Goal: Task Accomplishment & Management: Complete application form

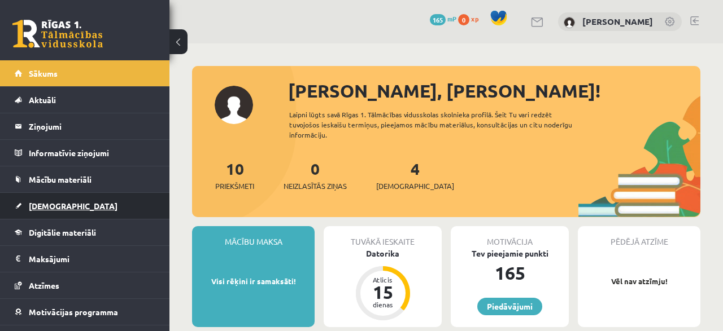
click at [46, 209] on link "[DEMOGRAPHIC_DATA]" at bounding box center [85, 206] width 141 height 26
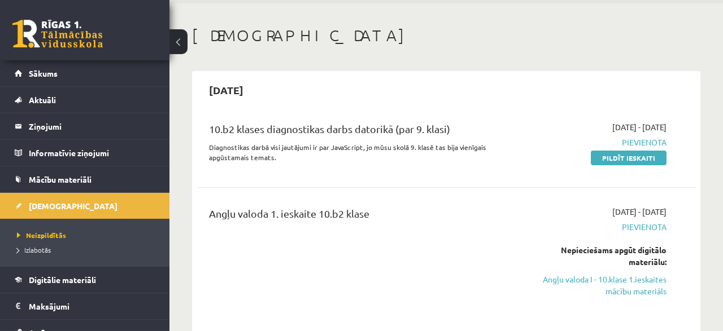
scroll to position [59, 0]
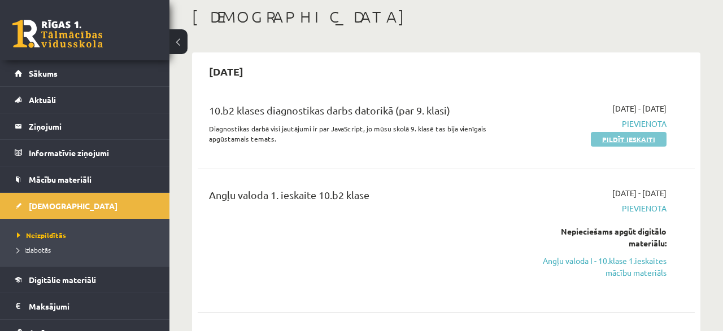
click at [630, 141] on link "Pildīt ieskaiti" at bounding box center [628, 139] width 76 height 15
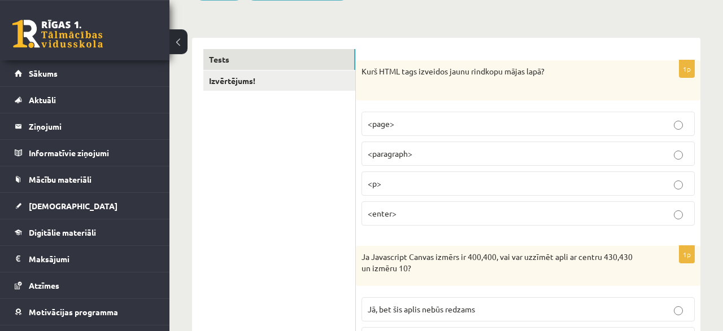
scroll to position [176, 0]
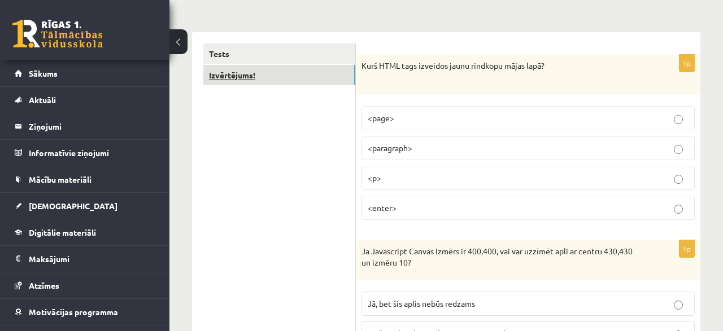
click at [255, 78] on link "Izvērtējums!" at bounding box center [279, 75] width 152 height 21
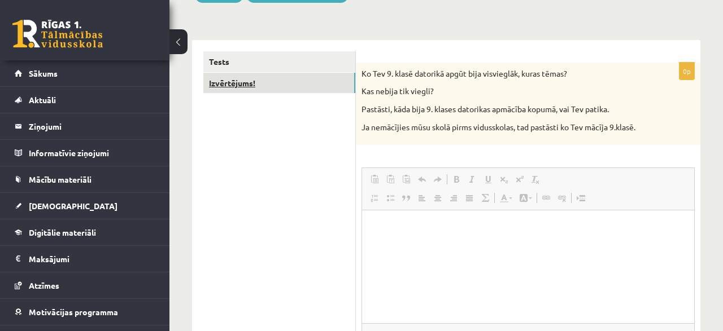
scroll to position [0, 0]
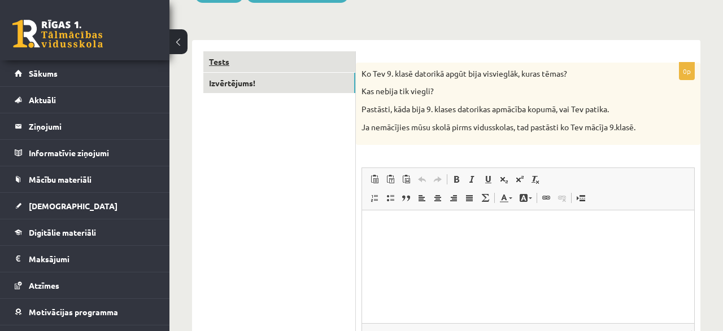
click at [238, 59] on link "Tests" at bounding box center [279, 61] width 152 height 21
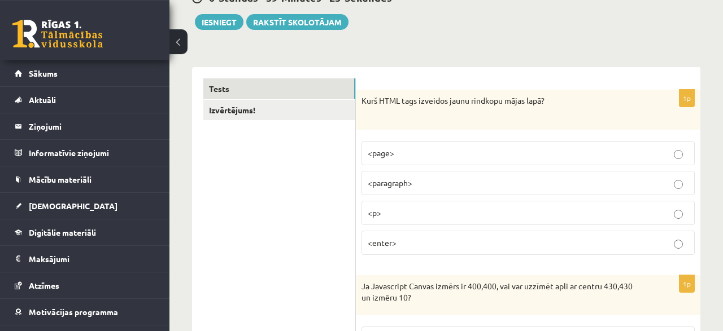
scroll to position [117, 0]
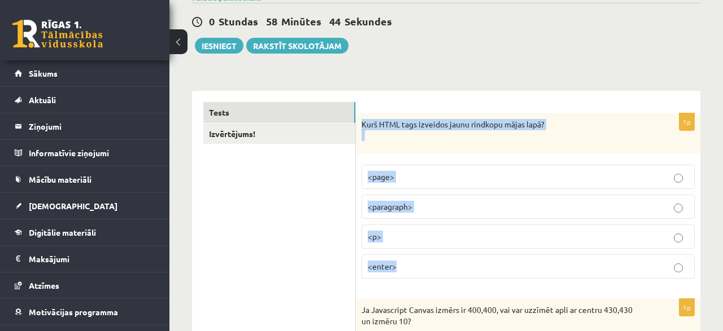
drag, startPoint x: 362, startPoint y: 122, endPoint x: 426, endPoint y: 286, distance: 175.9
click at [426, 154] on div "Kurš HTML tags izveidos jaunu rindkopu mājas lapā?" at bounding box center [528, 133] width 344 height 40
click at [451, 133] on p "Kurš HTML tags izveidos jaunu rindkopu mājas lapā?" at bounding box center [499, 130] width 277 height 22
drag, startPoint x: 364, startPoint y: 125, endPoint x: 559, endPoint y: 121, distance: 195.9
click at [559, 121] on p "Kurš HTML tags izveidos jaunu rindkopu mājas lapā?" at bounding box center [499, 130] width 277 height 22
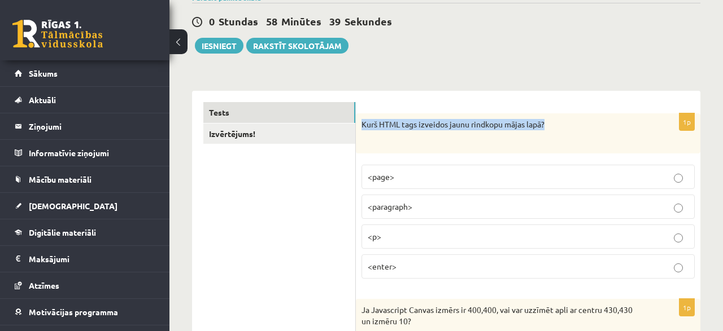
copy p "Kurš HTML tags izveidos jaunu rindkopu mājas lapā?"
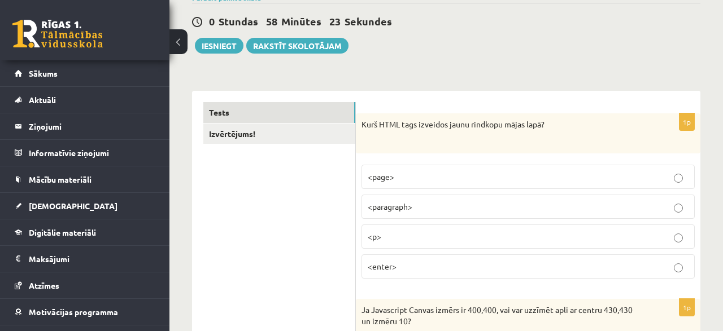
click at [512, 242] on label "<p>" at bounding box center [527, 237] width 333 height 24
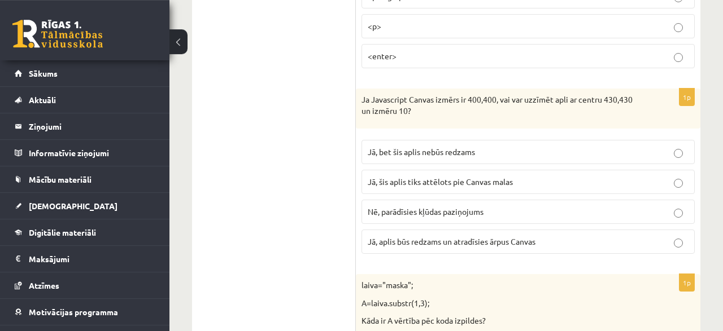
scroll to position [352, 0]
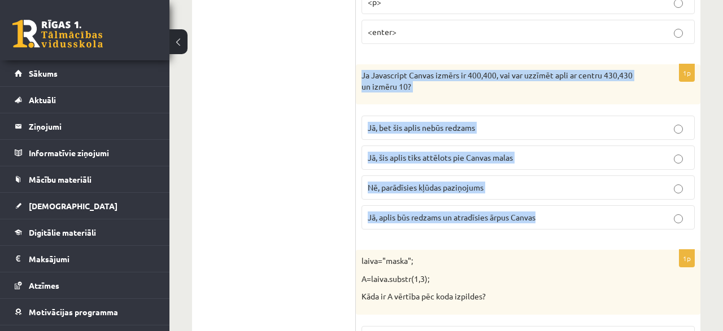
drag, startPoint x: 361, startPoint y: 69, endPoint x: 562, endPoint y: 221, distance: 251.5
click at [562, 104] on div "Ja Javascript Canvas izmērs ir 400,400, vai var uzzīmēt apli ar centru 430,430 …" at bounding box center [528, 84] width 344 height 40
copy div "Ja Javascript Canvas izmērs ir 400,400, vai var uzzīmēt apli ar centru 430,430 …"
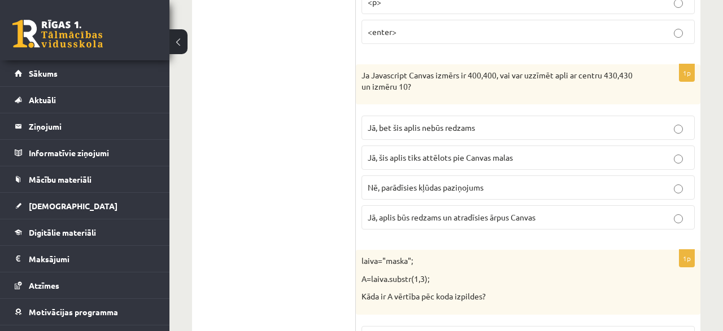
click at [446, 128] on span "Jā, bet šis aplis nebūs redzams" at bounding box center [420, 127] width 107 height 10
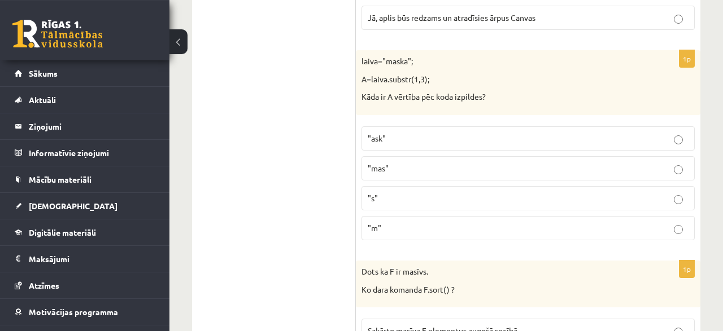
scroll to position [528, 0]
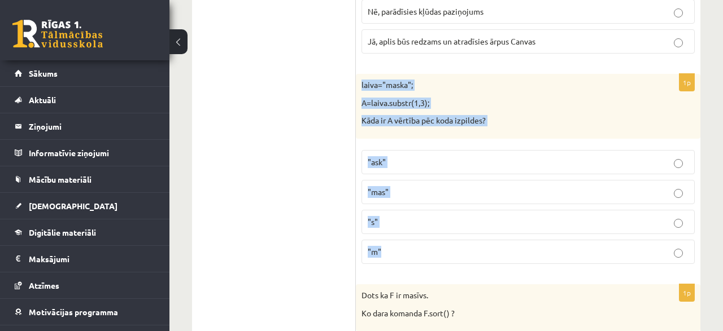
drag, startPoint x: 361, startPoint y: 82, endPoint x: 440, endPoint y: 251, distance: 186.4
click at [440, 139] on div "laiva="maska"; A=laiva.substr(1,3); Kāda ir A vērtība pēc koda izpildes?" at bounding box center [528, 106] width 344 height 65
copy div "laiva="maska"; A=laiva.substr(1,3); Kāda ir A vērtība pēc koda izpildes? "ask" …"
click at [419, 216] on p ""s"" at bounding box center [527, 222] width 321 height 12
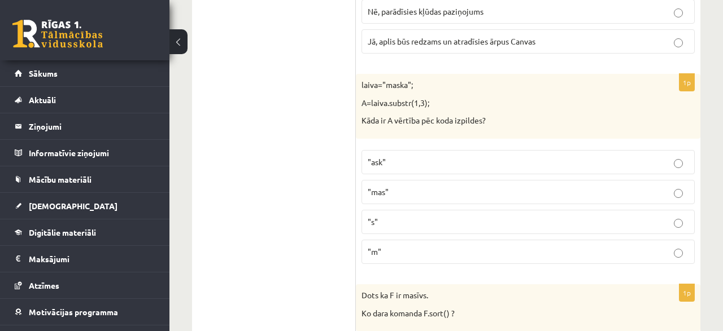
click at [393, 156] on p ""ask"" at bounding box center [527, 162] width 321 height 12
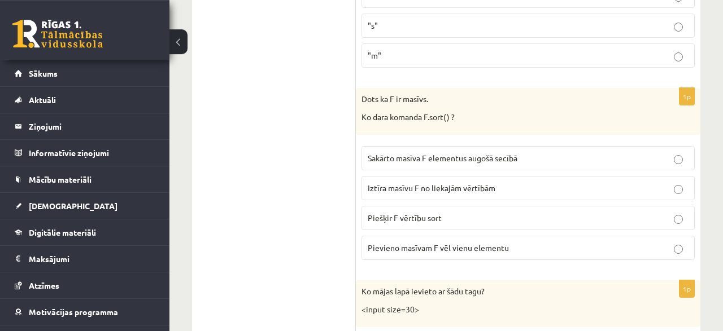
scroll to position [763, 0]
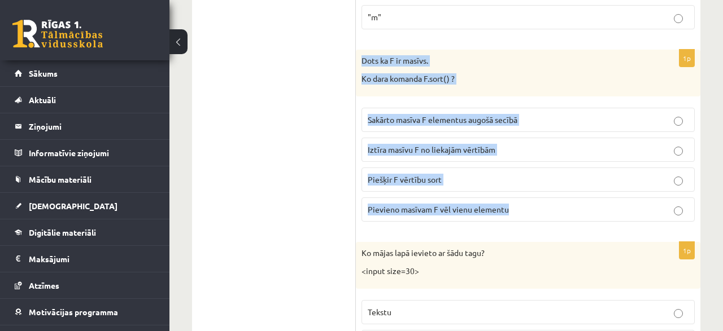
drag, startPoint x: 360, startPoint y: 52, endPoint x: 554, endPoint y: 208, distance: 248.6
click at [554, 97] on div "Dots ka F ir masīvs. Ko dara komanda F.sort() ?" at bounding box center [528, 73] width 344 height 47
copy div "Dots ka F ir masīvs. Ko dara komanda F.sort() ? Sakārto masīva F elementus augo…"
click at [511, 108] on label "Sakārto masīva F elementus augošā secībā" at bounding box center [527, 120] width 333 height 24
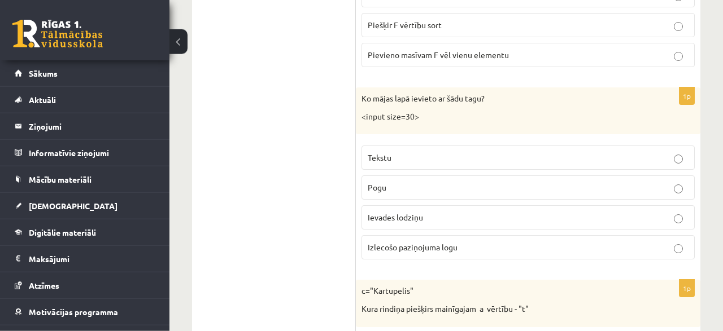
scroll to position [939, 0]
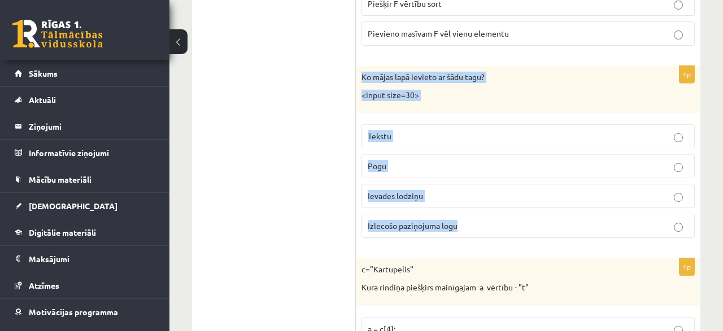
drag, startPoint x: 361, startPoint y: 67, endPoint x: 514, endPoint y: 232, distance: 225.3
click at [514, 113] on div "Ko mājas lapā ievieto ar šādu tagu? <input size=30>" at bounding box center [528, 89] width 344 height 47
copy div "Ko mājas lapā ievieto ar šādu tagu? <input size=30> Tekstu Pogu Ievades lodziņu…"
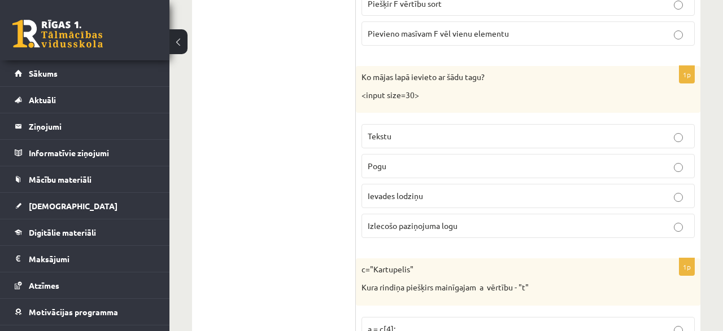
click at [416, 193] on span "Ievades lodziņu" at bounding box center [394, 196] width 55 height 10
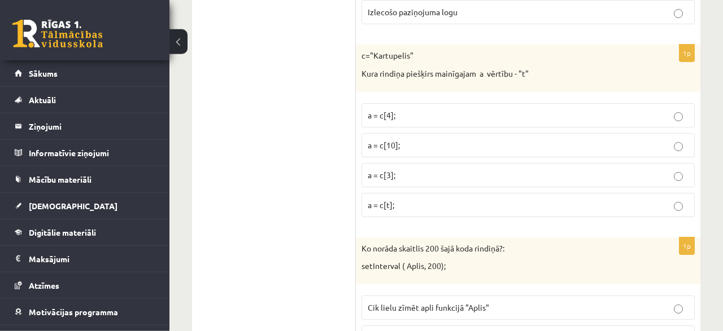
scroll to position [1174, 0]
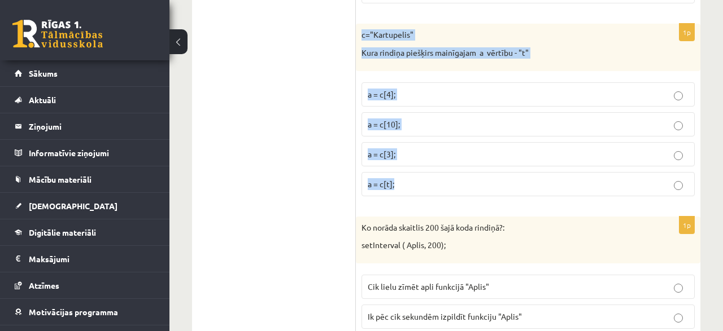
drag, startPoint x: 357, startPoint y: 23, endPoint x: 440, endPoint y: 191, distance: 187.8
click at [440, 71] on div "c="Kartupelis" Kura rindiņa piešķirs mainīgajam a vērtību - "t"" at bounding box center [528, 47] width 344 height 47
copy div "c="Kartupelis" Kura rindiņa piešķirs mainīgajam a vērtību - "t" a = c[4]; a = c…"
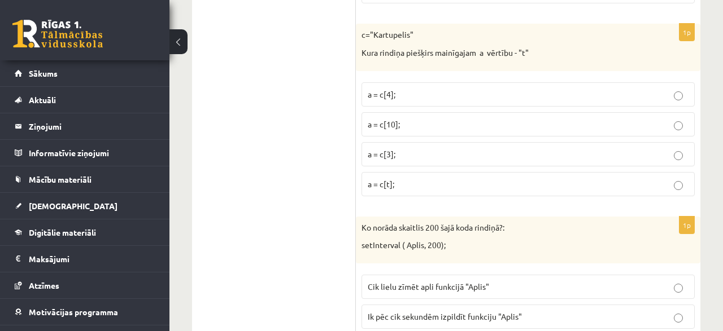
click at [414, 89] on p "a = c[4];" at bounding box center [527, 95] width 321 height 12
click at [410, 148] on p "a = c[3];" at bounding box center [527, 154] width 321 height 12
click at [405, 178] on p "a = c[t];" at bounding box center [527, 184] width 321 height 12
click at [487, 178] on p "a = c[t];" at bounding box center [527, 184] width 321 height 12
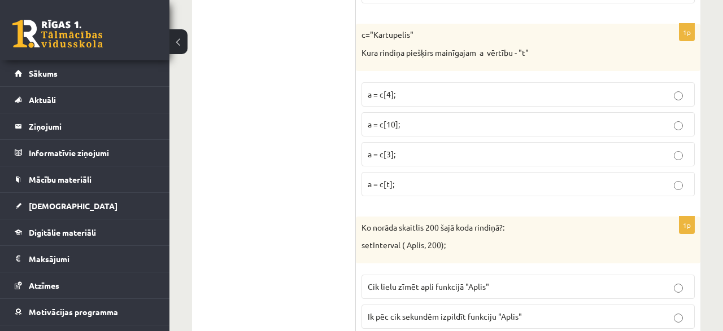
click at [425, 82] on label "a = c[4];" at bounding box center [527, 94] width 333 height 24
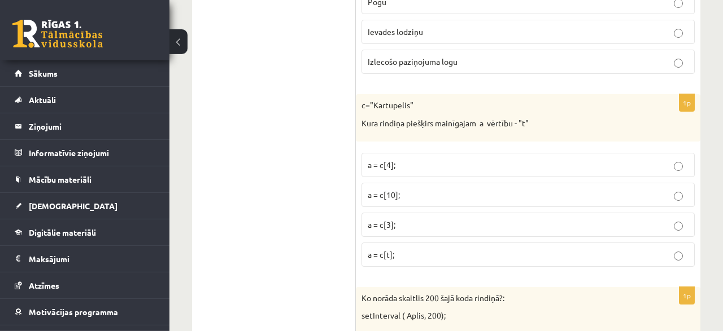
scroll to position [1115, 0]
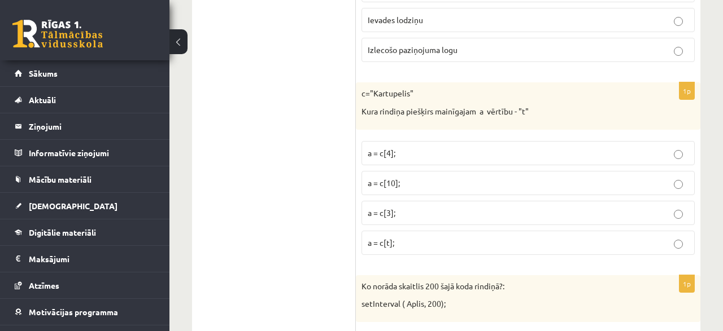
click at [417, 208] on p "a = c[3];" at bounding box center [527, 213] width 321 height 12
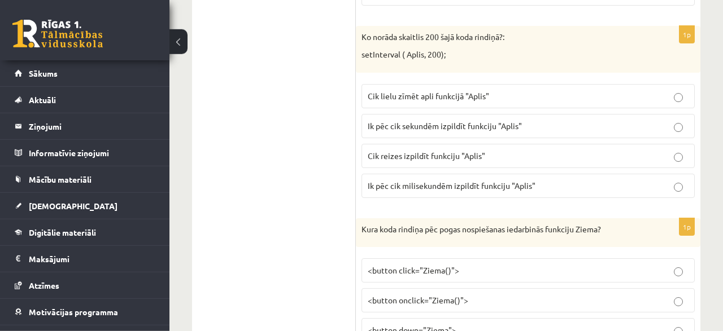
scroll to position [1367, 0]
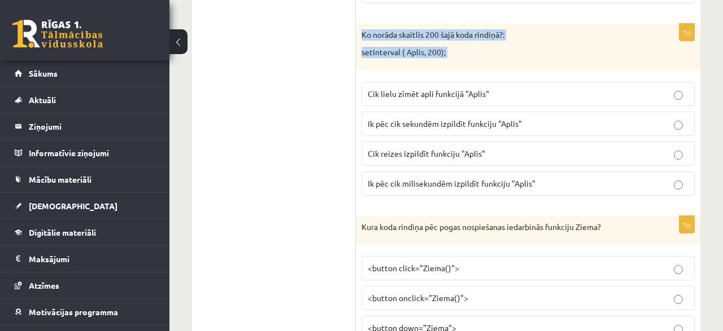
drag, startPoint x: 361, startPoint y: 24, endPoint x: 361, endPoint y: 84, distance: 59.3
click at [362, 71] on div "Ko norāda skaitlis 200 šajā koda rindiņā?: setInterval ( Aplis, 200);" at bounding box center [528, 47] width 344 height 47
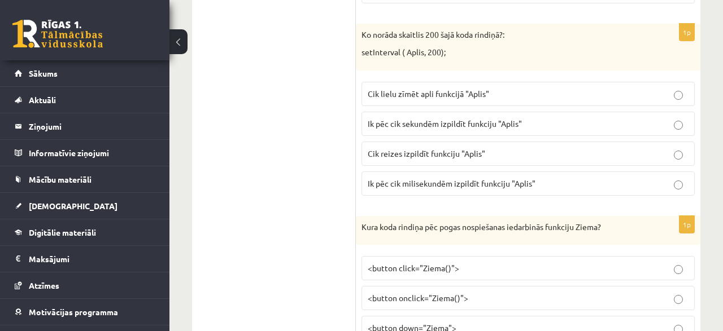
click at [384, 148] on span "Cik reizes izpildīt funkciju "Aplis"" at bounding box center [425, 153] width 117 height 10
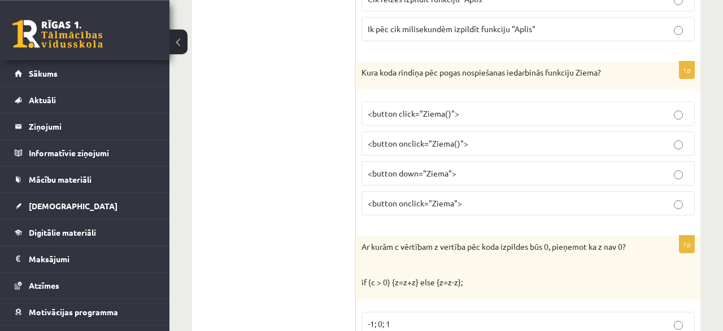
scroll to position [1543, 0]
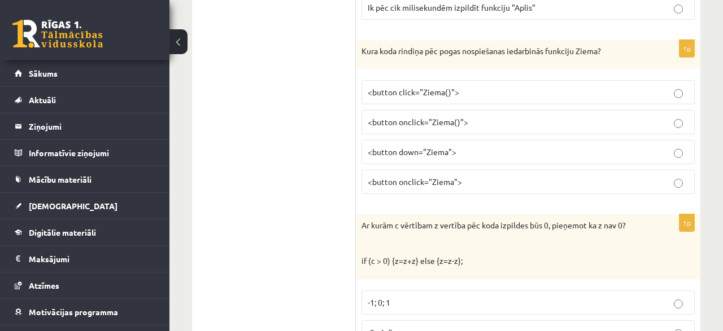
click at [396, 87] on span "<button click="Ziema()">" at bounding box center [412, 92] width 91 height 10
click at [405, 177] on span "<button onclick="Ziema">" at bounding box center [414, 182] width 94 height 10
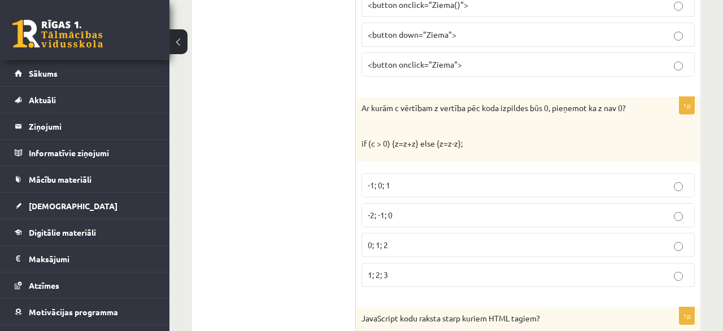
scroll to position [1719, 0]
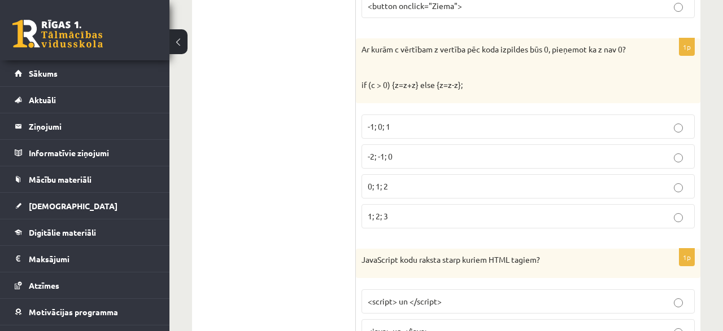
click at [398, 181] on p "0; 1; 2" at bounding box center [527, 187] width 321 height 12
click at [400, 211] on p "1; 2; 3" at bounding box center [527, 217] width 321 height 12
click at [413, 121] on p "-1; 0; 1" at bounding box center [527, 127] width 321 height 12
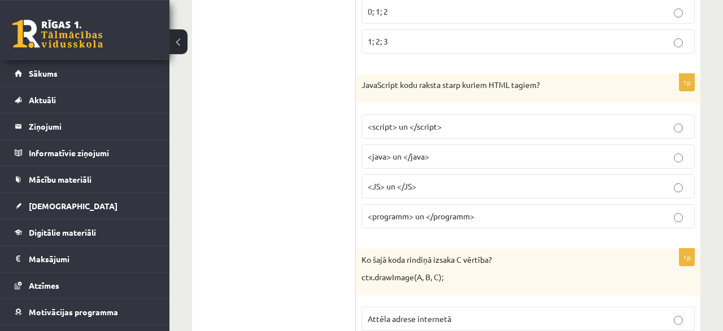
scroll to position [1895, 0]
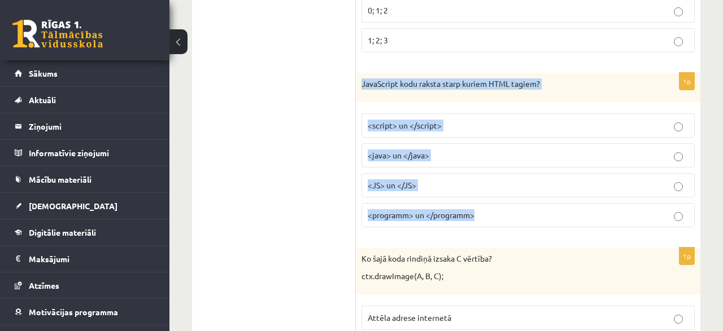
drag, startPoint x: 360, startPoint y: 69, endPoint x: 492, endPoint y: 208, distance: 191.7
click at [492, 102] on div "JavaScript kodu raksta starp kuriem HTML tagiem?" at bounding box center [528, 87] width 344 height 29
copy div "JavaScript kodu raksta starp kuriem HTML tagiem? <script> un </script> <java> u…"
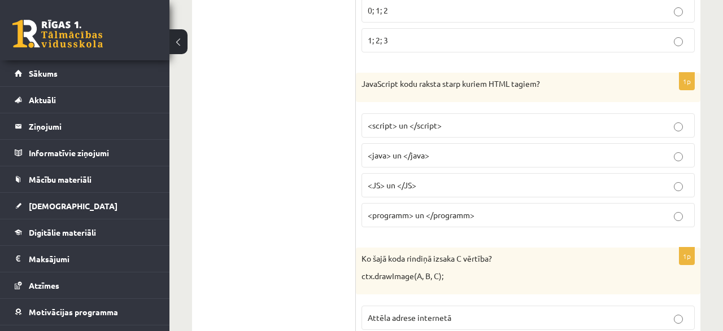
click at [427, 120] on span "<script> un </script>" at bounding box center [404, 125] width 74 height 10
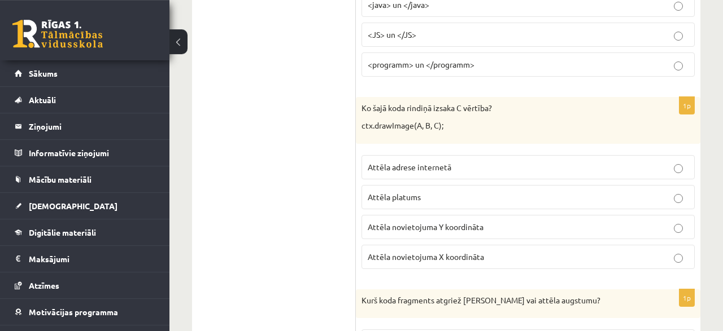
scroll to position [2072, 0]
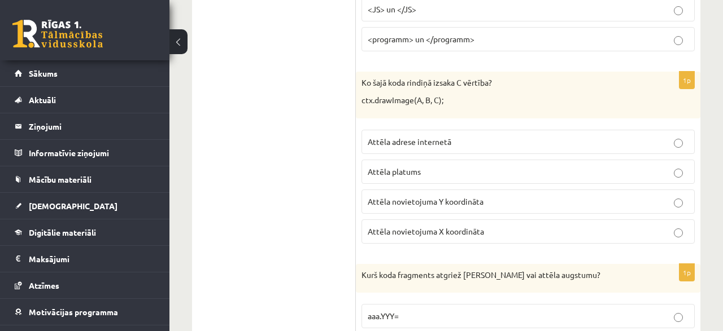
click at [449, 196] on span "Attēla novietojuma Y koordināta" at bounding box center [425, 201] width 116 height 10
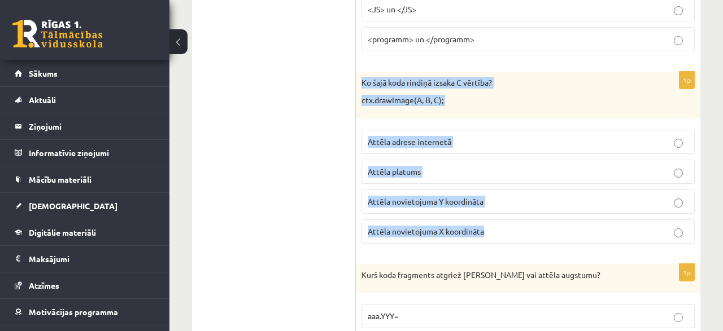
drag, startPoint x: 360, startPoint y: 67, endPoint x: 506, endPoint y: 225, distance: 215.7
click at [506, 119] on div "Ko šajā koda rindiņā izsaka C vērtība? ctx.drawImage(A, B, C);" at bounding box center [528, 95] width 344 height 47
copy div "Ko šajā koda rindiņā izsaka C vērtība? ctx.drawImage(A, B, C); Attēla adrese in…"
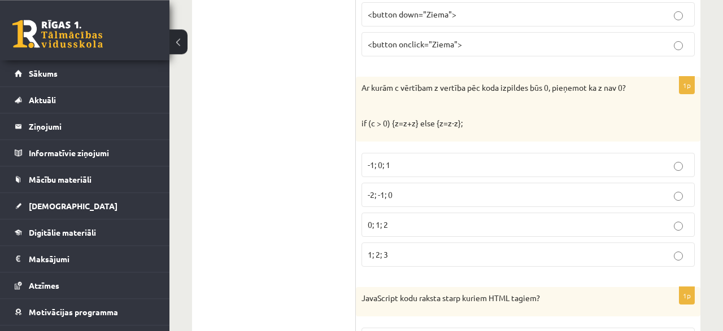
scroll to position [1661, 0]
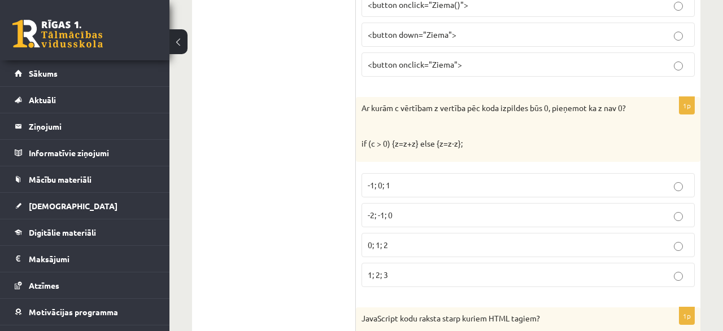
click at [361, 97] on div "Ar kurām c vērtībam z vertība pēc koda izpildes būs 0, pieņemot ka z nav 0? if …" at bounding box center [528, 129] width 344 height 65
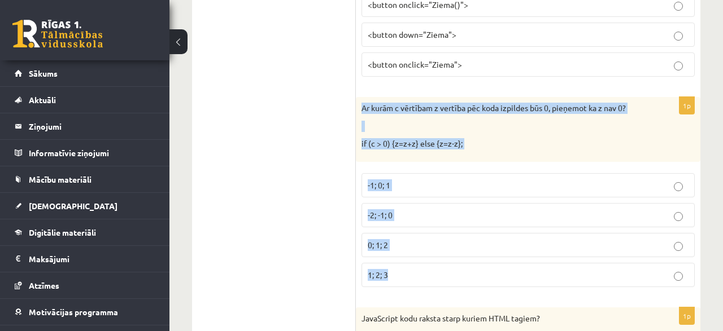
drag, startPoint x: 364, startPoint y: 94, endPoint x: 428, endPoint y: 259, distance: 177.7
click at [428, 162] on div "Ar kurām c vērtībam z vertība pēc koda izpildes būs 0, pieņemot ka z nav 0? if …" at bounding box center [528, 129] width 344 height 65
copy div "Ar kurām c vērtībam z vertība pēc koda izpildes būs 0, pieņemot ka z nav 0? if …"
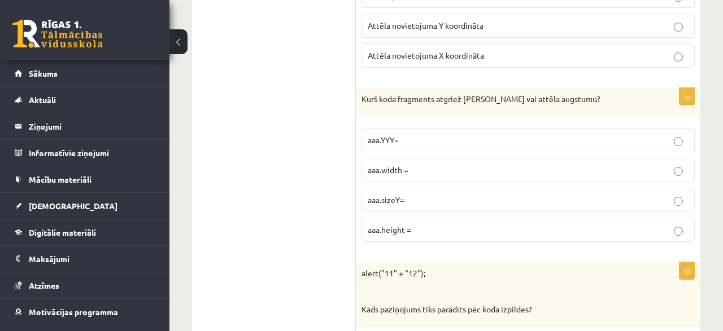
scroll to position [2306, 0]
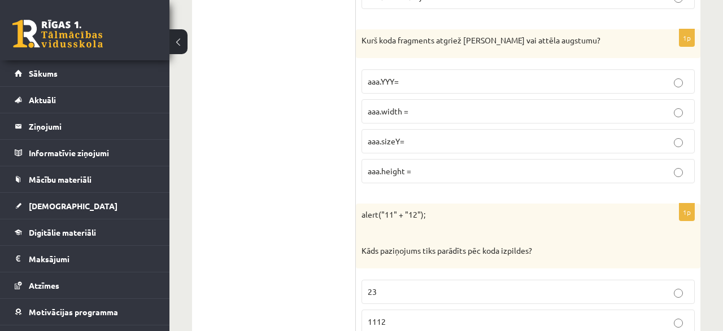
click at [399, 76] on span "aaa.YYY=" at bounding box center [382, 81] width 31 height 10
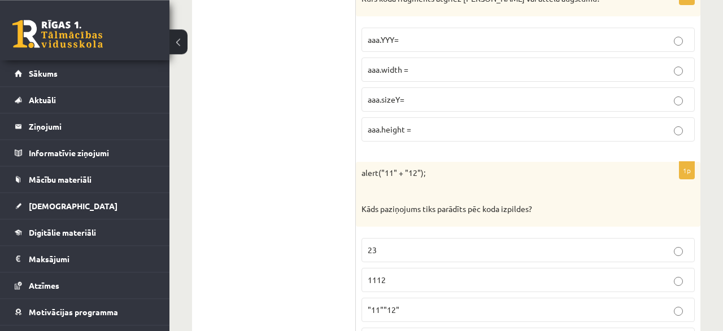
scroll to position [2365, 0]
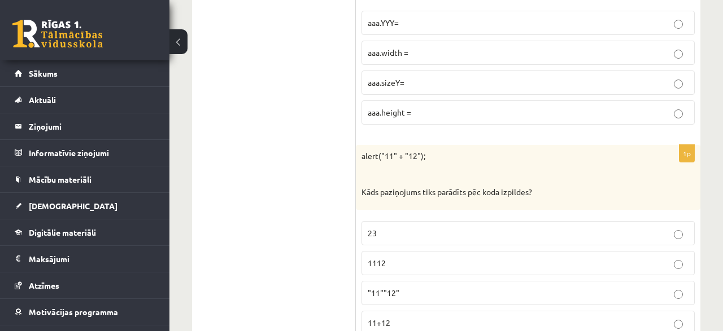
click at [402, 77] on p "aaa.sizeY=" at bounding box center [527, 83] width 321 height 12
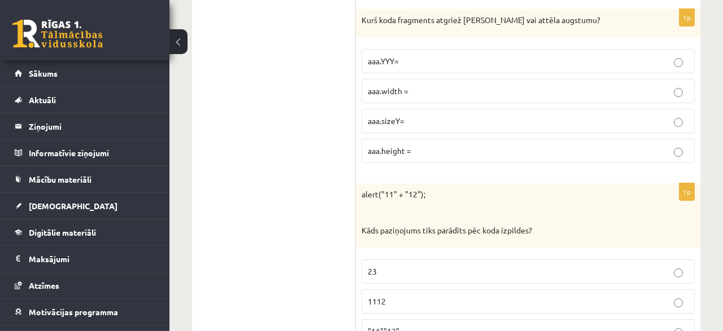
scroll to position [2306, 0]
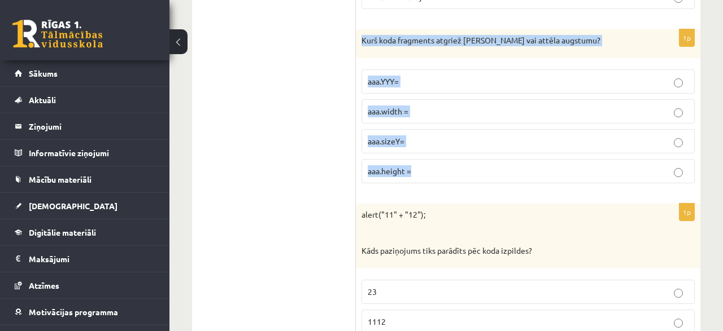
drag, startPoint x: 361, startPoint y: 21, endPoint x: 430, endPoint y: 161, distance: 156.3
click at [430, 59] on div "Kurš koda fragments atgriež Canvas vai attēla augstumu?" at bounding box center [528, 43] width 344 height 29
copy div "Kurš koda fragments atgriež Canvas vai attēla augstumu? aaa.YYY= aaa.width = aa…"
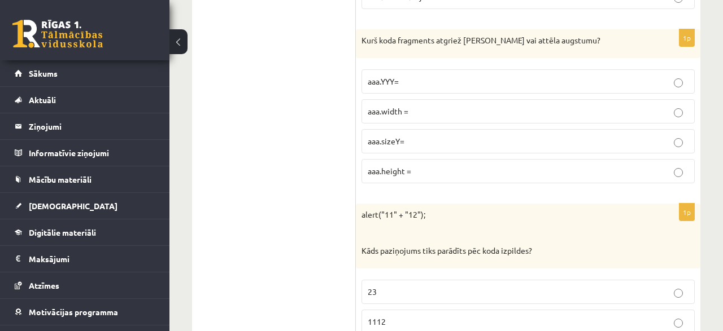
click at [424, 165] on p "aaa.height =" at bounding box center [527, 171] width 321 height 12
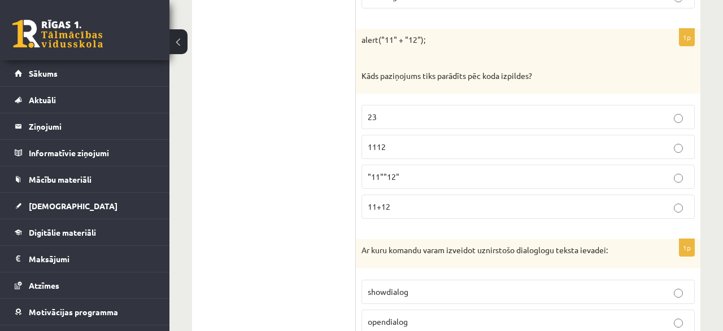
scroll to position [2483, 0]
click at [390, 110] on p "23" at bounding box center [527, 116] width 321 height 12
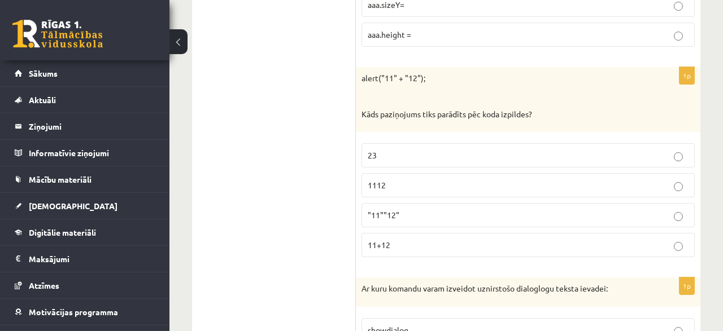
scroll to position [2424, 0]
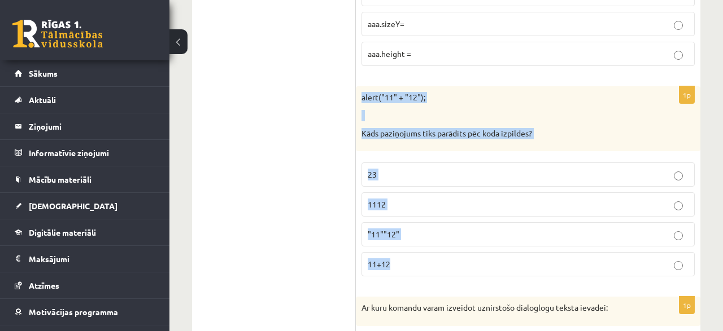
drag, startPoint x: 361, startPoint y: 76, endPoint x: 414, endPoint y: 239, distance: 171.0
click at [414, 151] on div "alert("11" + "12"); Kāds paziņojums tiks parādīts pēc koda izpildes?" at bounding box center [528, 118] width 344 height 65
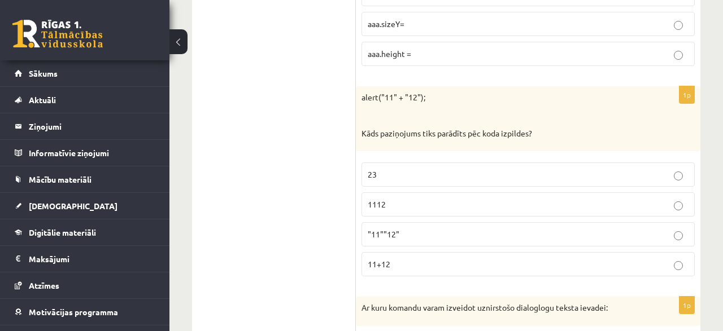
click at [401, 199] on p "1112" at bounding box center [527, 205] width 321 height 12
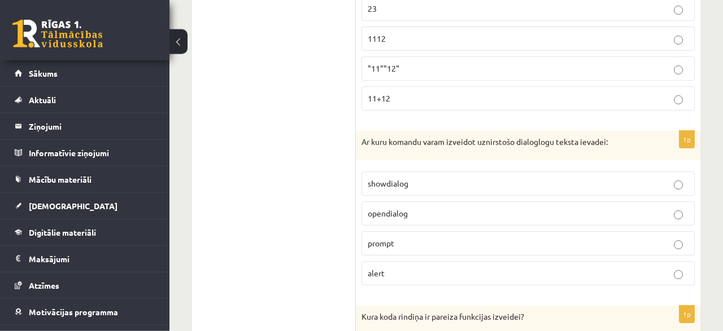
scroll to position [2642, 0]
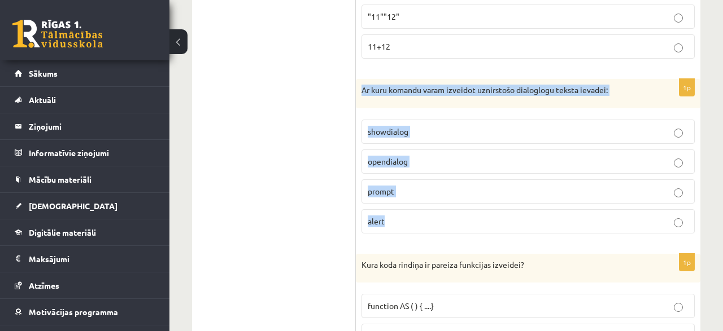
drag, startPoint x: 360, startPoint y: 70, endPoint x: 443, endPoint y: 203, distance: 156.8
click at [443, 108] on div "Ar kuru komandu varam izveidot uznirstošo dialoglogu teksta ievadei:" at bounding box center [528, 93] width 344 height 29
click at [404, 180] on label "prompt" at bounding box center [527, 192] width 333 height 24
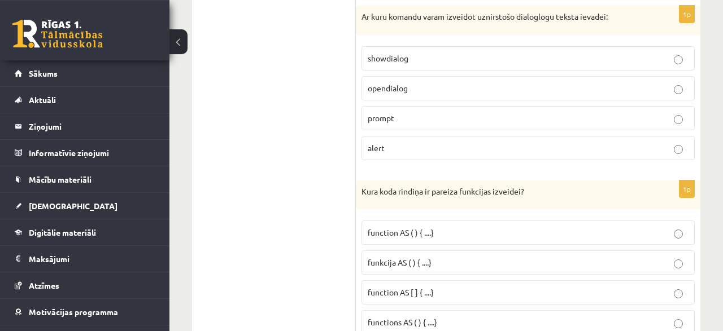
scroll to position [2818, 0]
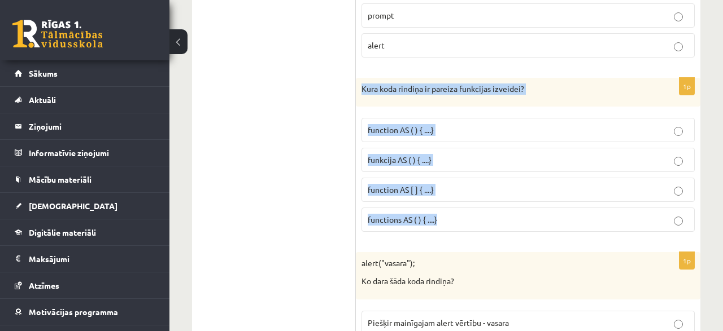
drag, startPoint x: 363, startPoint y: 67, endPoint x: 481, endPoint y: 208, distance: 184.3
click at [481, 107] on div "Kura koda rindiņa ir pareiza funkcijas izveidei?" at bounding box center [528, 92] width 344 height 29
click at [460, 154] on p "funkcija AS ( ) { ....}" at bounding box center [527, 160] width 321 height 12
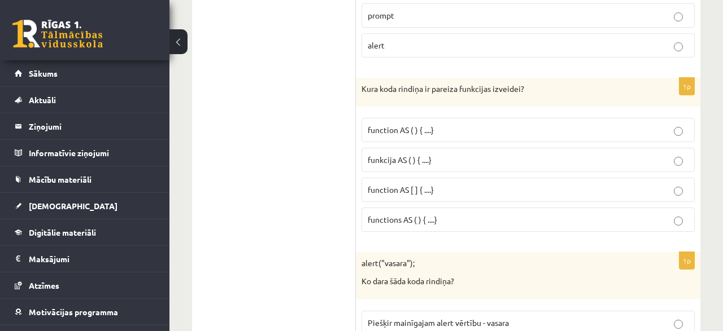
click at [457, 184] on p "function AS [ ] { ....}" at bounding box center [527, 190] width 321 height 12
click at [440, 124] on p "function AS ( ) { ....}" at bounding box center [527, 130] width 321 height 12
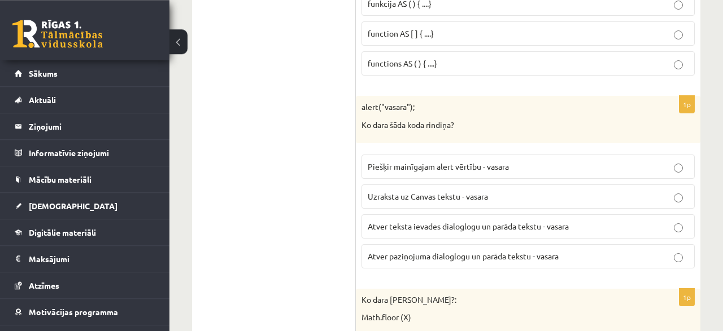
scroll to position [2994, 0]
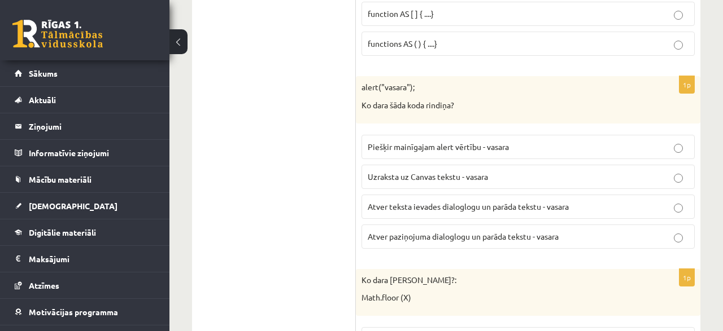
click at [422, 202] on span "Atver teksta ievades dialoglogu un parāda tekstu - vasara" at bounding box center [467, 207] width 201 height 10
click at [419, 231] on span "Atver paziņojuma dialoglogu un parāda tekstu - vasara" at bounding box center [462, 236] width 191 height 10
click at [466, 231] on span "Atver paziņojuma dialoglogu un parāda tekstu - vasara" at bounding box center [462, 236] width 191 height 10
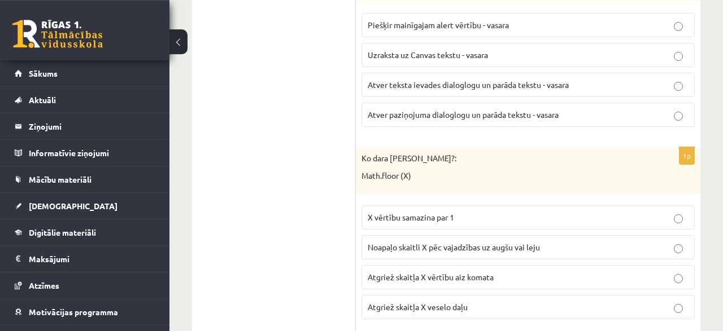
scroll to position [3170, 0]
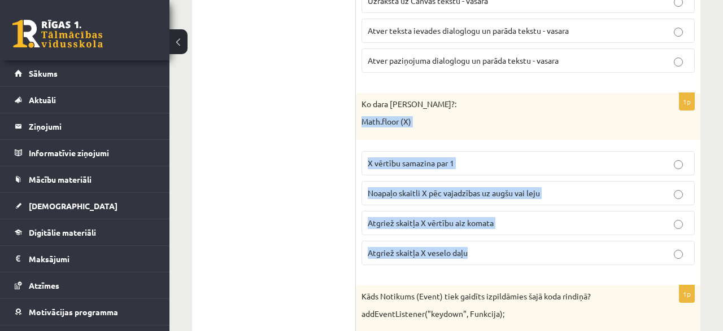
drag, startPoint x: 362, startPoint y: 98, endPoint x: 486, endPoint y: 230, distance: 181.3
click at [486, 140] on div "Ko dara koda rindiņa?: Math.floor (X)" at bounding box center [528, 116] width 344 height 47
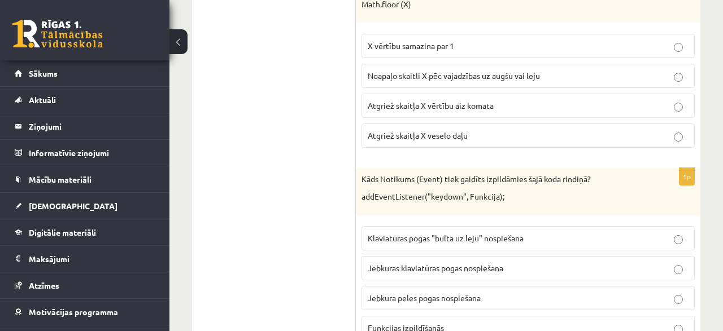
scroll to position [3229, 0]
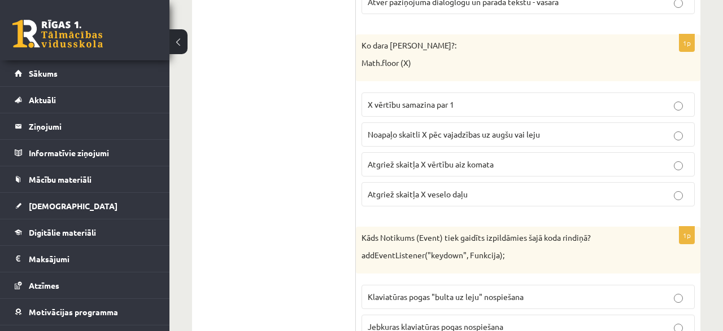
click at [476, 129] on span "Noapaļo skaitli X pēc vajadzības uz augšu vai leju" at bounding box center [453, 134] width 172 height 10
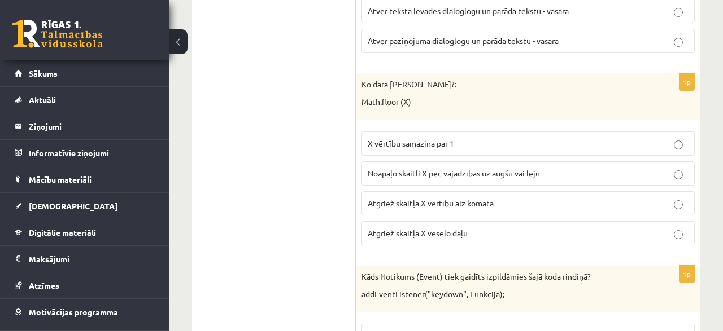
scroll to position [3170, 0]
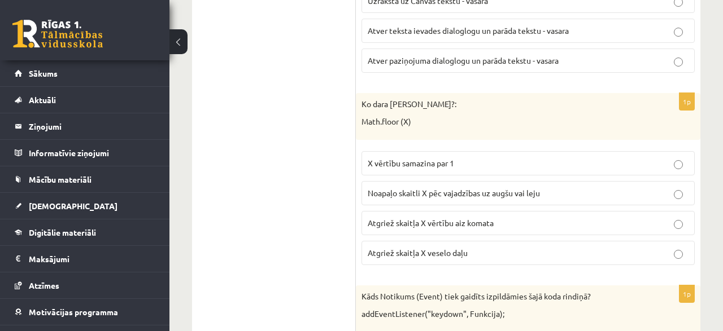
click at [470, 247] on p "Atgriež skaitļa X veselo daļu" at bounding box center [527, 253] width 321 height 12
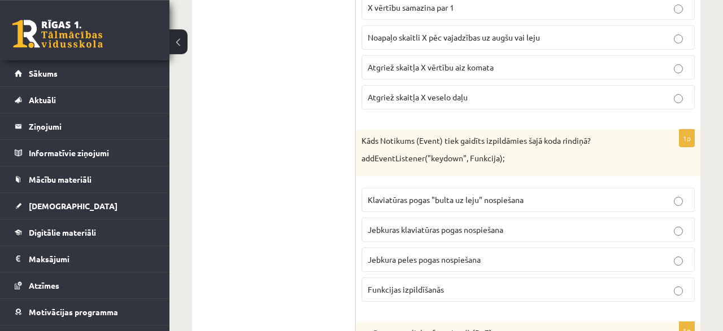
scroll to position [3346, 0]
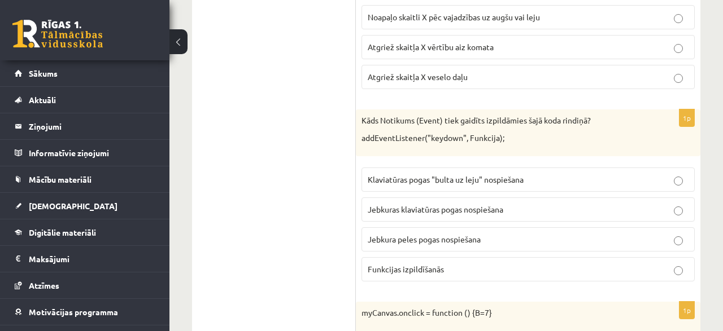
click at [459, 198] on label "Jebkuras klaviatūras pogas nospiešana" at bounding box center [527, 210] width 333 height 24
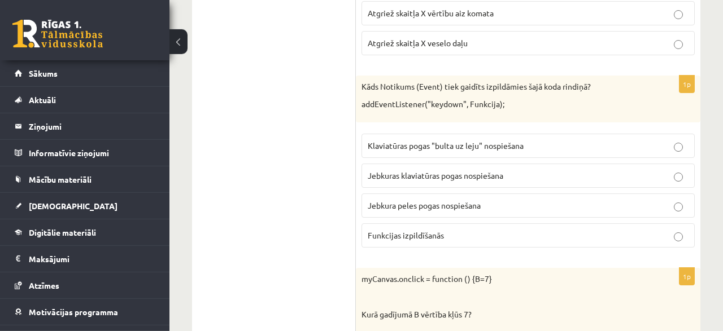
scroll to position [3405, 0]
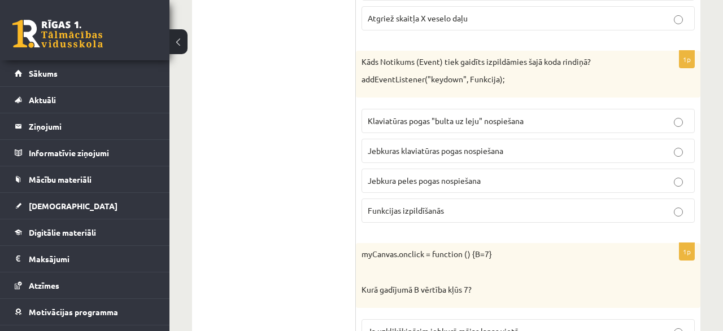
click at [444, 205] on p "Funkcijas izpildīšanās" at bounding box center [527, 211] width 321 height 12
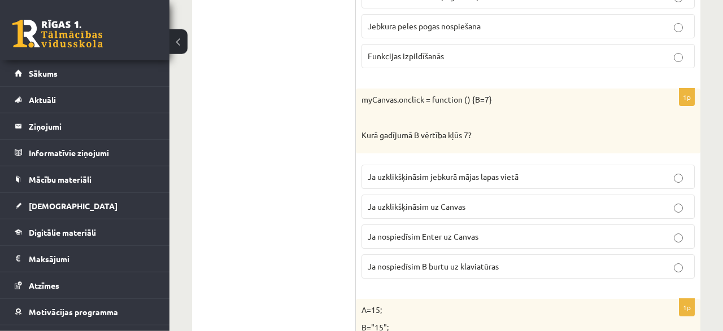
scroll to position [3581, 0]
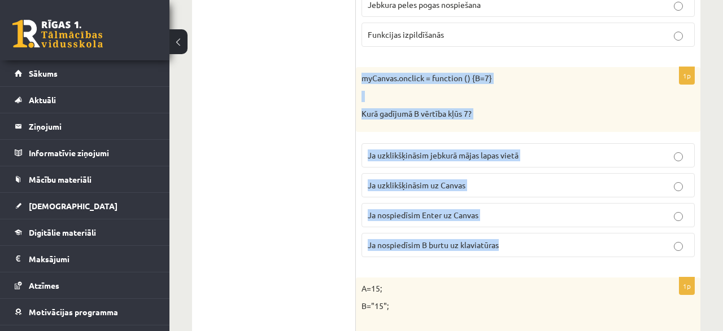
drag, startPoint x: 362, startPoint y: 52, endPoint x: 507, endPoint y: 220, distance: 222.1
click at [507, 132] on div "myCanvas.onclick = function () {B=7} Kurā gadījumā B vērtība kļūs 7?" at bounding box center [528, 99] width 344 height 65
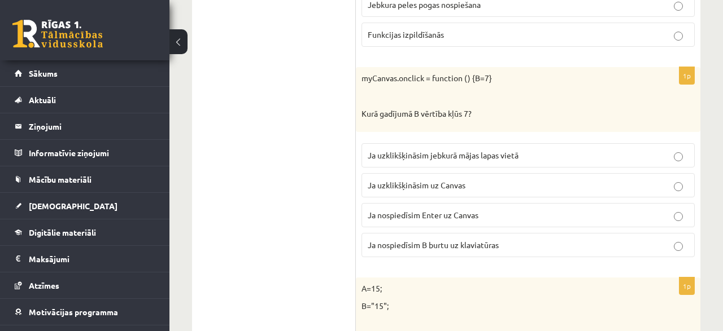
click at [378, 180] on span "Ja uzklikšķināsim uz Canvas" at bounding box center [416, 185] width 98 height 10
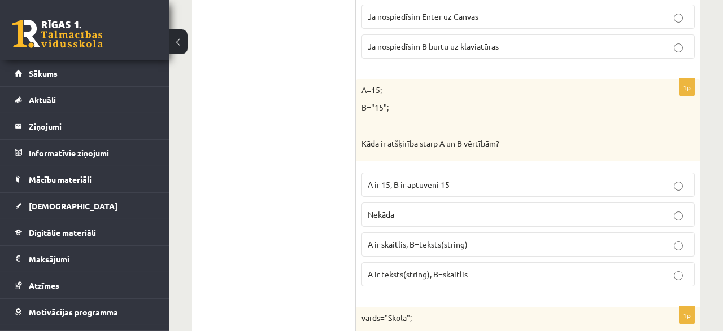
scroll to position [3757, 0]
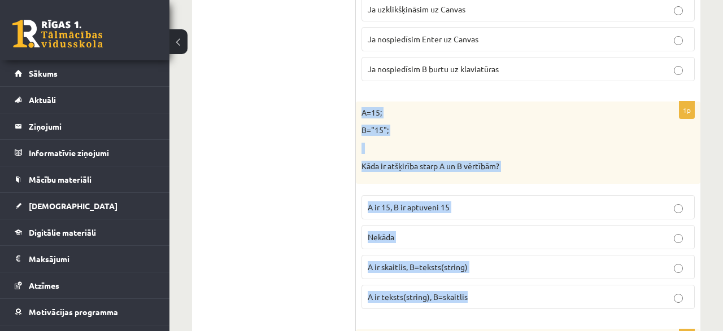
drag, startPoint x: 360, startPoint y: 84, endPoint x: 489, endPoint y: 265, distance: 222.4
click at [489, 184] on div "A=15; B="15"; Kāda ir atšķirība starp A un B vērtībām?" at bounding box center [528, 143] width 344 height 82
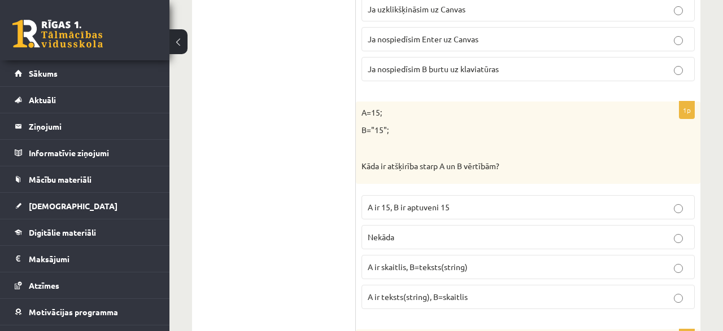
click at [386, 262] on span "A ir skaitlis, B=teksts(string)" at bounding box center [417, 267] width 100 height 10
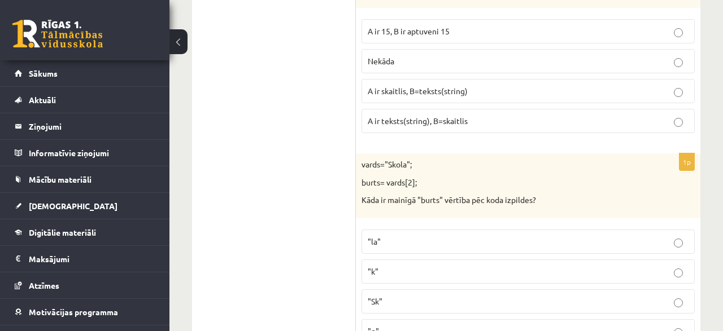
scroll to position [3992, 0]
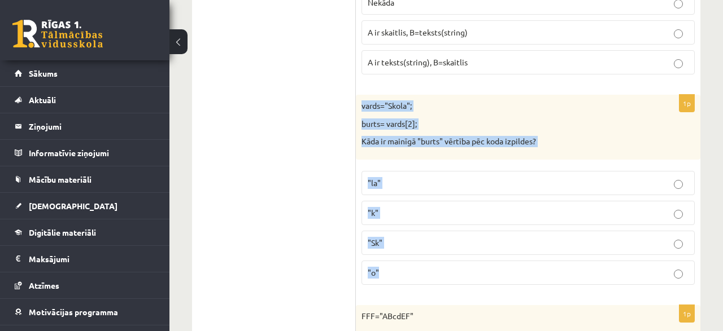
drag, startPoint x: 361, startPoint y: 76, endPoint x: 436, endPoint y: 254, distance: 193.2
click at [436, 160] on div "vards="Skola"; burts= vards[2]; Kāda ir mainīgā "burts" vērtība pēc koda izpild…" at bounding box center [528, 127] width 344 height 65
click at [402, 207] on p ""k"" at bounding box center [527, 213] width 321 height 12
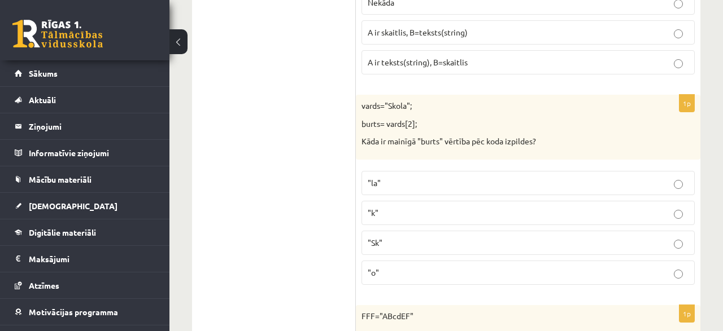
drag, startPoint x: 415, startPoint y: 246, endPoint x: 409, endPoint y: 181, distance: 65.3
click at [414, 267] on p ""o"" at bounding box center [527, 273] width 321 height 12
click at [405, 201] on label ""k"" at bounding box center [527, 213] width 333 height 24
click at [405, 267] on p ""o"" at bounding box center [527, 273] width 321 height 12
click at [403, 207] on p ""k"" at bounding box center [527, 213] width 321 height 12
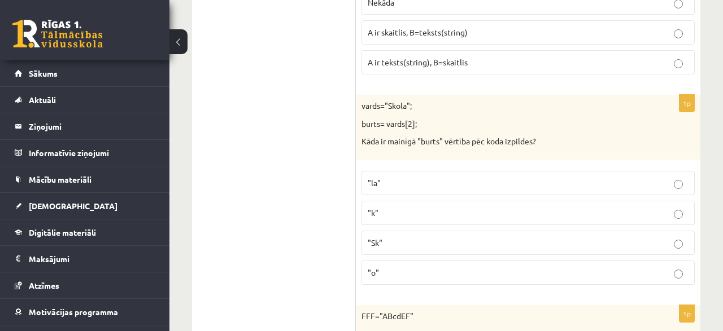
click at [410, 267] on p ""o"" at bounding box center [527, 273] width 321 height 12
click at [399, 207] on p ""k"" at bounding box center [527, 213] width 321 height 12
click at [410, 267] on p ""o"" at bounding box center [527, 273] width 321 height 12
click at [408, 207] on p ""k"" at bounding box center [527, 213] width 321 height 12
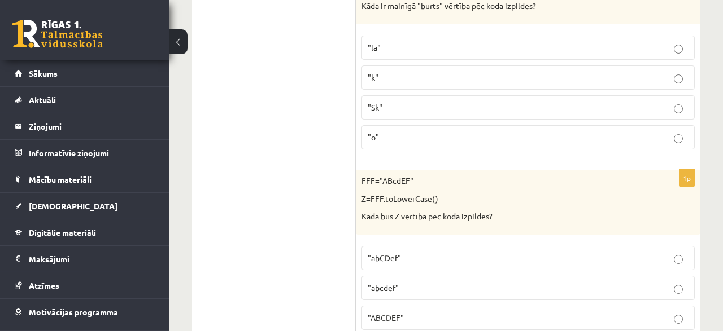
scroll to position [4109, 0]
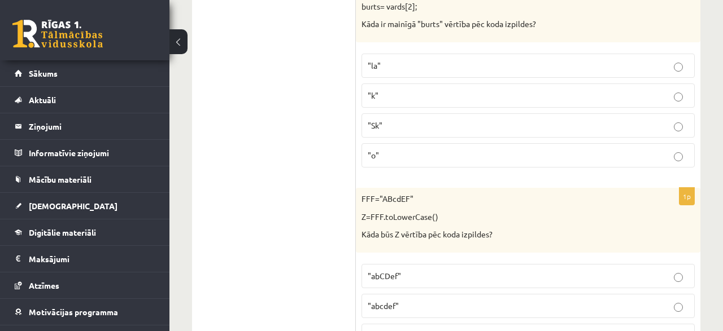
click at [409, 150] on p ""o"" at bounding box center [527, 156] width 321 height 12
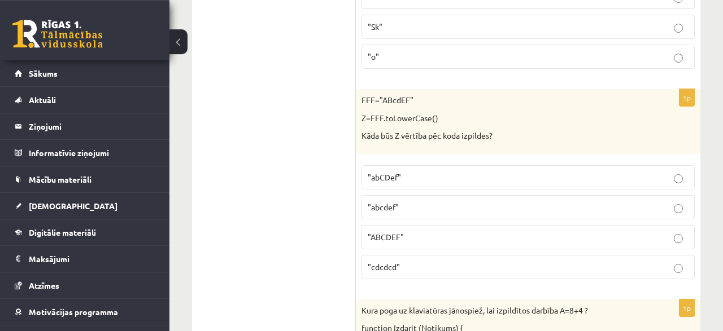
scroll to position [4227, 0]
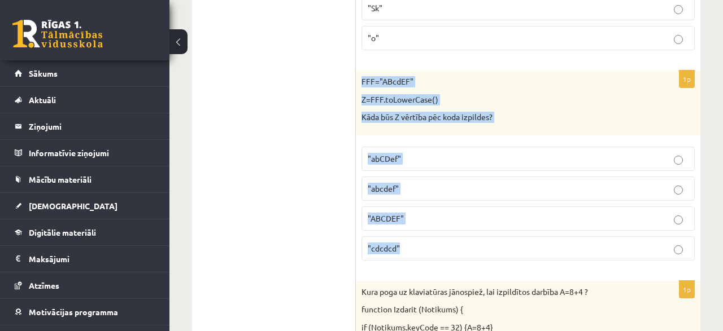
drag, startPoint x: 362, startPoint y: 47, endPoint x: 416, endPoint y: 216, distance: 177.8
click at [416, 135] on div "FFF="ABcdEF" Z=FFF.toLowerCase() Kāda būs Z vērtība pēc koda izpildes?" at bounding box center [528, 103] width 344 height 65
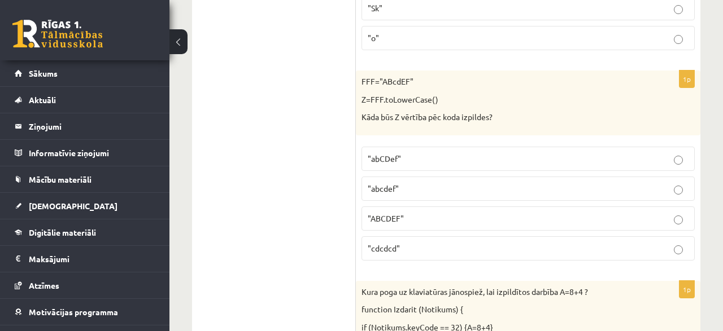
click at [414, 147] on label ""abCDef"" at bounding box center [527, 159] width 333 height 24
click at [444, 183] on p ""abcdef"" at bounding box center [527, 189] width 321 height 12
click at [442, 213] on p ""ABCDEF"" at bounding box center [527, 219] width 321 height 12
click at [441, 243] on p ""cdcdcd"" at bounding box center [527, 249] width 321 height 12
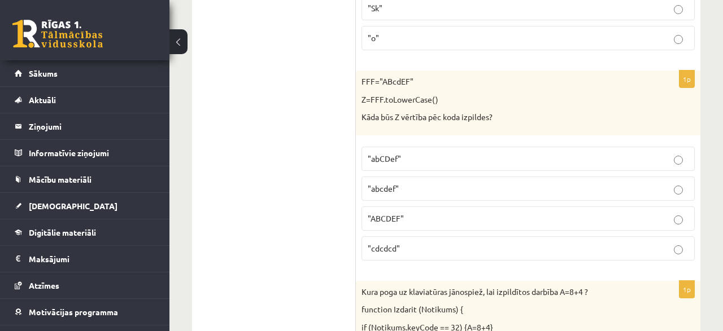
click at [436, 213] on p ""ABCDEF"" at bounding box center [527, 219] width 321 height 12
click at [435, 183] on p ""abcdef"" at bounding box center [527, 189] width 321 height 12
click at [433, 147] on label ""abCDef"" at bounding box center [527, 159] width 333 height 24
click at [428, 183] on p ""abcdef"" at bounding box center [527, 189] width 321 height 12
click at [430, 213] on p ""ABCDEF"" at bounding box center [527, 219] width 321 height 12
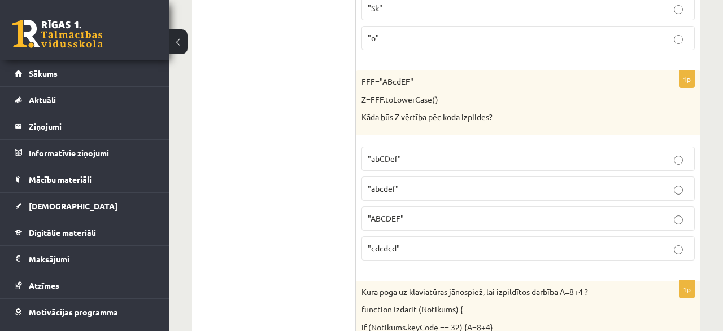
click at [427, 183] on p ""abcdef"" at bounding box center [527, 189] width 321 height 12
click at [421, 207] on label ""ABCDEF"" at bounding box center [527, 219] width 333 height 24
click at [410, 177] on label ""abcdef"" at bounding box center [527, 189] width 333 height 24
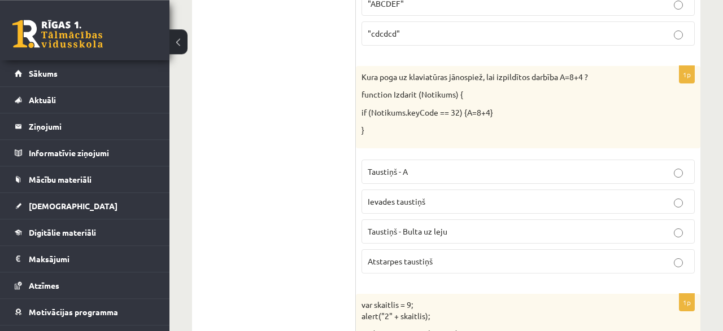
scroll to position [4462, 0]
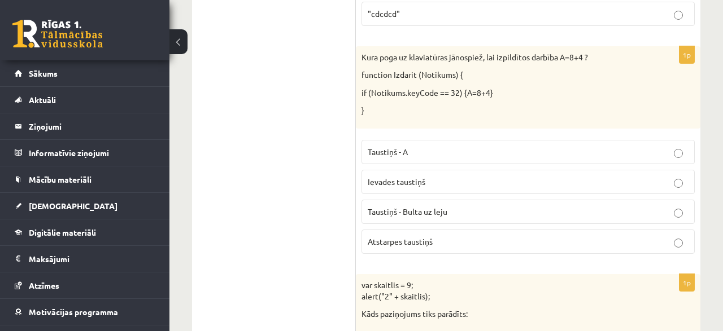
click at [399, 177] on span "Ievades taustiņš" at bounding box center [396, 182] width 58 height 10
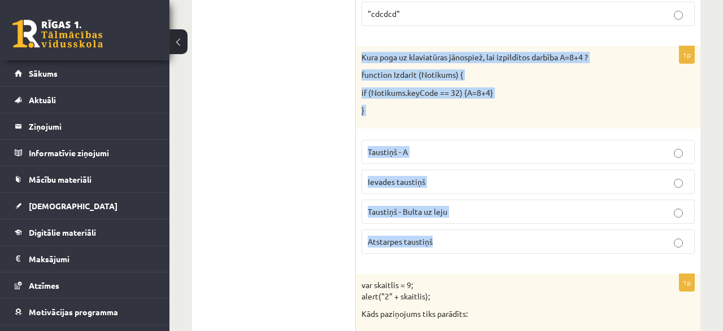
drag, startPoint x: 363, startPoint y: 23, endPoint x: 460, endPoint y: 224, distance: 223.2
click at [460, 129] on div "Kura poga uz klaviatūras jānospiež, lai izpildītos darbība A=8+4 ? function Izd…" at bounding box center [528, 87] width 344 height 82
click at [418, 236] on p "Atstarpes taustiņš" at bounding box center [527, 242] width 321 height 12
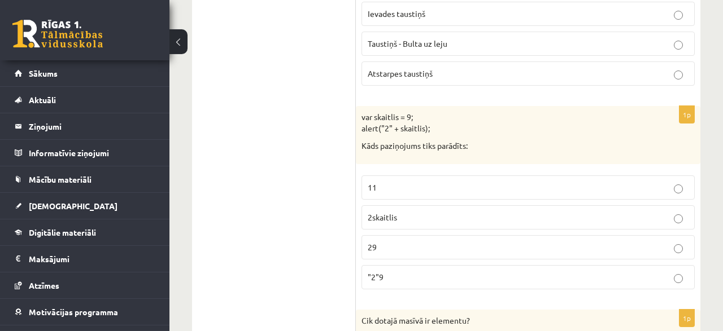
scroll to position [4638, 0]
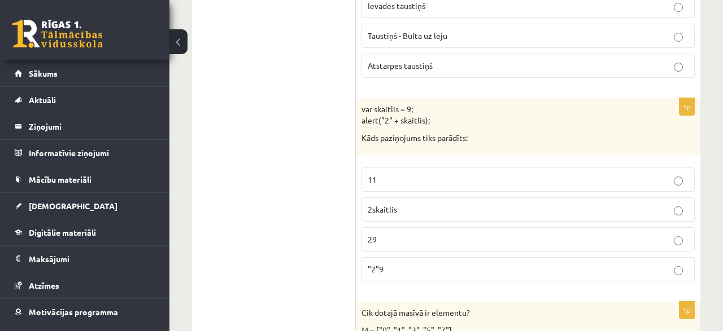
click at [421, 174] on p "11" at bounding box center [527, 180] width 321 height 12
click at [419, 234] on p "29" at bounding box center [527, 240] width 321 height 12
click at [406, 264] on p ""2"9" at bounding box center [527, 270] width 321 height 12
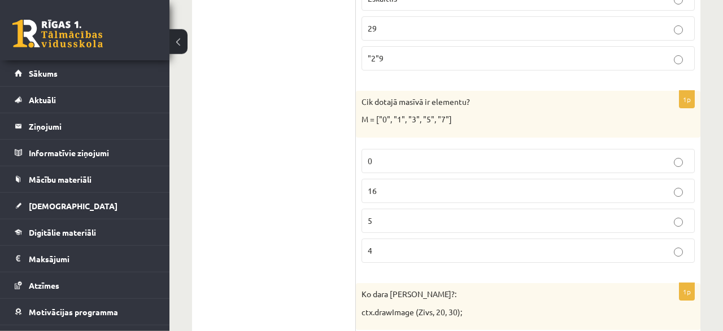
scroll to position [4873, 0]
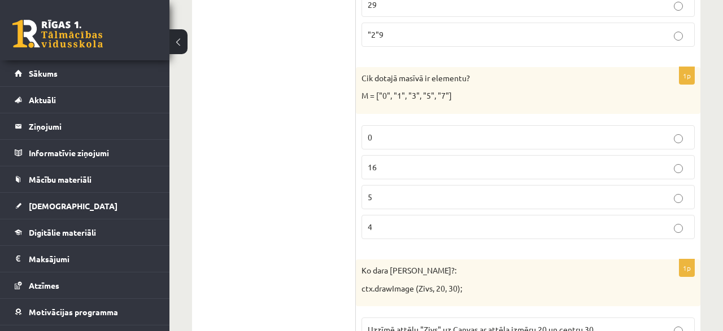
click at [381, 185] on label "5" at bounding box center [527, 197] width 333 height 24
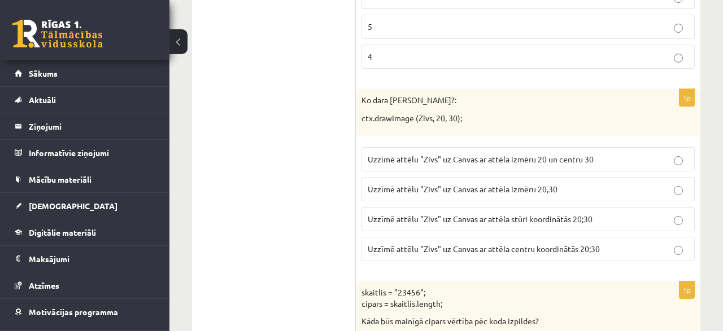
scroll to position [5049, 0]
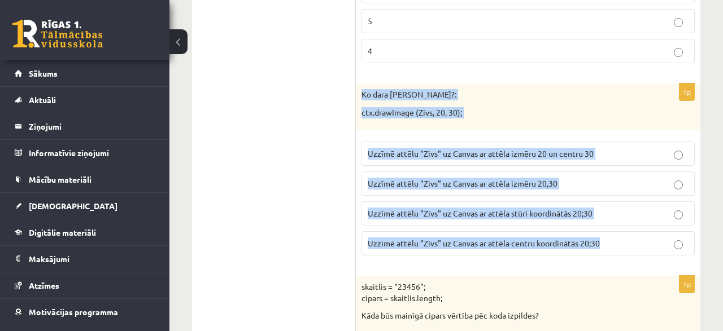
drag, startPoint x: 361, startPoint y: 55, endPoint x: 615, endPoint y: 201, distance: 293.1
click at [615, 130] on div "Ko dara koda rindiņa?: ctx.drawImage (Zivs, 20, 30);" at bounding box center [528, 107] width 344 height 47
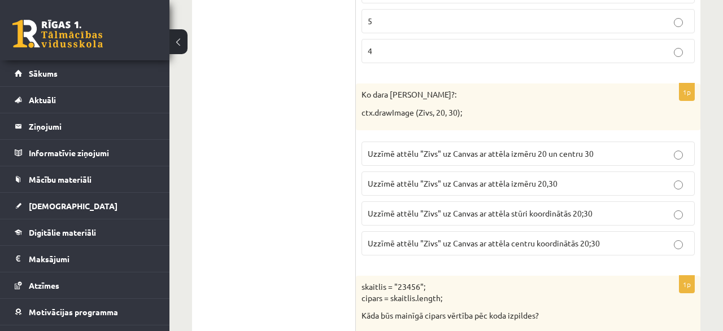
click at [539, 208] on span "Uzzīmē attēlu "Zivs" uz Canvas ar attēla stūri koordinātās 20;30" at bounding box center [479, 213] width 225 height 10
click at [485, 178] on span "Uzzīmē attēlu "Zivs" uz Canvas ar attēla izmēru 20,30" at bounding box center [462, 183] width 190 height 10
click at [483, 208] on span "Uzzīmē attēlu "Zivs" uz Canvas ar attēla stūri koordinātās 20;30" at bounding box center [479, 213] width 225 height 10
click at [524, 178] on span "Uzzīmē attēlu "Zivs" uz Canvas ar attēla izmēru 20,30" at bounding box center [462, 183] width 190 height 10
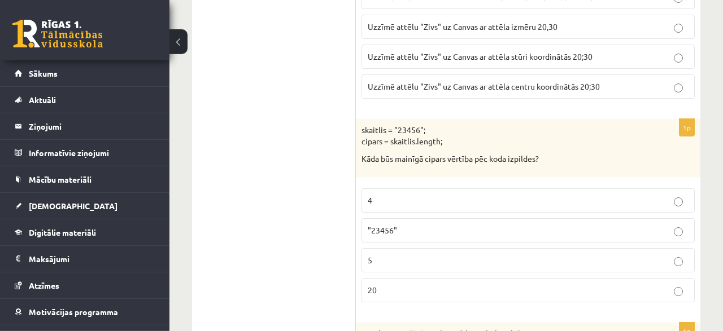
scroll to position [5225, 0]
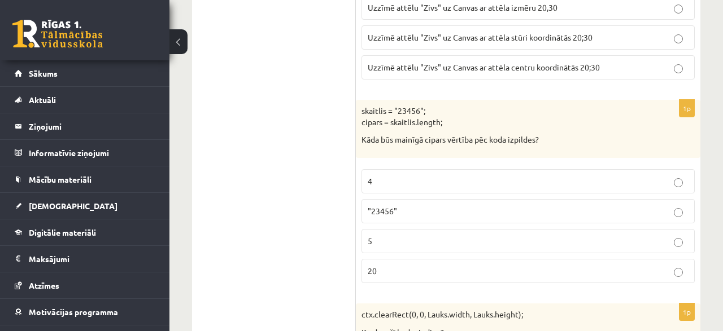
click at [408, 205] on p ""23456"" at bounding box center [527, 211] width 321 height 12
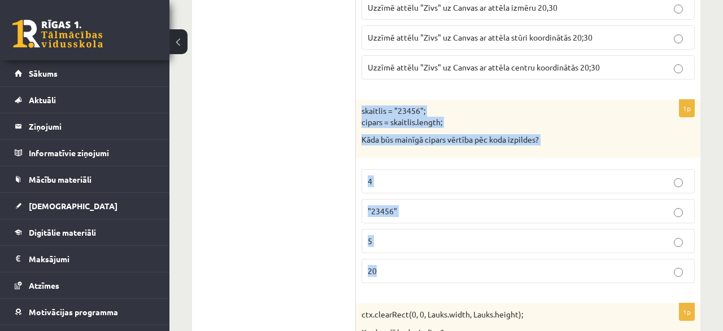
drag, startPoint x: 362, startPoint y: 72, endPoint x: 424, endPoint y: 225, distance: 165.3
click at [424, 158] on div "skaitlis = "23456"; cipars = skaitlis.length; Kāda būs mainīgā cipars vērtība p…" at bounding box center [528, 129] width 344 height 58
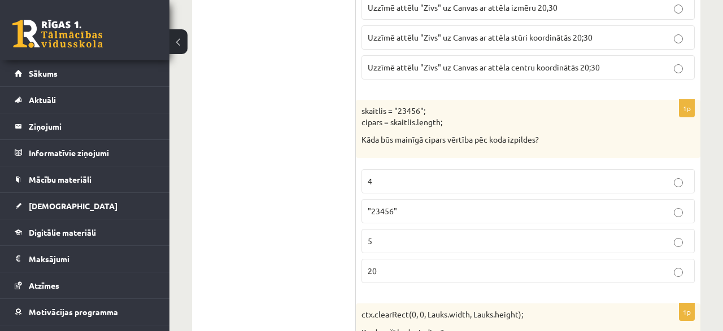
click at [385, 235] on p "5" at bounding box center [527, 241] width 321 height 12
click at [404, 199] on label ""23456"" at bounding box center [527, 211] width 333 height 24
click at [399, 235] on p "5" at bounding box center [527, 241] width 321 height 12
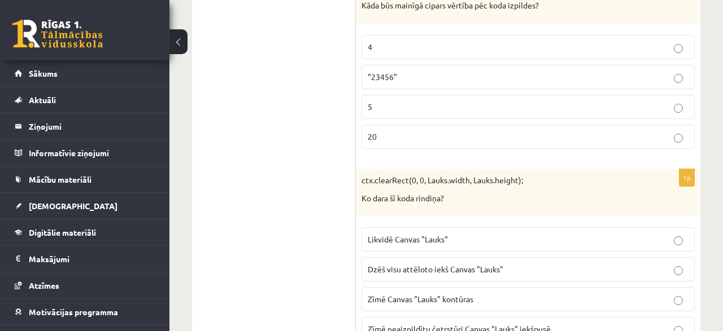
scroll to position [5418, 0]
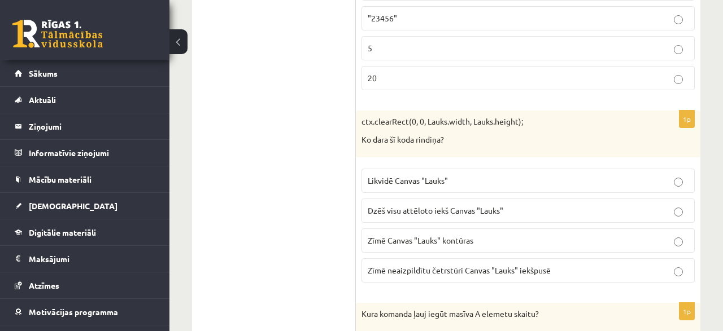
click at [485, 205] on span "Dzēš visu attēloto iekš Canvas "Lauks"" at bounding box center [434, 210] width 135 height 10
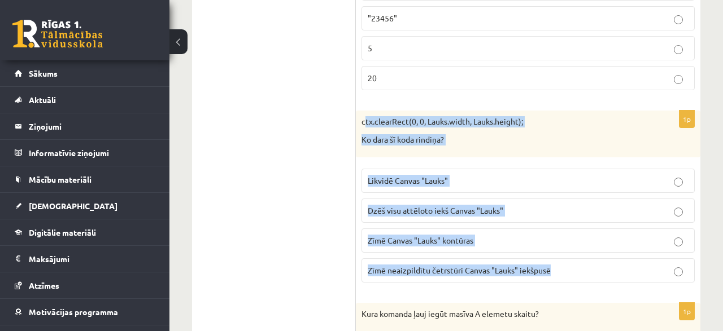
drag, startPoint x: 365, startPoint y: 78, endPoint x: 574, endPoint y: 238, distance: 263.0
click at [574, 157] on div "ctx.clearRect(0, 0, Lauks.width, Lauks.height); Ko dara šī koda rindiņa?" at bounding box center [528, 134] width 344 height 47
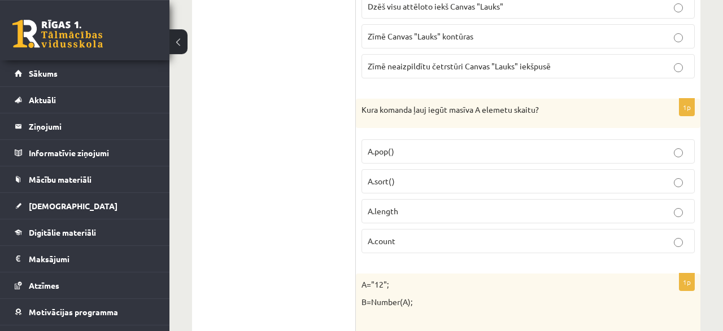
scroll to position [5653, 0]
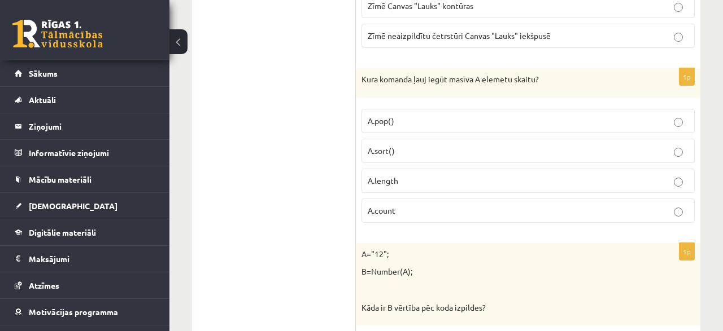
click at [412, 205] on p "A.count" at bounding box center [527, 211] width 321 height 12
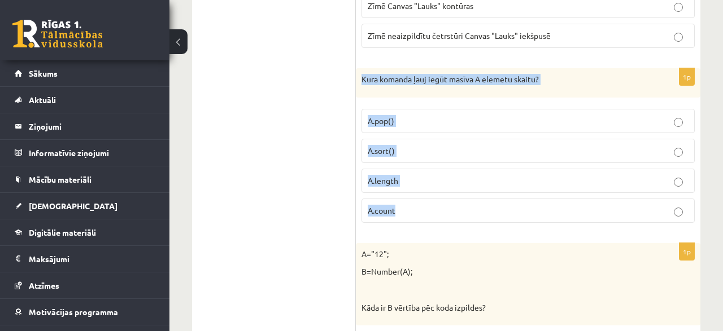
drag, startPoint x: 359, startPoint y: 33, endPoint x: 450, endPoint y: 175, distance: 168.8
click at [450, 98] on div "Kura komanda ļauj iegūt masīva A elemetu skaitu?" at bounding box center [528, 82] width 344 height 29
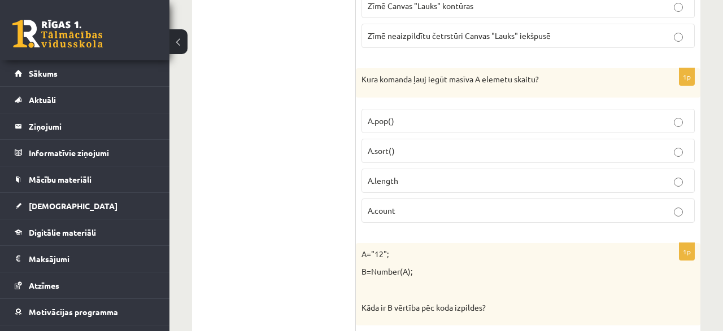
click at [418, 175] on p "A.length" at bounding box center [527, 181] width 321 height 12
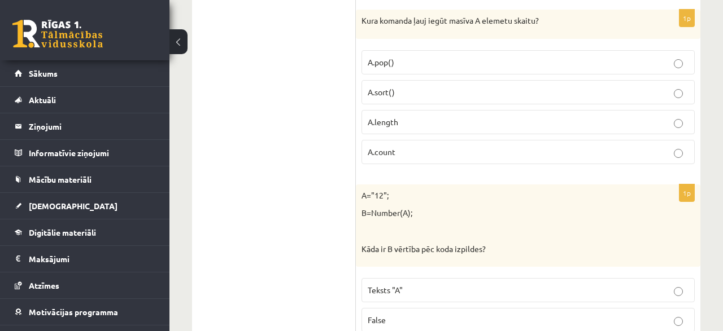
click at [398, 140] on label "A.count" at bounding box center [527, 152] width 333 height 24
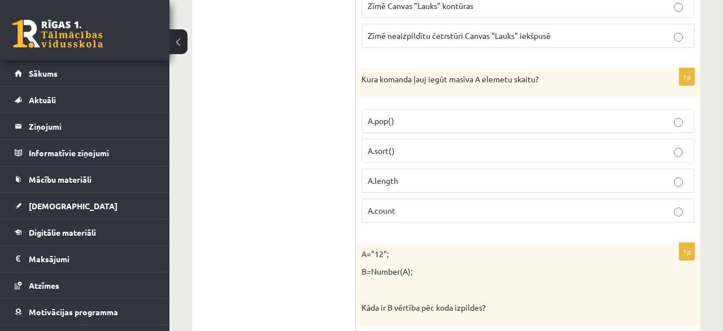
click at [406, 205] on p "A.count" at bounding box center [527, 211] width 321 height 12
click at [410, 175] on p "A.length" at bounding box center [527, 181] width 321 height 12
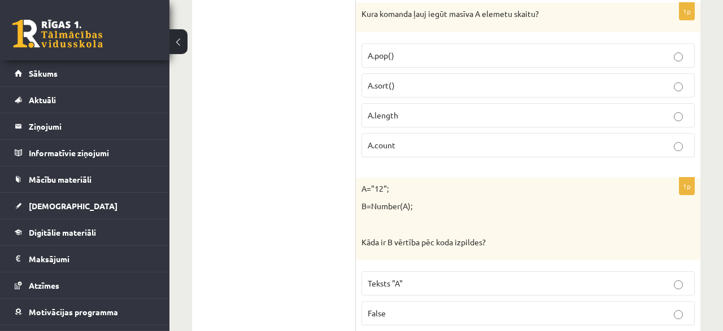
scroll to position [5770, 0]
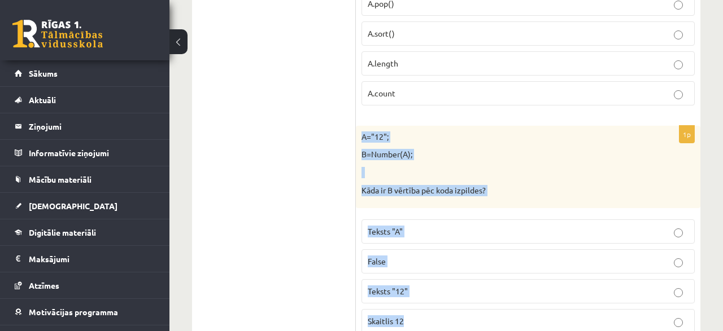
drag, startPoint x: 364, startPoint y: 92, endPoint x: 432, endPoint y: 273, distance: 193.1
click at [432, 208] on div "A="12"; B=Number(A); Kāda ir B vērtība pēc koda izpildes?" at bounding box center [528, 167] width 344 height 82
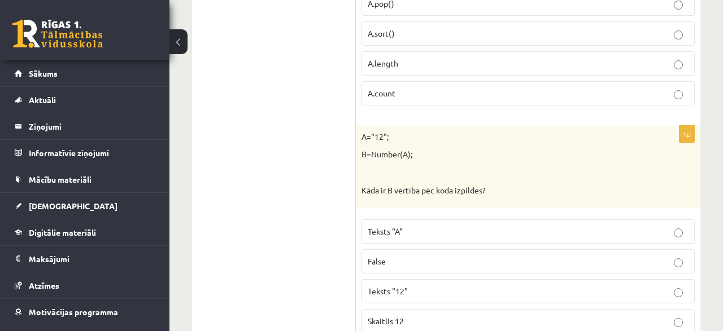
click at [409, 286] on p "Teksts "12"" at bounding box center [527, 292] width 321 height 12
click at [408, 316] on p "Skaitlis 12" at bounding box center [527, 322] width 321 height 12
click at [413, 286] on p "Teksts "12"" at bounding box center [527, 292] width 321 height 12
click at [406, 309] on label "Skaitlis 12" at bounding box center [527, 321] width 333 height 24
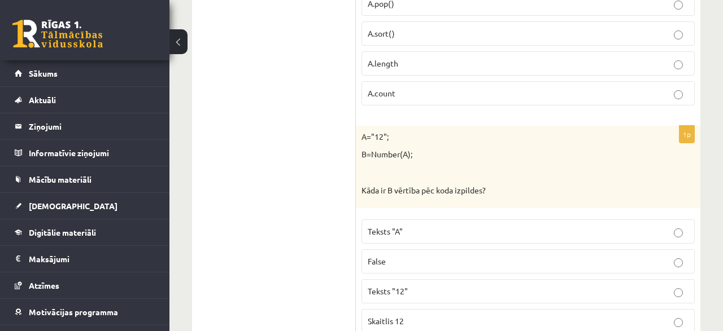
click at [400, 316] on span "Skaitlis 12" at bounding box center [385, 321] width 36 height 10
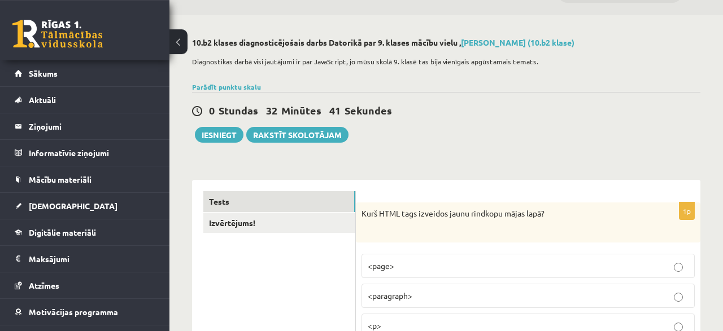
scroll to position [0, 0]
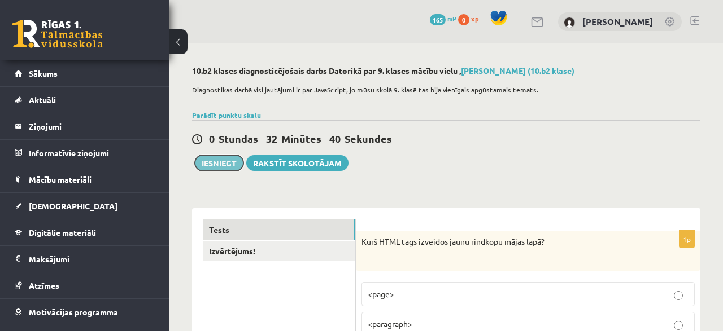
click at [224, 163] on button "Iesniegt" at bounding box center [219, 163] width 49 height 16
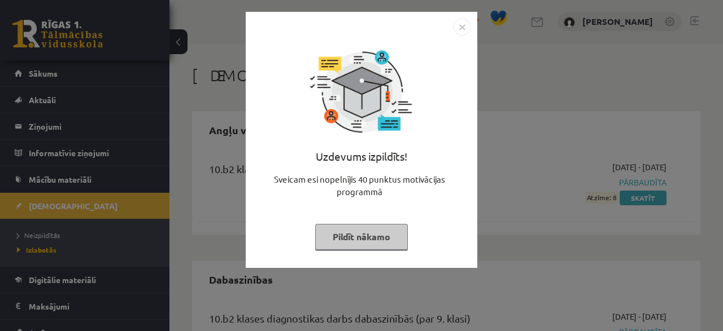
click at [467, 29] on img "Close" at bounding box center [461, 27] width 17 height 17
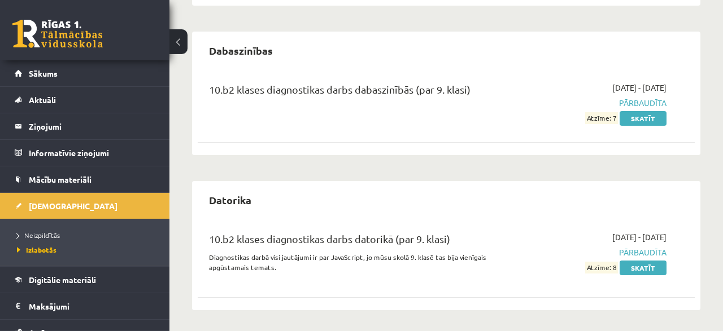
scroll to position [230, 0]
click at [638, 264] on link "Skatīt" at bounding box center [642, 267] width 47 height 15
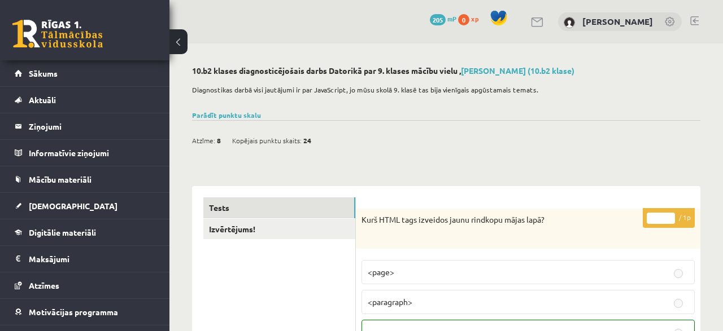
click at [177, 38] on button at bounding box center [178, 41] width 18 height 25
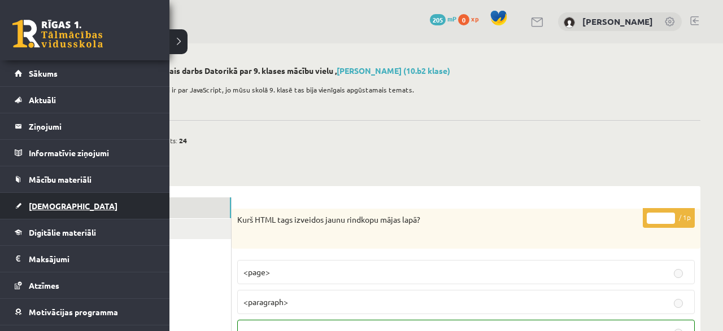
click at [50, 202] on span "[DEMOGRAPHIC_DATA]" at bounding box center [73, 206] width 89 height 10
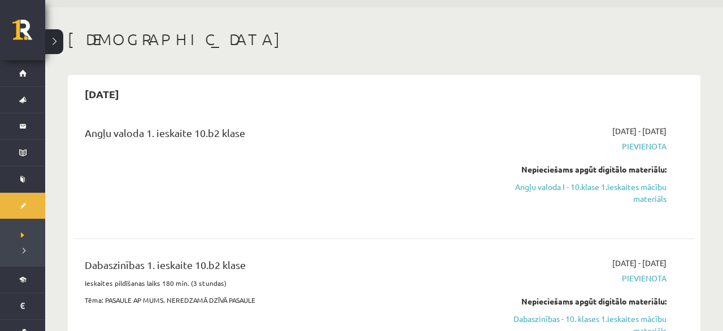
scroll to position [59, 0]
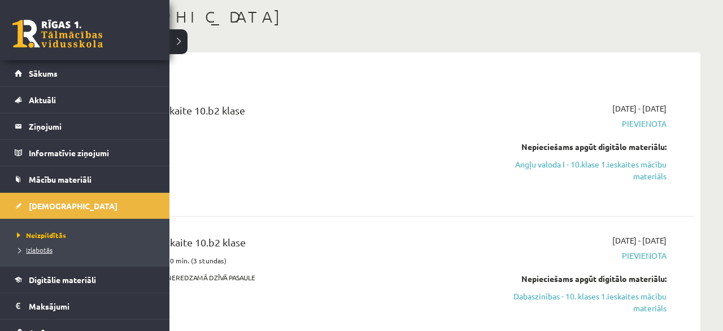
click at [45, 249] on span "Izlabotās" at bounding box center [33, 250] width 38 height 9
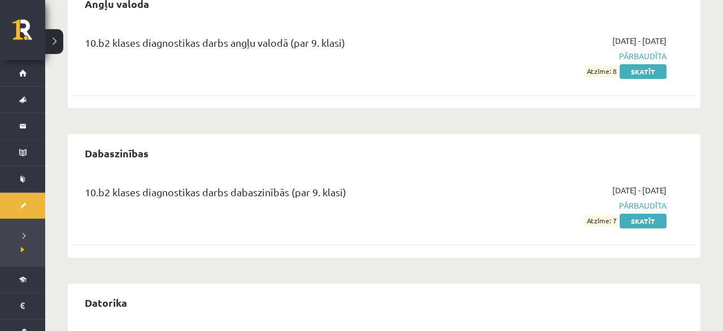
scroll to position [224, 0]
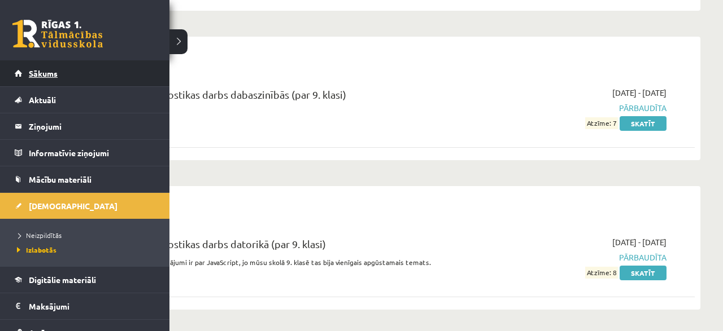
click at [40, 71] on span "Sākums" at bounding box center [43, 73] width 29 height 10
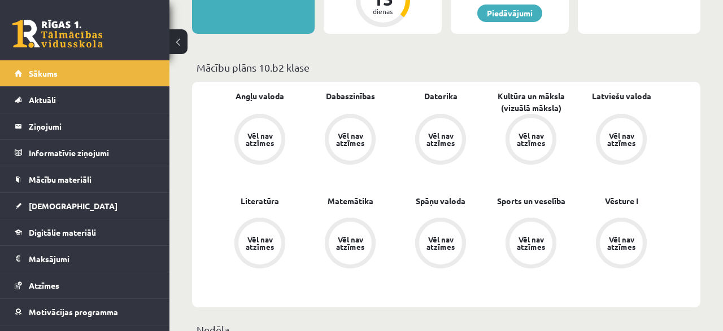
scroll to position [352, 0]
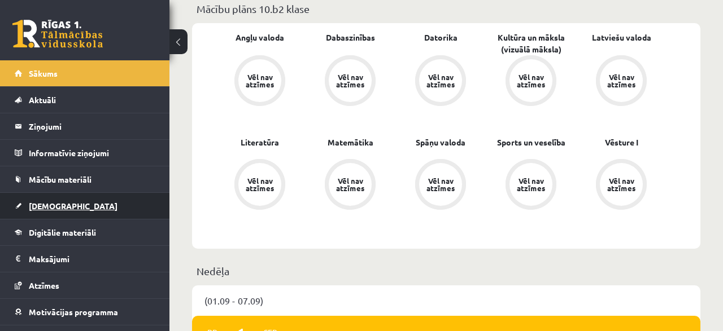
click at [47, 203] on span "[DEMOGRAPHIC_DATA]" at bounding box center [73, 206] width 89 height 10
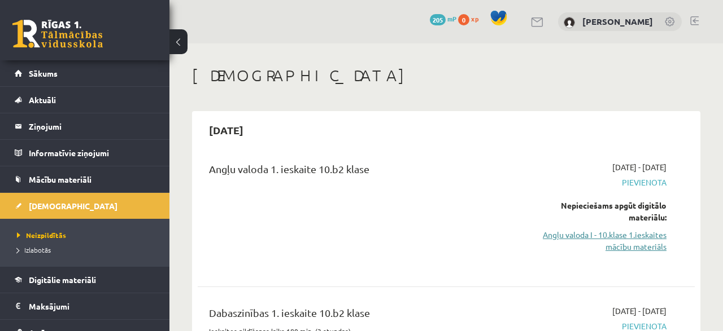
click at [619, 238] on link "Angļu valoda I - 10.klase 1.ieskaites mācību materiāls" at bounding box center [595, 241] width 141 height 24
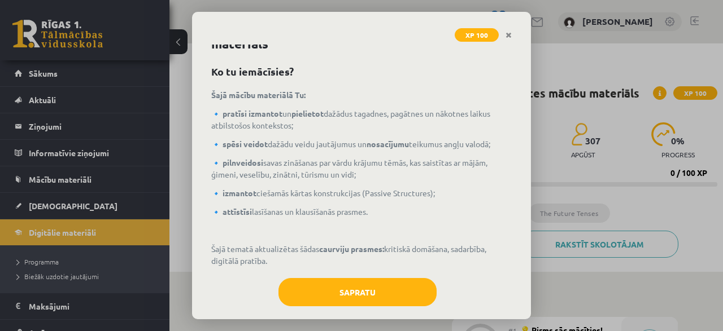
scroll to position [42, 0]
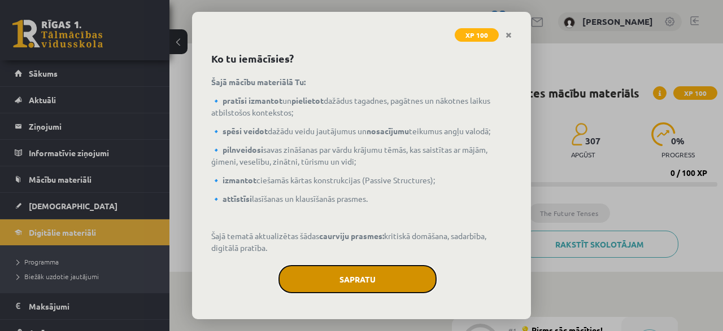
click at [364, 279] on button "Sapratu" at bounding box center [357, 279] width 158 height 28
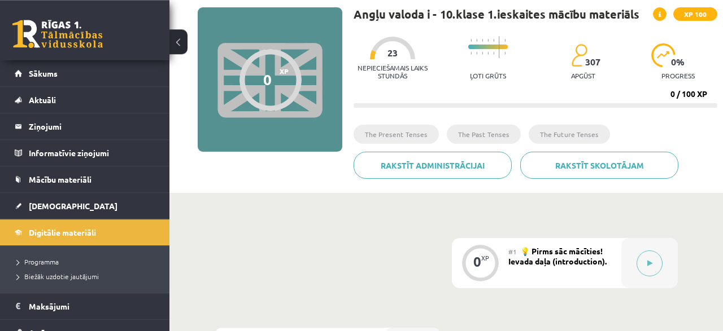
scroll to position [59, 0]
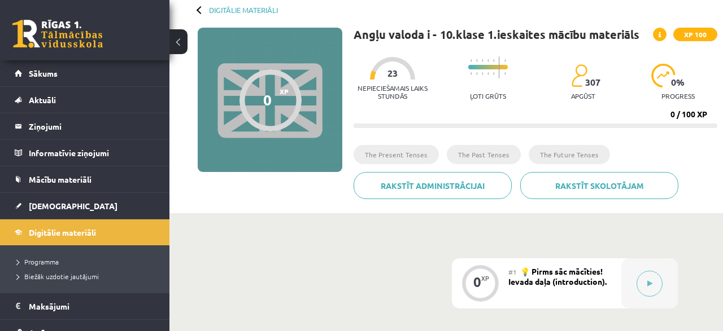
click at [500, 72] on div at bounding box center [488, 73] width 40 height 8
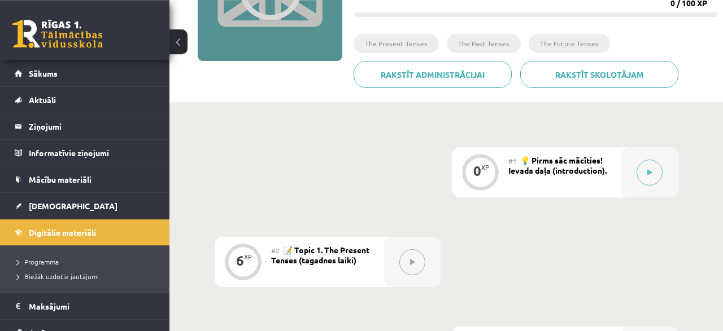
scroll to position [235, 0]
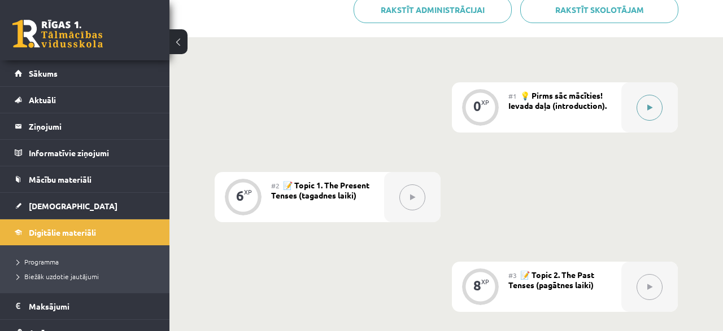
click at [646, 111] on button at bounding box center [649, 108] width 26 height 26
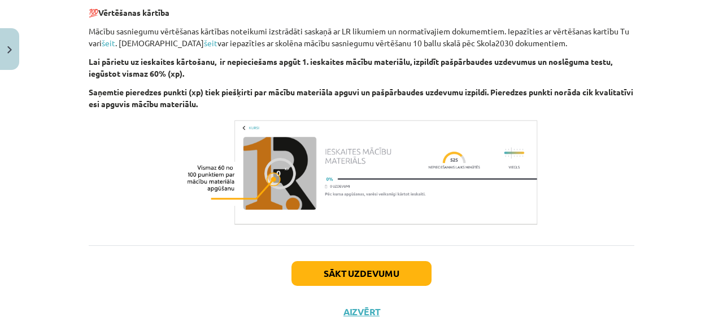
scroll to position [1355, 0]
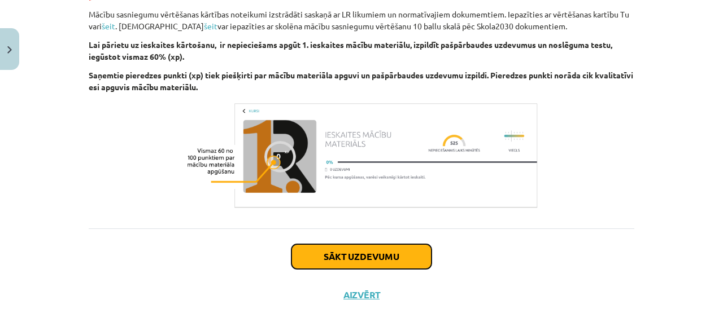
click at [371, 253] on button "Sākt uzdevumu" at bounding box center [361, 256] width 140 height 25
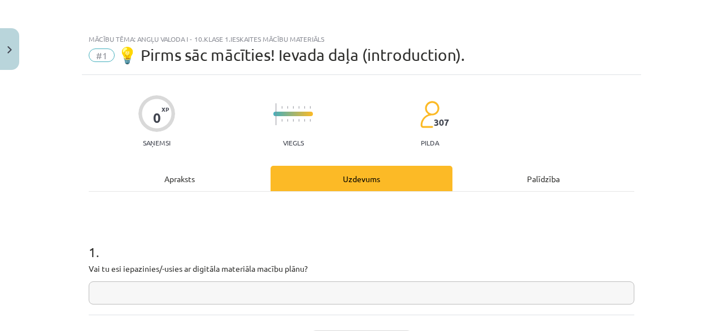
scroll to position [54, 0]
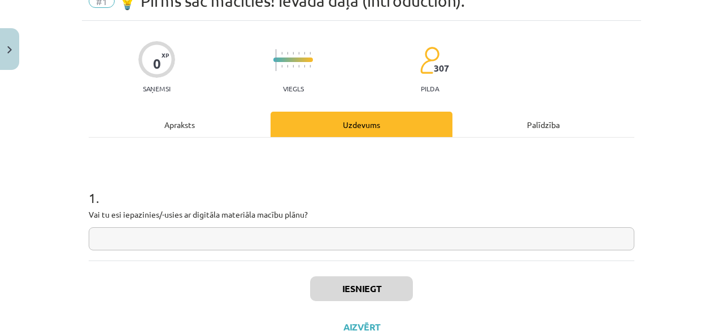
click at [295, 243] on input "text" at bounding box center [361, 238] width 545 height 23
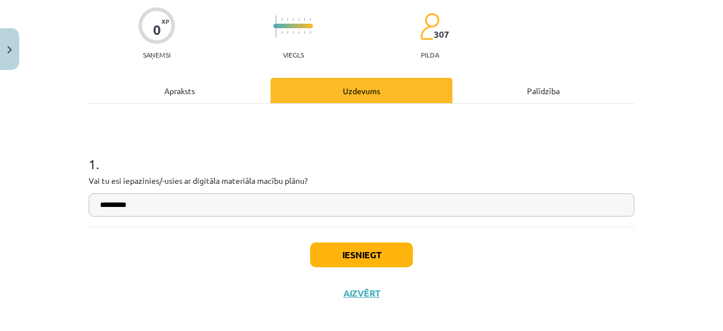
scroll to position [97, 0]
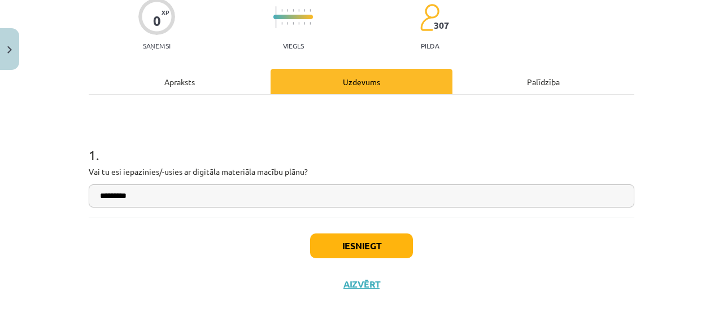
type input "*********"
click at [362, 244] on button "Iesniegt" at bounding box center [361, 246] width 103 height 25
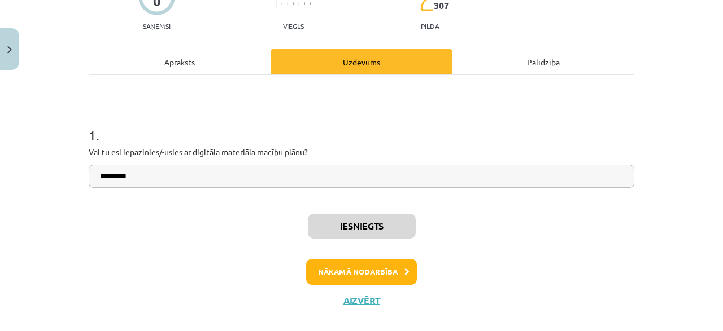
scroll to position [132, 0]
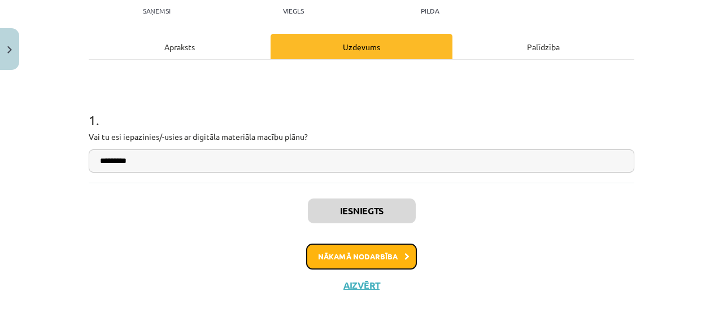
click at [375, 256] on button "Nākamā nodarbība" at bounding box center [361, 257] width 111 height 26
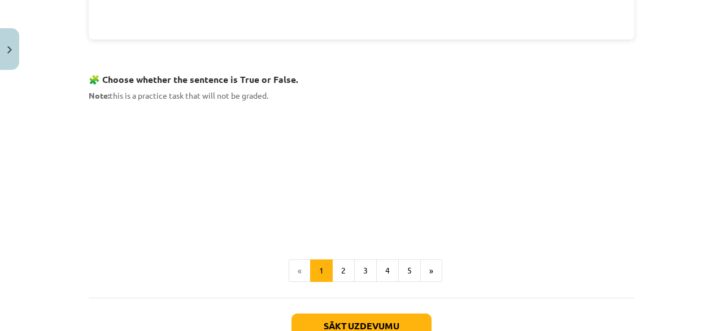
scroll to position [752, 0]
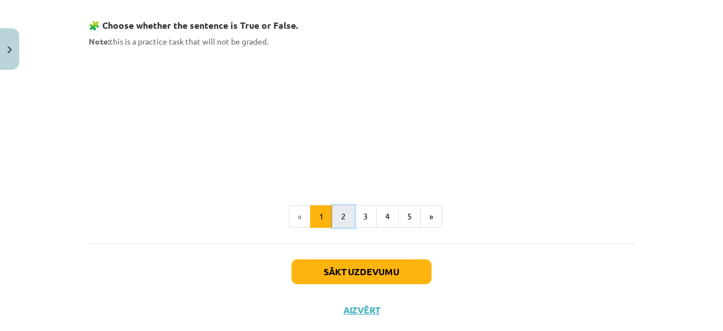
click at [345, 216] on button "2" at bounding box center [343, 216] width 23 height 23
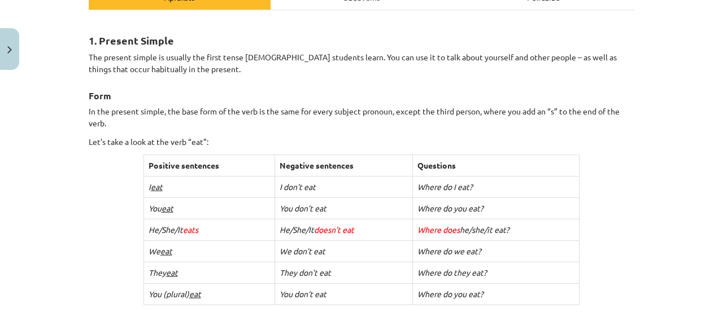
scroll to position [0, 0]
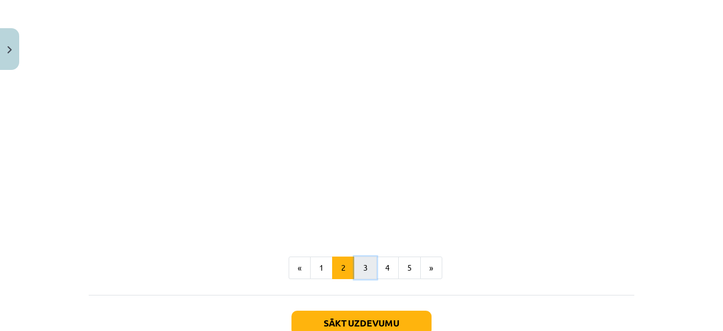
click at [366, 260] on button "3" at bounding box center [365, 268] width 23 height 23
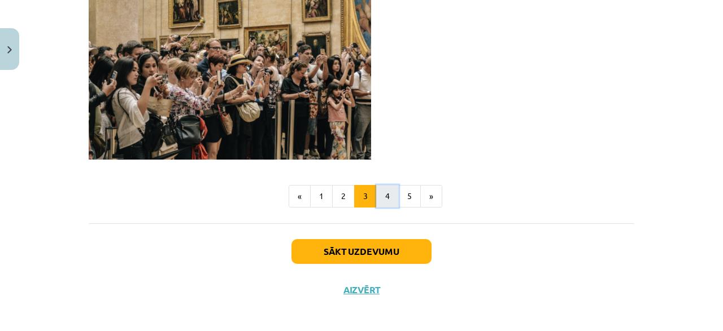
click at [384, 195] on button "4" at bounding box center [387, 196] width 23 height 23
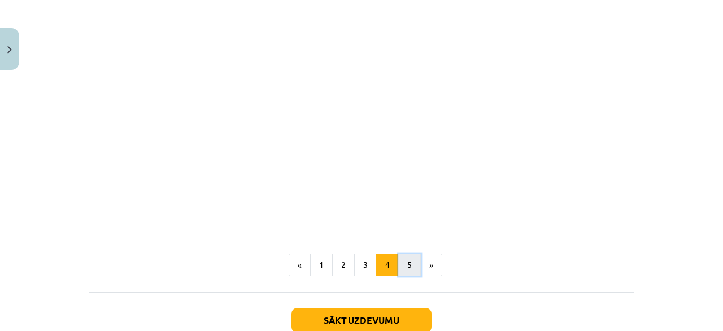
click at [406, 254] on button "5" at bounding box center [409, 265] width 23 height 23
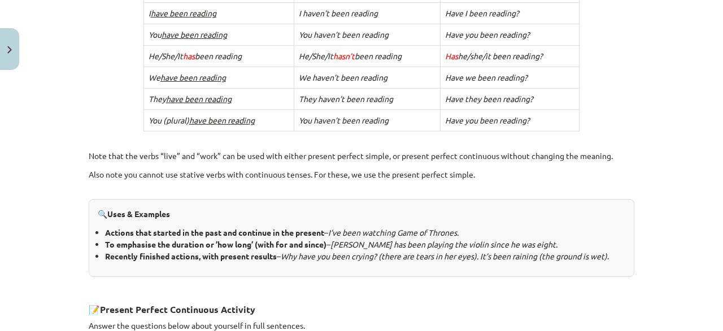
scroll to position [559, 0]
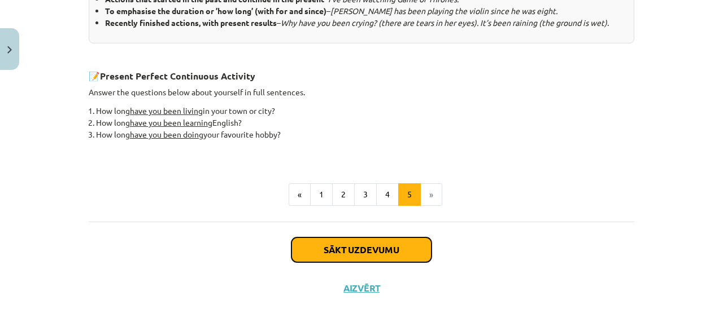
click at [367, 251] on button "Sākt uzdevumu" at bounding box center [361, 250] width 140 height 25
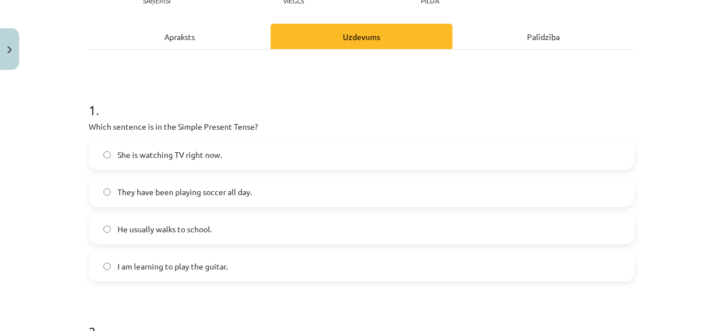
scroll to position [163, 0]
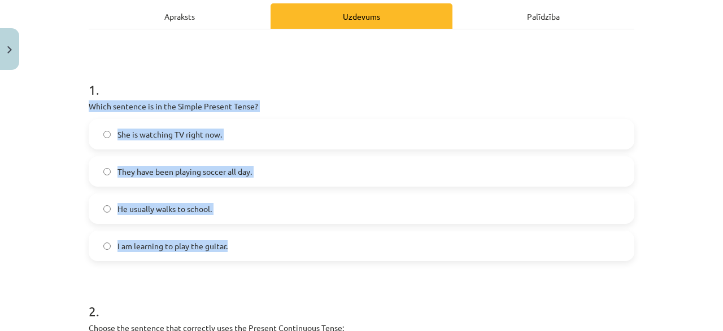
drag, startPoint x: 87, startPoint y: 107, endPoint x: 237, endPoint y: 253, distance: 209.2
copy div "Which sentence is in the Simple Present Tense? She is watching TV right now. Th…"
click at [102, 204] on label "He usually walks to school." at bounding box center [361, 209] width 543 height 28
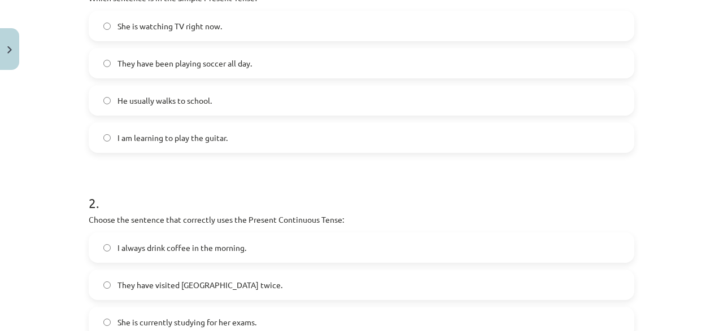
scroll to position [379, 0]
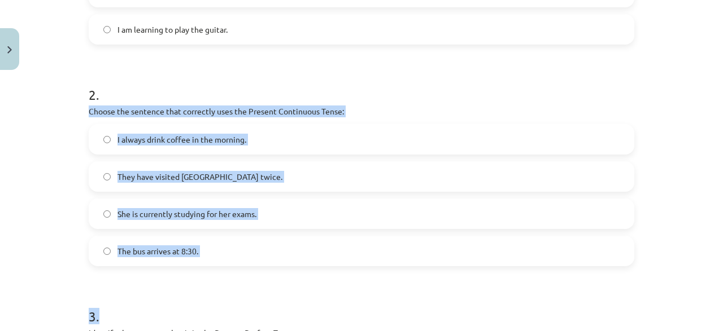
drag, startPoint x: 89, startPoint y: 108, endPoint x: 225, endPoint y: 282, distance: 220.8
click at [225, 282] on div "6 XP Saņemsi Viegls 307 pilda Apraksts Uzdevums Palīdzība 1 . Which sentence is…" at bounding box center [361, 143] width 559 height 895
copy form "Choose the sentence that correctly uses the Present Continuous Tense: I always …"
click at [101, 215] on label "She is currently studying for her exams." at bounding box center [361, 214] width 543 height 28
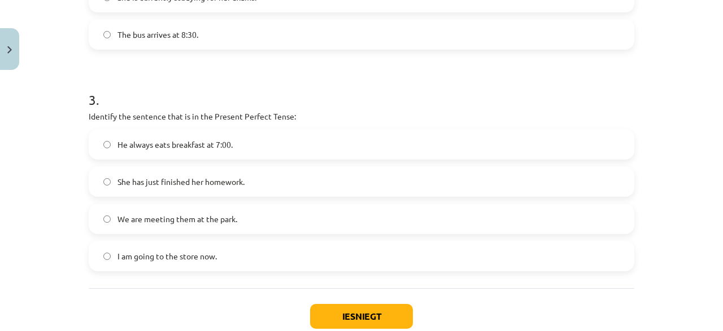
scroll to position [650, 0]
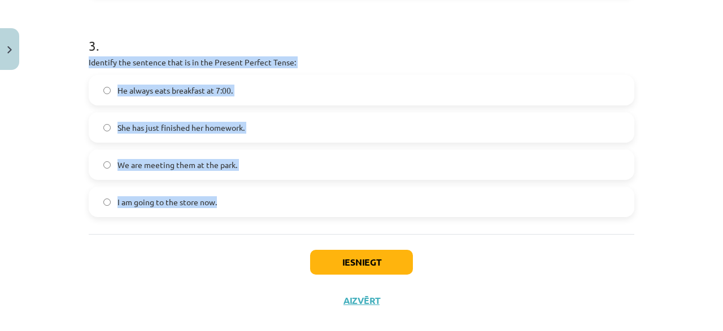
drag, startPoint x: 86, startPoint y: 57, endPoint x: 248, endPoint y: 206, distance: 220.1
copy div "Identify the sentence that is in the Present Perfect Tense: He always eats brea…"
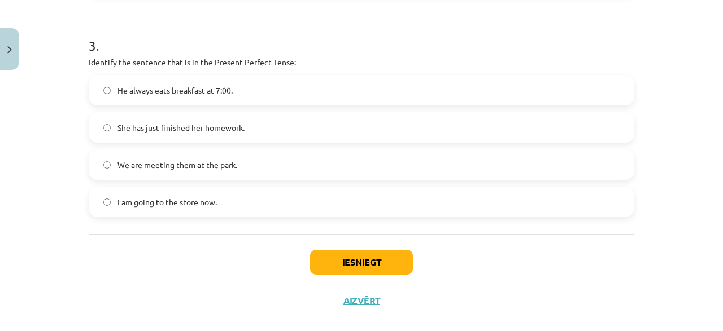
click at [131, 238] on div "Iesniegt Aizvērt" at bounding box center [361, 273] width 545 height 79
click at [351, 260] on button "Iesniegt" at bounding box center [361, 262] width 103 height 25
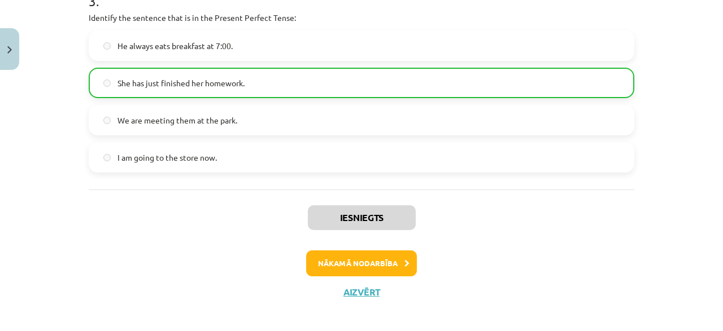
scroll to position [702, 0]
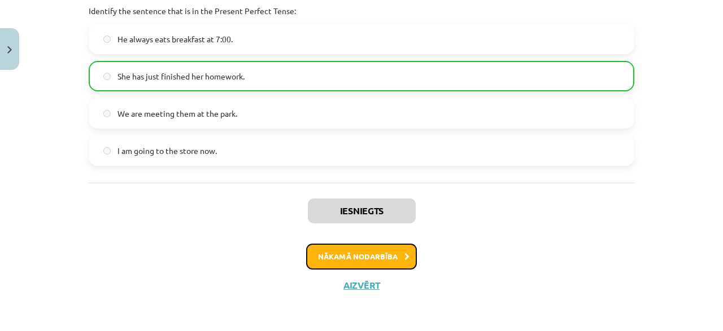
click at [367, 252] on button "Nākamā nodarbība" at bounding box center [361, 257] width 111 height 26
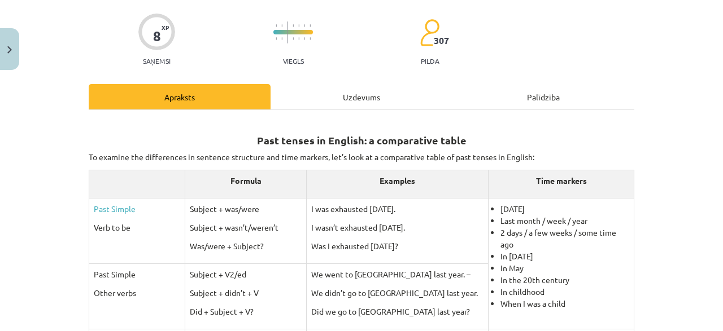
scroll to position [80, 0]
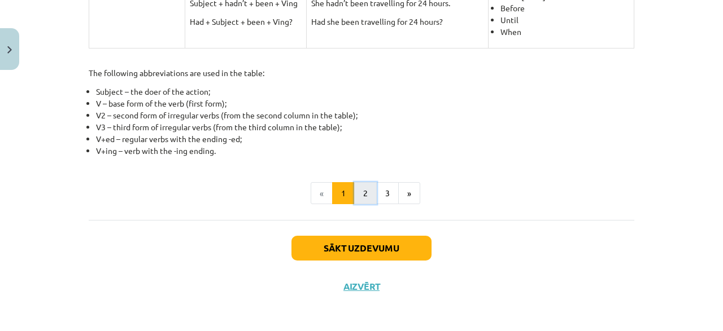
click at [365, 192] on button "2" at bounding box center [365, 193] width 23 height 23
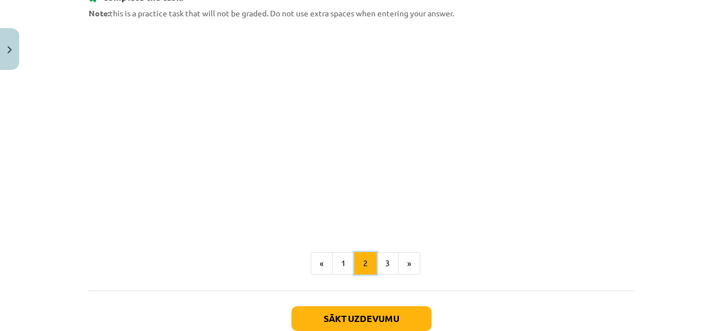
scroll to position [542, 0]
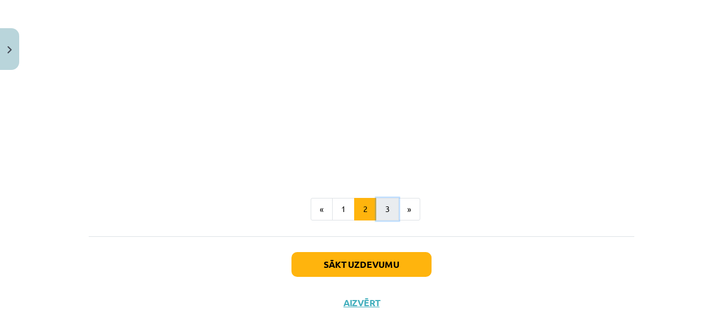
click at [384, 214] on button "3" at bounding box center [387, 209] width 23 height 23
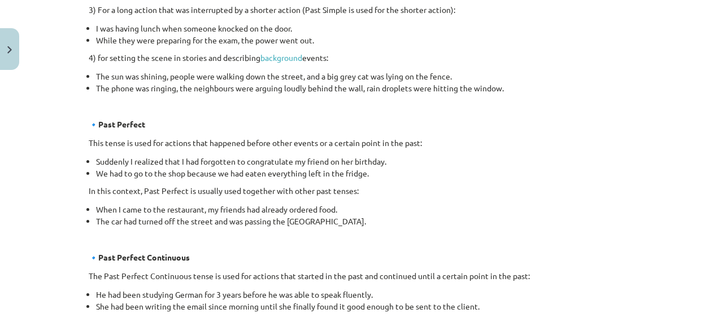
scroll to position [738, 0]
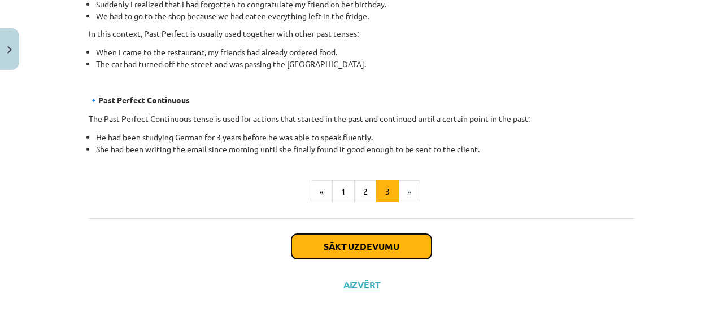
click at [364, 244] on button "Sākt uzdevumu" at bounding box center [361, 246] width 140 height 25
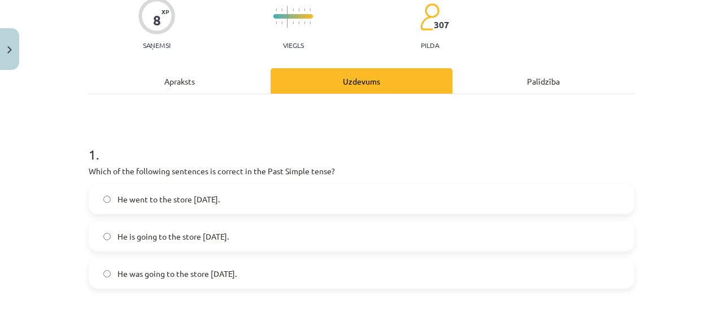
scroll to position [137, 0]
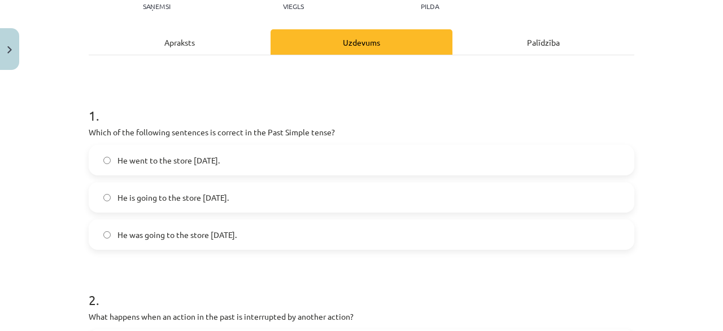
click at [91, 129] on p "Which of the following sentences is correct in the Past Simple tense?" at bounding box center [361, 132] width 545 height 12
drag, startPoint x: 89, startPoint y: 132, endPoint x: 269, endPoint y: 249, distance: 215.0
copy div "Which of the following sentences is correct in the Past Simple tense? He went t…"
click at [122, 168] on label "He went to the store yesterday." at bounding box center [361, 160] width 543 height 28
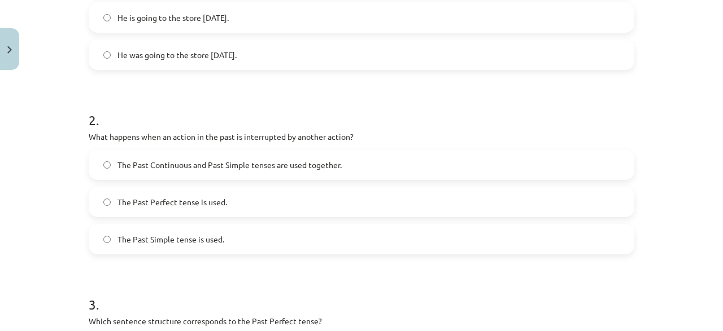
scroll to position [353, 0]
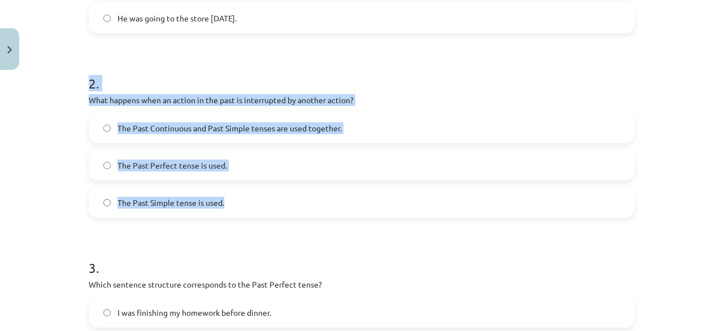
drag, startPoint x: 82, startPoint y: 92, endPoint x: 235, endPoint y: 200, distance: 187.5
click at [235, 200] on div "8 XP Saņemsi Viegls 307 pilda Apraksts Uzdevums Palīdzība 1 . Which of the foll…" at bounding box center [361, 206] width 559 height 968
copy div "2 . What happens when an action in the past is interrupted by another action? T…"
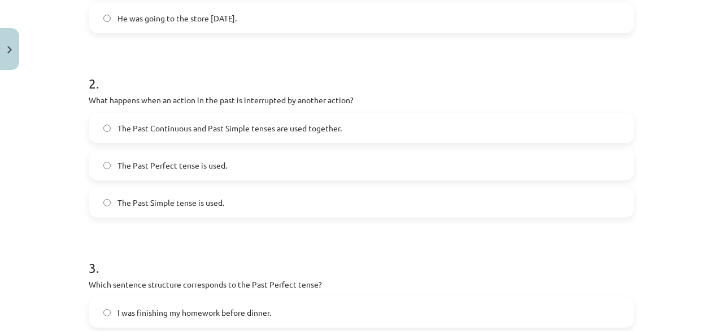
click at [47, 196] on div "Mācību tēma: Angļu valoda i - 10.klase 1.ieskaites mācību materiāls #3 📝 Topic …" at bounding box center [361, 165] width 723 height 331
click at [111, 125] on label "The Past Continuous and Past Simple tenses are used together." at bounding box center [361, 128] width 543 height 28
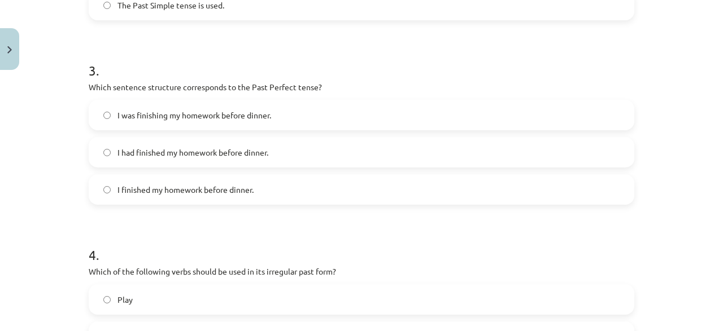
scroll to position [570, 0]
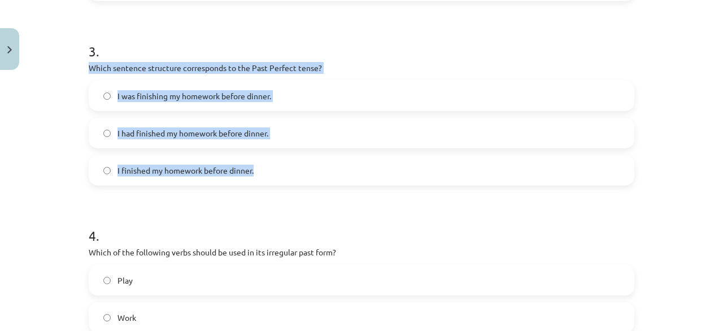
drag, startPoint x: 87, startPoint y: 63, endPoint x: 282, endPoint y: 189, distance: 231.7
copy div "Which sentence structure corresponds to the Past Perfect tense? I was finishing…"
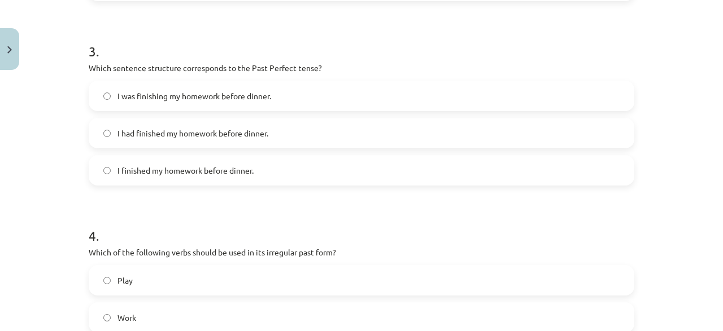
click at [64, 168] on div "Mācību tēma: Angļu valoda i - 10.klase 1.ieskaites mācību materiāls #3 📝 Topic …" at bounding box center [361, 165] width 723 height 331
click at [138, 146] on label "I had finished my homework before dinner." at bounding box center [361, 133] width 543 height 28
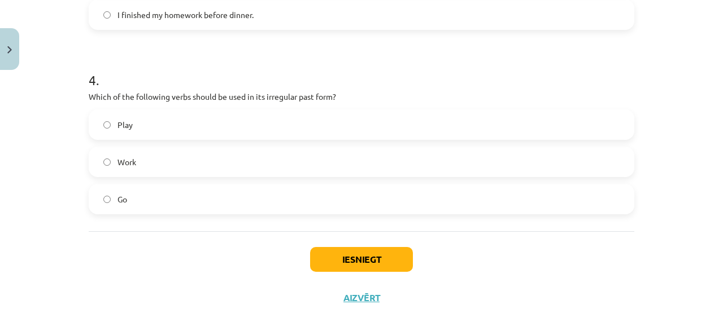
scroll to position [733, 0]
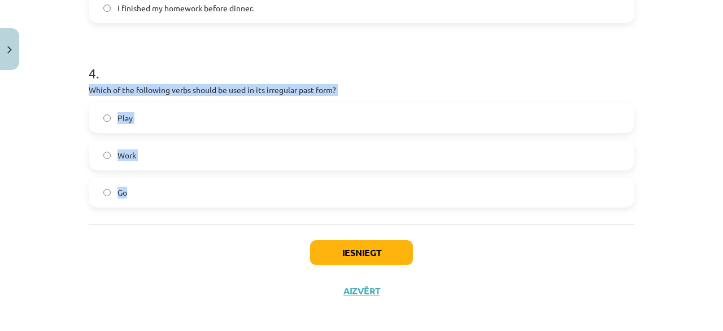
drag, startPoint x: 84, startPoint y: 87, endPoint x: 198, endPoint y: 229, distance: 181.9
copy div "Which of the following verbs should be used in its irregular past form? Play Wo…"
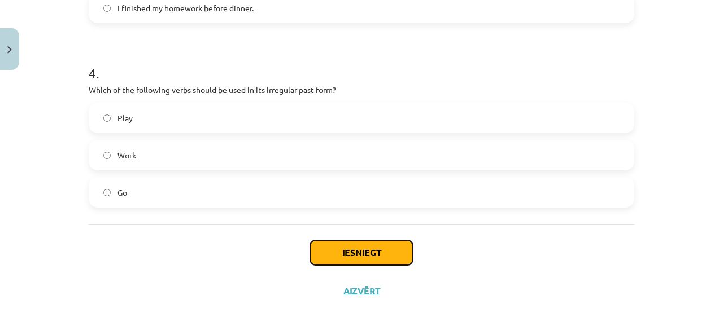
click at [364, 254] on button "Iesniegt" at bounding box center [361, 252] width 103 height 25
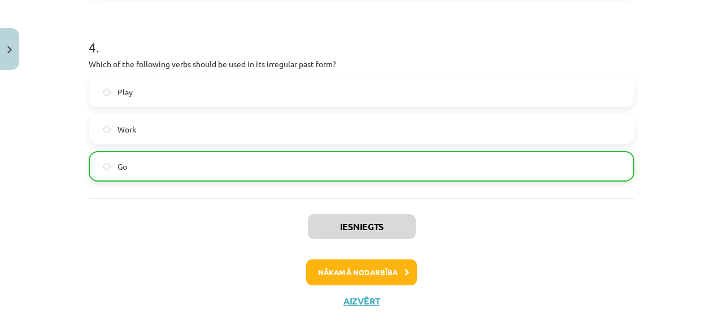
scroll to position [774, 0]
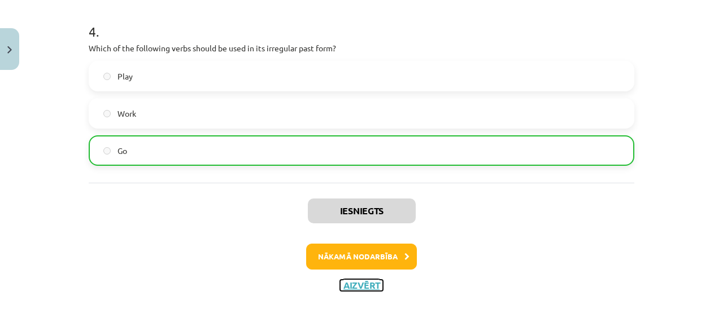
click at [362, 282] on button "Aizvērt" at bounding box center [361, 285] width 43 height 11
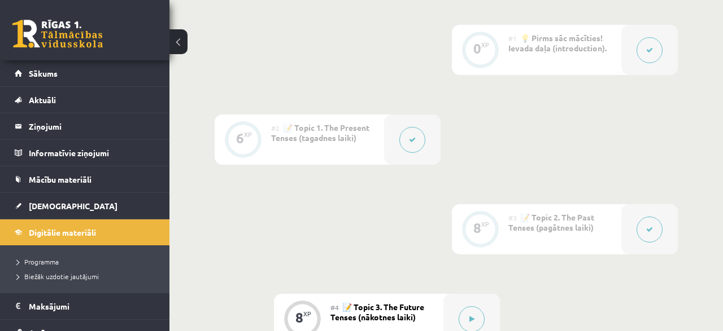
scroll to position [528, 0]
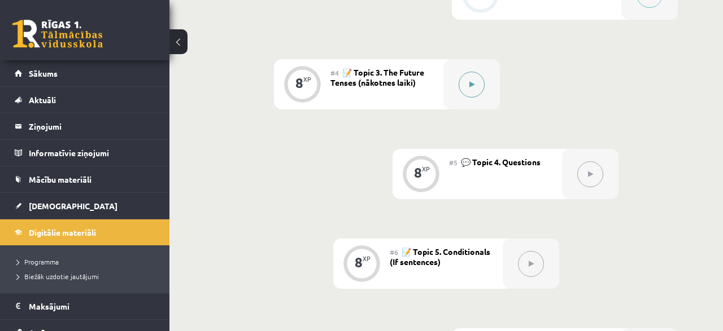
click at [479, 82] on button at bounding box center [471, 85] width 26 height 26
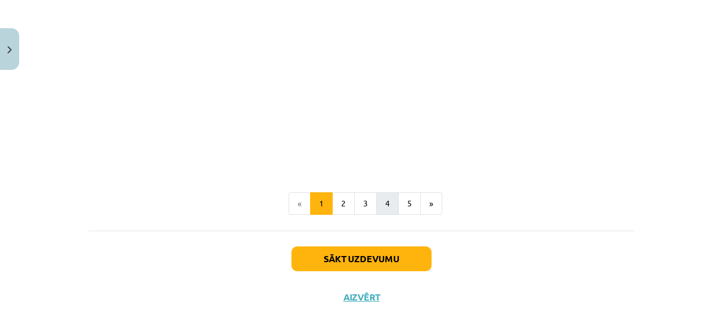
scroll to position [812, 0]
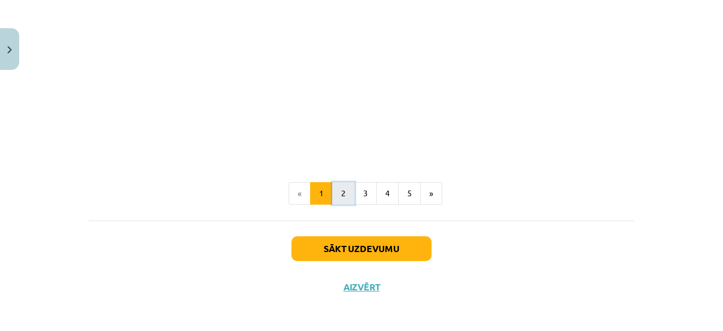
click at [342, 196] on button "2" at bounding box center [343, 193] width 23 height 23
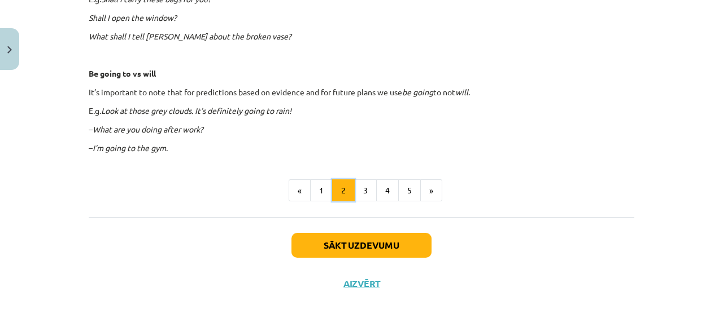
scroll to position [747, 0]
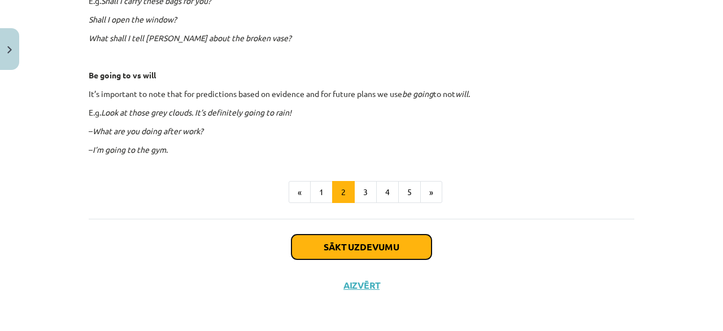
click at [362, 246] on button "Sākt uzdevumu" at bounding box center [361, 247] width 140 height 25
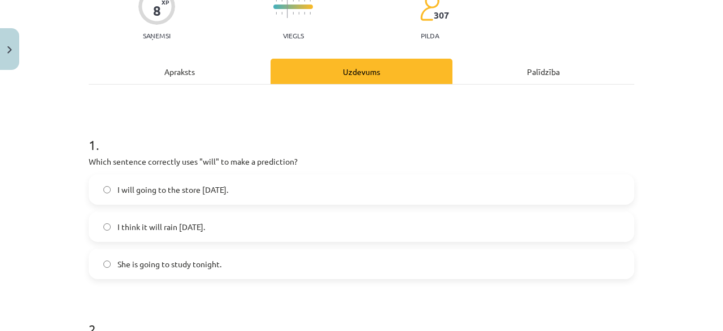
scroll to position [163, 0]
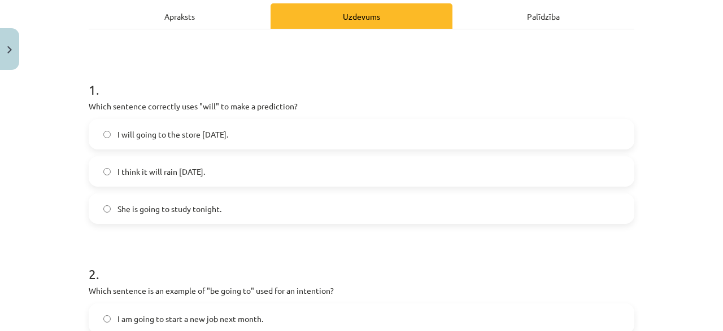
click at [222, 176] on label "I think it will rain tomorrow." at bounding box center [361, 171] width 543 height 28
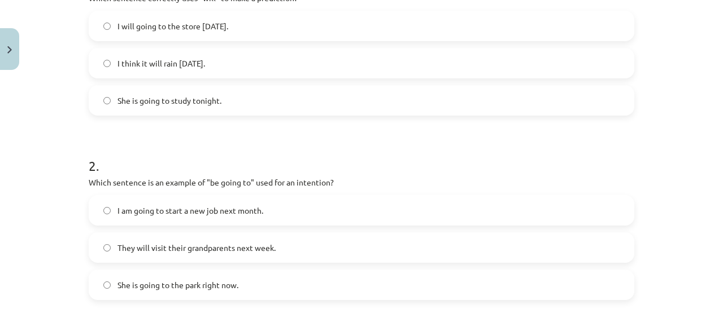
scroll to position [325, 0]
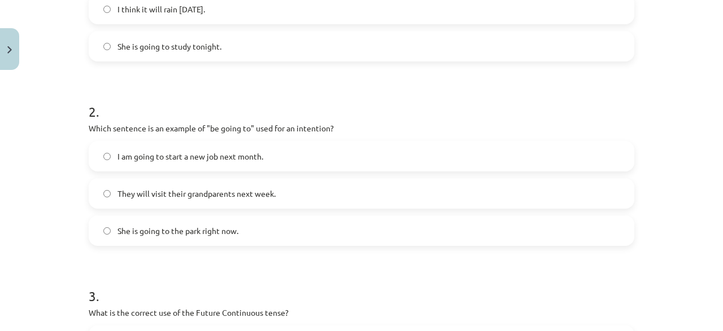
click at [249, 157] on span "I am going to start a new job next month." at bounding box center [190, 157] width 146 height 12
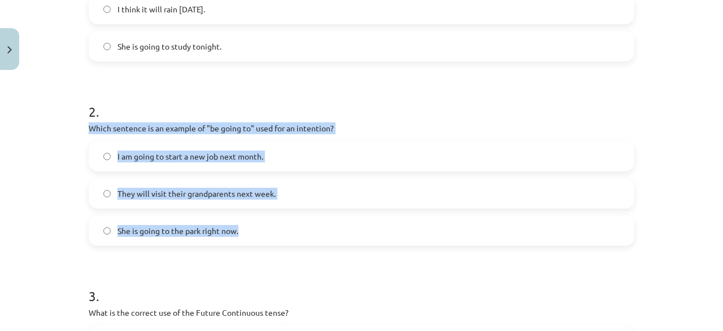
drag, startPoint x: 80, startPoint y: 127, endPoint x: 258, endPoint y: 233, distance: 207.1
click at [258, 233] on div "Mācību tēma: Angļu valoda i - 10.klase 1.ieskaites mācību materiāls #4 📝 Topic …" at bounding box center [361, 165] width 723 height 331
copy div "Which sentence is an example of "be going to" used for an intention? I am going…"
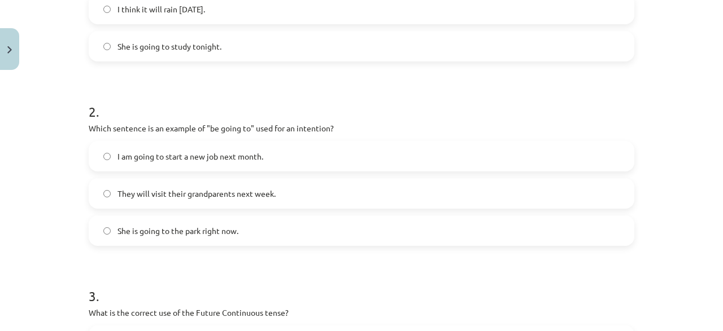
click at [56, 164] on div "Mācību tēma: Angļu valoda i - 10.klase 1.ieskaites mācību materiāls #4 📝 Topic …" at bounding box center [361, 165] width 723 height 331
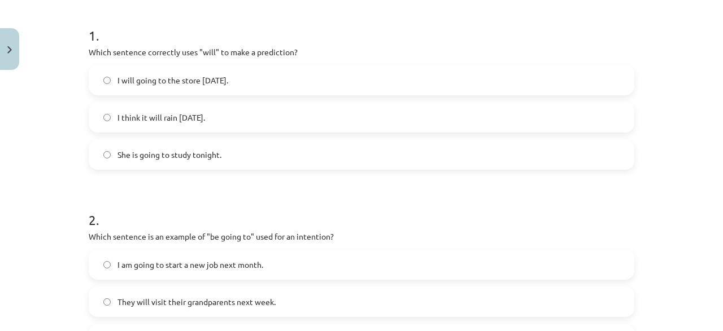
scroll to position [163, 0]
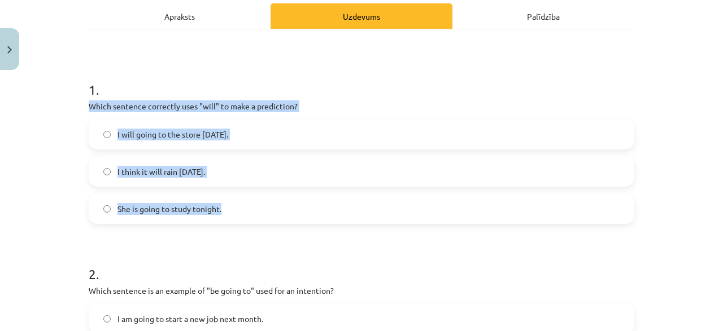
drag, startPoint x: 82, startPoint y: 101, endPoint x: 233, endPoint y: 225, distance: 195.7
copy div "Which sentence correctly uses "will" to make a prediction? I will going to the …"
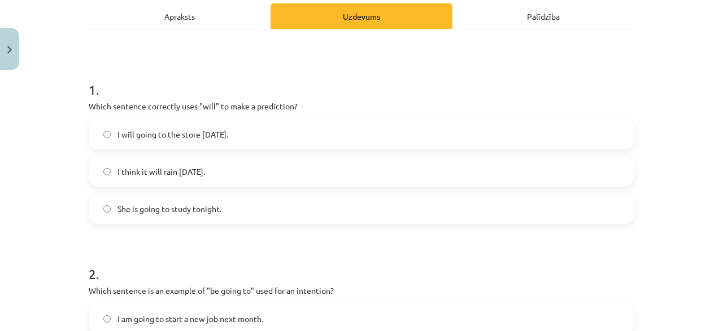
click at [48, 199] on div "Mācību tēma: Angļu valoda i - 10.klase 1.ieskaites mācību materiāls #4 📝 Topic …" at bounding box center [361, 165] width 723 height 331
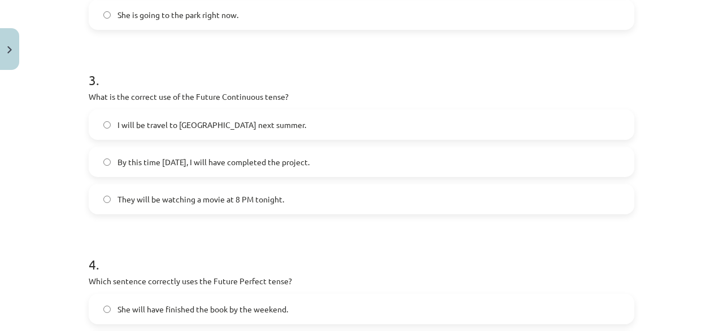
scroll to position [542, 0]
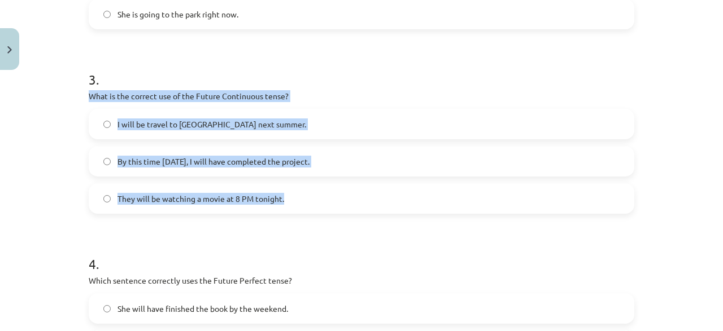
drag, startPoint x: 87, startPoint y: 93, endPoint x: 318, endPoint y: 199, distance: 254.3
click at [318, 199] on div "8 XP Saņemsi Viegls 307 pilda Apraksts Uzdevums Palīdzība 1 . Which sentence co…" at bounding box center [361, 17] width 559 height 968
copy div "What is the correct use of the Future Continuous tense? I will be travel to Spa…"
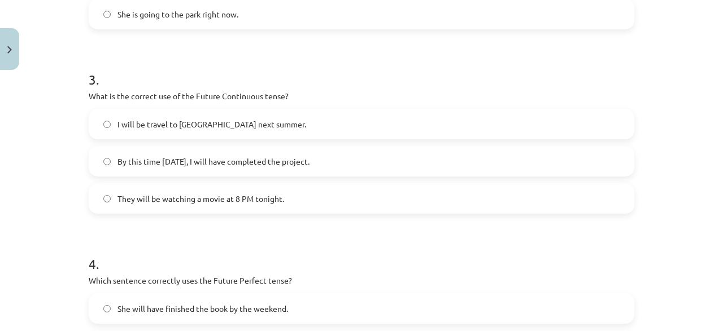
click at [16, 171] on div "Mācību tēma: Angļu valoda i - 10.klase 1.ieskaites mācību materiāls #4 📝 Topic …" at bounding box center [361, 165] width 723 height 331
click at [163, 163] on span "By this time tomorrow, I will have completed the project." at bounding box center [213, 162] width 192 height 12
click at [165, 198] on span "They will be watching a movie at 8 PM tonight." at bounding box center [200, 199] width 167 height 12
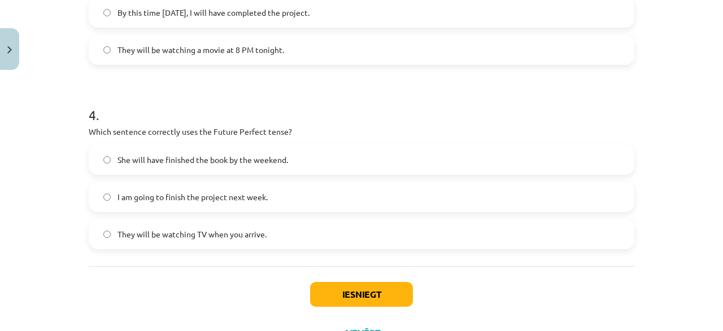
scroll to position [739, 0]
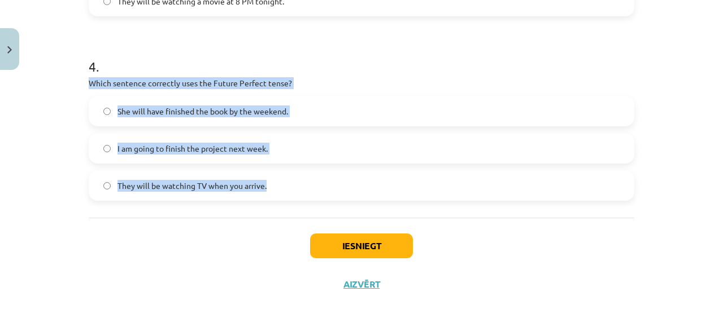
drag, startPoint x: 77, startPoint y: 80, endPoint x: 278, endPoint y: 187, distance: 227.0
click at [278, 187] on div "Mācību tēma: Angļu valoda i - 10.klase 1.ieskaites mācību materiāls #4 📝 Topic …" at bounding box center [361, 165] width 723 height 331
click at [192, 176] on label "They will be watching TV when you arrive." at bounding box center [361, 186] width 543 height 28
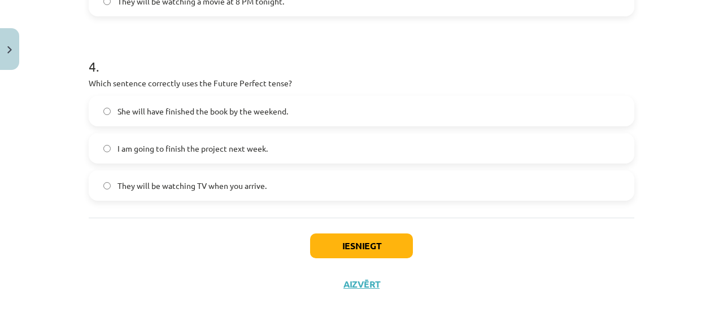
click at [187, 240] on div "Iesniegt Aizvērt" at bounding box center [361, 257] width 545 height 79
click at [174, 155] on label "I am going to finish the project next week." at bounding box center [361, 148] width 543 height 28
click at [170, 106] on span "She will have finished the book by the weekend." at bounding box center [202, 112] width 170 height 12
click at [170, 146] on span "I am going to finish the project next week." at bounding box center [192, 149] width 150 height 12
click at [172, 174] on label "They will be watching TV when you arrive." at bounding box center [361, 186] width 543 height 28
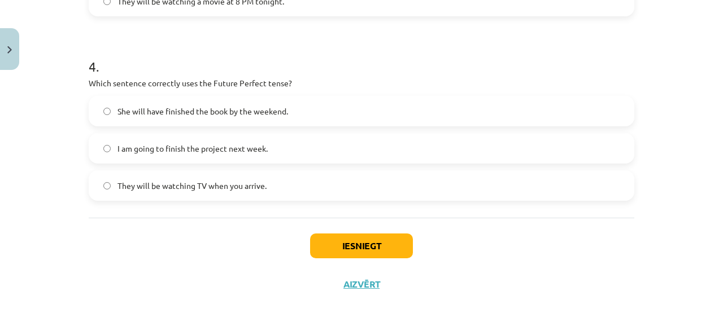
click at [177, 156] on label "I am going to finish the project next week." at bounding box center [361, 148] width 543 height 28
click at [186, 121] on label "She will have finished the book by the weekend." at bounding box center [361, 111] width 543 height 28
click at [174, 147] on span "I am going to finish the project next week." at bounding box center [192, 149] width 150 height 12
click at [176, 171] on div "They will be watching TV when you arrive." at bounding box center [361, 185] width 545 height 30
click at [180, 149] on span "I am going to finish the project next week." at bounding box center [192, 149] width 150 height 12
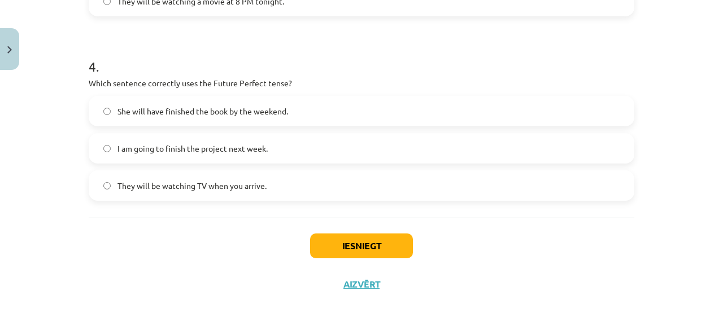
click at [191, 108] on span "She will have finished the book by the weekend." at bounding box center [202, 112] width 170 height 12
click at [182, 160] on label "I am going to finish the project next week." at bounding box center [361, 148] width 543 height 28
click at [181, 196] on label "They will be watching TV when you arrive." at bounding box center [361, 186] width 543 height 28
click at [179, 161] on label "I am going to finish the project next week." at bounding box center [361, 148] width 543 height 28
click at [210, 102] on label "She will have finished the book by the weekend." at bounding box center [361, 111] width 543 height 28
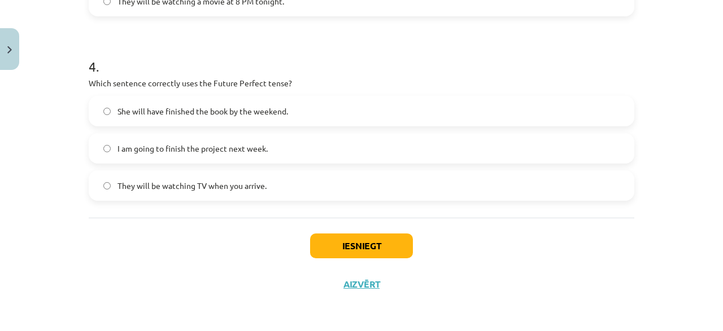
click at [196, 155] on label "I am going to finish the project next week." at bounding box center [361, 148] width 543 height 28
click at [197, 188] on span "They will be watching TV when you arrive." at bounding box center [191, 186] width 149 height 12
click at [192, 155] on label "I am going to finish the project next week." at bounding box center [361, 148] width 543 height 28
click at [199, 116] on span "She will have finished the book by the weekend." at bounding box center [202, 112] width 170 height 12
click at [190, 144] on span "I am going to finish the project next week." at bounding box center [192, 149] width 150 height 12
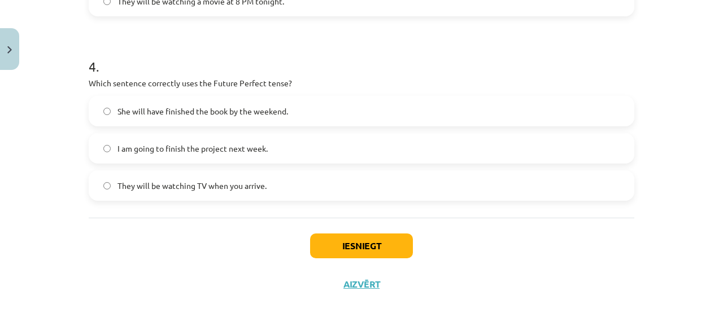
click at [198, 175] on label "They will be watching TV when you arrive." at bounding box center [361, 186] width 543 height 28
click at [256, 102] on label "She will have finished the book by the weekend." at bounding box center [361, 111] width 543 height 28
click at [356, 246] on button "Iesniegt" at bounding box center [361, 246] width 103 height 25
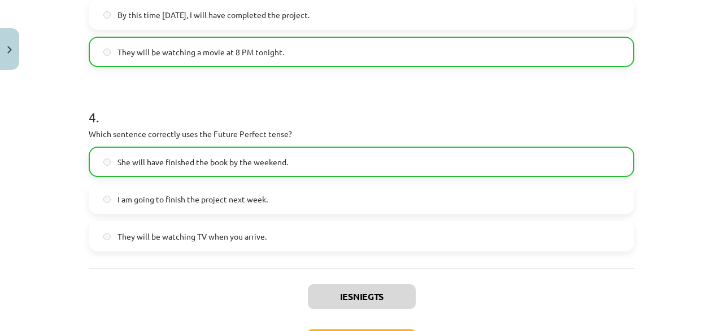
scroll to position [774, 0]
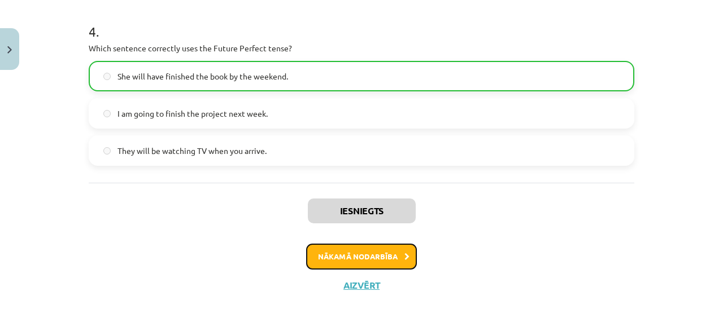
click at [364, 252] on button "Nākamā nodarbība" at bounding box center [361, 257] width 111 height 26
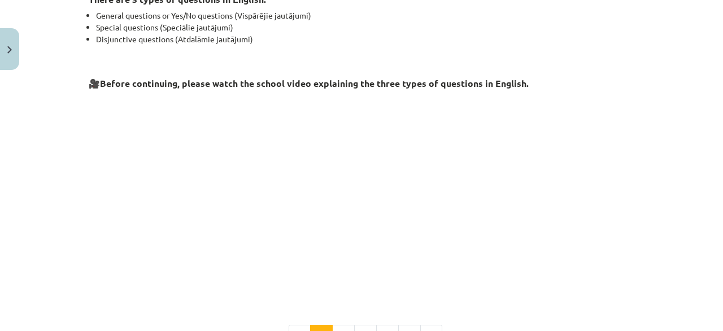
scroll to position [325, 0]
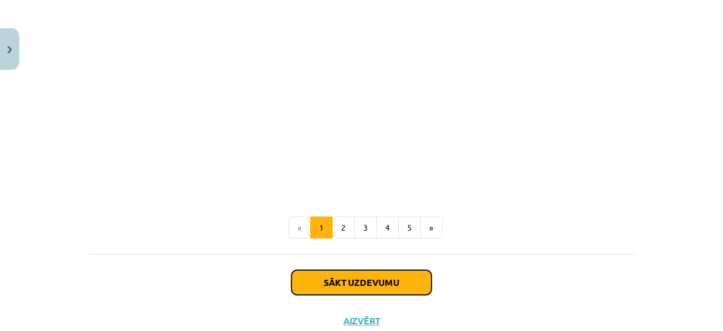
click at [366, 278] on button "Sākt uzdevumu" at bounding box center [361, 282] width 140 height 25
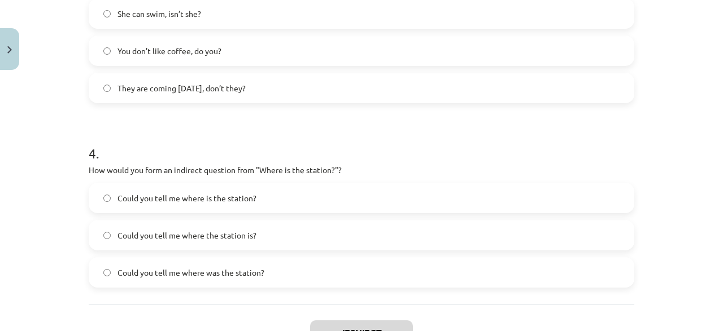
scroll to position [739, 0]
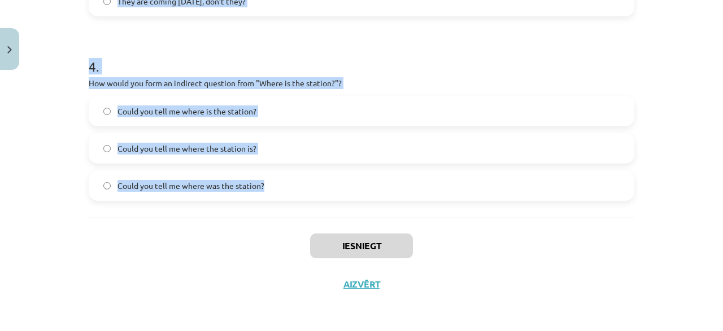
drag, startPoint x: 84, startPoint y: 97, endPoint x: 295, endPoint y: 190, distance: 231.3
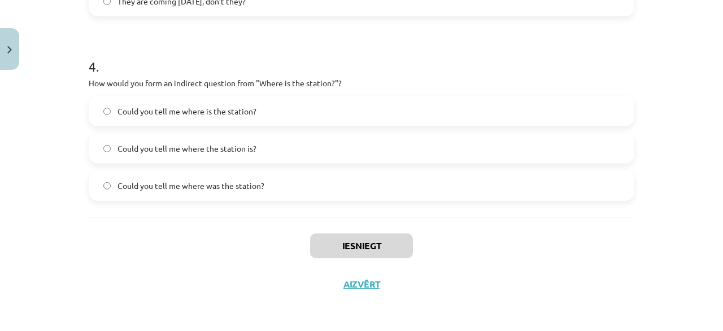
click at [131, 256] on div "Iesniegt Aizvērt" at bounding box center [361, 257] width 545 height 79
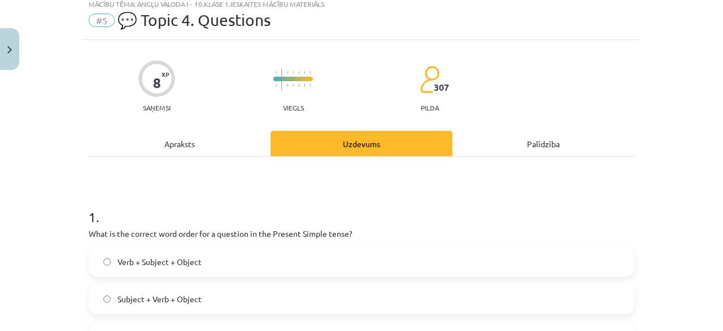
scroll to position [89, 0]
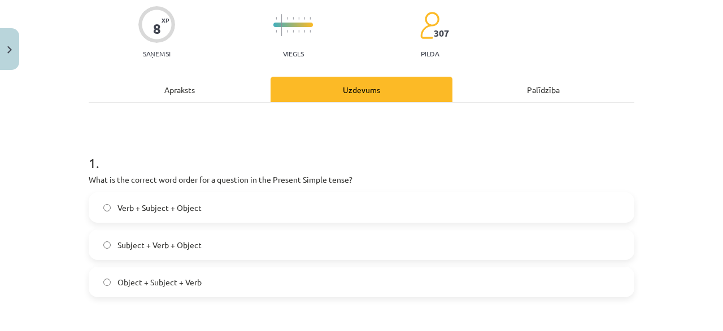
click at [138, 211] on span "Verb + Subject + Object" at bounding box center [159, 208] width 84 height 12
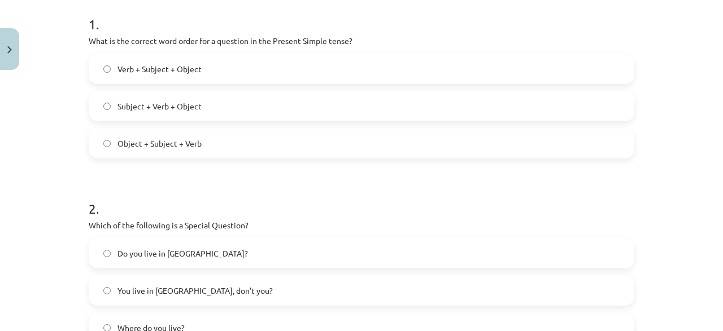
scroll to position [198, 0]
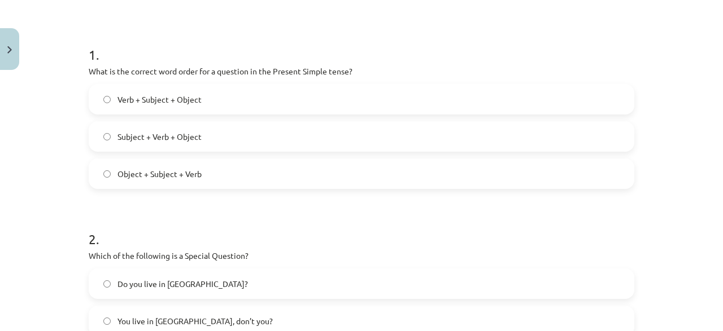
click at [197, 137] on span "Subject + Verb + Object" at bounding box center [159, 137] width 84 height 12
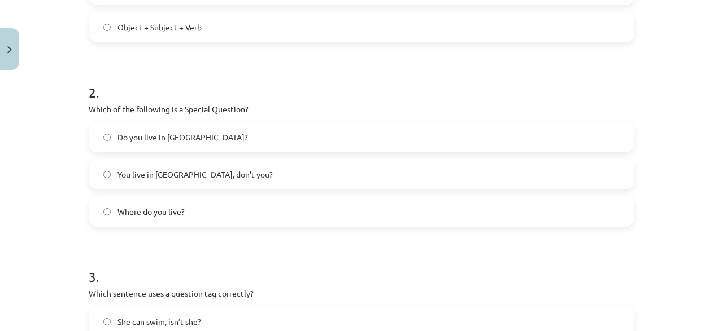
scroll to position [360, 0]
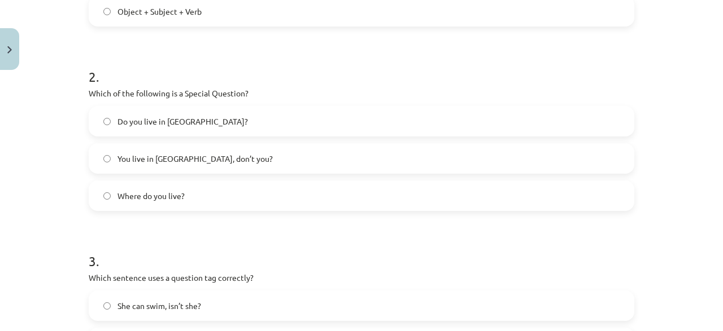
click at [188, 200] on label "Where do you live?" at bounding box center [361, 196] width 543 height 28
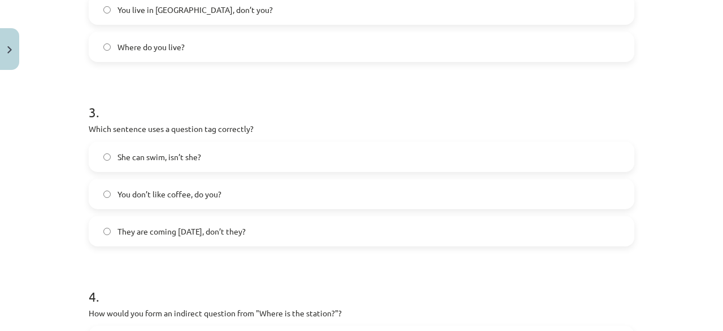
scroll to position [523, 0]
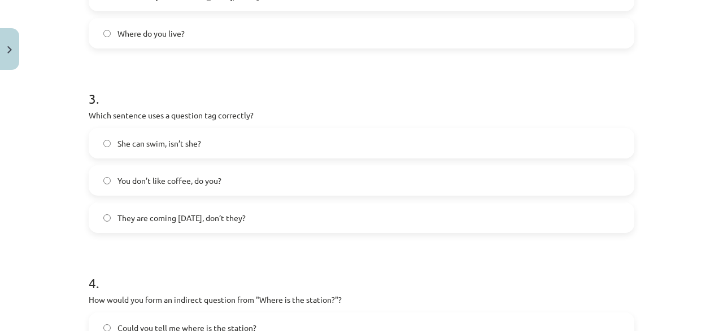
click at [234, 182] on label "You don’t like coffee, do you?" at bounding box center [361, 181] width 543 height 28
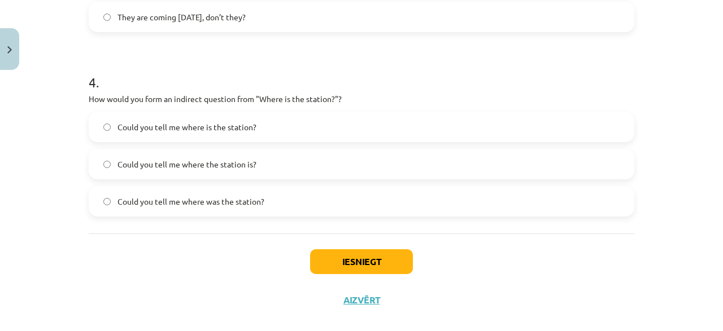
scroll to position [739, 0]
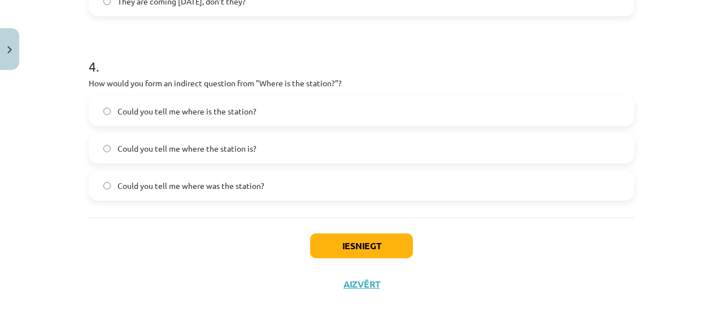
click at [263, 147] on label "Could you tell me where the station is?" at bounding box center [361, 148] width 543 height 28
click at [260, 184] on span "Could you tell me where was the station?" at bounding box center [190, 186] width 147 height 12
click at [249, 151] on span "Could you tell me where the station is?" at bounding box center [186, 149] width 139 height 12
click at [230, 111] on span "Could you tell me where is the station?" at bounding box center [186, 112] width 139 height 12
click at [248, 151] on span "Could you tell me where the station is?" at bounding box center [186, 149] width 139 height 12
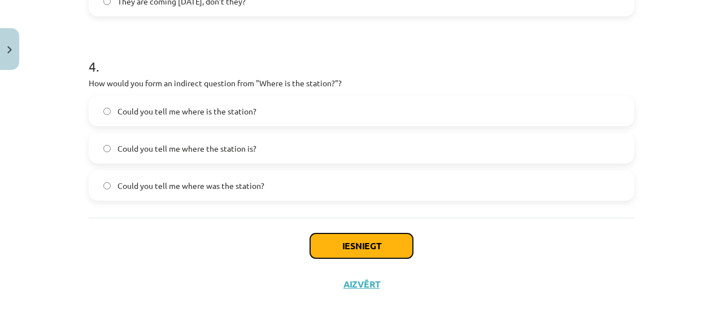
click at [365, 249] on button "Iesniegt" at bounding box center [361, 246] width 103 height 25
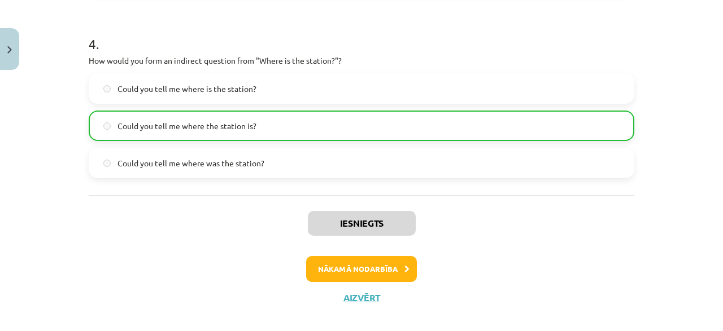
scroll to position [774, 0]
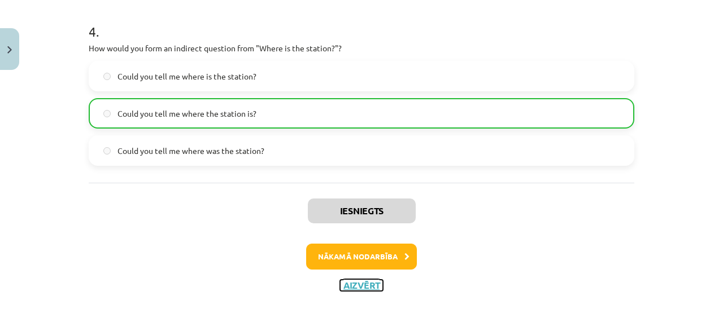
click at [357, 283] on button "Aizvērt" at bounding box center [361, 285] width 43 height 11
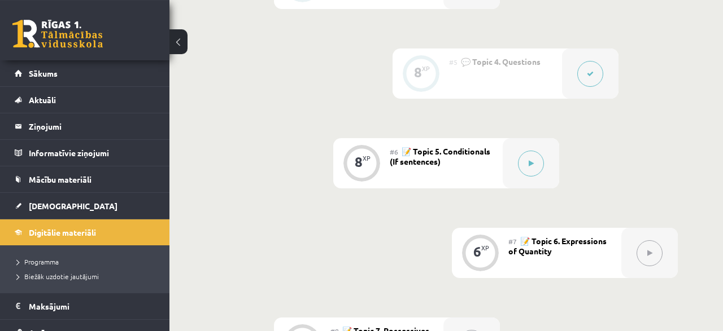
scroll to position [704, 0]
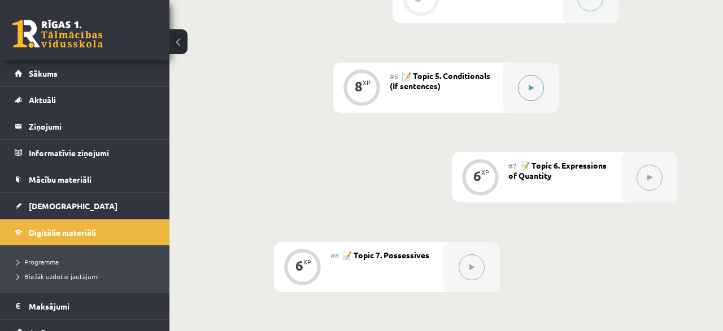
click at [532, 91] on button at bounding box center [531, 88] width 26 height 26
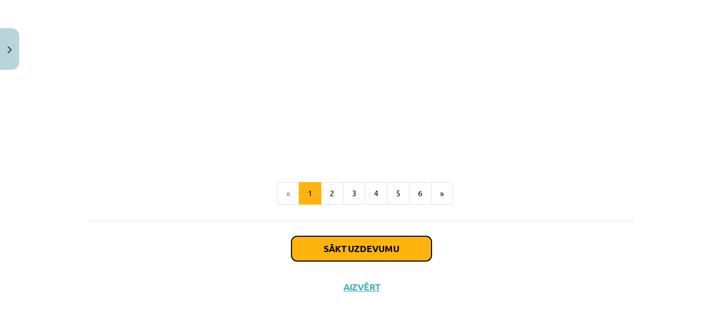
click at [358, 250] on button "Sākt uzdevumu" at bounding box center [361, 249] width 140 height 25
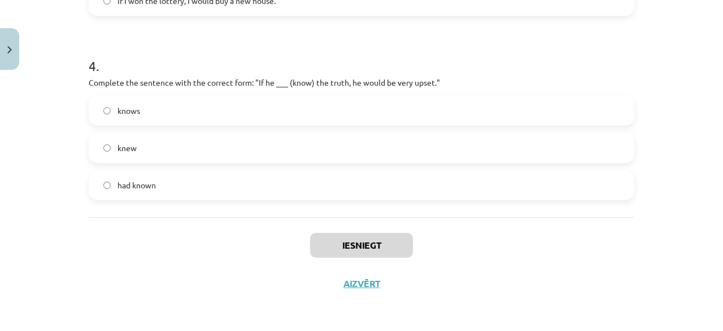
scroll to position [739, 0]
click at [193, 106] on label "knows" at bounding box center [361, 111] width 543 height 28
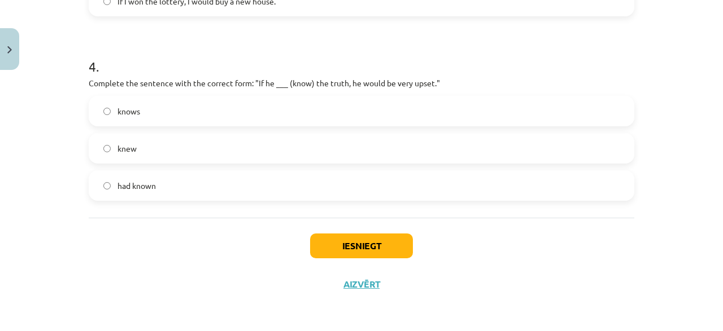
click at [161, 149] on label "knew" at bounding box center [361, 148] width 543 height 28
click at [362, 246] on button "Iesniegt" at bounding box center [361, 246] width 103 height 25
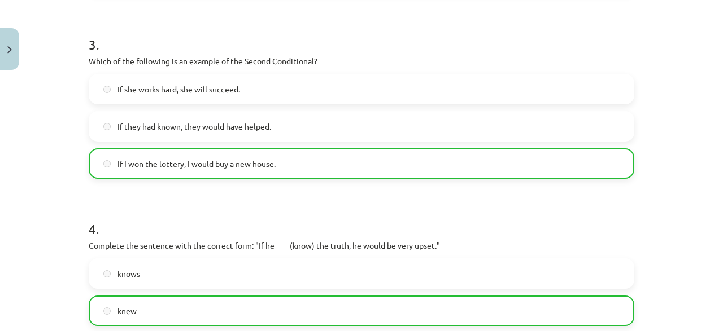
scroll to position [774, 0]
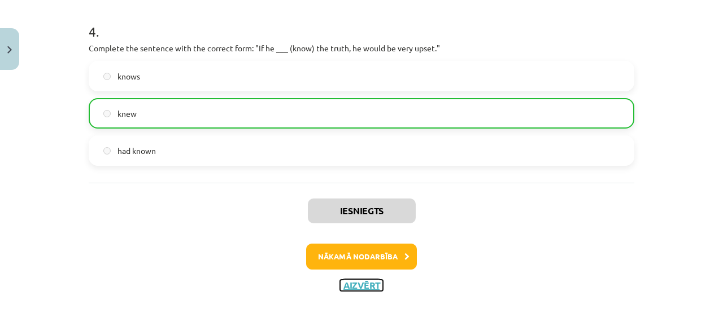
click at [364, 283] on button "Aizvērt" at bounding box center [361, 285] width 43 height 11
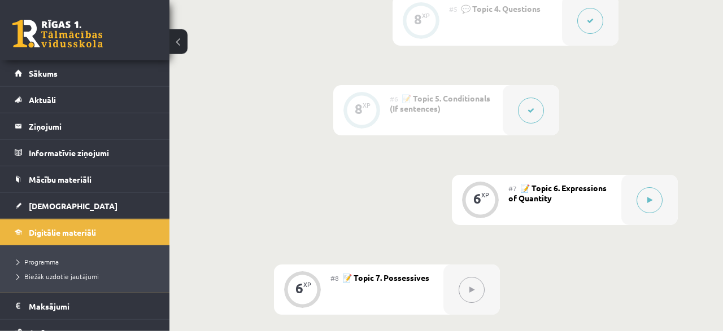
scroll to position [704, 0]
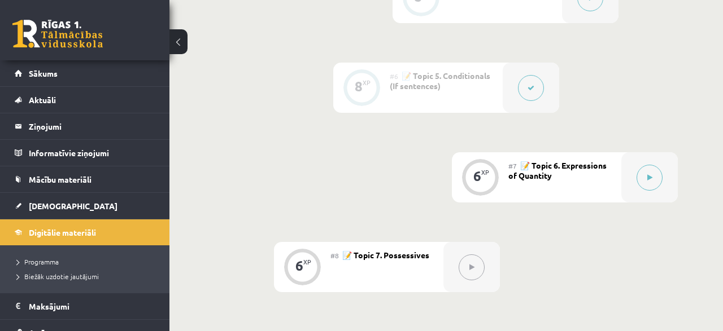
click at [529, 90] on icon at bounding box center [530, 88] width 7 height 7
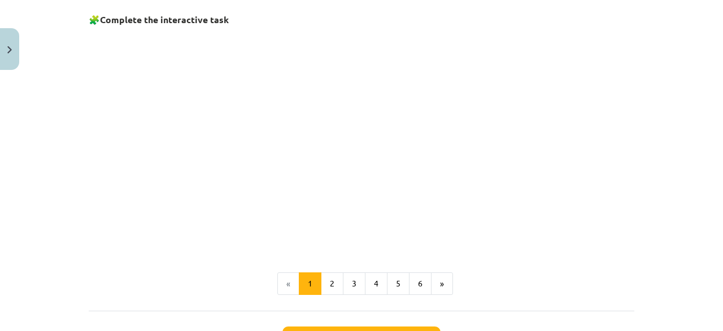
scroll to position [884, 0]
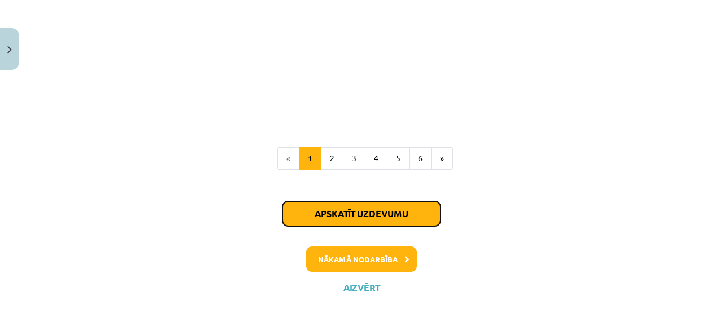
click at [369, 209] on button "Apskatīt uzdevumu" at bounding box center [361, 214] width 158 height 25
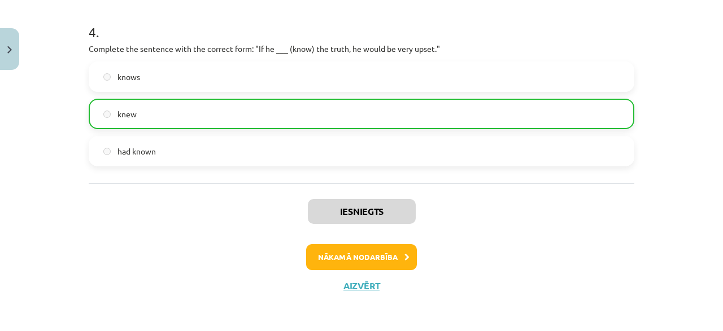
scroll to position [774, 0]
click at [362, 251] on button "Nākamā nodarbība" at bounding box center [361, 257] width 111 height 26
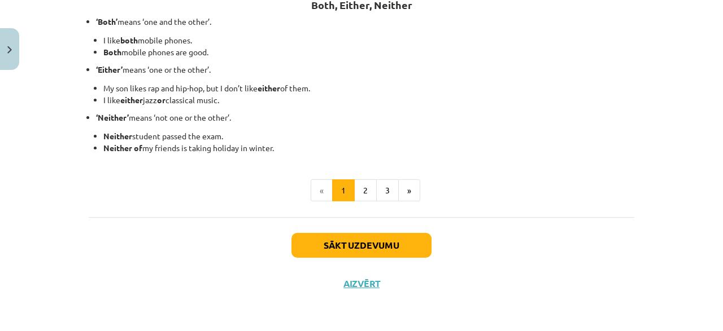
scroll to position [362, 0]
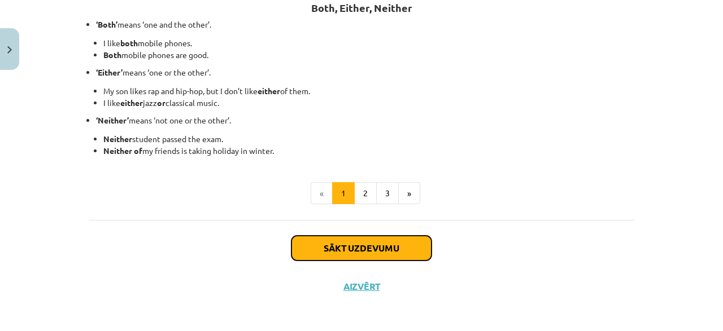
click at [362, 246] on button "Sākt uzdevumu" at bounding box center [361, 248] width 140 height 25
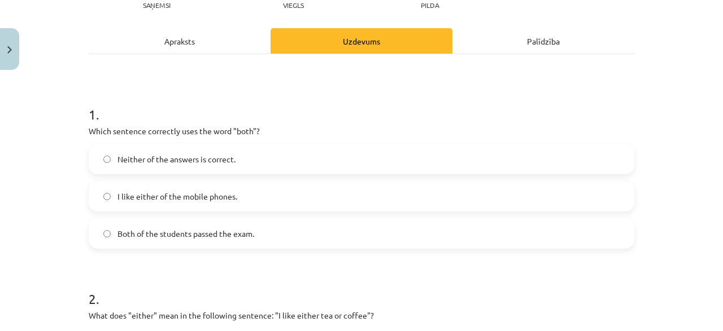
scroll to position [137, 0]
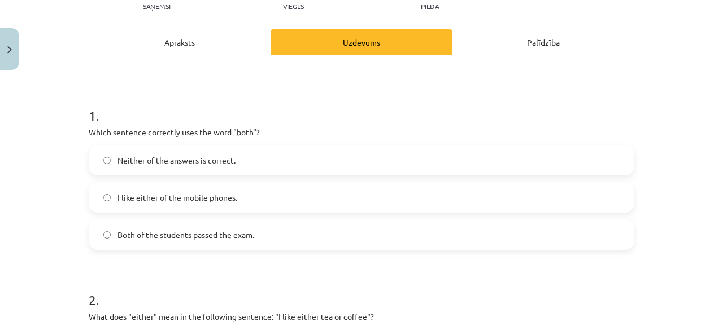
click at [196, 203] on span "I like either of the mobile phones." at bounding box center [177, 198] width 120 height 12
click at [204, 243] on label "Both of the students passed the exam." at bounding box center [361, 235] width 543 height 28
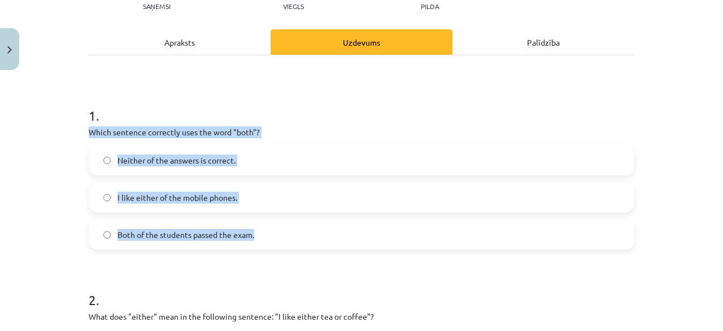
drag, startPoint x: 90, startPoint y: 129, endPoint x: 262, endPoint y: 244, distance: 207.6
click at [262, 244] on div "1 . Which sentence correctly uses the word "both"? Neither of the answers is co…" at bounding box center [361, 169] width 545 height 162
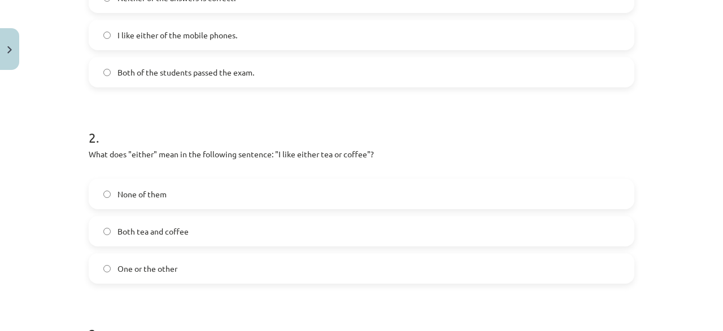
scroll to position [353, 0]
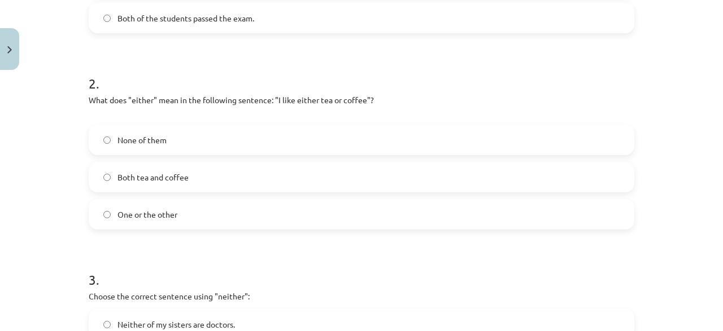
click at [175, 218] on span "One or the other" at bounding box center [147, 215] width 60 height 12
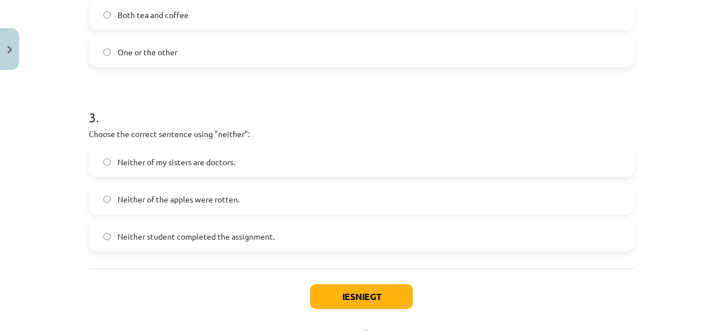
scroll to position [567, 0]
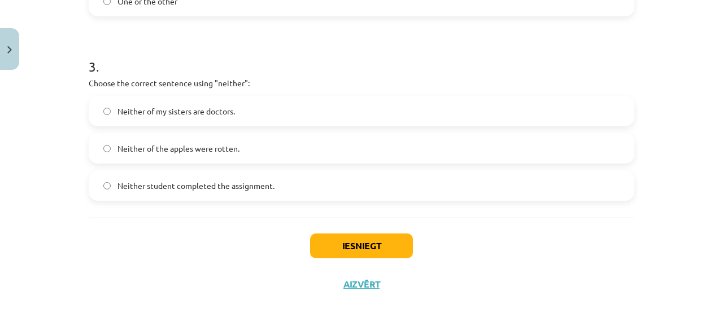
click at [224, 116] on span "Neither of my sisters are doctors." at bounding box center [175, 112] width 117 height 12
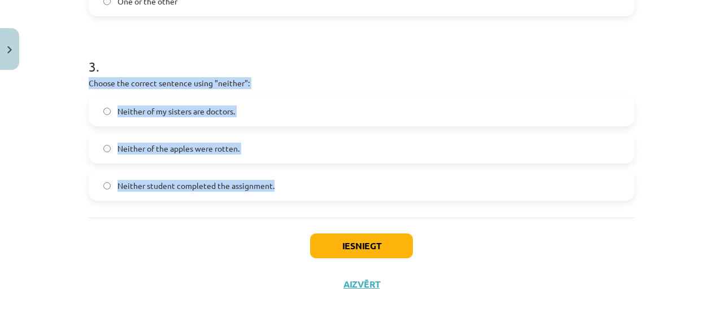
drag, startPoint x: 87, startPoint y: 82, endPoint x: 291, endPoint y: 196, distance: 234.3
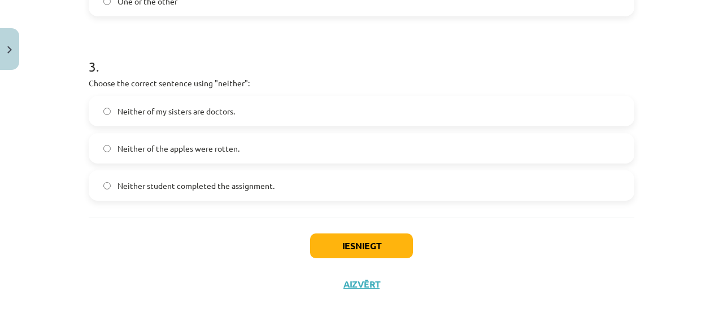
click at [178, 259] on div "Iesniegt Aizvērt" at bounding box center [361, 257] width 545 height 79
click at [160, 187] on span "Neither student completed the assignment." at bounding box center [195, 186] width 157 height 12
click at [363, 241] on button "Iesniegt" at bounding box center [361, 246] width 103 height 25
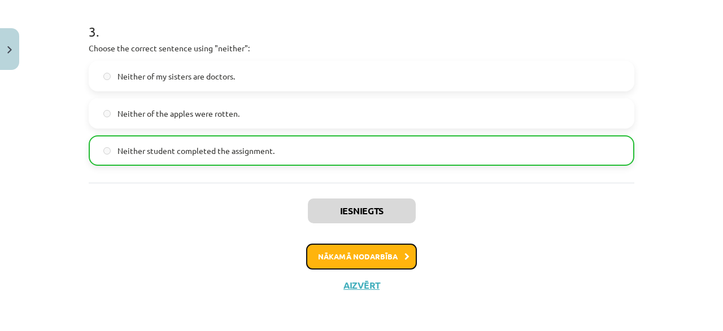
click at [362, 256] on button "Nākamā nodarbība" at bounding box center [361, 257] width 111 height 26
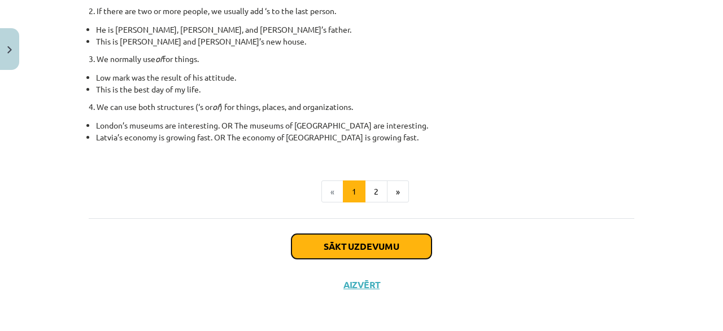
click at [363, 255] on button "Sākt uzdevumu" at bounding box center [361, 246] width 140 height 25
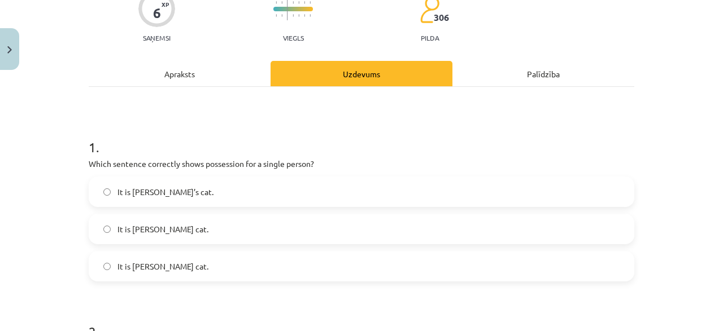
scroll to position [137, 0]
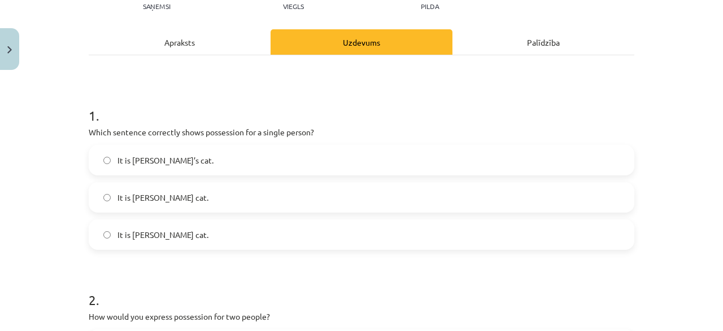
click at [173, 155] on label "It is Jane’s cat." at bounding box center [361, 160] width 543 height 28
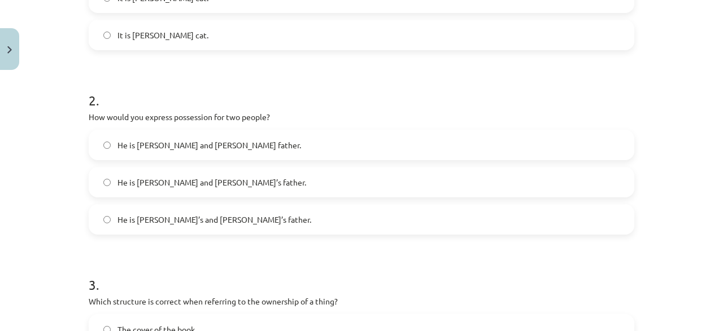
scroll to position [353, 0]
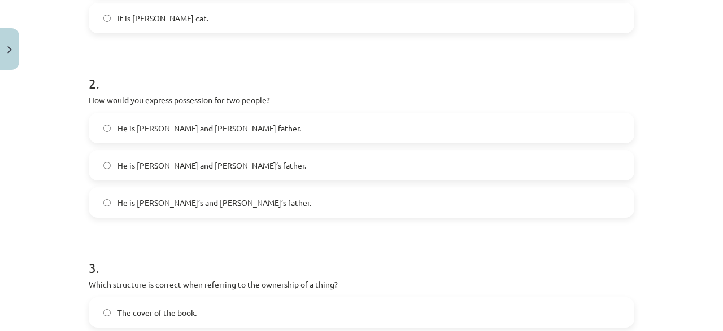
click at [167, 207] on span "He is Alice’s and James’s father." at bounding box center [214, 203] width 194 height 12
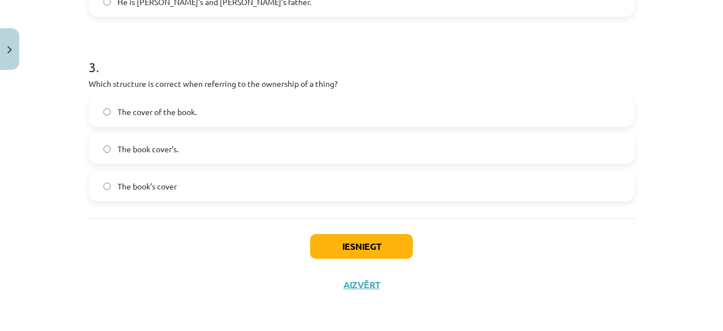
scroll to position [554, 0]
click at [180, 186] on label "The book’s cover" at bounding box center [361, 186] width 543 height 28
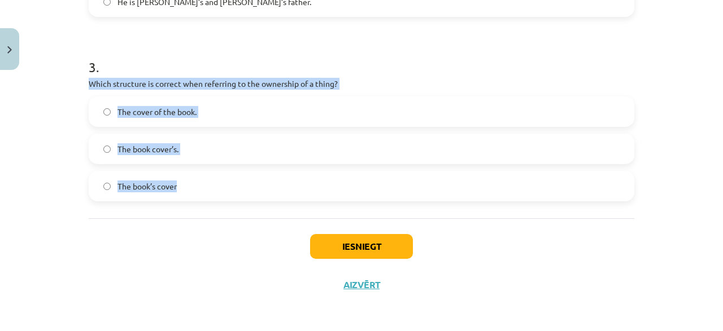
drag, startPoint x: 89, startPoint y: 82, endPoint x: 198, endPoint y: 197, distance: 158.9
click at [198, 197] on div "3 . Which structure is correct when referring to the ownership of a thing? The …" at bounding box center [361, 121] width 545 height 162
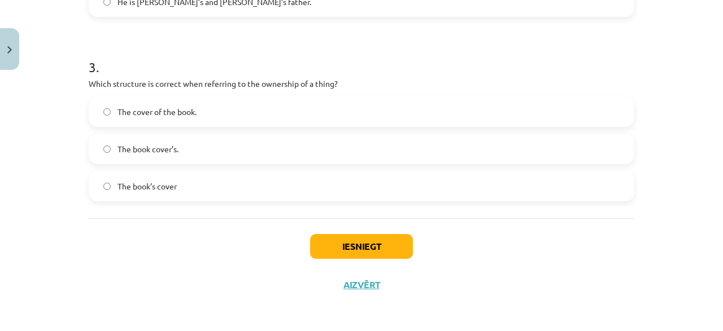
click at [80, 220] on div "Mācību tēma: Angļu valoda i - 10.klase 1.ieskaites mācību materiāls #8 📝 Topic …" at bounding box center [361, 165] width 723 height 331
click at [369, 251] on button "Iesniegt" at bounding box center [361, 246] width 103 height 25
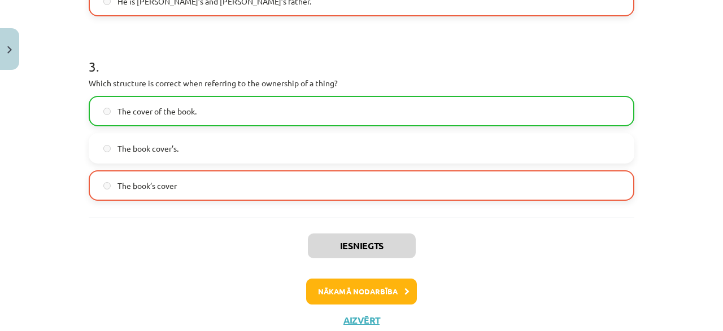
scroll to position [590, 0]
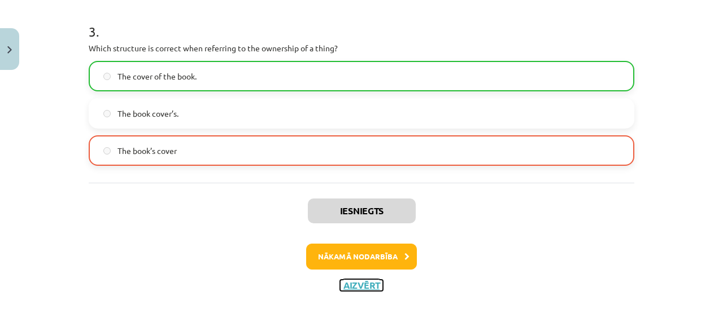
click at [362, 286] on button "Aizvērt" at bounding box center [361, 285] width 43 height 11
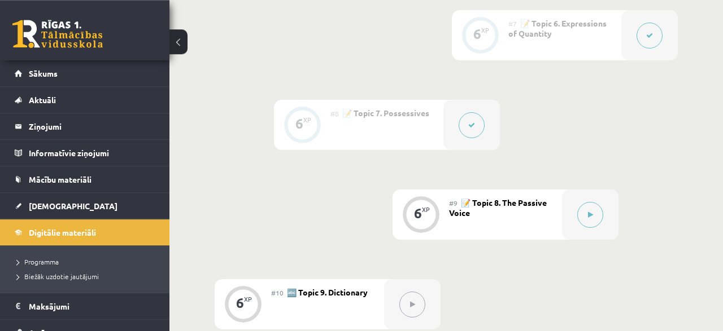
scroll to position [939, 0]
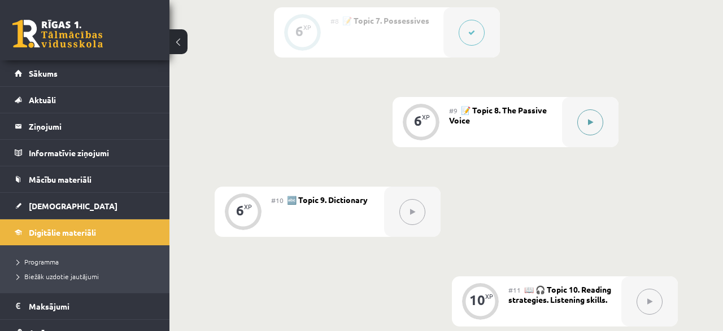
click at [586, 116] on button at bounding box center [590, 123] width 26 height 26
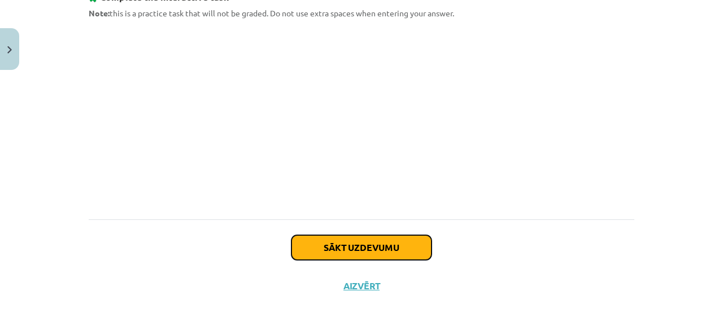
click at [367, 239] on button "Sākt uzdevumu" at bounding box center [361, 247] width 140 height 25
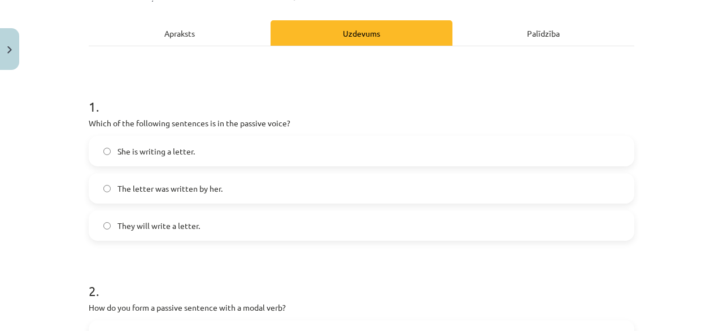
scroll to position [163, 0]
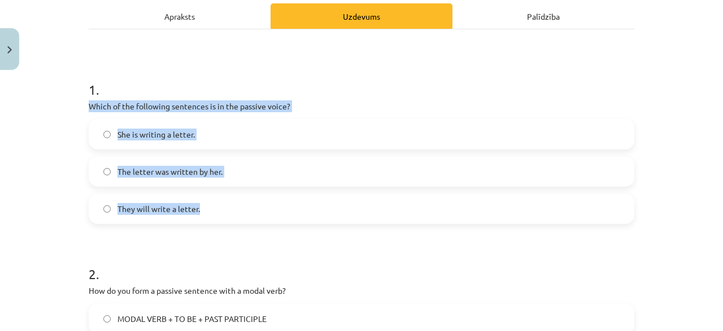
drag, startPoint x: 86, startPoint y: 104, endPoint x: 225, endPoint y: 221, distance: 181.0
click at [225, 221] on div "6 XP Saņemsi Grūts 306 pilda Apraksts Uzdevums Palīdzība 1 . Which of the follo…" at bounding box center [361, 304] width 559 height 783
click at [58, 183] on div "Mācību tēma: Angļu valoda i - 10.klase 1.ieskaites mācību materiāls #9 📝 Topic …" at bounding box center [361, 165] width 723 height 331
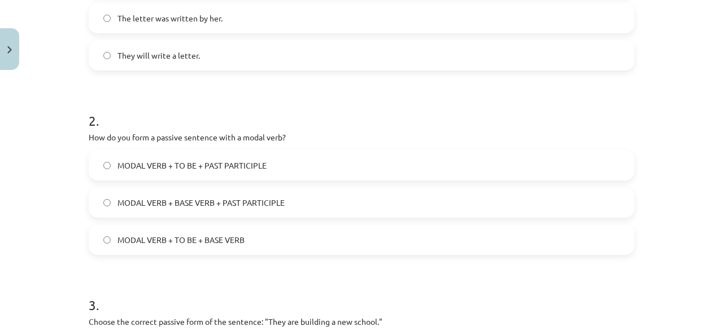
scroll to position [325, 0]
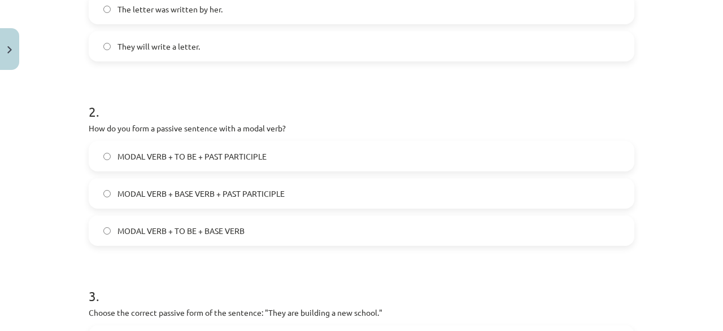
click at [244, 157] on span "MODAL VERB + TO BE + PAST PARTICIPLE" at bounding box center [191, 157] width 149 height 12
click at [215, 234] on span "MODAL VERB + TO BE + BASE VERB" at bounding box center [180, 231] width 127 height 12
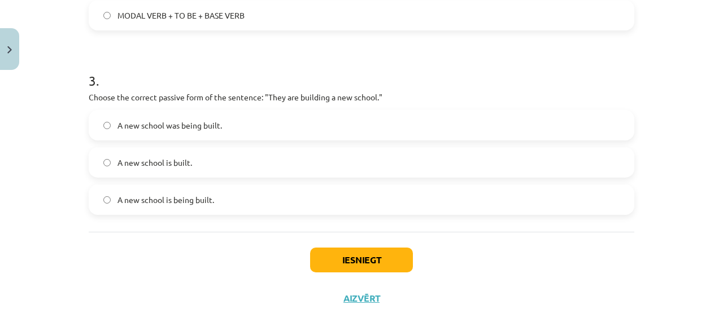
scroll to position [554, 0]
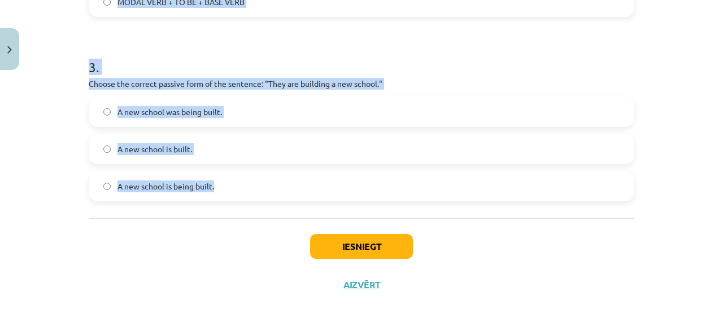
drag, startPoint x: 86, startPoint y: 15, endPoint x: 263, endPoint y: 185, distance: 245.9
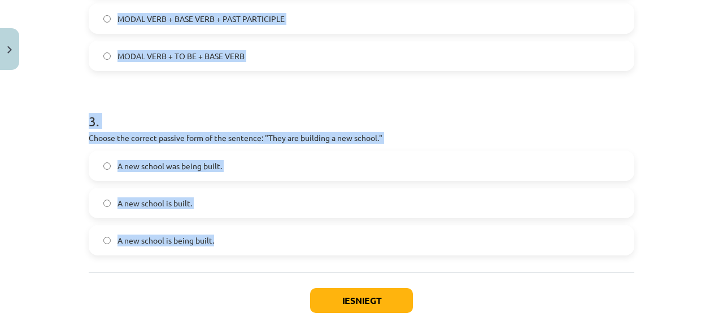
click at [163, 106] on h1 "3 ." at bounding box center [361, 111] width 545 height 35
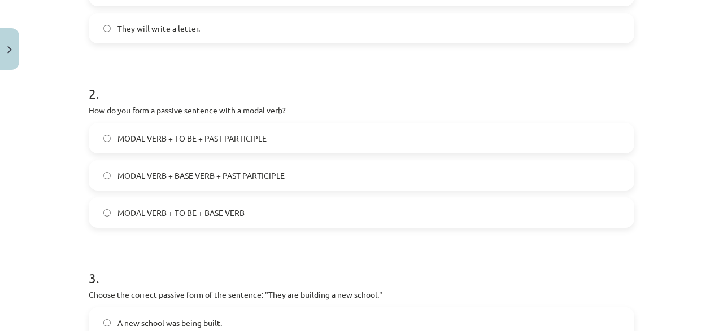
scroll to position [338, 0]
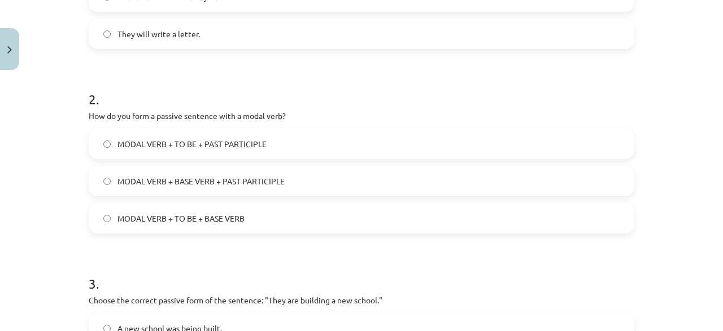
click at [214, 149] on span "MODAL VERB + TO BE + PAST PARTICIPLE" at bounding box center [191, 144] width 149 height 12
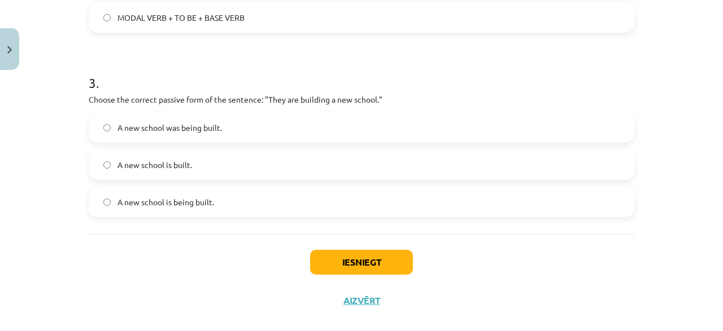
scroll to position [554, 0]
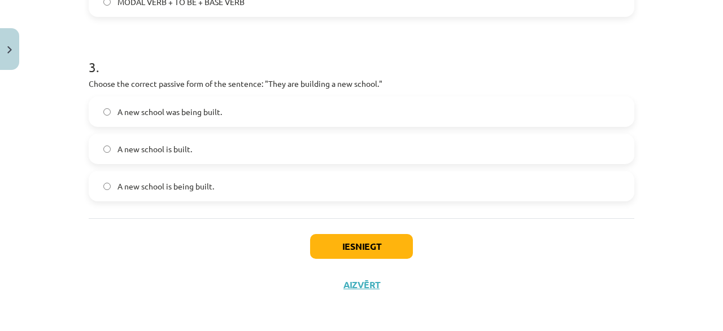
click at [203, 186] on span "A new school is being built." at bounding box center [165, 187] width 97 height 12
click at [362, 251] on button "Iesniegt" at bounding box center [361, 246] width 103 height 25
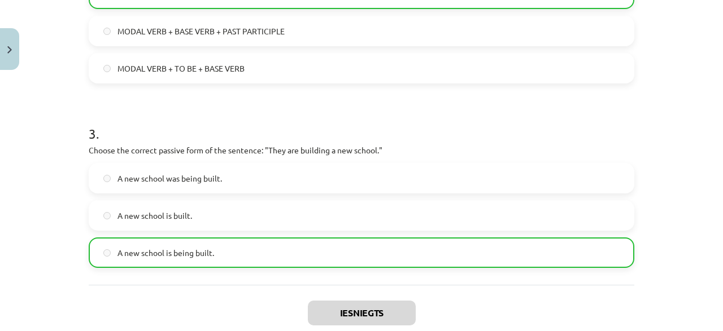
scroll to position [590, 0]
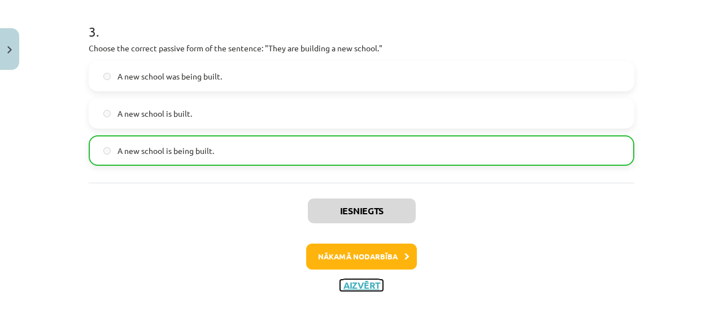
click at [353, 284] on button "Aizvērt" at bounding box center [361, 285] width 43 height 11
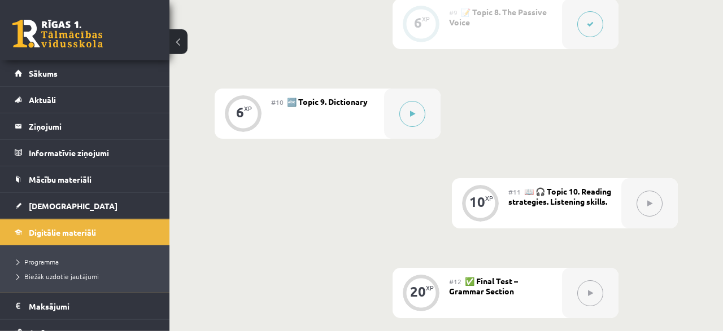
scroll to position [998, 0]
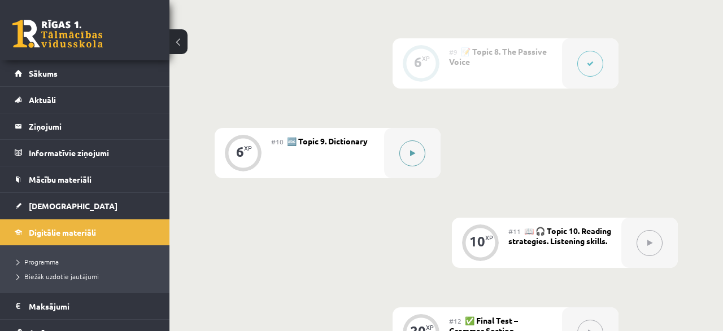
click at [413, 151] on icon at bounding box center [412, 153] width 5 height 7
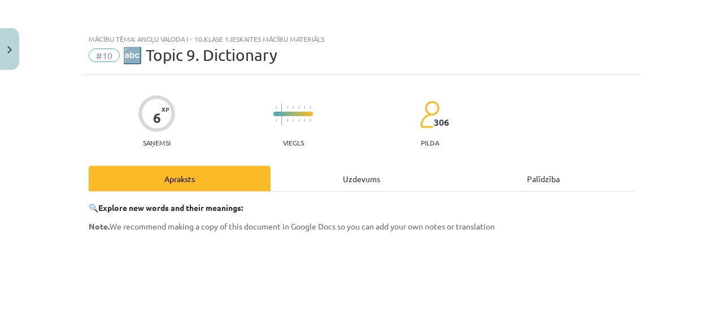
click at [367, 181] on div "Uzdevums" at bounding box center [361, 178] width 182 height 25
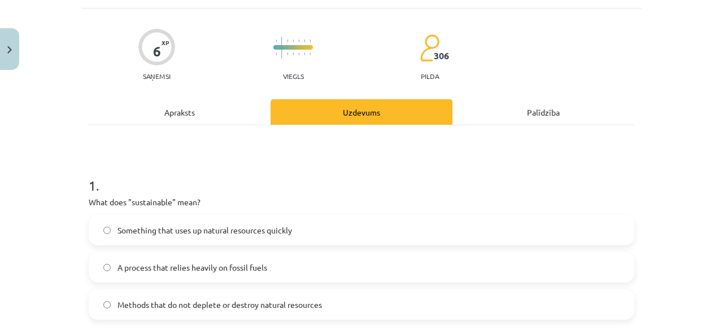
scroll to position [121, 0]
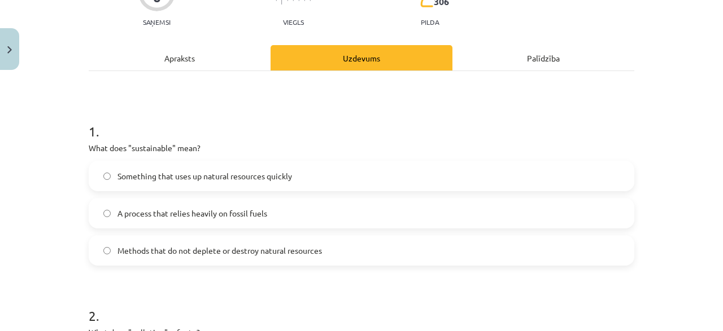
click at [198, 259] on label "Methods that do not deplete or destroy natural resources" at bounding box center [361, 251] width 543 height 28
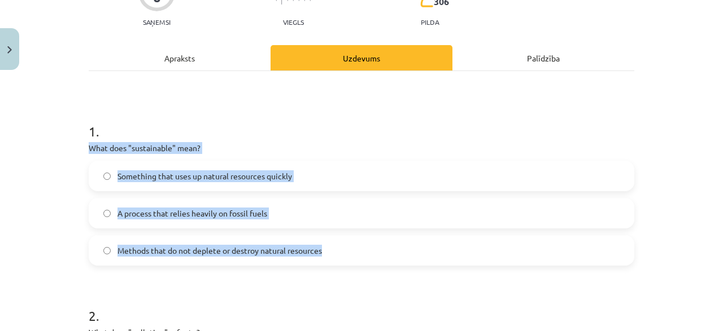
drag, startPoint x: 88, startPoint y: 146, endPoint x: 338, endPoint y: 264, distance: 276.5
click at [288, 205] on label "A process that relies heavily on fossil fuels" at bounding box center [361, 213] width 543 height 28
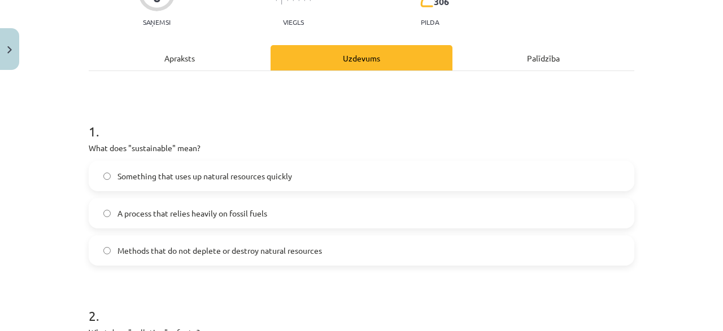
click at [176, 182] on label "Something that uses up natural resources quickly" at bounding box center [361, 176] width 543 height 28
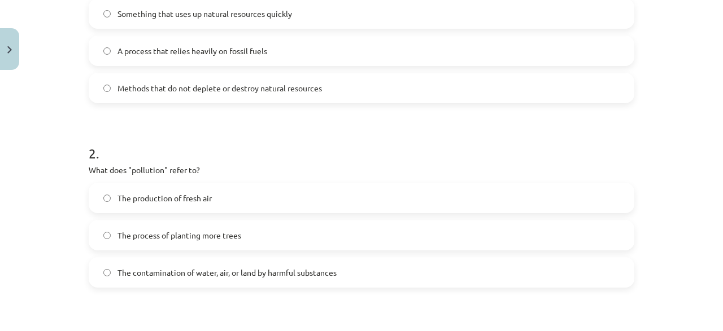
scroll to position [338, 0]
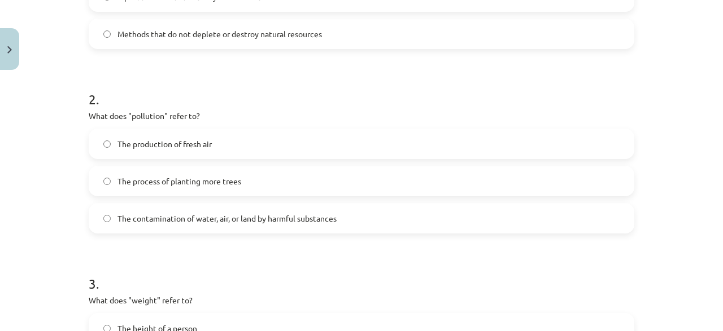
click at [227, 226] on label "The contamination of water, air, or land by harmful substances" at bounding box center [361, 218] width 543 height 28
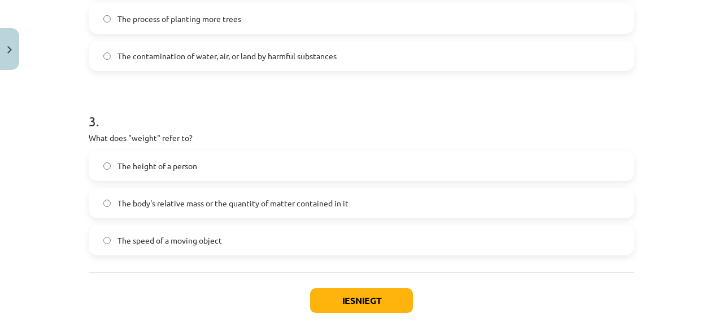
scroll to position [554, 0]
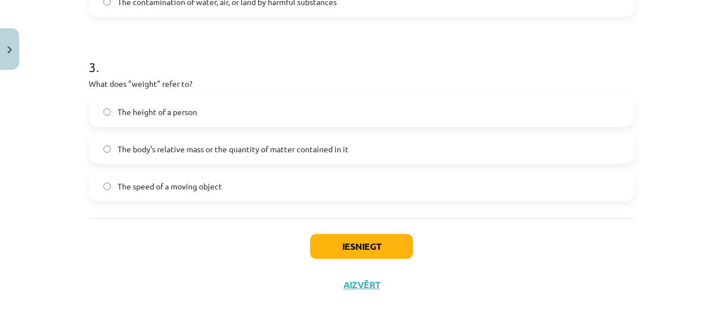
click at [234, 150] on span "The body's relative mass or the quantity of matter contained in it" at bounding box center [232, 149] width 231 height 12
click at [358, 249] on button "Iesniegt" at bounding box center [361, 246] width 103 height 25
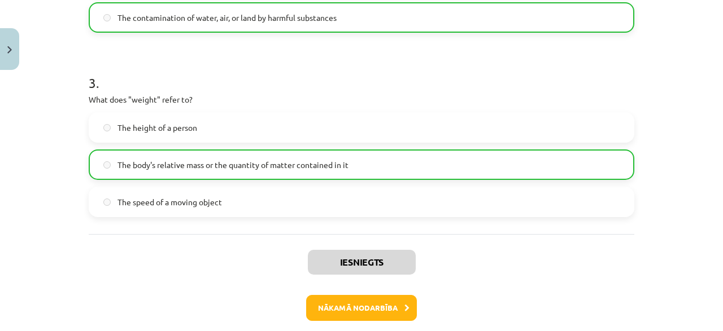
scroll to position [590, 0]
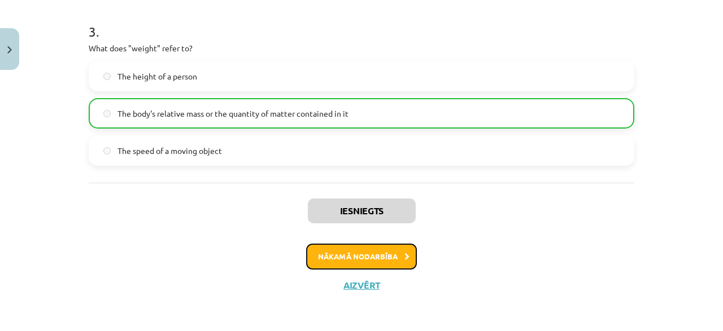
click at [371, 254] on button "Nākamā nodarbība" at bounding box center [361, 257] width 111 height 26
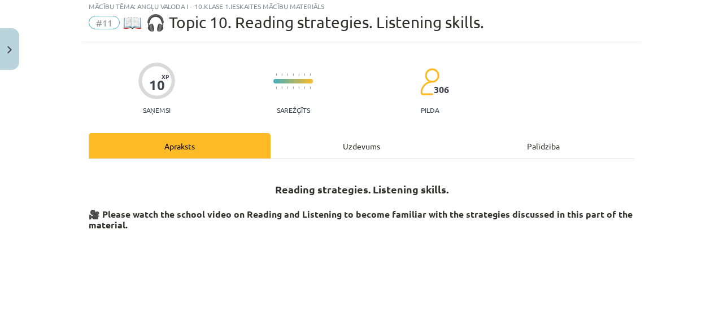
scroll to position [28, 0]
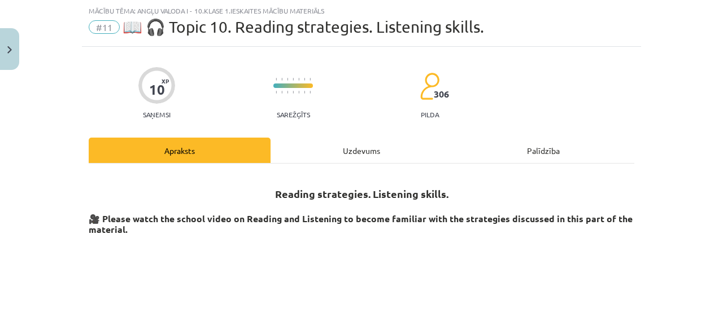
click at [360, 152] on div "Uzdevums" at bounding box center [361, 150] width 182 height 25
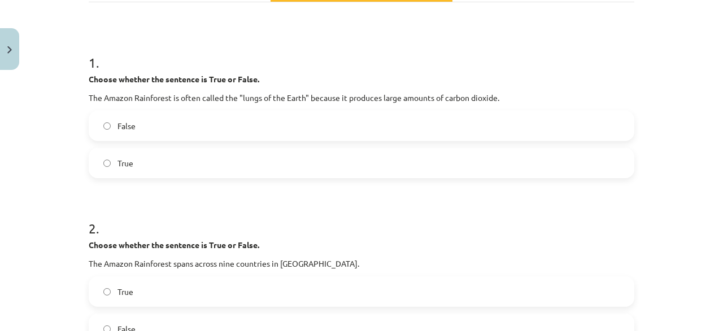
scroll to position [191, 0]
click at [142, 165] on label "True" at bounding box center [361, 162] width 543 height 28
click at [141, 164] on label "True" at bounding box center [361, 162] width 543 height 28
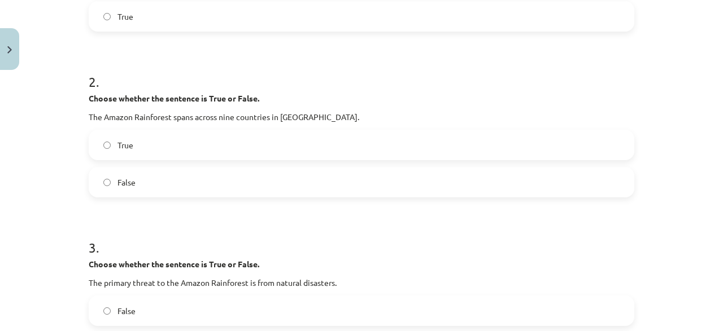
scroll to position [353, 0]
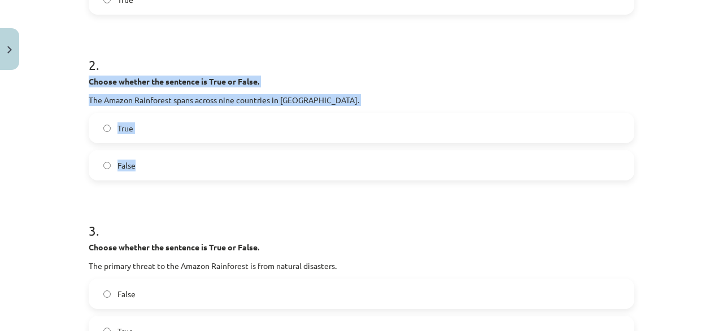
drag, startPoint x: 85, startPoint y: 80, endPoint x: 303, endPoint y: 161, distance: 232.6
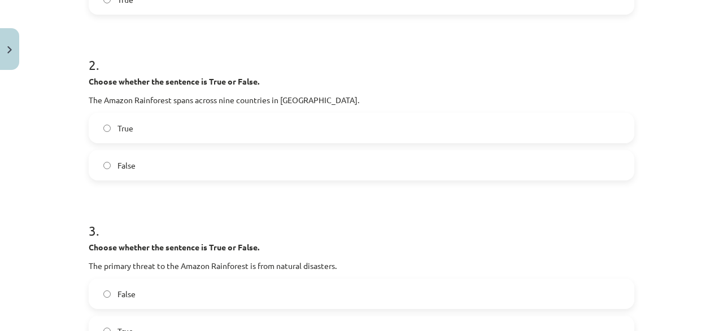
click at [58, 169] on div "Mācību tēma: Angļu valoda i - 10.klase 1.ieskaites mācību materiāls #11 📖 🎧 Top…" at bounding box center [361, 165] width 723 height 331
click at [99, 125] on label "True" at bounding box center [361, 128] width 543 height 28
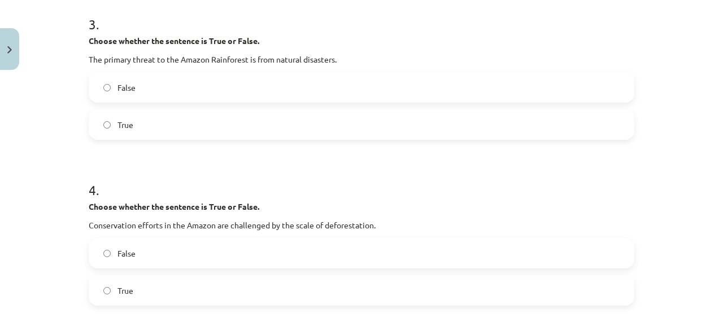
scroll to position [570, 0]
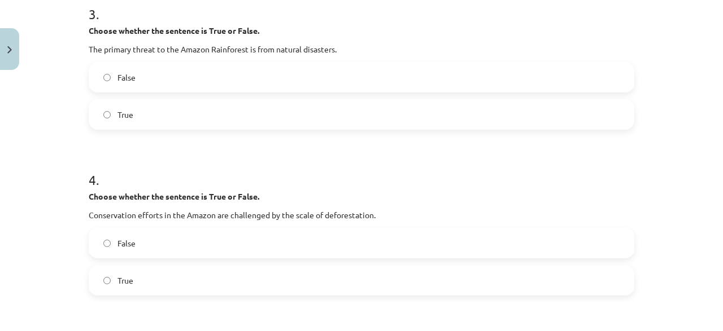
click at [130, 119] on span "True" at bounding box center [125, 115] width 16 height 12
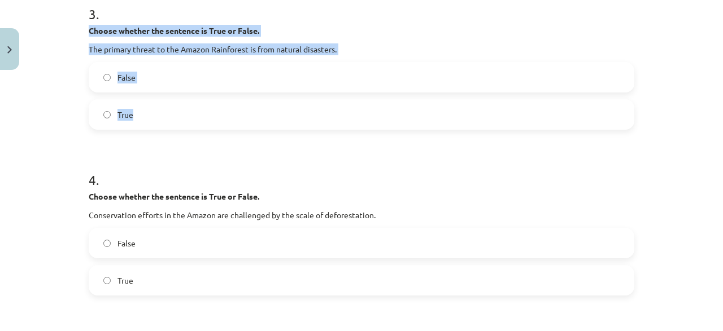
drag, startPoint x: 87, startPoint y: 33, endPoint x: 150, endPoint y: 113, distance: 101.7
click at [150, 113] on div "10 XP Saņemsi Sarežģīts 306 pilda Apraksts Uzdevums Palīdzība 1 . Choose whethe…" at bounding box center [361, 312] width 559 height 1615
click at [147, 71] on label "False" at bounding box center [361, 77] width 543 height 28
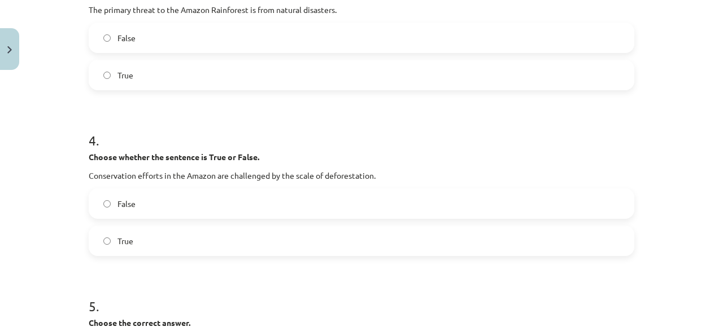
scroll to position [624, 0]
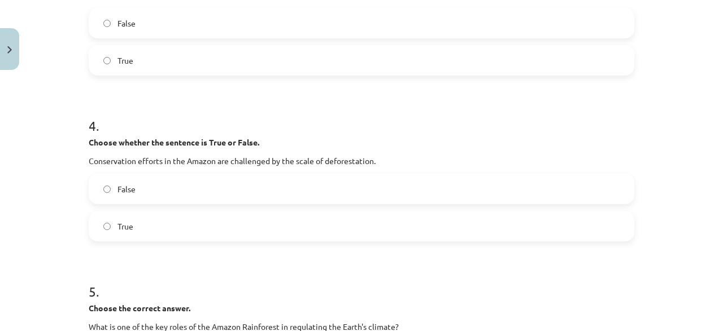
click at [155, 59] on label "True" at bounding box center [361, 60] width 543 height 28
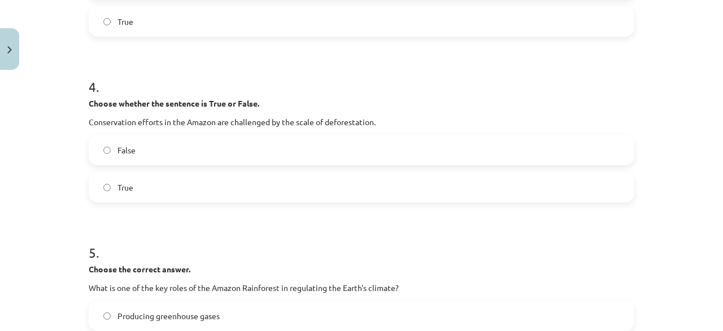
scroll to position [678, 0]
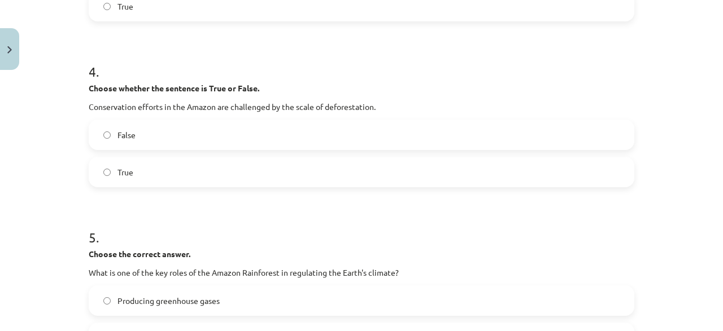
click at [153, 177] on label "True" at bounding box center [361, 172] width 543 height 28
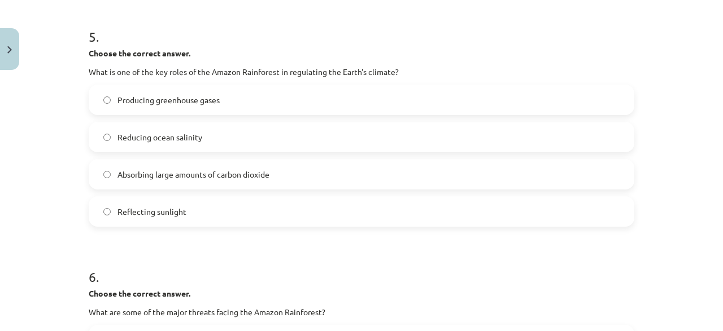
scroll to position [895, 0]
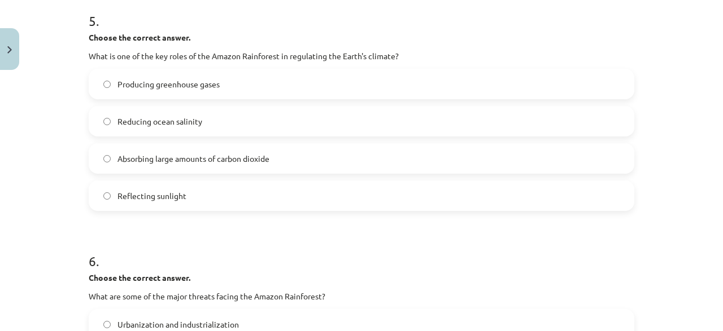
click at [242, 156] on span "Absorbing large amounts of carbon dioxide" at bounding box center [193, 159] width 152 height 12
click at [237, 157] on span "Absorbing large amounts of carbon dioxide" at bounding box center [193, 159] width 152 height 12
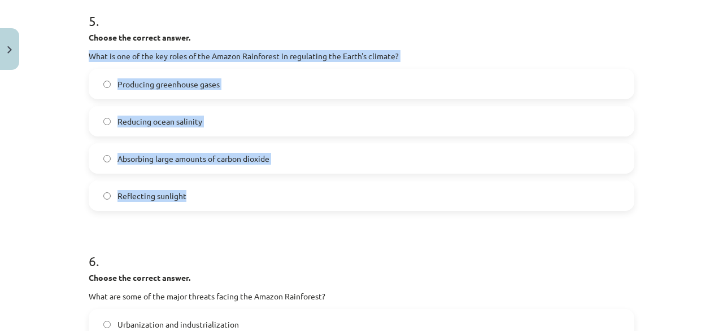
drag, startPoint x: 86, startPoint y: 54, endPoint x: 208, endPoint y: 212, distance: 200.1
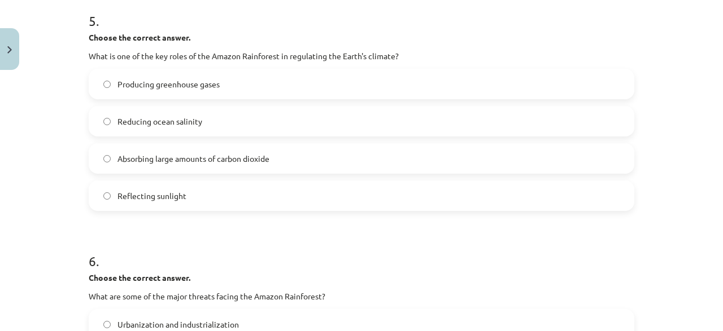
click at [55, 173] on div "Mācību tēma: Angļu valoda i - 10.klase 1.ieskaites mācību materiāls #11 📖 🎧 Top…" at bounding box center [361, 165] width 723 height 331
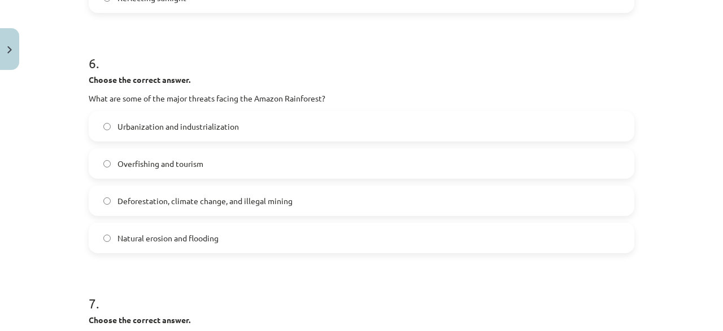
scroll to position [1112, 0]
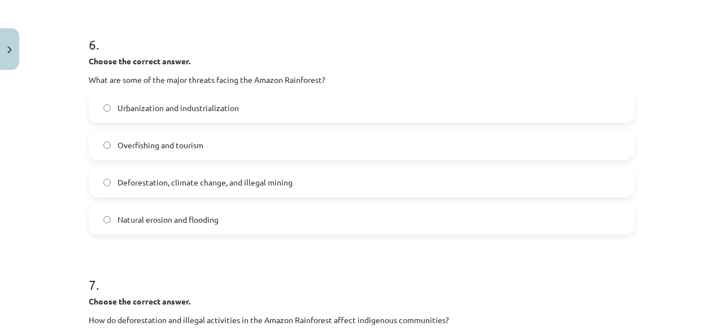
click at [230, 185] on span "Deforestation, climate change, and illegal mining" at bounding box center [204, 183] width 175 height 12
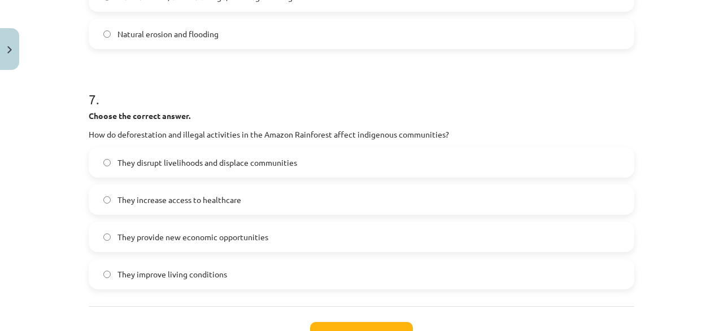
scroll to position [1329, 0]
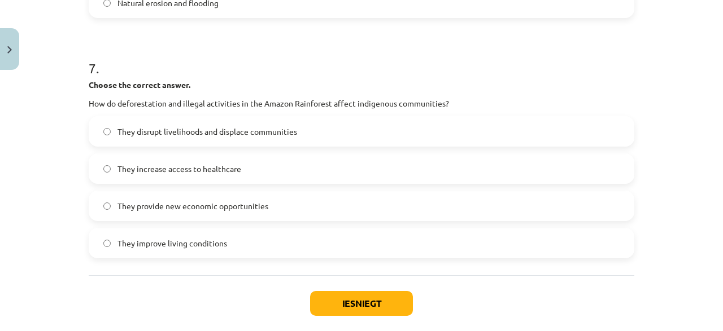
click at [272, 207] on label "They provide new economic opportunities" at bounding box center [361, 206] width 543 height 28
click at [378, 303] on button "Iesniegt" at bounding box center [361, 303] width 103 height 25
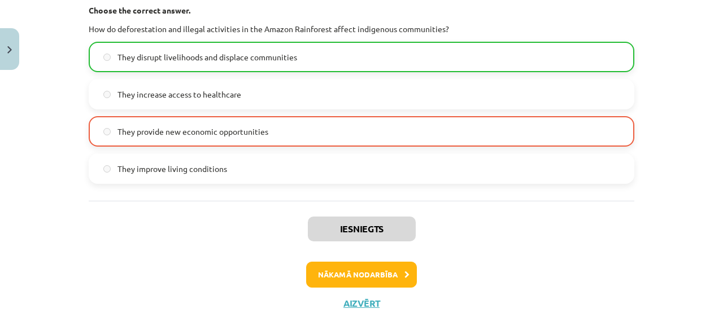
scroll to position [1421, 0]
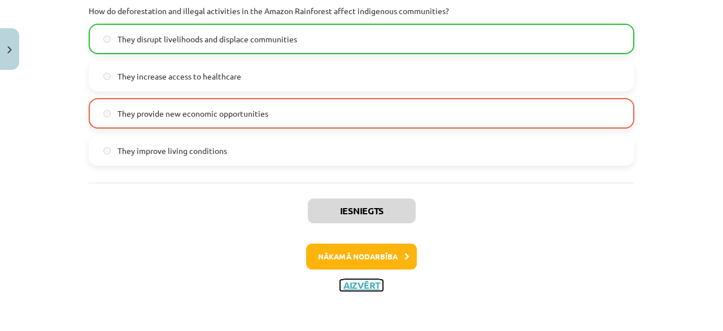
click at [362, 287] on button "Aizvērt" at bounding box center [361, 285] width 43 height 11
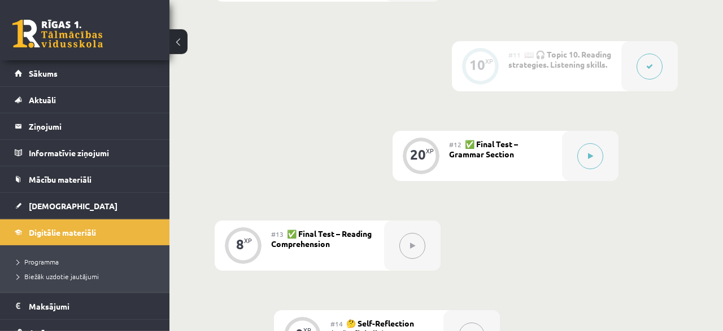
scroll to position [1233, 0]
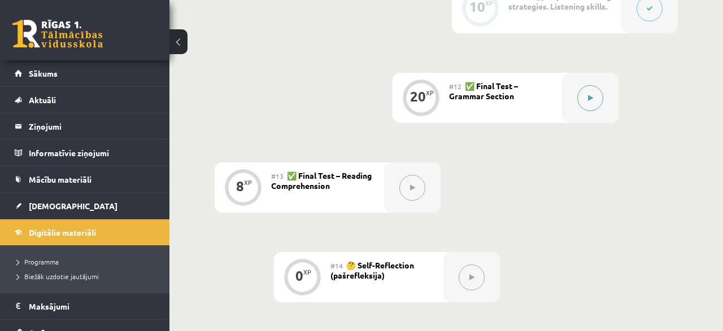
click at [593, 94] on button at bounding box center [590, 98] width 26 height 26
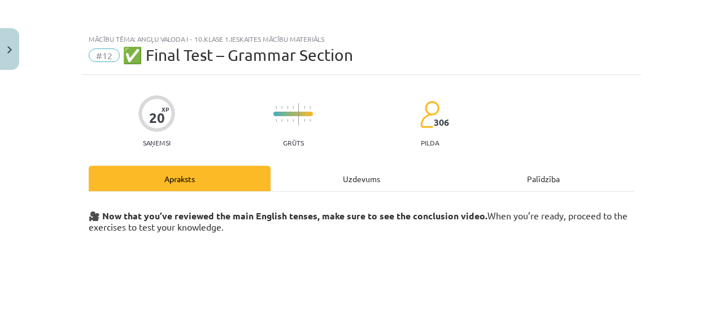
scroll to position [108, 0]
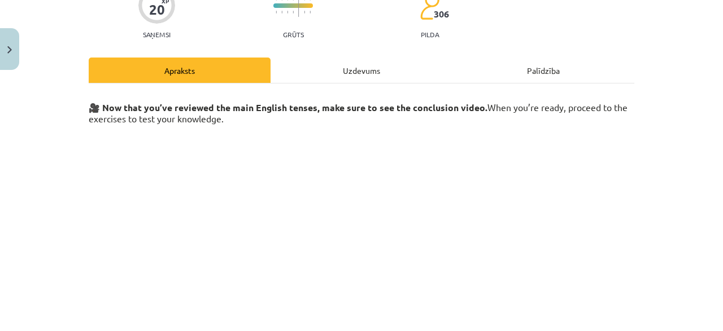
click at [347, 73] on div "Uzdevums" at bounding box center [361, 70] width 182 height 25
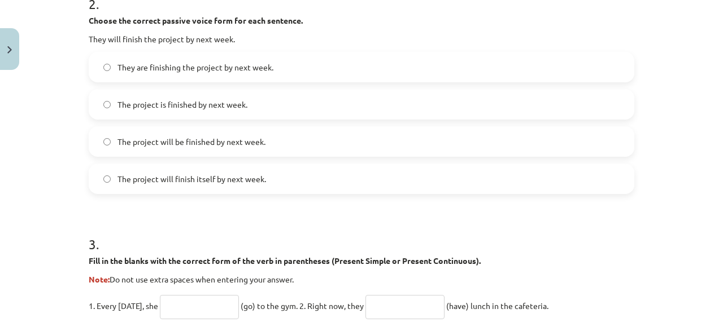
scroll to position [571, 0]
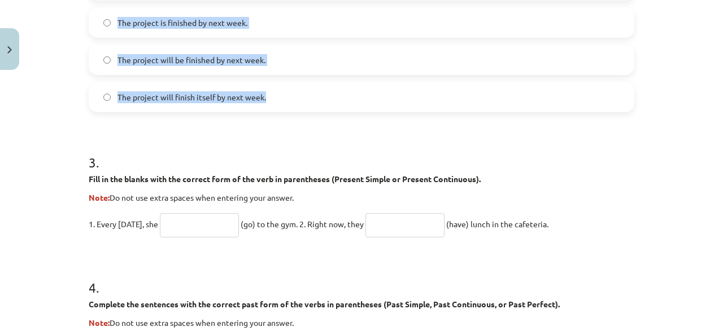
drag, startPoint x: 82, startPoint y: 75, endPoint x: 317, endPoint y: 112, distance: 238.3
click at [317, 112] on div "Mācību tēma: Angļu valoda i - 10.klase 1.ieskaites mācību materiāls #12 ✅ Final…" at bounding box center [361, 165] width 723 height 331
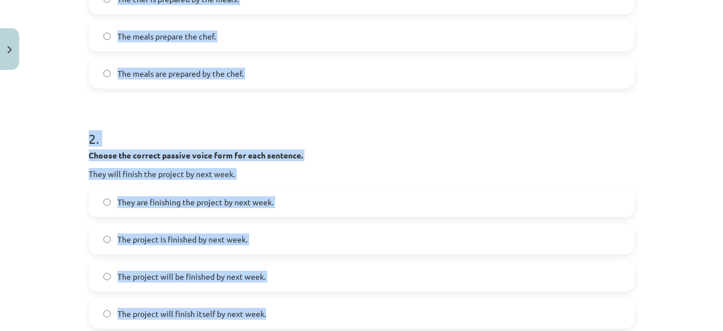
scroll to position [246, 0]
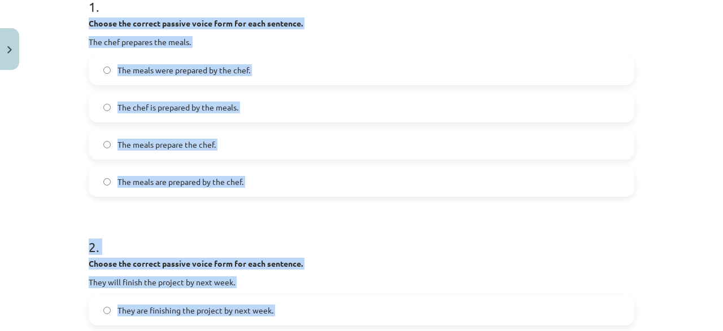
click at [110, 221] on h1 "2 ." at bounding box center [361, 237] width 545 height 35
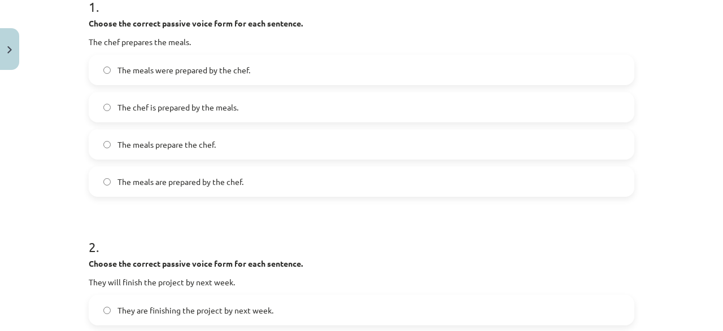
click at [213, 182] on span "The meals are prepared by the chef." at bounding box center [180, 182] width 126 height 12
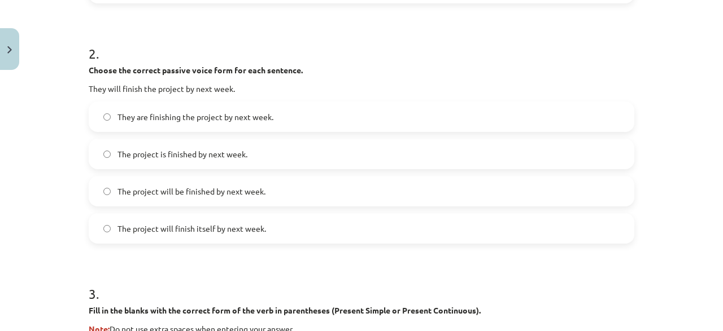
scroll to position [462, 0]
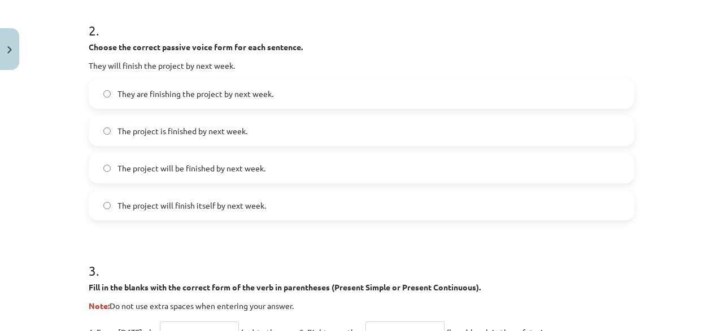
click at [287, 99] on label "They are finishing the project by next week." at bounding box center [361, 94] width 543 height 28
click at [209, 170] on span "The project will be finished by next week." at bounding box center [191, 169] width 148 height 12
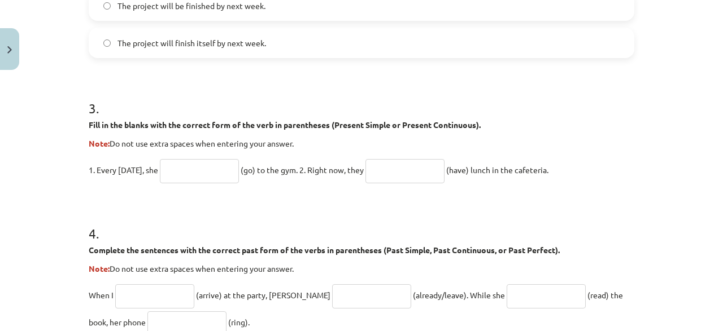
scroll to position [679, 0]
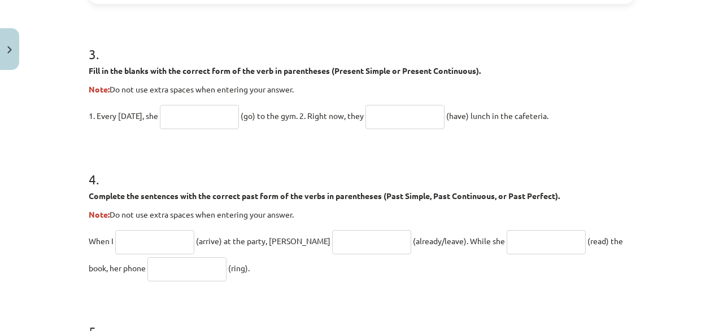
click at [189, 110] on input "text" at bounding box center [199, 117] width 79 height 24
click at [388, 117] on input "text" at bounding box center [404, 117] width 79 height 24
type input "**********"
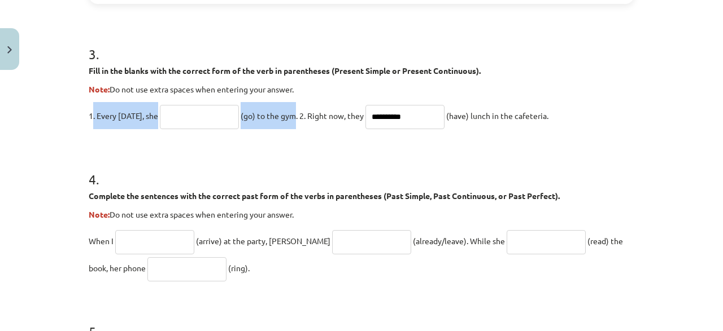
drag, startPoint x: 92, startPoint y: 117, endPoint x: 307, endPoint y: 117, distance: 214.5
click at [307, 116] on p "**********" at bounding box center [361, 115] width 545 height 27
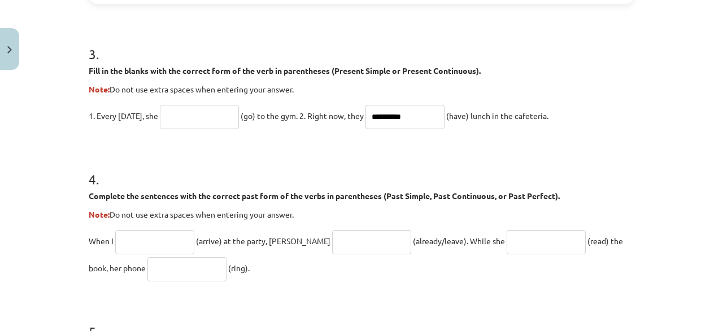
click at [72, 118] on div "**********" at bounding box center [361, 165] width 723 height 331
drag, startPoint x: 77, startPoint y: 114, endPoint x: 577, endPoint y: 121, distance: 499.6
click at [577, 121] on div "**********" at bounding box center [361, 165] width 723 height 331
click at [212, 112] on input "text" at bounding box center [199, 117] width 79 height 24
type input "****"
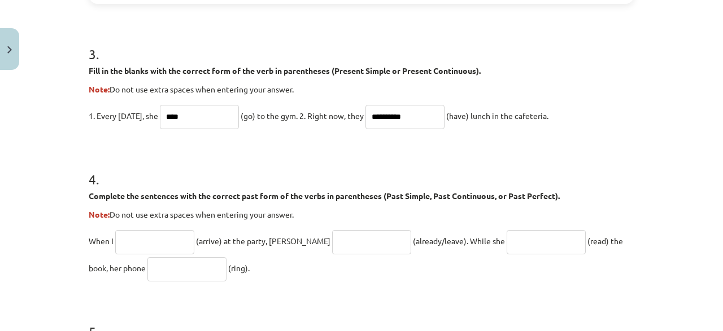
drag, startPoint x: 238, startPoint y: 162, endPoint x: 232, endPoint y: 170, distance: 9.7
click at [238, 162] on h1 "4 ." at bounding box center [361, 169] width 545 height 35
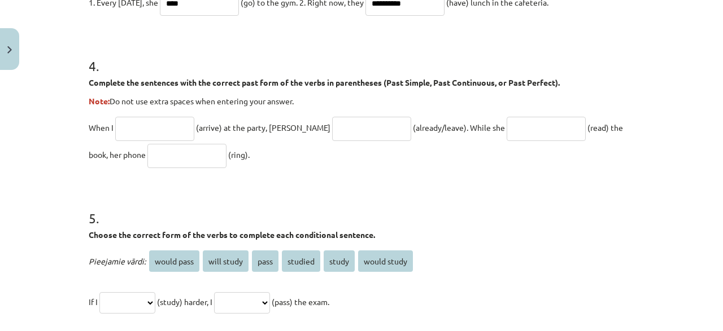
scroll to position [842, 0]
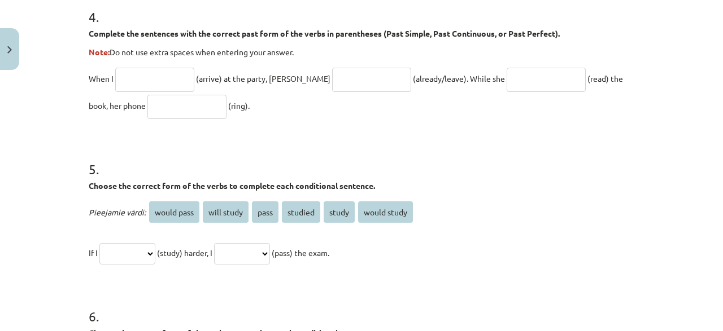
click at [147, 75] on input "text" at bounding box center [154, 80] width 79 height 24
type input "*******"
click at [332, 85] on input "text" at bounding box center [371, 80] width 79 height 24
type input "*"
drag, startPoint x: 163, startPoint y: 74, endPoint x: 95, endPoint y: 82, distance: 68.3
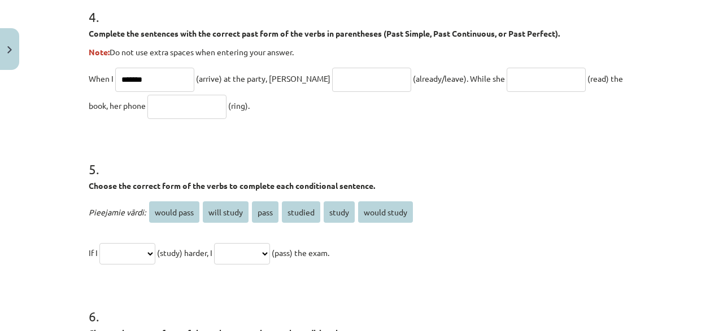
click at [115, 82] on input "*******" at bounding box center [154, 80] width 79 height 24
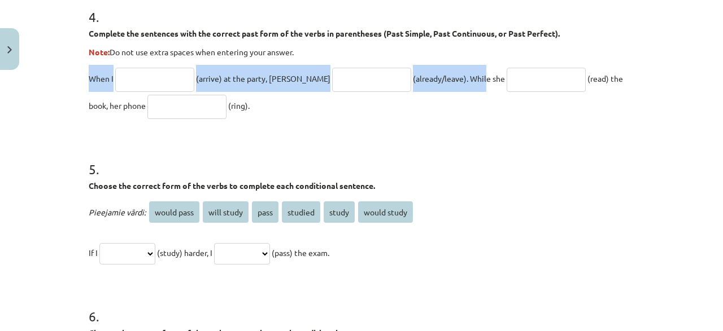
drag, startPoint x: 85, startPoint y: 77, endPoint x: 448, endPoint y: 69, distance: 363.0
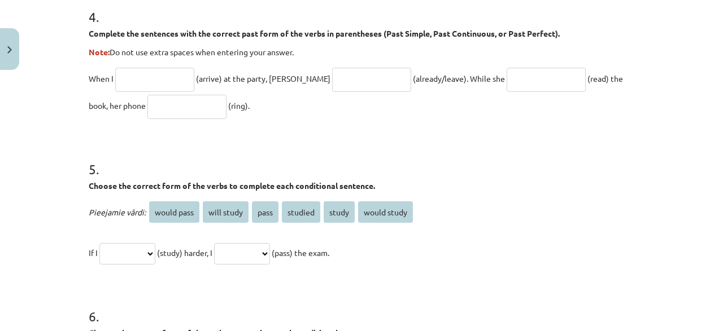
click at [67, 56] on div "**********" at bounding box center [361, 165] width 723 height 331
drag, startPoint x: 89, startPoint y: 32, endPoint x: 244, endPoint y: 109, distance: 173.7
click at [244, 109] on div "4 . Complete the sentences with the correct past form of the verbs in parenthes…" at bounding box center [361, 54] width 545 height 130
click at [141, 78] on input "text" at bounding box center [154, 80] width 79 height 24
type input "*******"
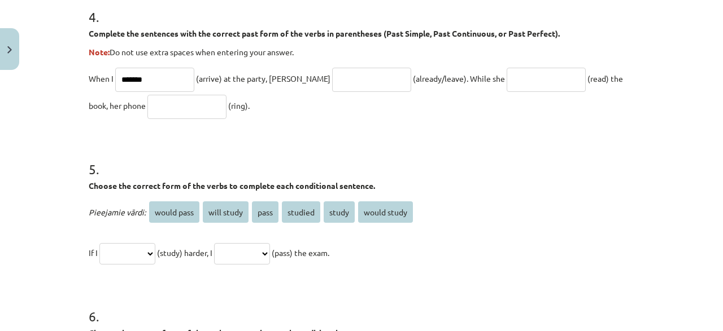
click at [332, 72] on input "text" at bounding box center [371, 80] width 79 height 24
type input "**********"
click at [506, 73] on input "text" at bounding box center [545, 80] width 79 height 24
type input "**********"
click at [150, 107] on input "text" at bounding box center [186, 107] width 79 height 24
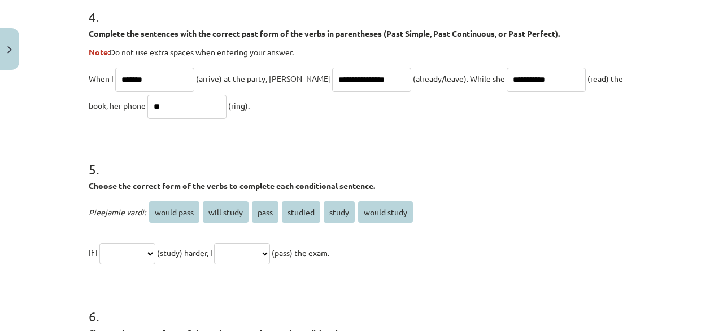
type input "*"
type input "****"
click at [264, 113] on p "**********" at bounding box center [361, 92] width 545 height 54
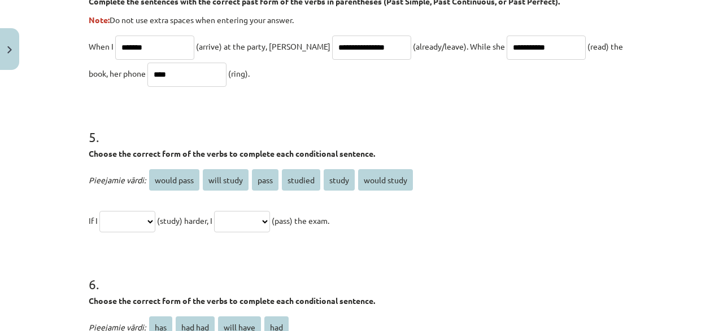
scroll to position [892, 0]
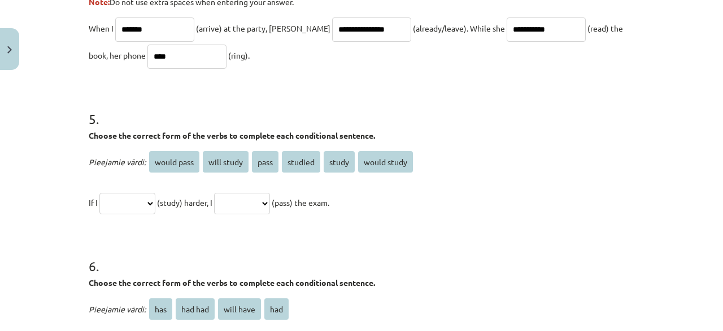
click at [142, 202] on select "**********" at bounding box center [127, 203] width 56 height 21
click at [99, 193] on select "**********" at bounding box center [127, 203] width 56 height 21
click at [225, 240] on h1 "6 ." at bounding box center [361, 256] width 545 height 35
click at [214, 193] on select "**********" at bounding box center [242, 203] width 56 height 21
select select "**********"
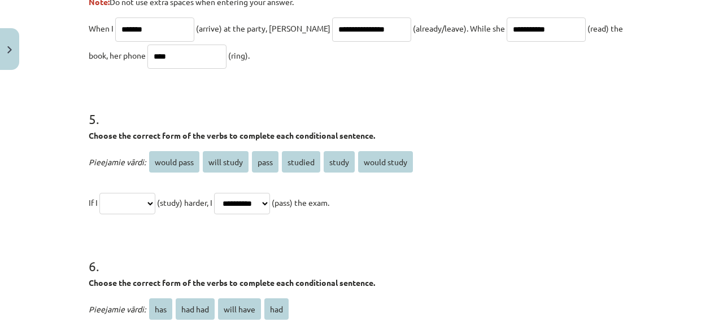
click option "**********" at bounding box center [0, 0] width 0 height 0
click at [99, 193] on select "**********" at bounding box center [127, 203] width 56 height 21
click at [237, 249] on h1 "6 ." at bounding box center [361, 256] width 545 height 35
click at [268, 204] on select "**********" at bounding box center [242, 203] width 56 height 21
click at [99, 193] on select "**********" at bounding box center [127, 203] width 56 height 21
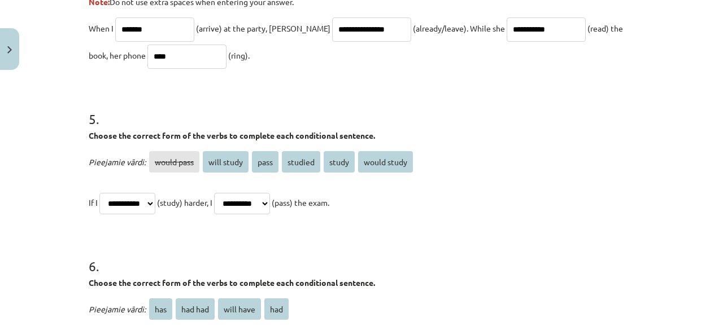
click option "**********" at bounding box center [0, 0] width 0 height 0
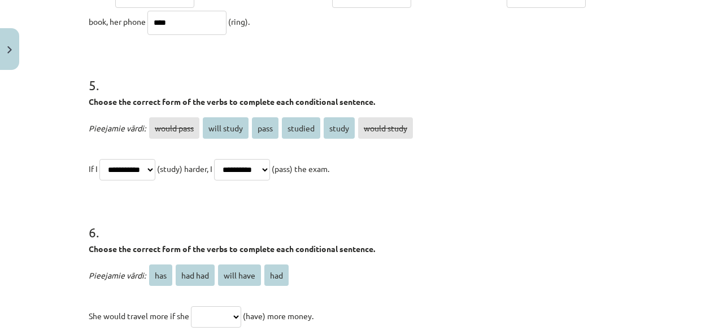
scroll to position [946, 0]
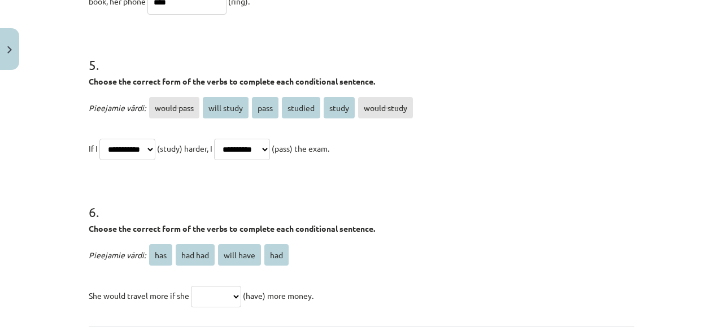
click at [242, 104] on span "will study" at bounding box center [226, 107] width 46 height 21
click at [99, 139] on select "**********" at bounding box center [127, 149] width 56 height 21
click option "*****" at bounding box center [0, 0] width 0 height 0
click at [263, 151] on select "**********" at bounding box center [242, 149] width 56 height 21
click at [99, 139] on select "**********" at bounding box center [127, 149] width 56 height 21
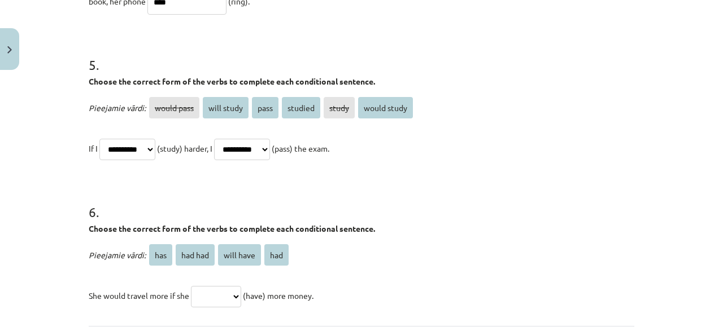
click option "**********" at bounding box center [0, 0] width 0 height 0
click at [99, 139] on select "**********" at bounding box center [127, 149] width 56 height 21
select select "**********"
click option "**********" at bounding box center [0, 0] width 0 height 0
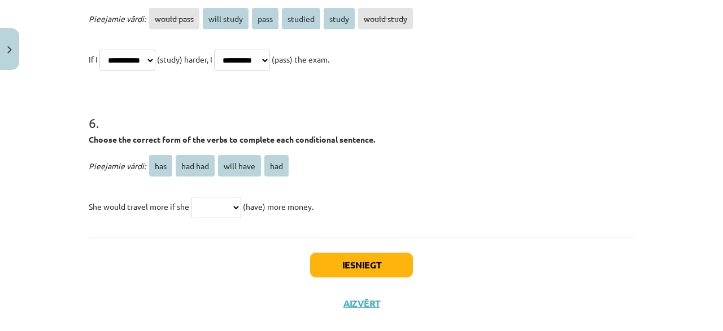
scroll to position [1054, 0]
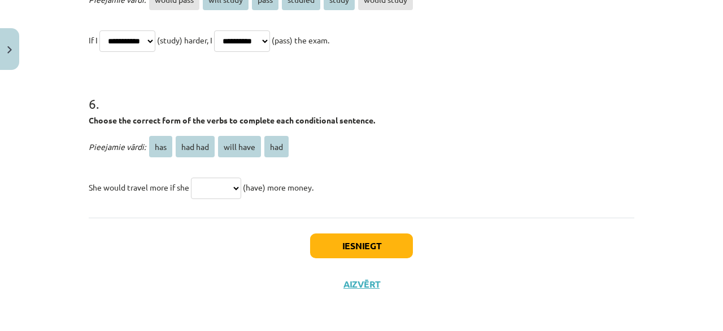
click at [191, 178] on select "*** ******* ********* ***" at bounding box center [216, 188] width 50 height 21
select select "***"
click option "***" at bounding box center [0, 0] width 0 height 0
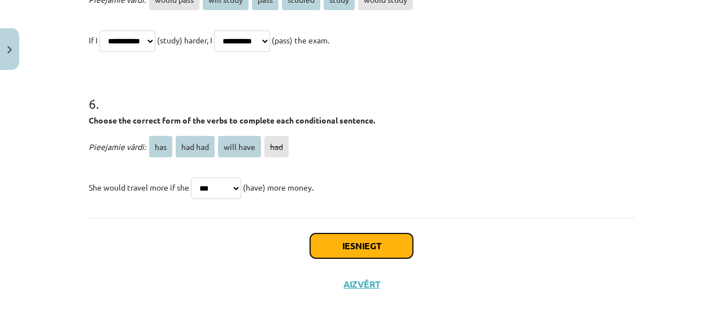
click at [372, 247] on button "Iesniegt" at bounding box center [361, 246] width 103 height 25
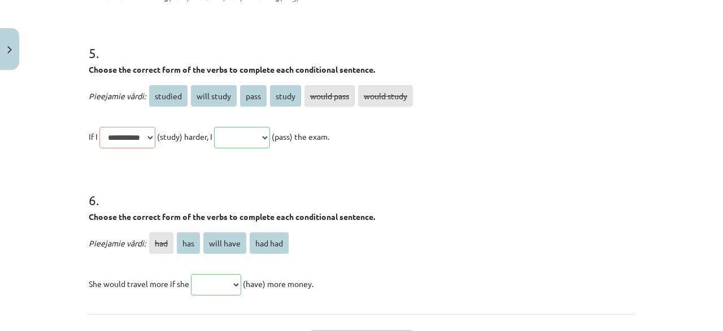
scroll to position [1138, 0]
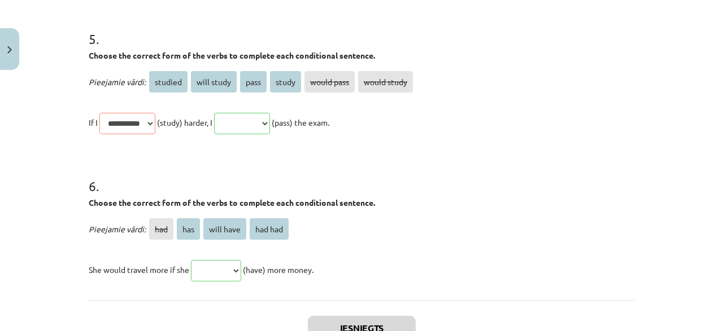
click at [171, 77] on span "studied" at bounding box center [168, 81] width 38 height 21
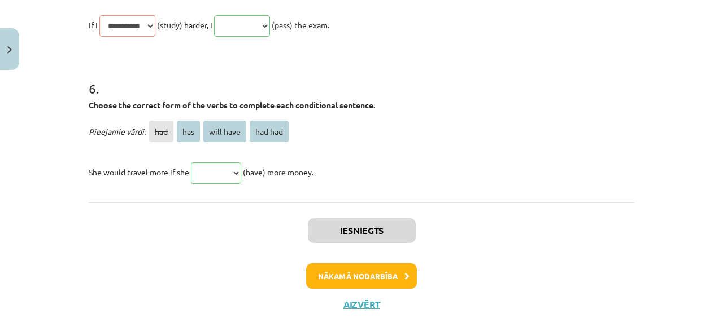
scroll to position [1255, 0]
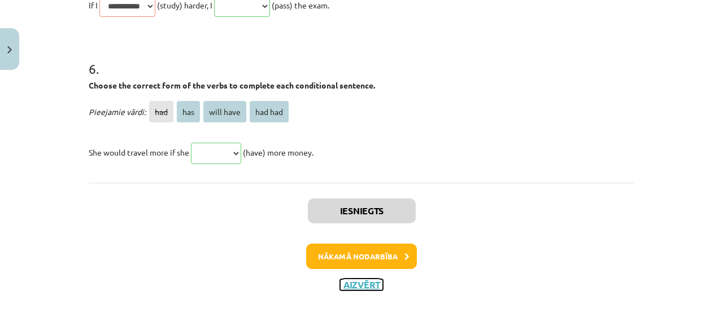
click at [361, 286] on button "Aizvērt" at bounding box center [361, 284] width 43 height 11
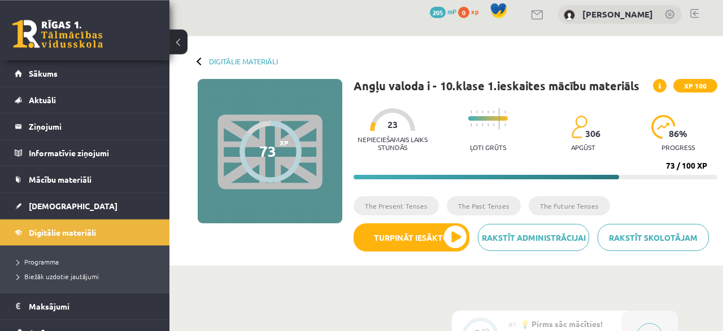
scroll to position [59, 0]
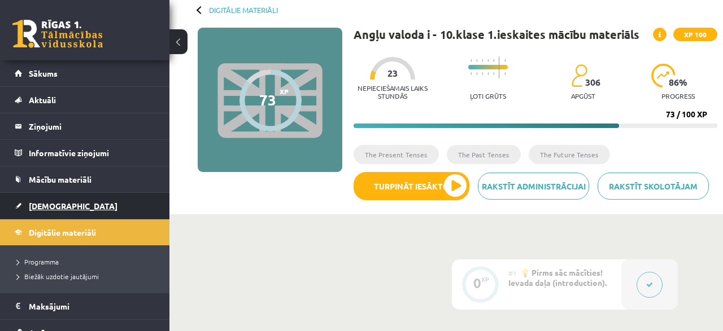
click at [45, 208] on span "[DEMOGRAPHIC_DATA]" at bounding box center [73, 206] width 89 height 10
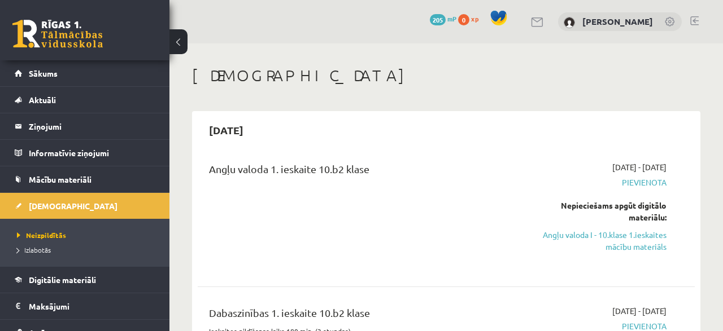
scroll to position [59, 0]
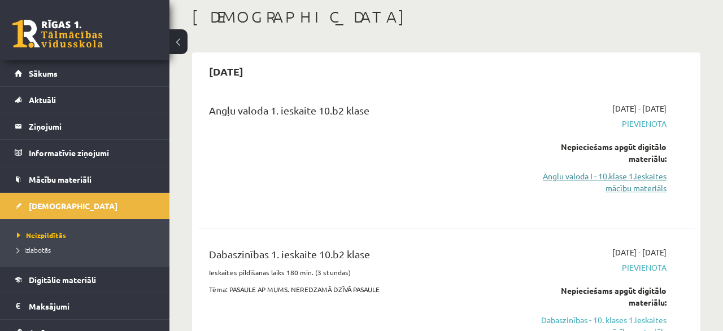
click at [645, 177] on link "Angļu valoda I - 10.klase 1.ieskaites mācību materiāls" at bounding box center [595, 182] width 141 height 24
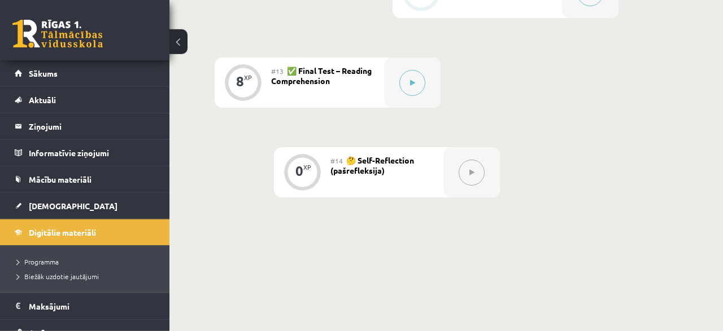
scroll to position [1284, 0]
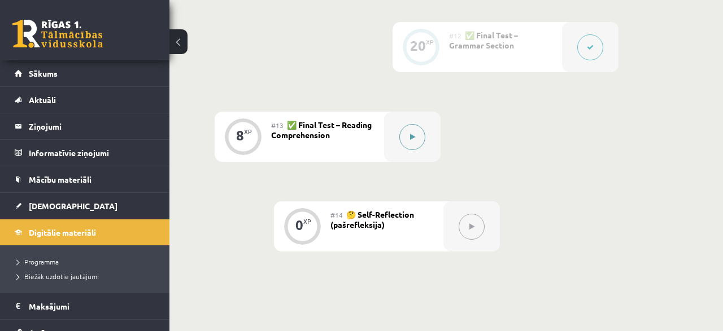
click at [408, 139] on button at bounding box center [412, 137] width 26 height 26
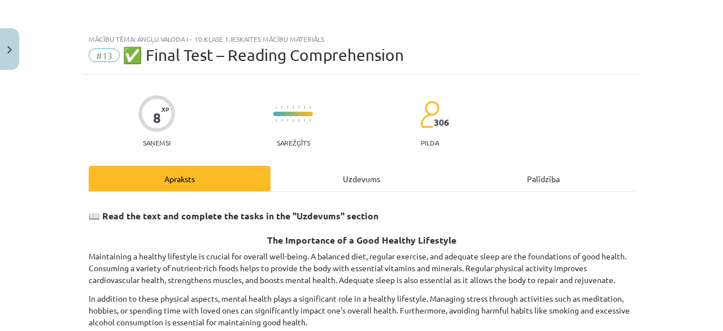
click at [367, 179] on div "Uzdevums" at bounding box center [361, 178] width 182 height 25
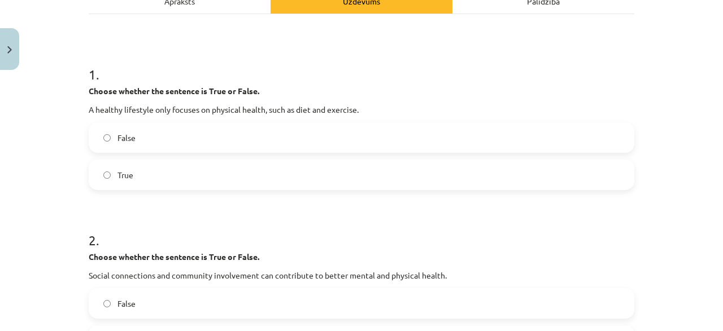
scroll to position [163, 0]
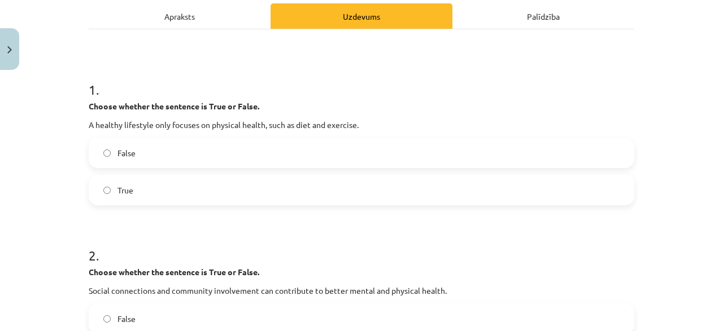
click at [138, 147] on label "False" at bounding box center [361, 153] width 543 height 28
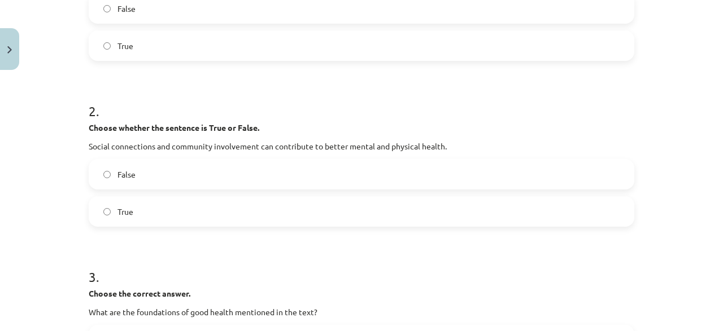
scroll to position [325, 0]
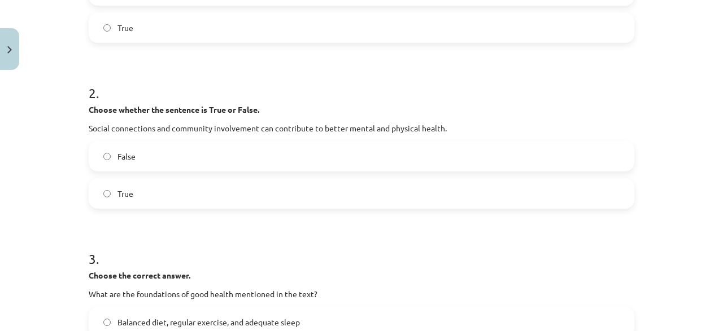
click at [147, 192] on label "True" at bounding box center [361, 194] width 543 height 28
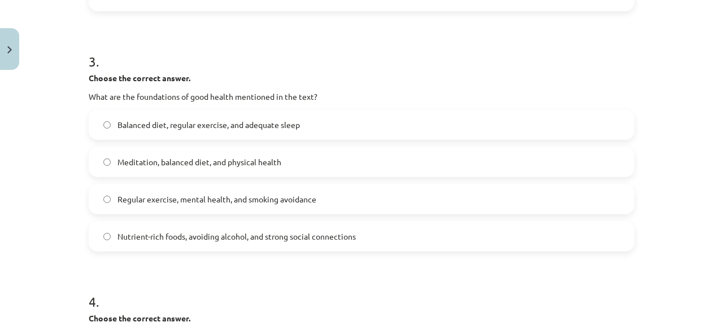
scroll to position [542, 0]
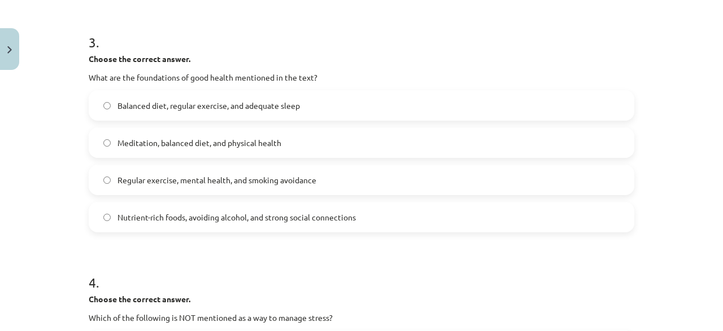
click at [225, 110] on span "Balanced diet, regular exercise, and adequate sleep" at bounding box center [208, 106] width 182 height 12
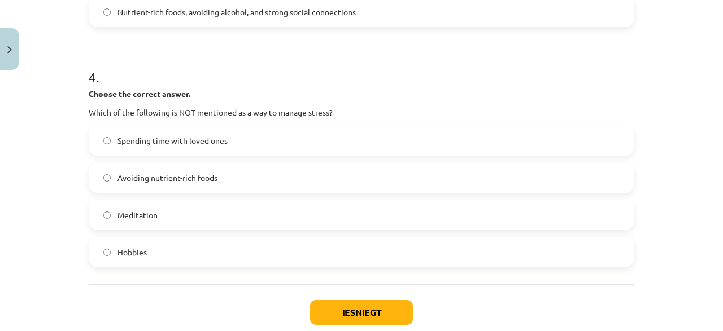
scroll to position [759, 0]
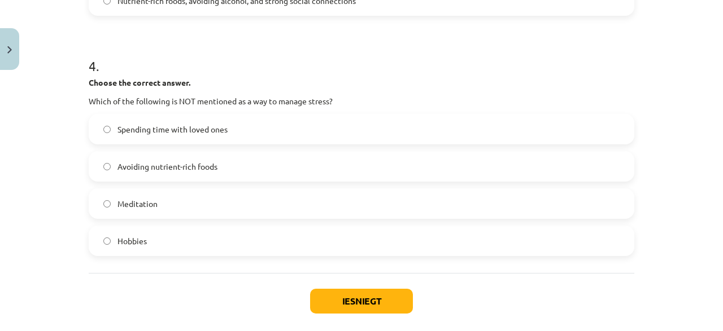
click at [218, 168] on label "Avoiding nutrient-rich foods" at bounding box center [361, 166] width 543 height 28
click at [352, 296] on button "Iesniegt" at bounding box center [361, 301] width 103 height 25
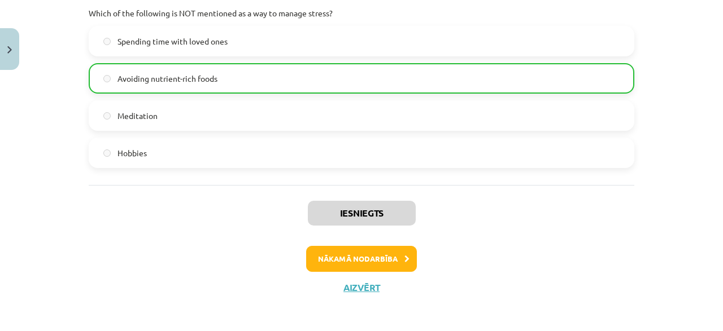
scroll to position [849, 0]
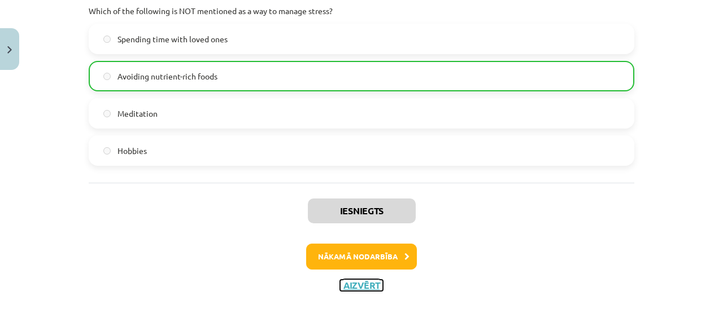
click at [360, 284] on button "Aizvērt" at bounding box center [361, 285] width 43 height 11
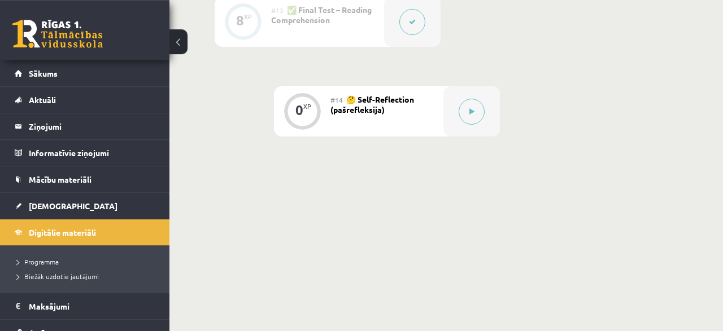
scroll to position [1401, 0]
click at [473, 103] on button at bounding box center [471, 110] width 26 height 26
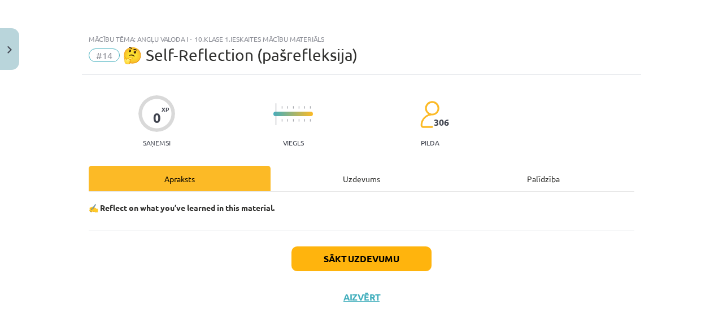
click at [342, 181] on div "Uzdevums" at bounding box center [361, 178] width 182 height 25
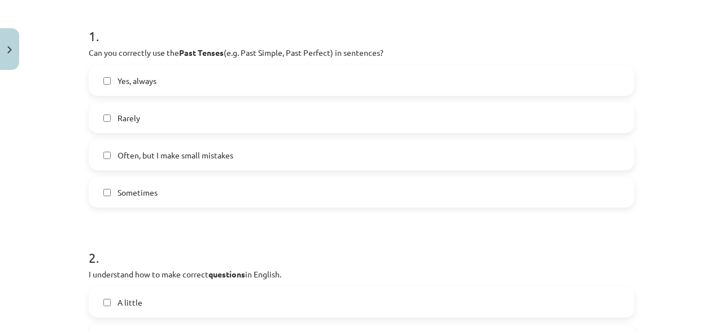
scroll to position [217, 0]
click at [170, 74] on label "Yes, always" at bounding box center [361, 80] width 543 height 28
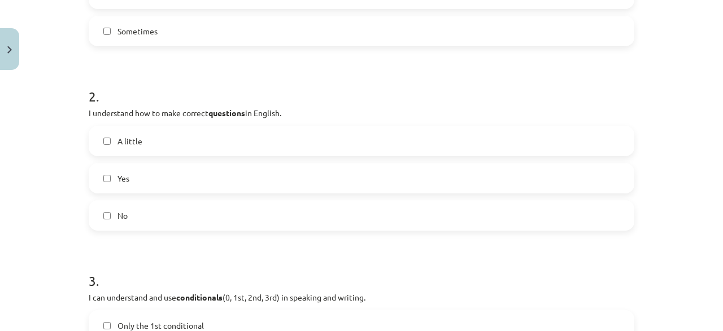
scroll to position [434, 0]
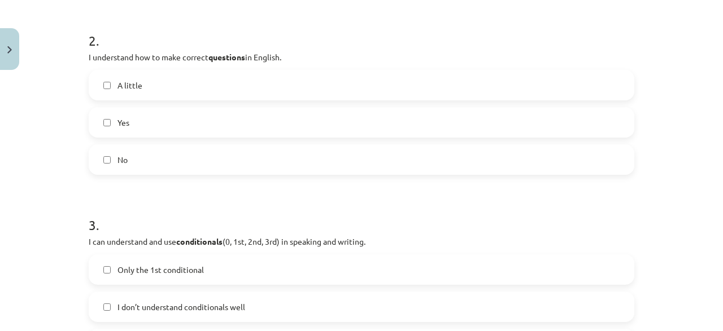
click at [167, 119] on label "Yes" at bounding box center [361, 122] width 543 height 28
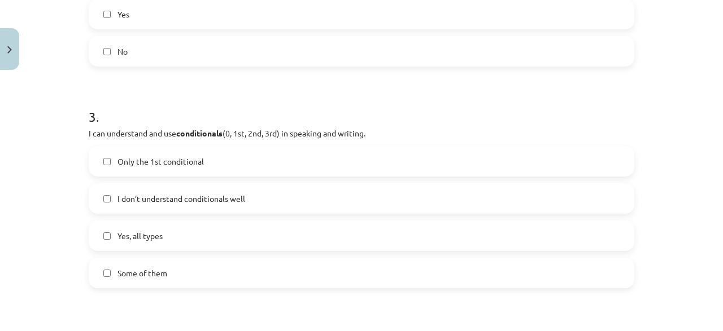
scroll to position [650, 0]
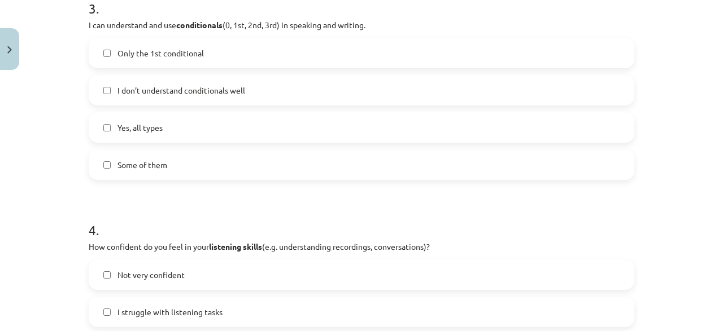
click at [164, 130] on label "Yes, all types" at bounding box center [361, 127] width 543 height 28
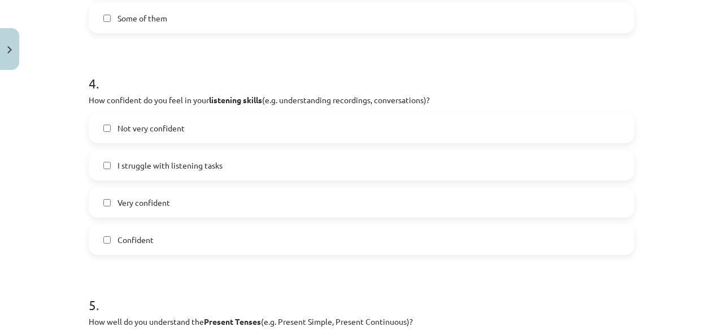
scroll to position [813, 0]
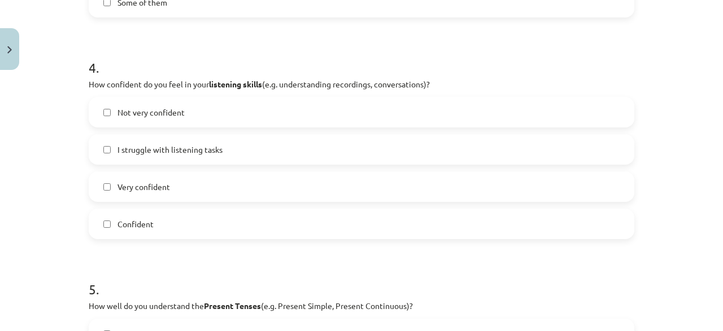
click at [174, 191] on label "Very confident" at bounding box center [361, 187] width 543 height 28
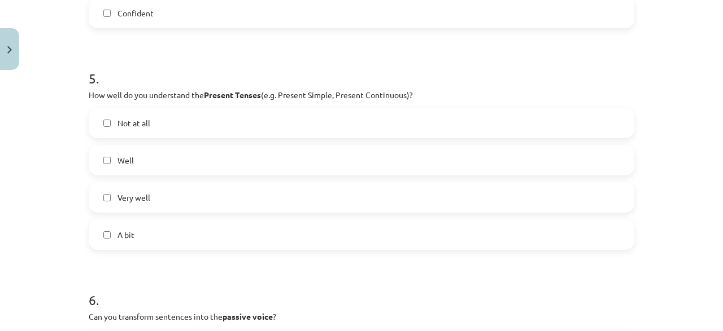
scroll to position [1030, 0]
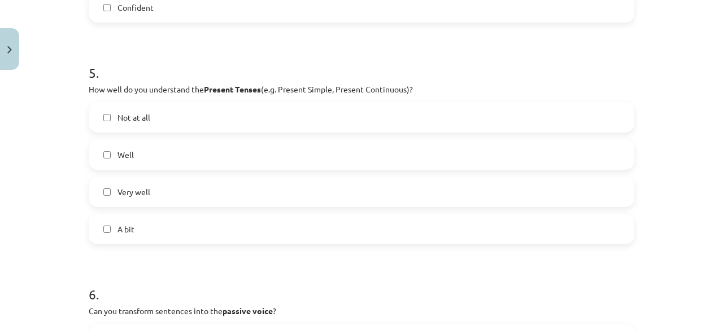
click at [154, 196] on label "Very well" at bounding box center [361, 192] width 543 height 28
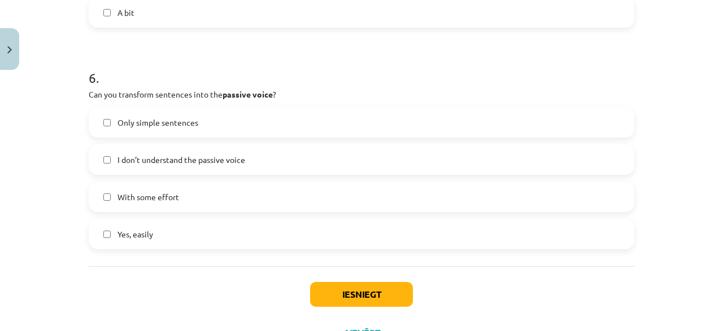
scroll to position [1138, 0]
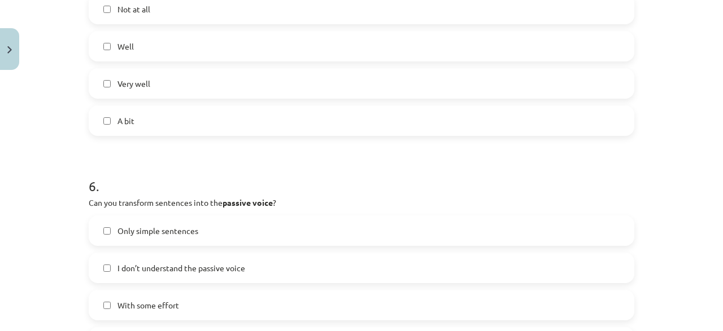
click at [120, 41] on span "Well" at bounding box center [125, 47] width 16 height 12
click at [126, 87] on span "Very well" at bounding box center [133, 84] width 33 height 12
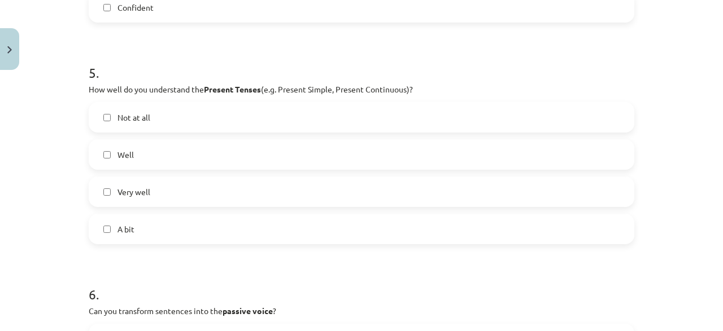
scroll to position [1084, 0]
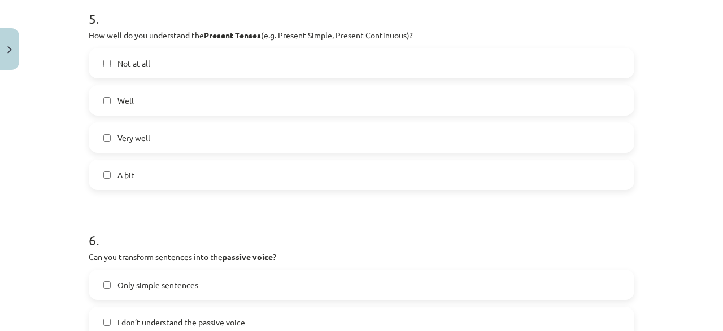
click at [148, 135] on span "Very well" at bounding box center [133, 138] width 33 height 12
click at [145, 101] on label "Well" at bounding box center [361, 100] width 543 height 28
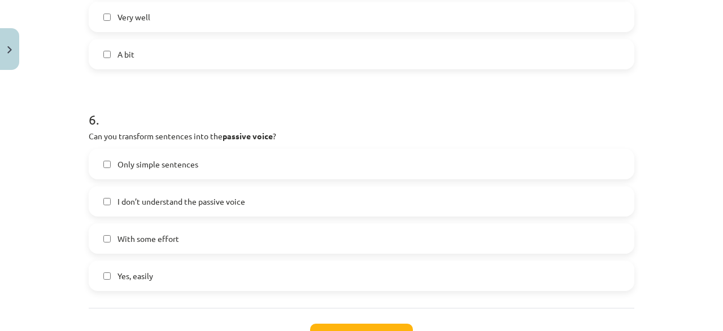
scroll to position [1246, 0]
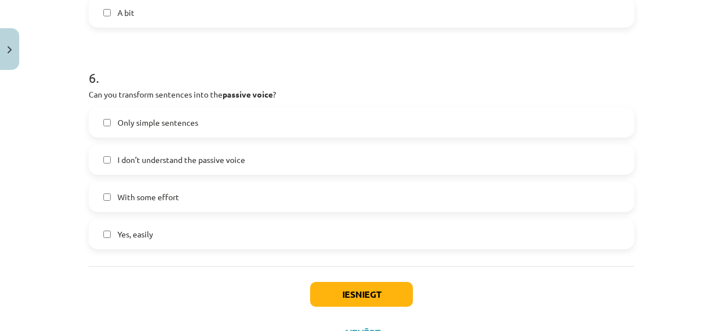
click at [159, 230] on label "Yes, easily" at bounding box center [361, 234] width 543 height 28
click at [378, 296] on button "Iesniegt" at bounding box center [361, 294] width 103 height 25
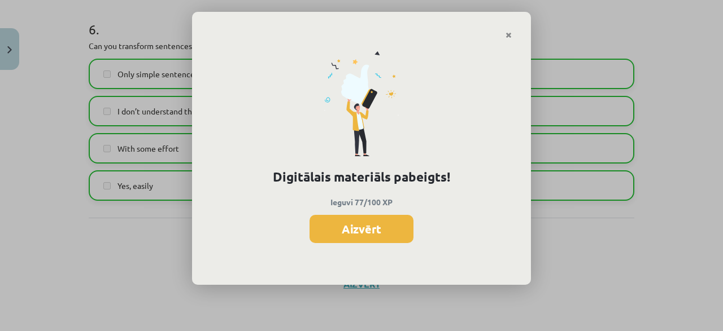
scroll to position [1400, 0]
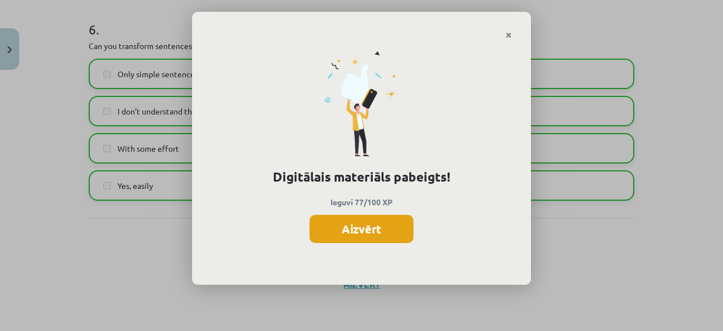
click at [387, 230] on button "Aizvērt" at bounding box center [361, 229] width 104 height 28
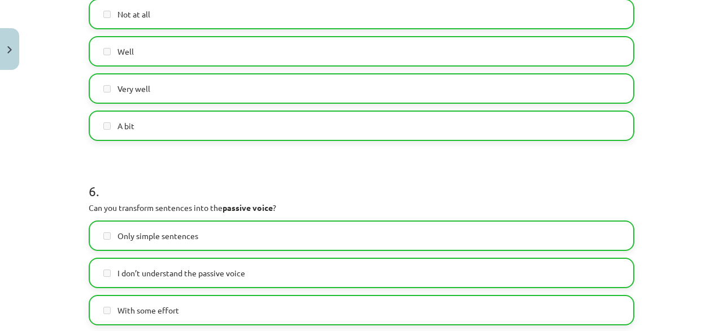
scroll to position [1295, 0]
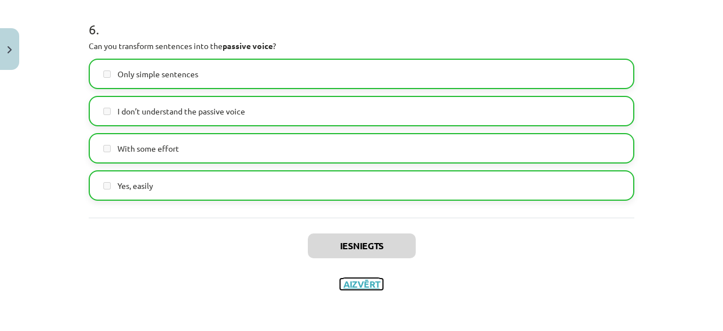
click at [355, 281] on button "Aizvērt" at bounding box center [361, 284] width 43 height 11
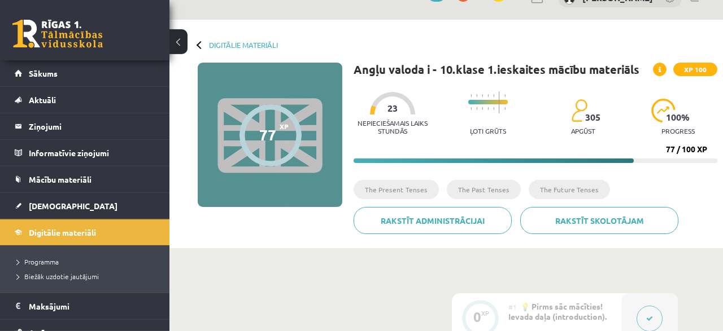
scroll to position [0, 0]
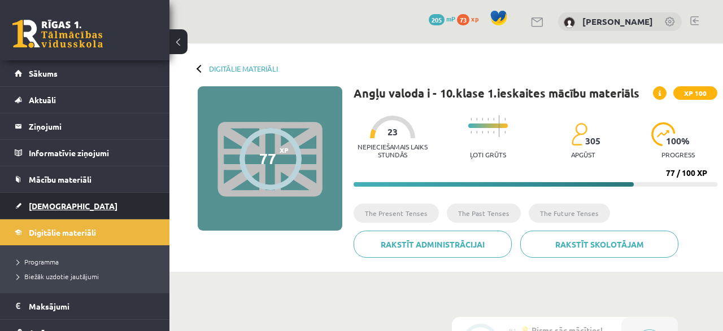
click at [48, 204] on span "[DEMOGRAPHIC_DATA]" at bounding box center [73, 206] width 89 height 10
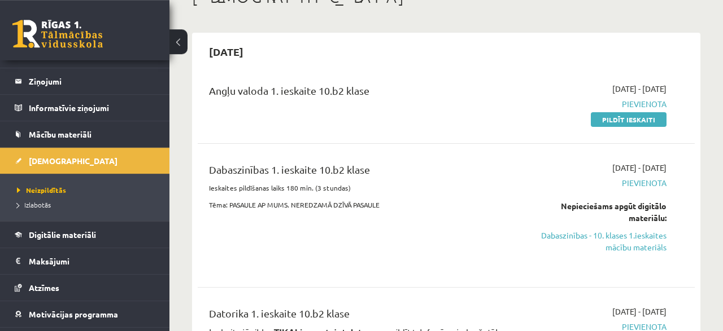
scroll to position [59, 0]
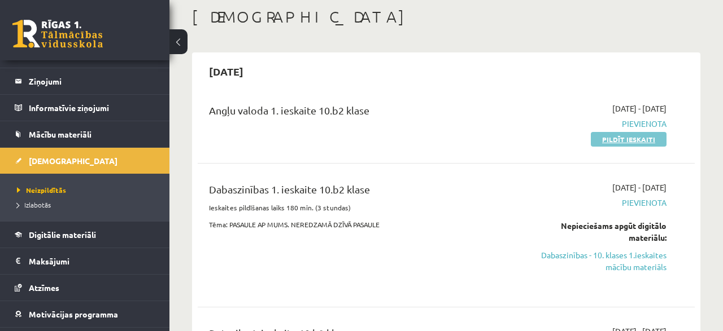
click at [638, 141] on link "Pildīt ieskaiti" at bounding box center [628, 139] width 76 height 15
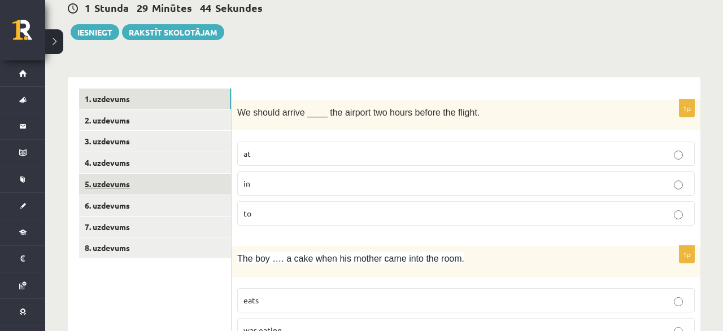
scroll to position [117, 0]
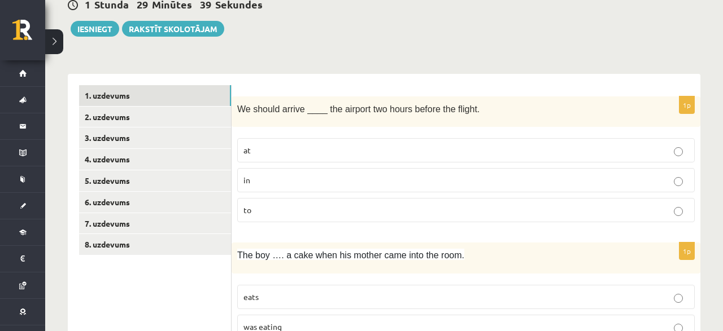
click at [258, 152] on p "at" at bounding box center [465, 151] width 445 height 12
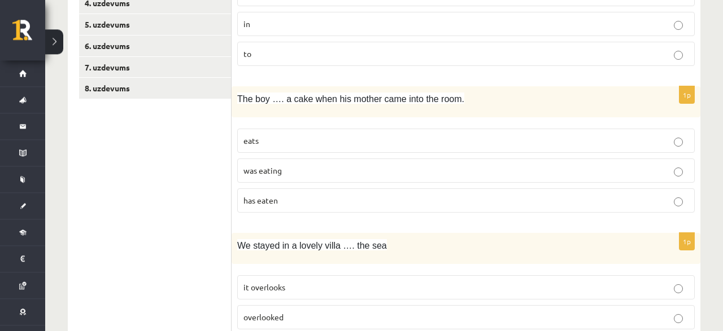
scroll to position [294, 0]
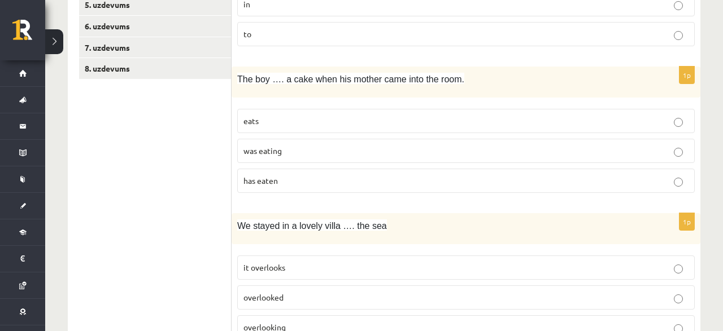
click at [289, 152] on p "was eating" at bounding box center [465, 151] width 445 height 12
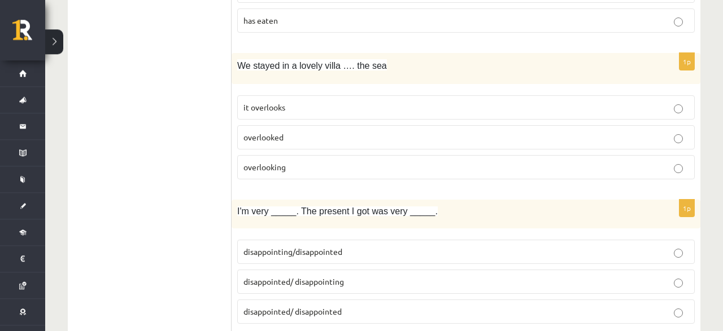
scroll to position [470, 0]
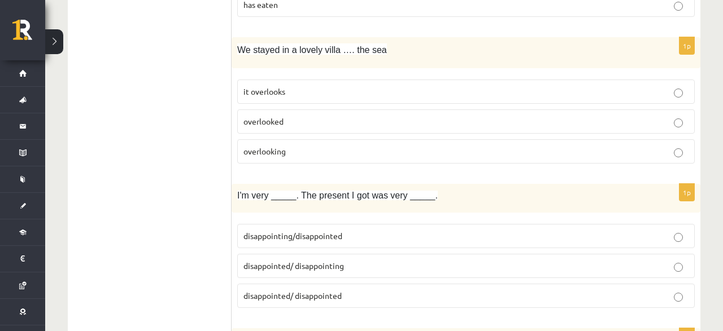
click at [292, 148] on p "overlooking" at bounding box center [465, 152] width 445 height 12
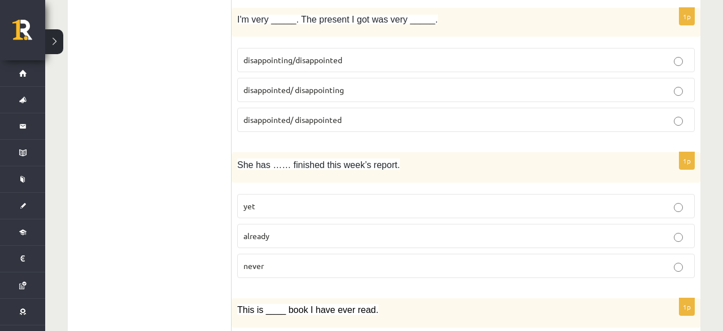
scroll to position [587, 0]
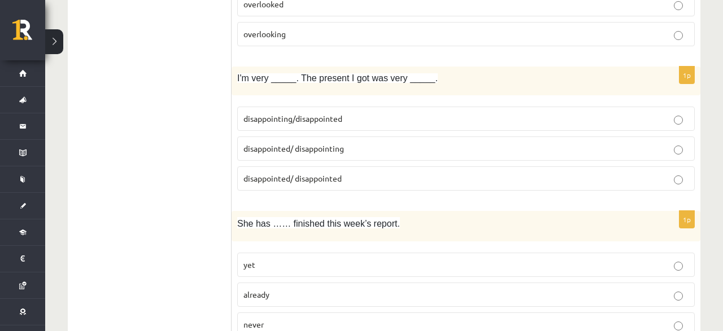
click at [348, 143] on p "disappointed/ disappointing" at bounding box center [465, 149] width 445 height 12
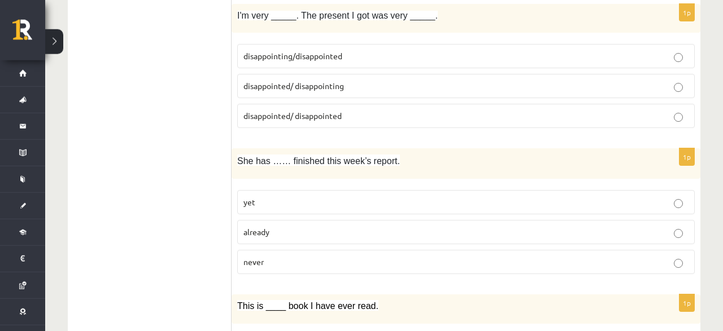
scroll to position [704, 0]
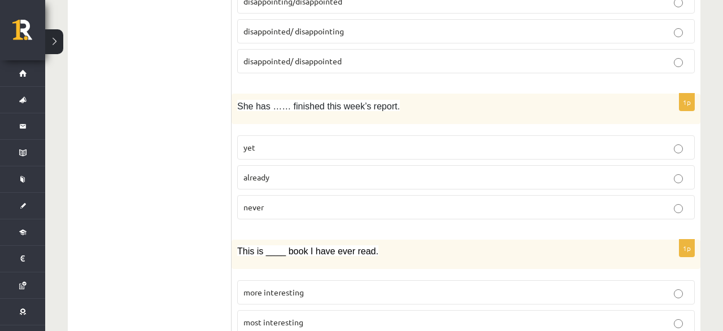
click at [271, 172] on p "already" at bounding box center [465, 178] width 445 height 12
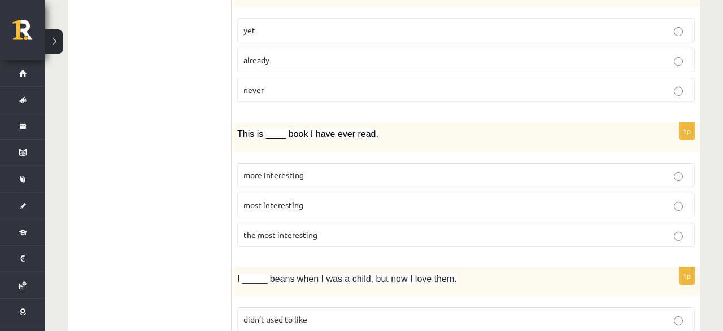
scroll to position [881, 0]
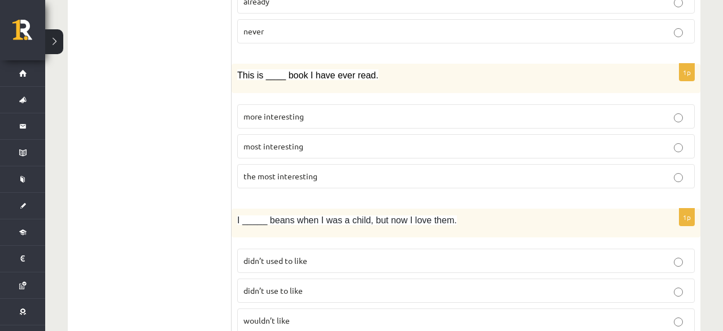
click at [291, 173] on span "the most interesting" at bounding box center [280, 176] width 74 height 10
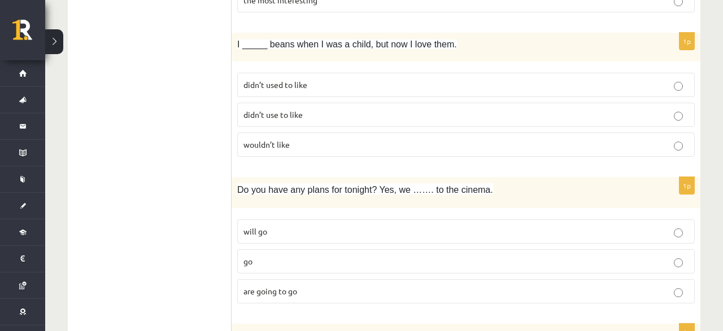
scroll to position [998, 0]
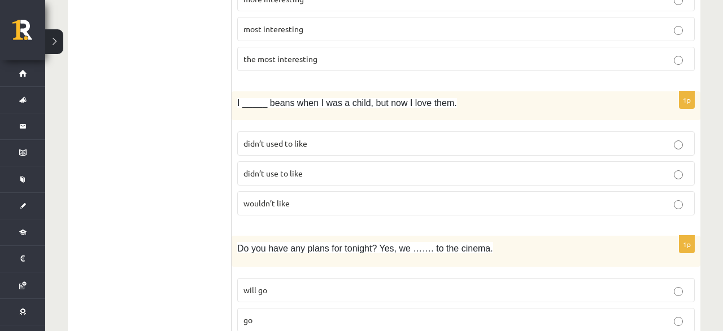
click at [295, 198] on p "wouldn’t like" at bounding box center [465, 204] width 445 height 12
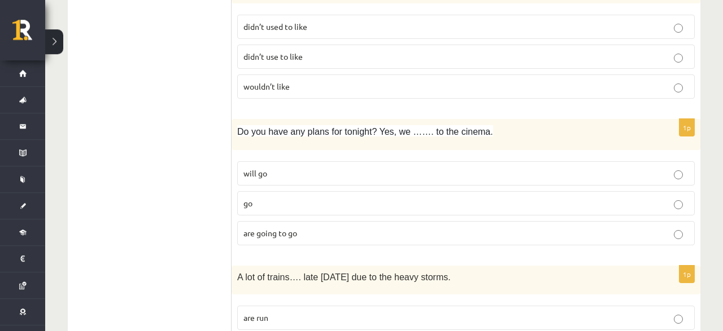
scroll to position [1115, 0]
click at [274, 167] on p "will go" at bounding box center [465, 173] width 445 height 12
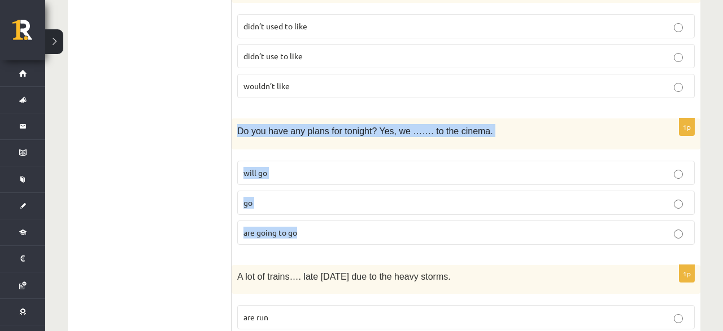
drag, startPoint x: 234, startPoint y: 122, endPoint x: 311, endPoint y: 223, distance: 126.4
click at [311, 150] on div "Do you have any plans for tonight? Yes, we ……. to the cinema." at bounding box center [465, 134] width 469 height 31
copy div "Do you have any plans for tonight? Yes, we ……. to the cinema. will go go are go…"
click at [277, 227] on span "are going to go" at bounding box center [270, 232] width 54 height 10
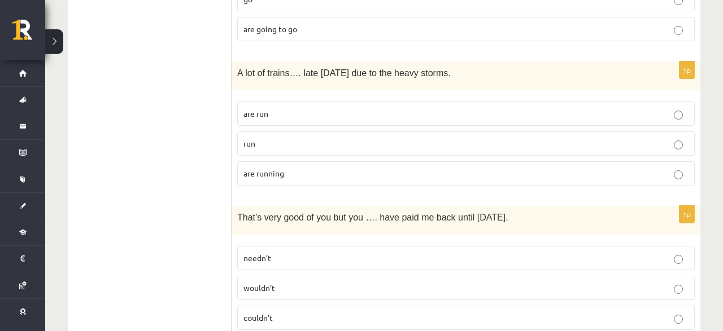
scroll to position [1292, 0]
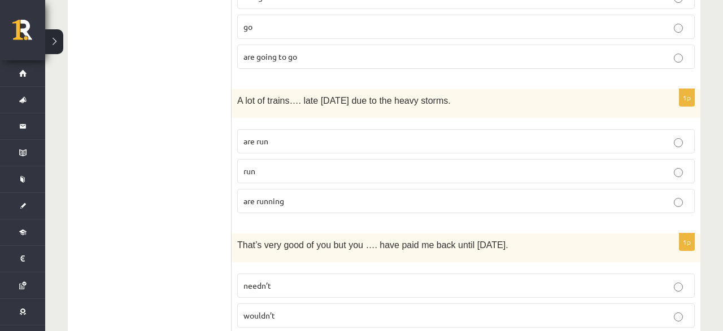
click at [293, 195] on p "are running" at bounding box center [465, 201] width 445 height 12
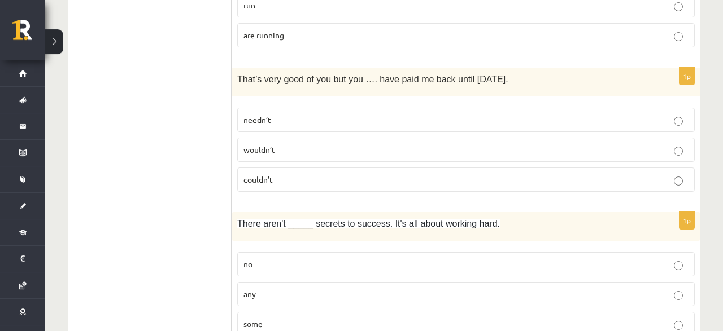
scroll to position [1468, 0]
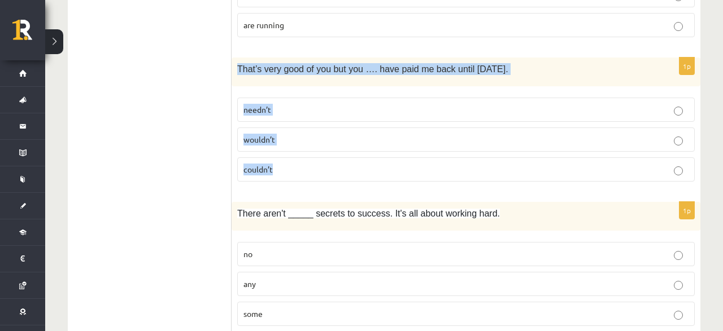
drag, startPoint x: 234, startPoint y: 56, endPoint x: 292, endPoint y: 172, distance: 130.0
click at [292, 86] on div "That’s very good of you but you …. have paid me back until [DATE]." at bounding box center [465, 72] width 469 height 29
copy div "That’s very good of you but you …. have paid me back until [DATE]. needn’t woul…"
click at [292, 104] on p "needn’t" at bounding box center [465, 110] width 445 height 12
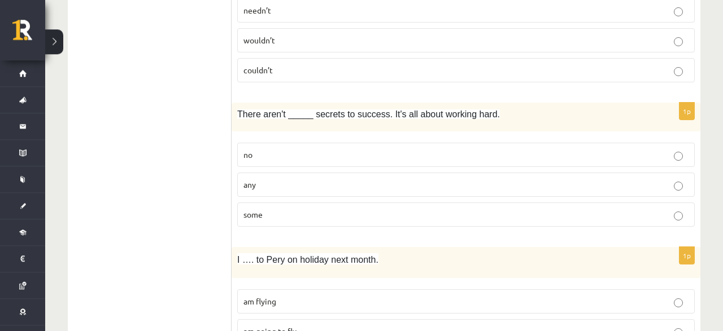
scroll to position [1585, 0]
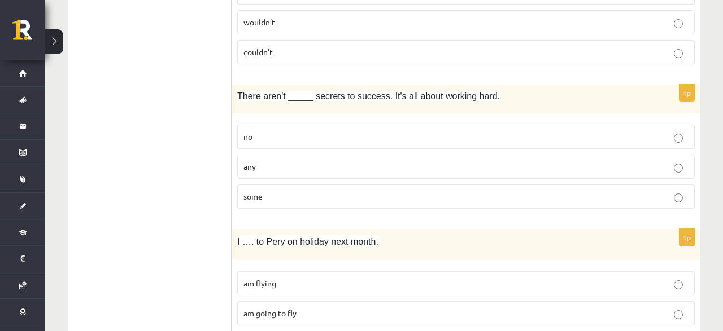
click at [281, 161] on p "any" at bounding box center [465, 167] width 445 height 12
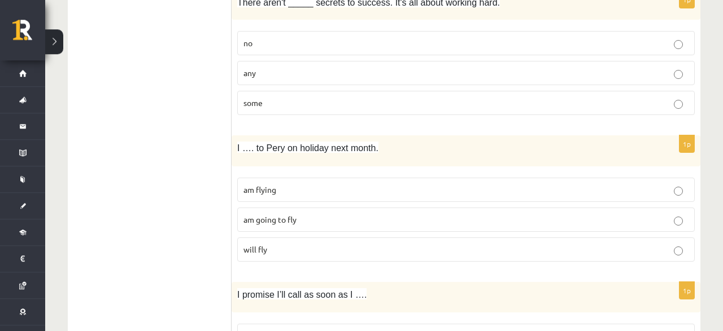
scroll to position [1702, 0]
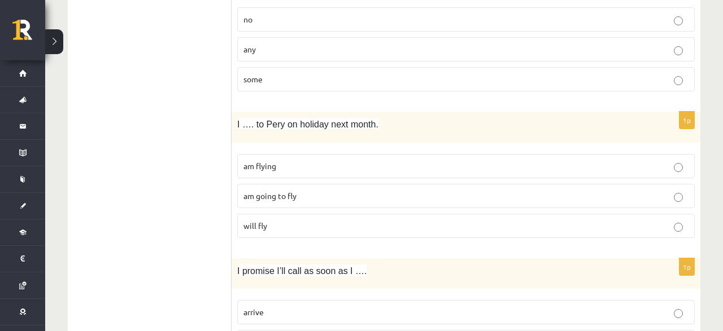
click at [294, 191] on span "am going to fly" at bounding box center [269, 196] width 53 height 10
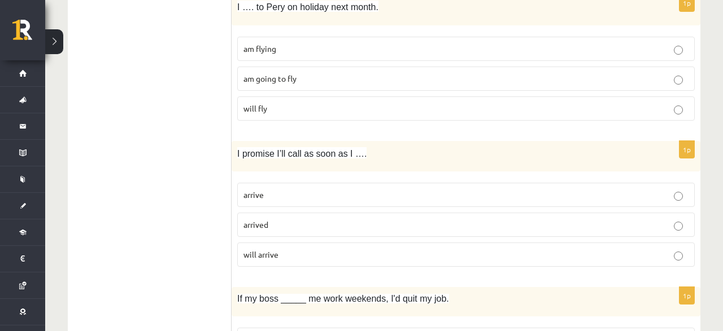
scroll to position [1879, 0]
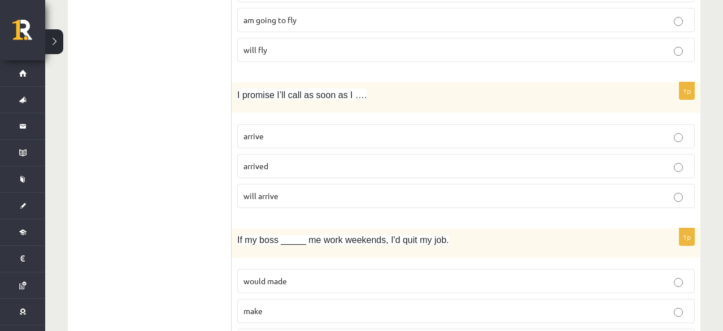
click at [285, 130] on p "arrive" at bounding box center [465, 136] width 445 height 12
click at [295, 190] on p "will arrive" at bounding box center [465, 196] width 445 height 12
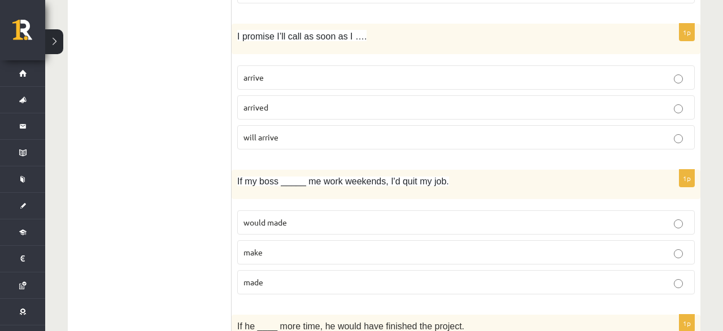
click at [276, 217] on p "would made" at bounding box center [465, 223] width 445 height 12
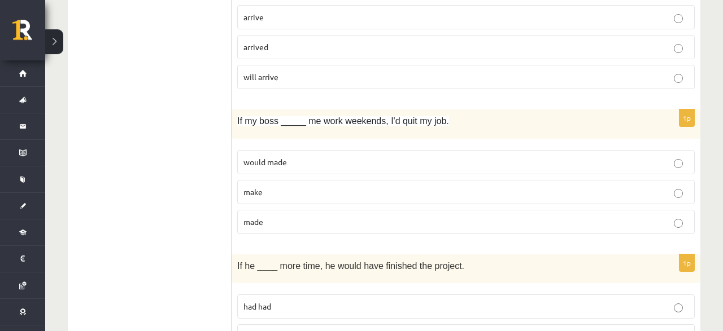
scroll to position [1996, 0]
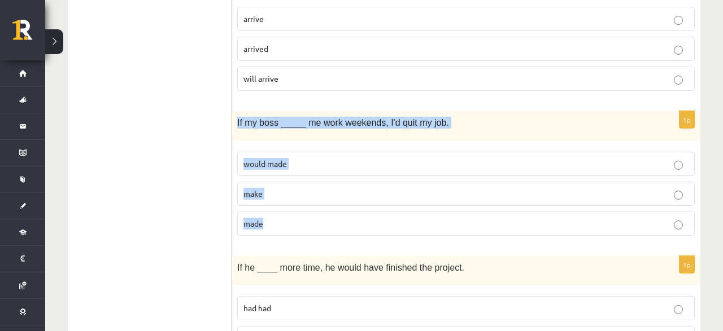
drag, startPoint x: 235, startPoint y: 108, endPoint x: 274, endPoint y: 207, distance: 105.5
click at [274, 140] on div "If my boss _____ me work weekends, I'd quit my job." at bounding box center [465, 125] width 469 height 29
copy div "If my boss _____ me work weekends, I'd quit my job. would made make made"
click at [291, 213] on label "made" at bounding box center [465, 224] width 457 height 24
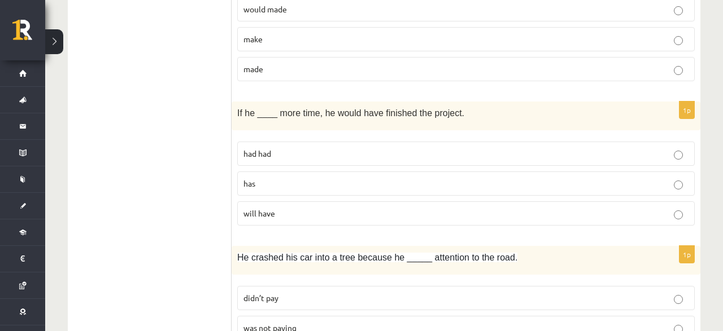
scroll to position [2172, 0]
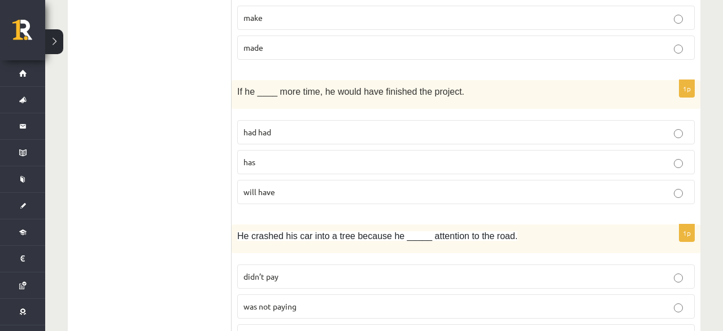
click at [275, 126] on p "had had" at bounding box center [465, 132] width 445 height 12
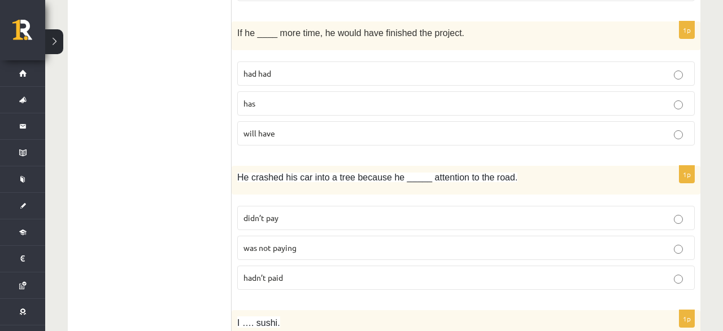
scroll to position [2289, 0]
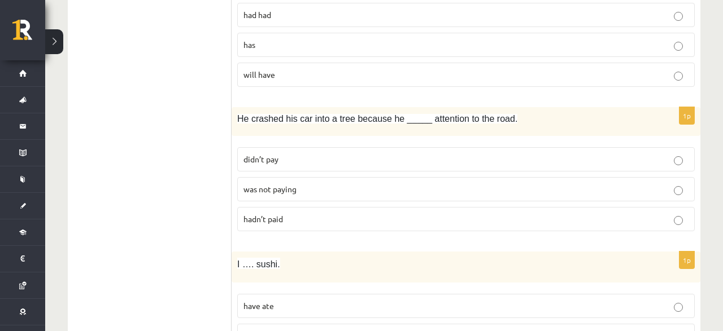
click at [291, 184] on span "was not paying" at bounding box center [269, 189] width 53 height 10
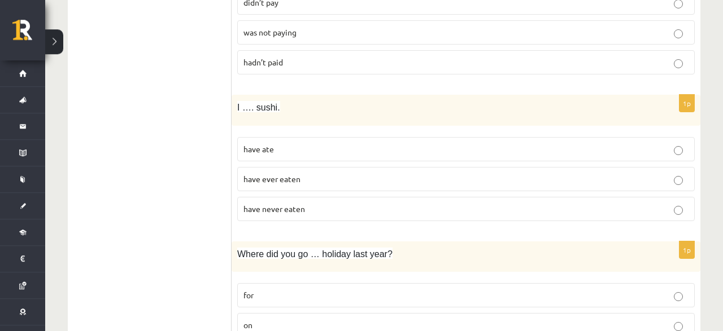
scroll to position [2466, 0]
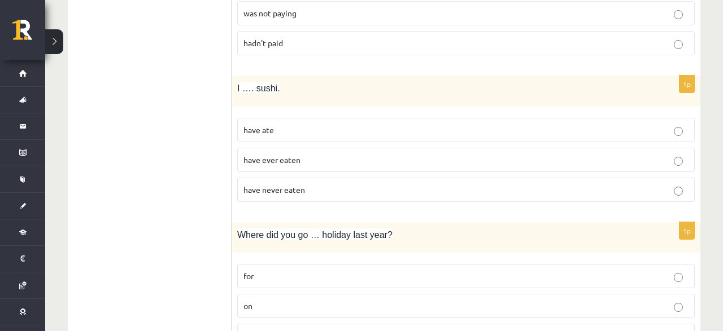
click at [314, 184] on p "have never eaten" at bounding box center [465, 190] width 445 height 12
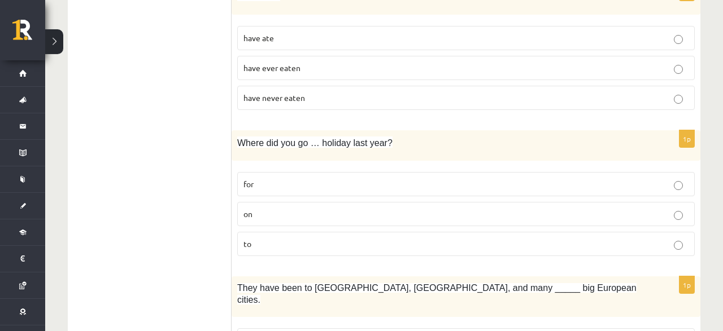
scroll to position [2583, 0]
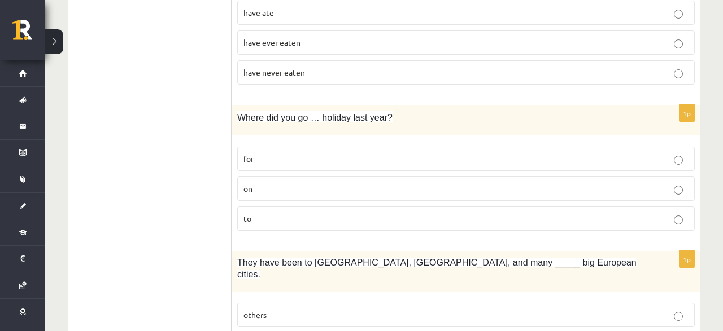
click at [273, 183] on p "on" at bounding box center [465, 189] width 445 height 12
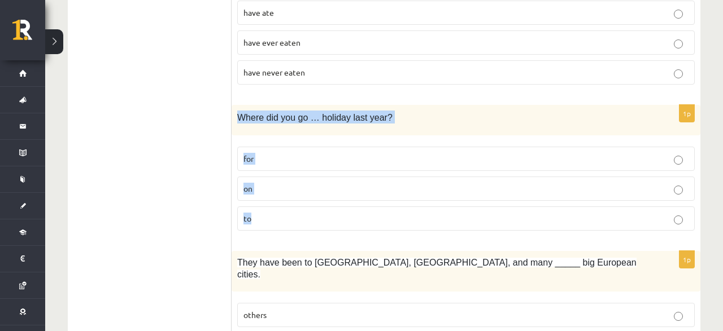
drag, startPoint x: 238, startPoint y: 92, endPoint x: 261, endPoint y: 213, distance: 123.0
click at [261, 136] on div "Where did you go … holiday last year?" at bounding box center [465, 120] width 469 height 31
copy div "Where did you go … holiday last year? for on to"
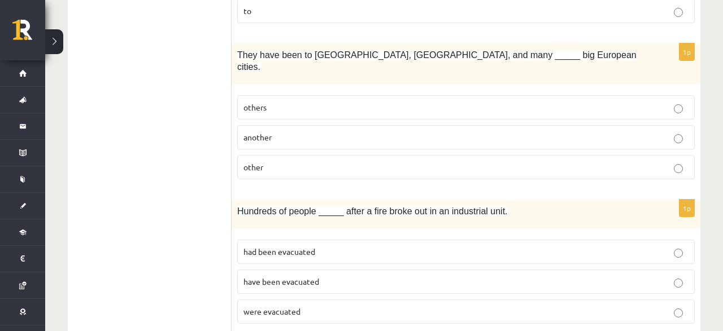
scroll to position [2732, 0]
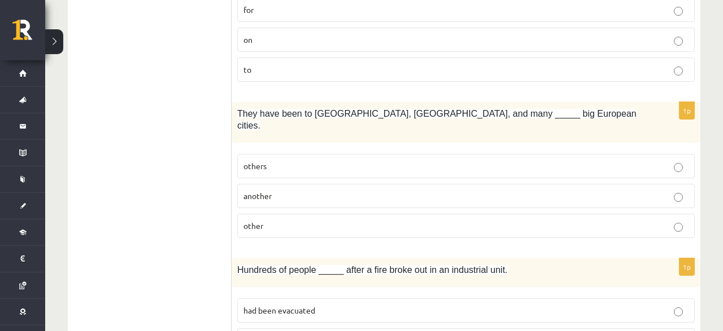
click at [287, 220] on p "other" at bounding box center [465, 226] width 445 height 12
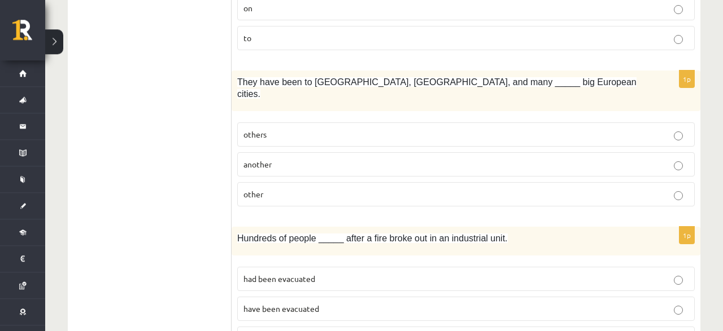
scroll to position [2791, 0]
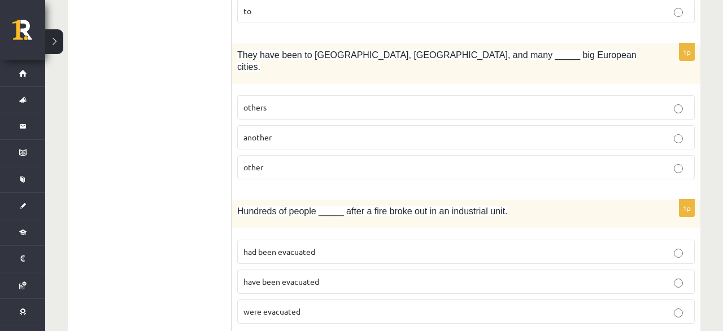
click at [302, 277] on span "have been evacuated" at bounding box center [281, 282] width 76 height 10
click at [304, 247] on span "had been evacuated" at bounding box center [279, 252] width 72 height 10
click at [302, 306] on p "were evacuated" at bounding box center [465, 312] width 445 height 12
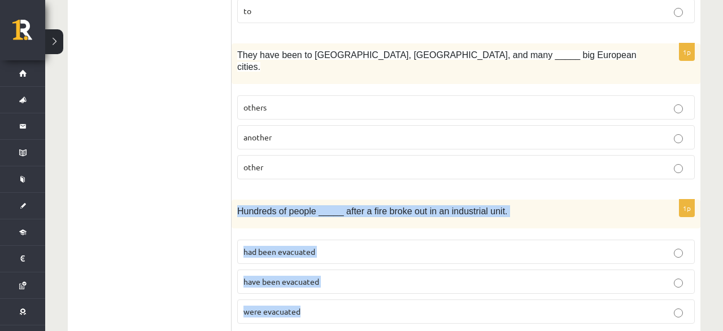
drag, startPoint x: 239, startPoint y: 177, endPoint x: 339, endPoint y: 276, distance: 140.5
click at [339, 229] on div "Hundreds of people _____ after a fire broke out in an industrial unit." at bounding box center [465, 214] width 469 height 29
copy div "Hundreds of people _____ after a fire broke out in an industrial unit. had been…"
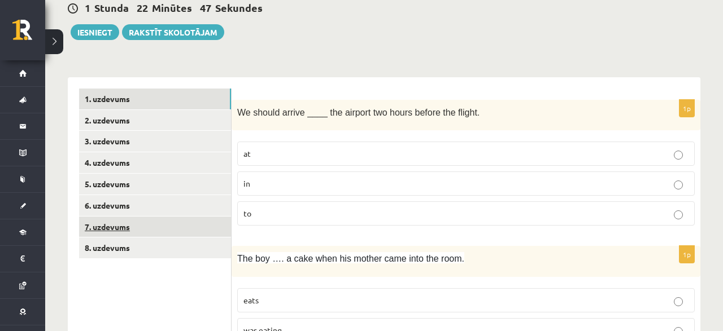
scroll to position [117, 0]
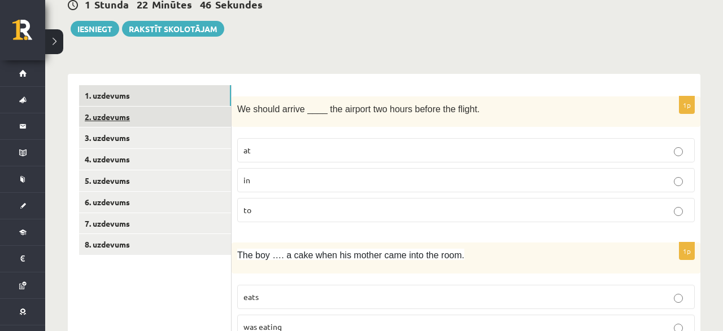
click at [113, 110] on link "2. uzdevums" at bounding box center [155, 117] width 152 height 21
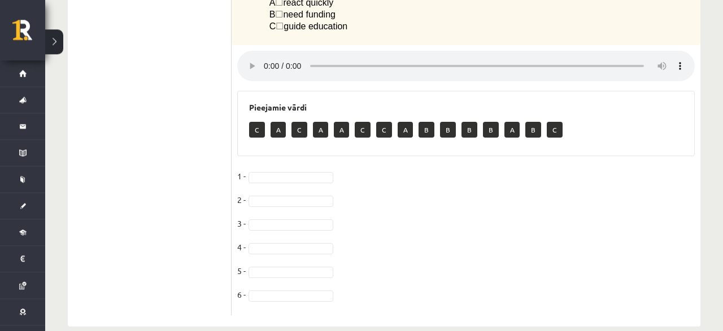
scroll to position [590, 0]
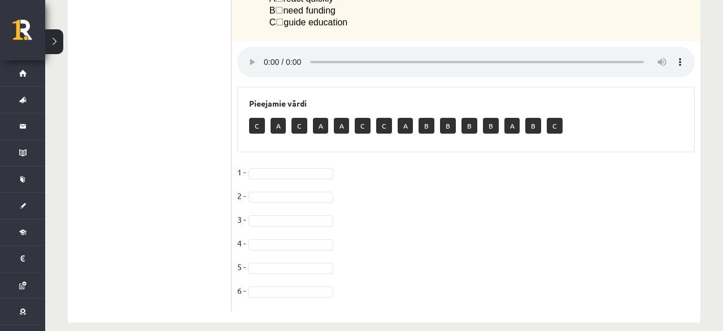
click at [260, 118] on p "C" at bounding box center [257, 126] width 16 height 16
click at [276, 118] on p "A" at bounding box center [277, 126] width 15 height 16
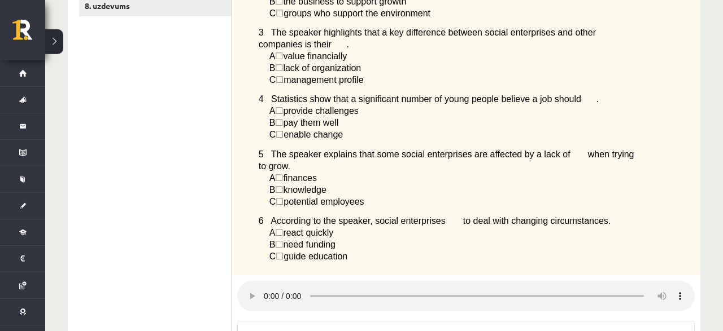
scroll to position [356, 0]
click at [283, 174] on span "☐" at bounding box center [279, 179] width 8 height 10
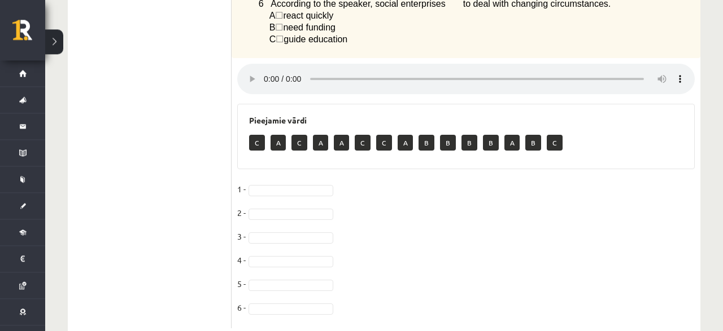
scroll to position [590, 0]
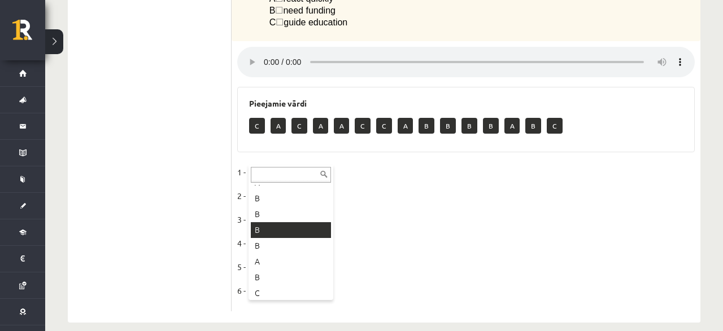
scroll to position [140, 0]
click at [303, 118] on p "C" at bounding box center [299, 126] width 16 height 16
drag, startPoint x: 303, startPoint y: 112, endPoint x: 299, endPoint y: 146, distance: 34.1
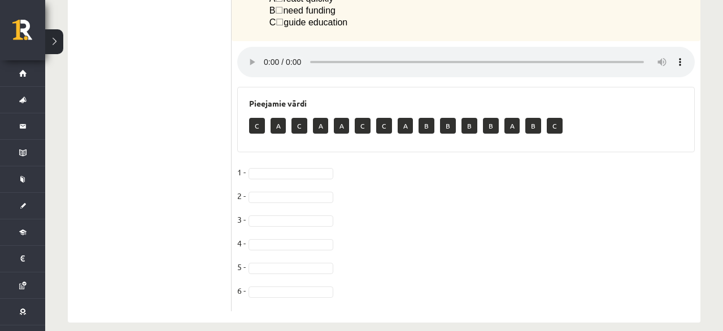
click at [388, 164] on fieldset "1 - 2 - 3 - 4 - 5 - 6 -" at bounding box center [465, 235] width 457 height 142
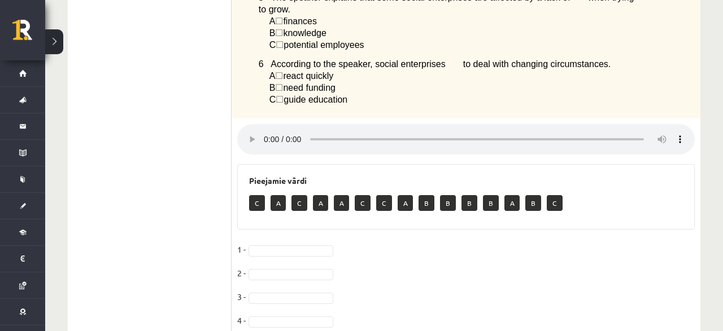
scroll to position [532, 0]
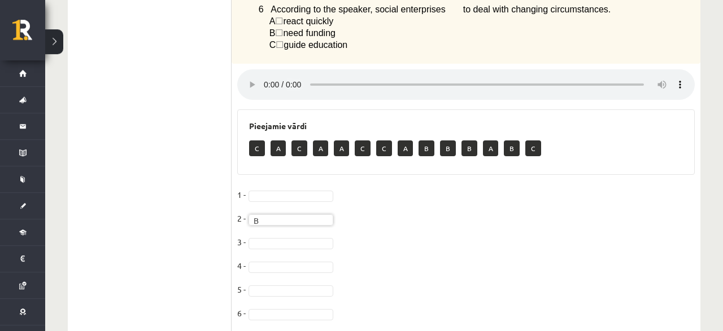
scroll to position [590, 0]
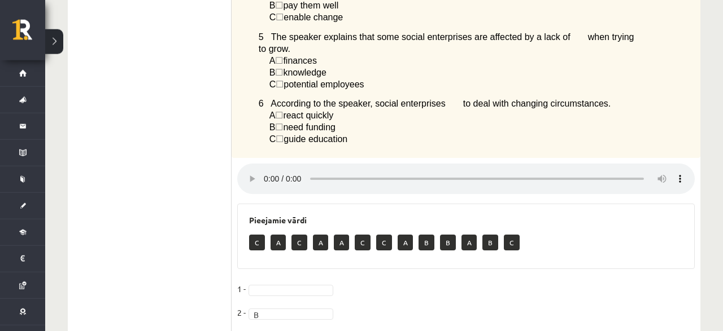
scroll to position [532, 0]
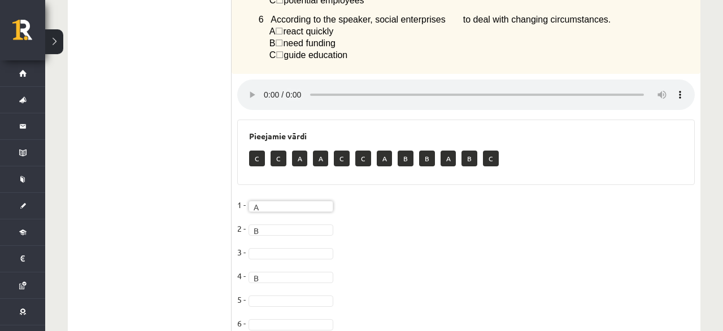
scroll to position [590, 0]
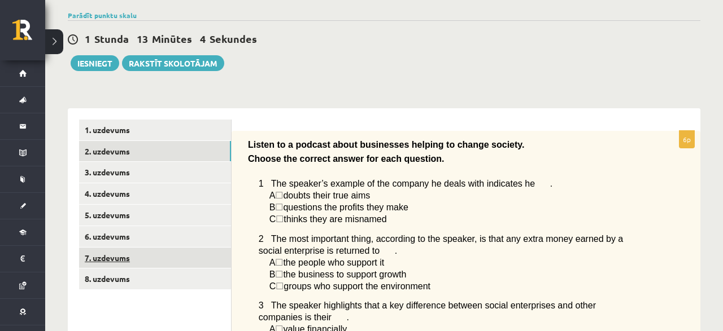
scroll to position [176, 0]
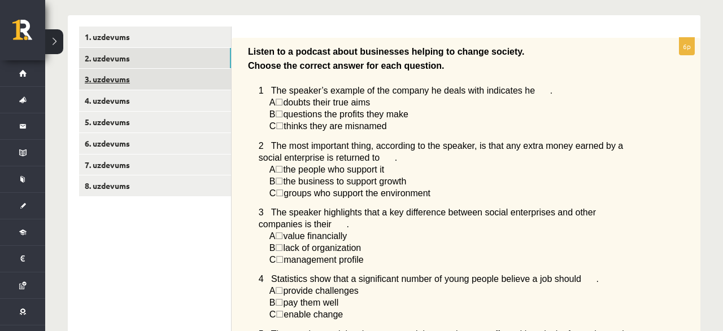
click at [118, 81] on link "3. uzdevums" at bounding box center [155, 79] width 152 height 21
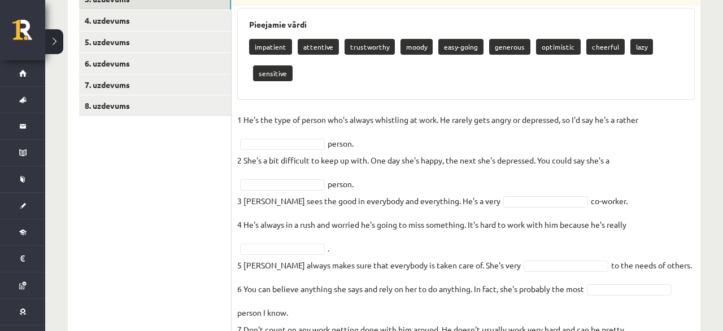
scroll to position [237, 0]
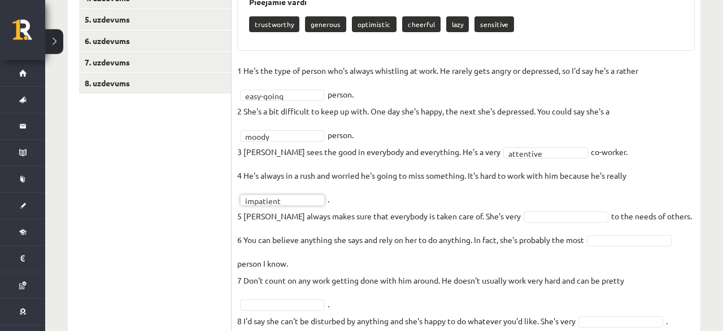
scroll to position [296, 0]
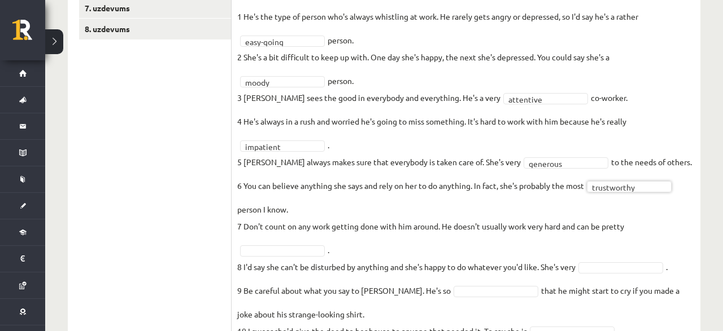
scroll to position [354, 0]
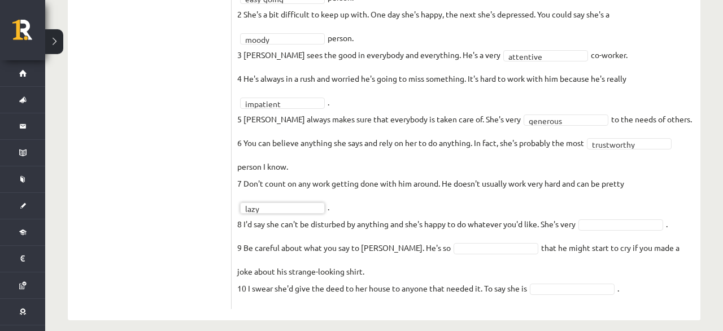
scroll to position [387, 0]
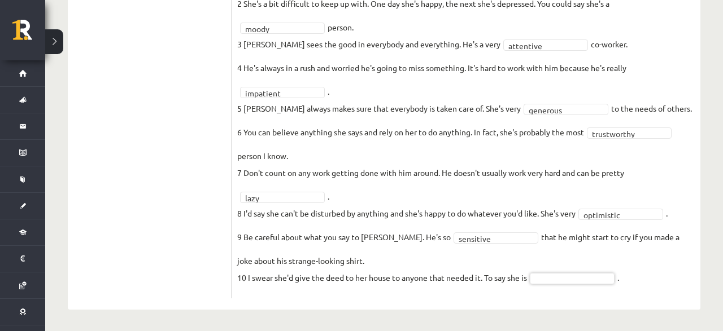
drag, startPoint x: 455, startPoint y: 237, endPoint x: 405, endPoint y: 240, distance: 50.4
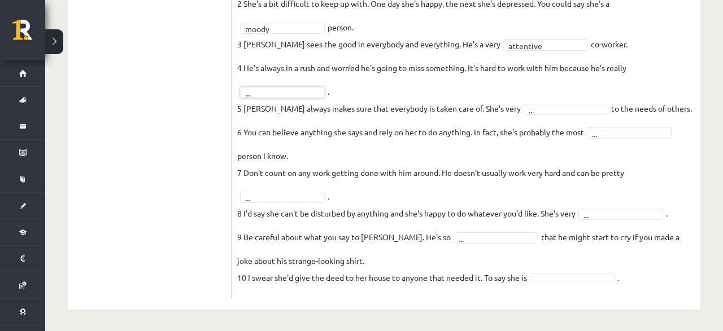
scroll to position [328, 0]
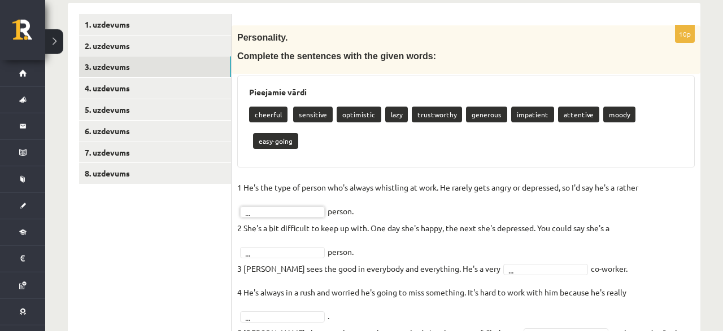
scroll to position [211, 0]
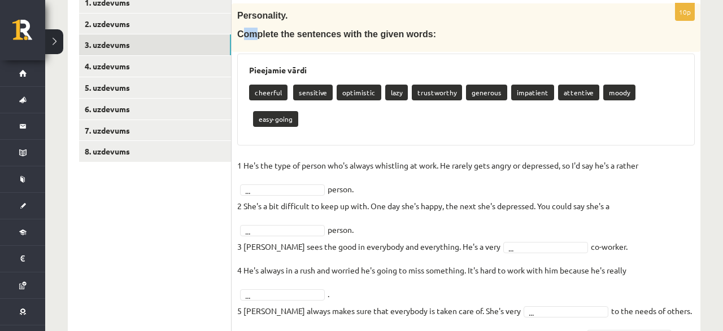
drag, startPoint x: 240, startPoint y: 32, endPoint x: 248, endPoint y: 41, distance: 11.6
click at [253, 39] on p "Complete the sentences with the given words:" at bounding box center [437, 34] width 401 height 12
click at [240, 36] on span "Complete the sentences with the given words:" at bounding box center [336, 34] width 199 height 10
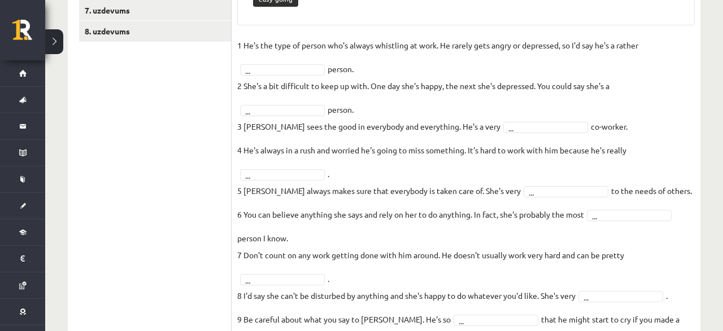
scroll to position [387, 0]
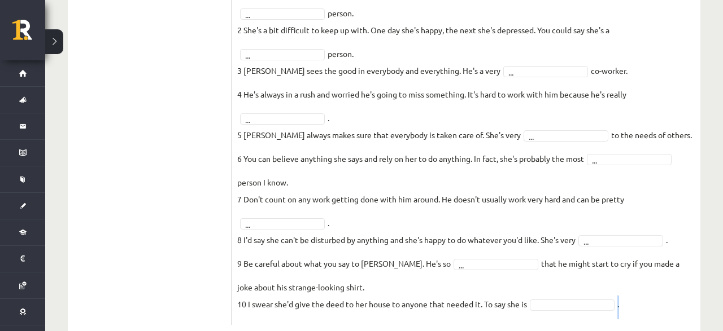
drag, startPoint x: 239, startPoint y: 34, endPoint x: 640, endPoint y: 275, distance: 467.4
copy fieldset "."
click at [167, 187] on ul "1. uzdevums 2. uzdevums 3. uzdevums 4. uzdevums 5. uzdevums 6. uzdevums 7. uzde…" at bounding box center [155, 70] width 152 height 509
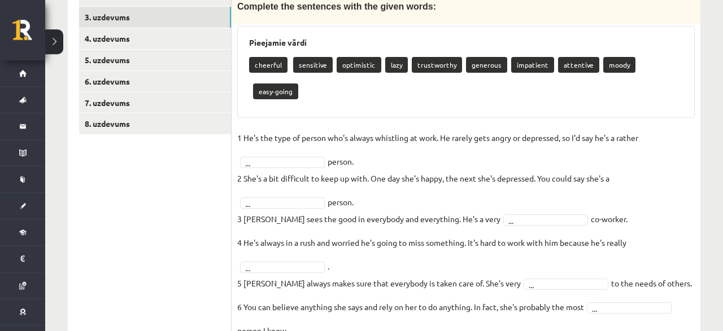
scroll to position [211, 0]
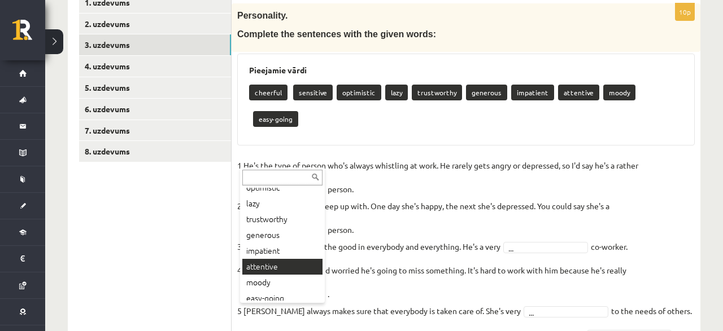
scroll to position [61, 0]
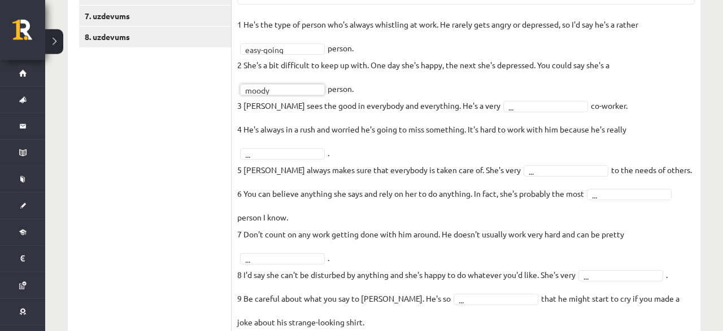
scroll to position [328, 0]
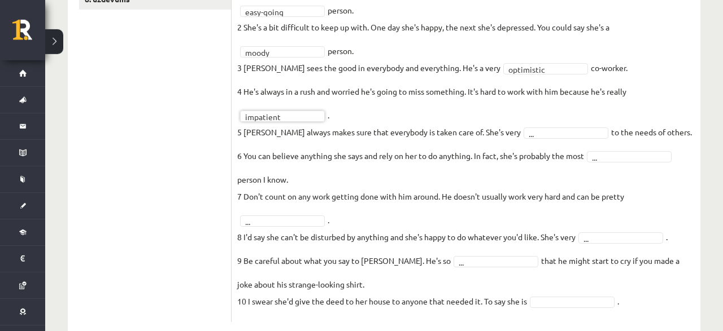
scroll to position [387, 0]
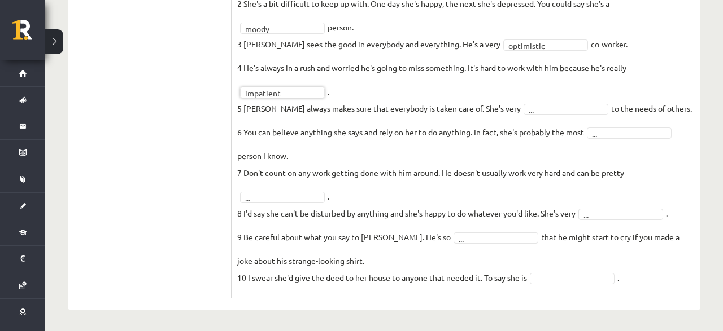
click at [247, 191] on fieldset "**********" at bounding box center [465, 123] width 457 height 339
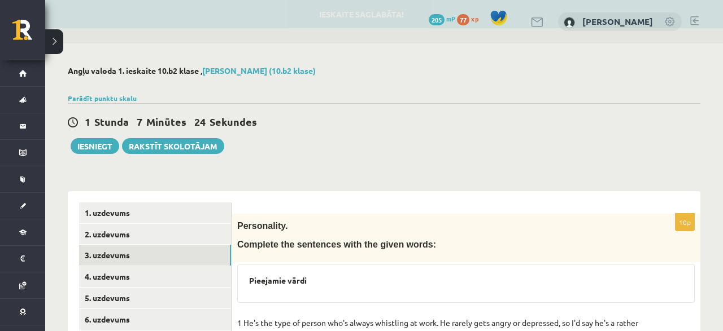
scroll to position [59, 0]
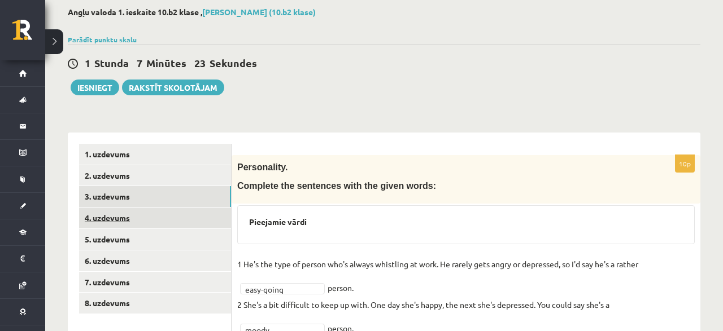
click at [112, 221] on link "4. uzdevums" at bounding box center [155, 218] width 152 height 21
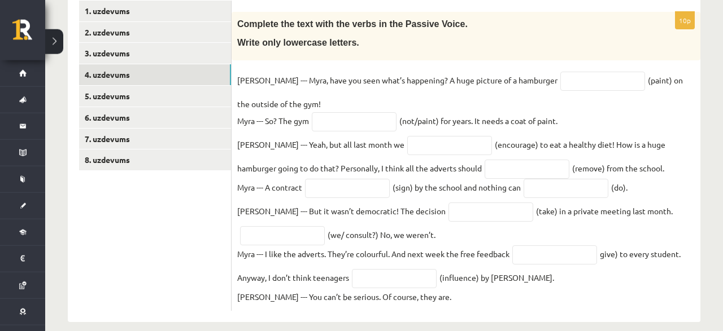
scroll to position [220, 0]
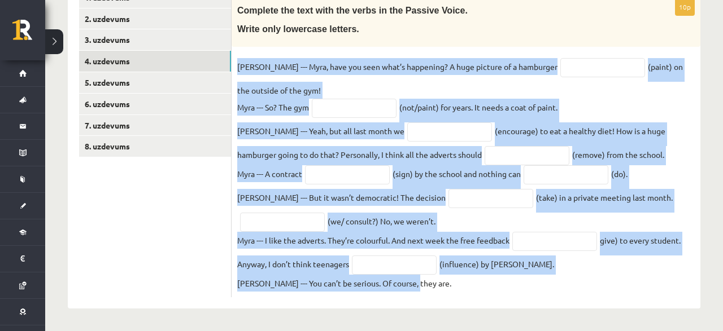
drag, startPoint x: 238, startPoint y: 61, endPoint x: 535, endPoint y: 292, distance: 376.9
click at [535, 292] on div "10p Complete the text with the verbs in the Passive Voice. Write only lowercase…" at bounding box center [465, 147] width 469 height 299
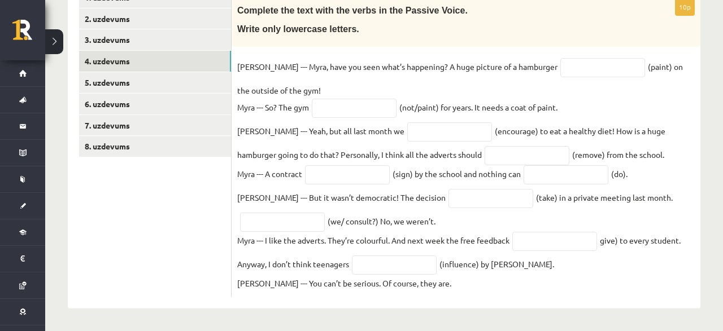
click at [351, 38] on div "Complete the text with the verbs in the Passive Voice. Write only lowercase let…" at bounding box center [465, 22] width 469 height 49
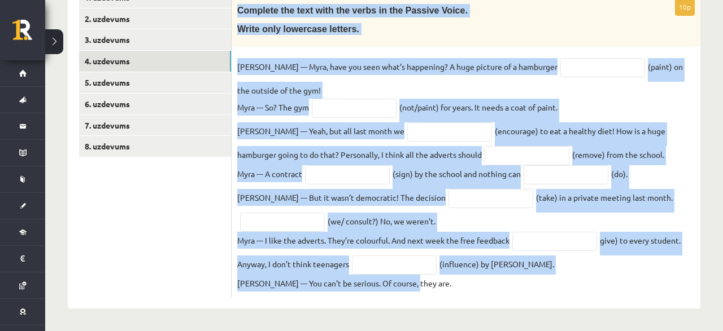
drag, startPoint x: 237, startPoint y: 6, endPoint x: 513, endPoint y: 278, distance: 388.0
click at [513, 47] on div "Complete the text with the verbs in the Passive Voice. Write only lowercase let…" at bounding box center [465, 22] width 469 height 49
copy div "Complete the text with the verbs in the Passive Voice. Write only lowercase let…"
click at [380, 107] on input "text" at bounding box center [354, 108] width 85 height 19
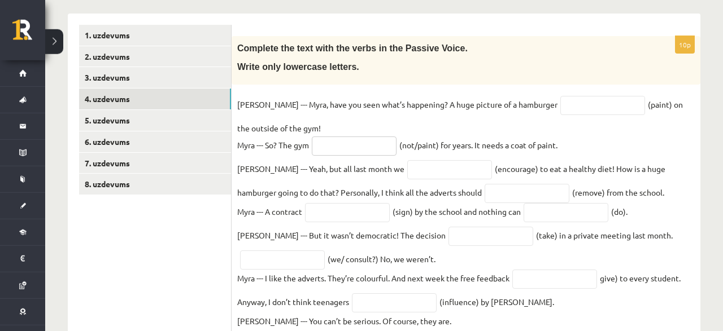
scroll to position [161, 0]
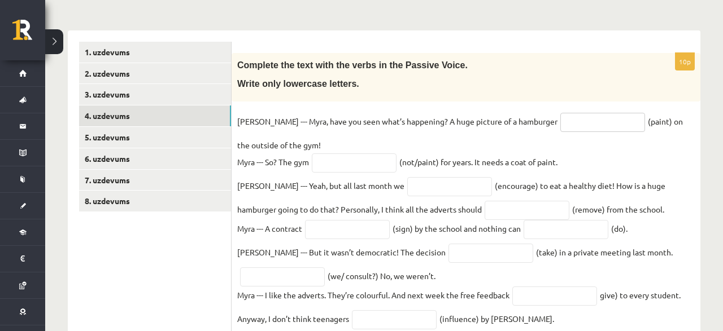
click at [560, 126] on input "text" at bounding box center [602, 122] width 85 height 19
type input "*******"
click at [335, 168] on input "text" at bounding box center [354, 163] width 85 height 19
type input "**********"
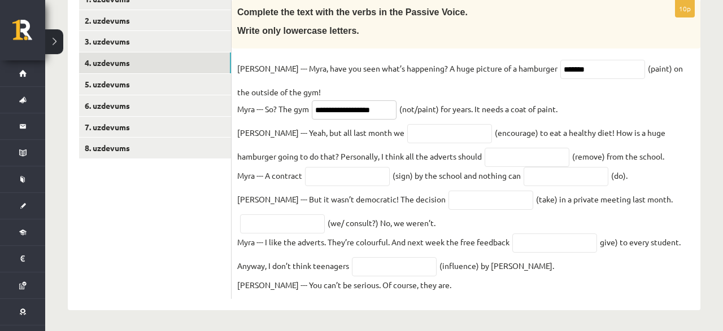
scroll to position [220, 0]
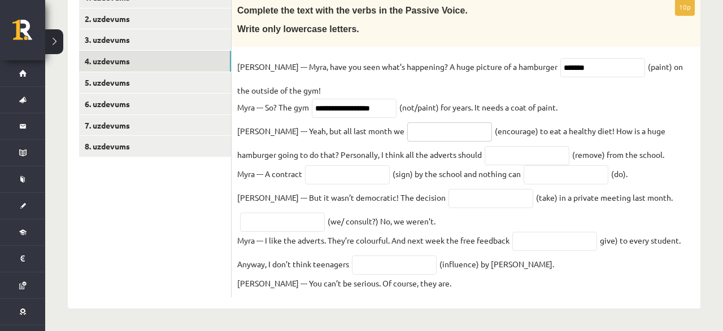
click at [407, 132] on input "text" at bounding box center [449, 131] width 85 height 19
type input "**********"
click at [484, 157] on input "text" at bounding box center [526, 155] width 85 height 19
type input "**********"
click at [328, 180] on input "text" at bounding box center [347, 174] width 85 height 19
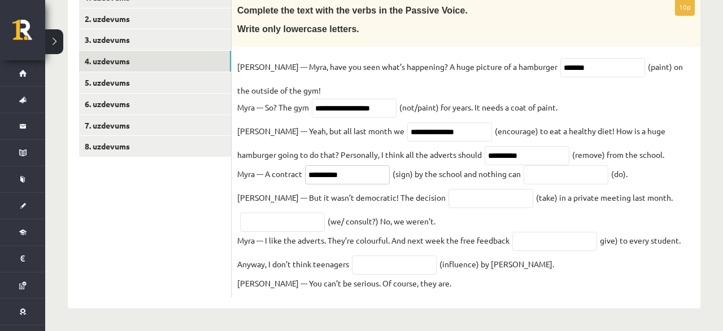
type input "**********"
click at [551, 176] on input "text" at bounding box center [565, 174] width 85 height 19
type input "*******"
click at [448, 202] on input "text" at bounding box center [490, 198] width 85 height 19
type input "*********"
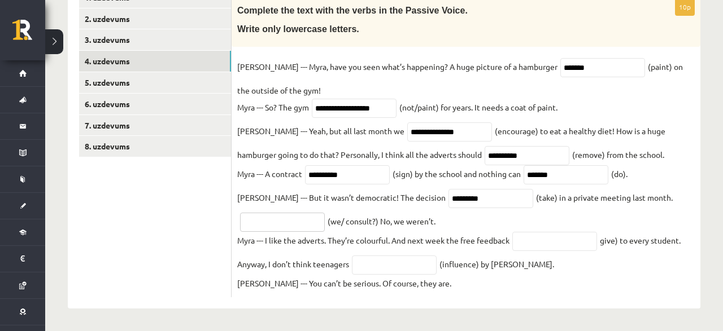
click at [262, 215] on input "text" at bounding box center [282, 222] width 85 height 19
type input "**********"
click at [539, 241] on input "text" at bounding box center [554, 241] width 85 height 19
type input "**********"
click at [386, 273] on input "text" at bounding box center [394, 265] width 85 height 19
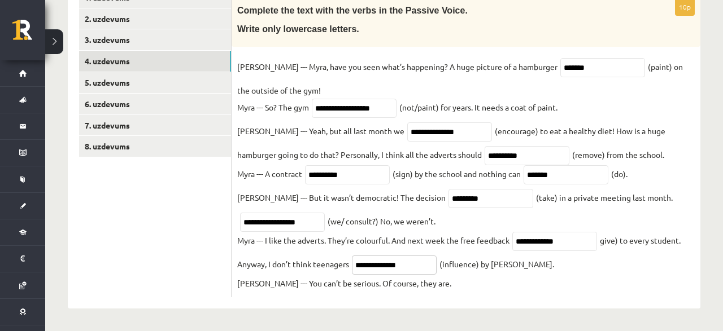
type input "**********"
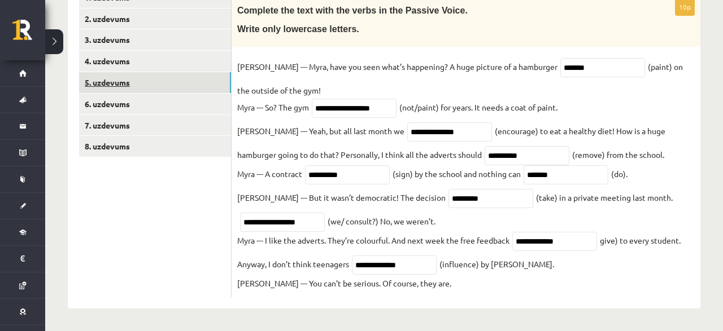
click at [121, 77] on link "5. uzdevums" at bounding box center [155, 82] width 152 height 21
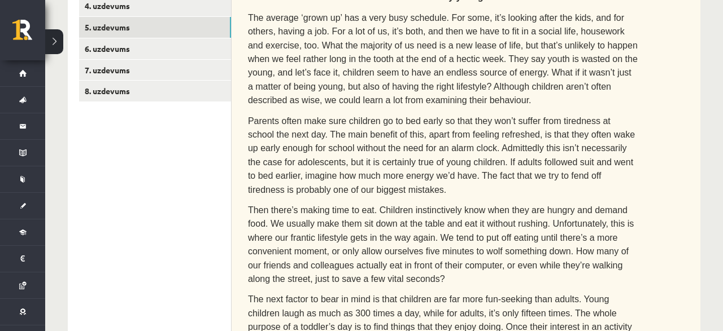
scroll to position [154, 0]
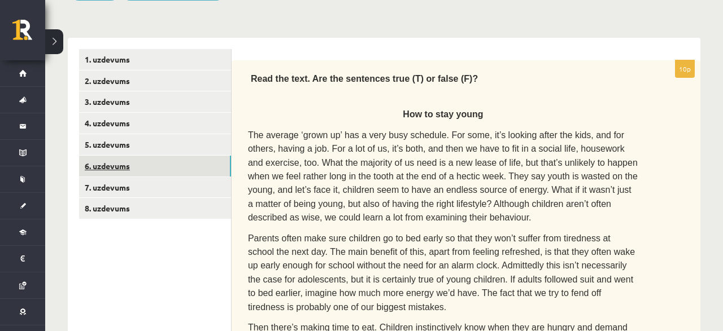
click at [122, 166] on link "6. uzdevums" at bounding box center [155, 166] width 152 height 21
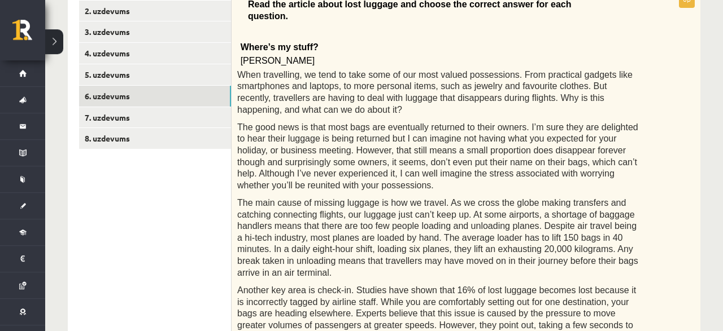
scroll to position [209, 0]
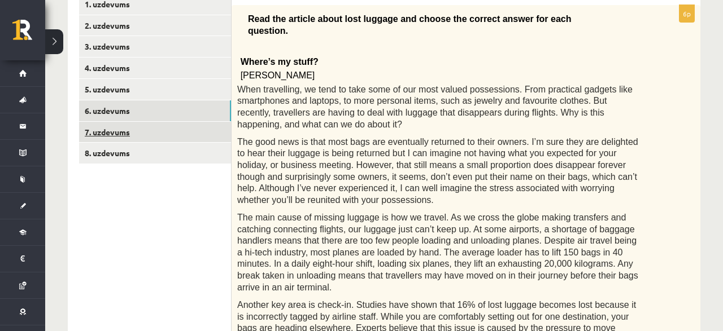
click at [117, 133] on link "7. uzdevums" at bounding box center [155, 132] width 152 height 21
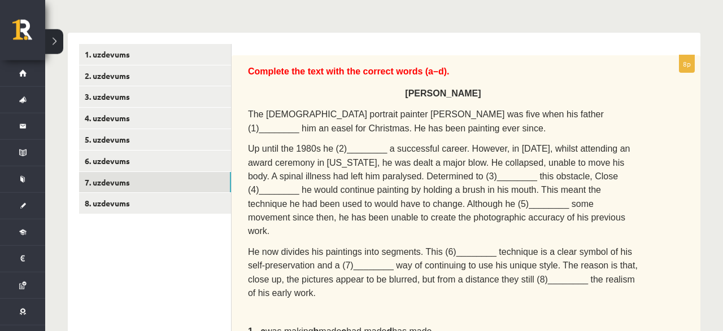
scroll to position [139, 0]
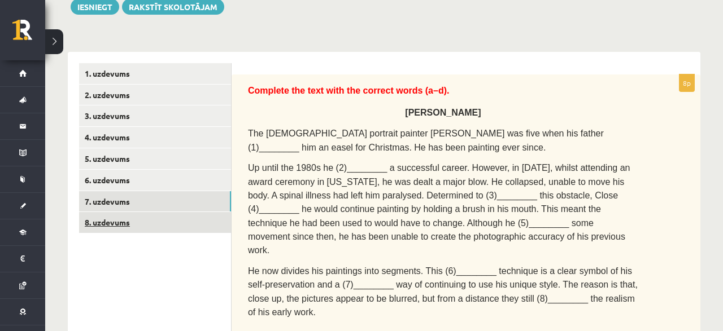
click at [121, 227] on link "8. uzdevums" at bounding box center [155, 222] width 152 height 21
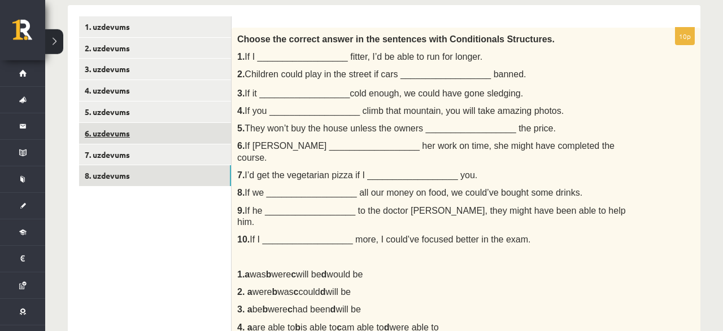
scroll to position [134, 0]
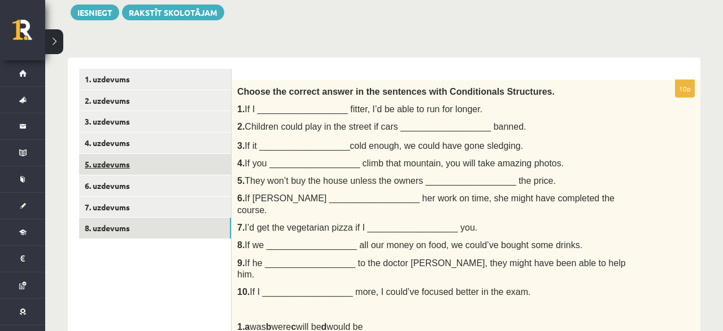
click at [122, 167] on link "5. uzdevums" at bounding box center [155, 164] width 152 height 21
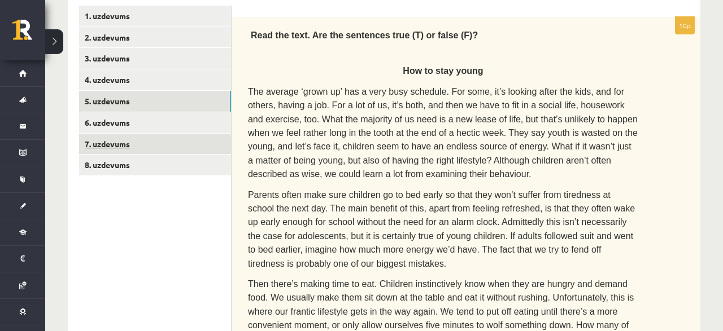
scroll to position [192, 0]
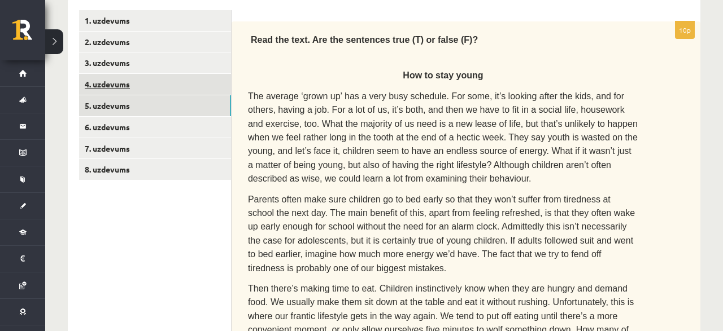
click at [106, 86] on link "4. uzdevums" at bounding box center [155, 84] width 152 height 21
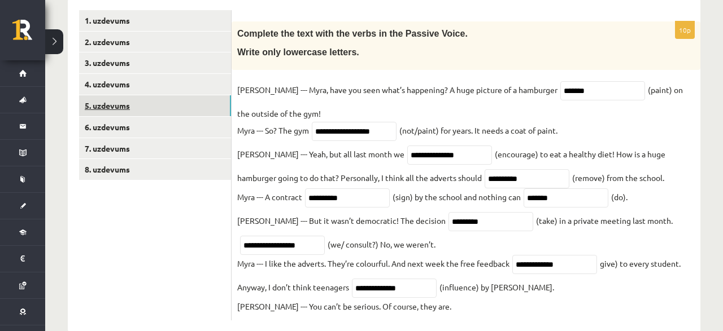
click at [109, 103] on link "5. uzdevums" at bounding box center [155, 105] width 152 height 21
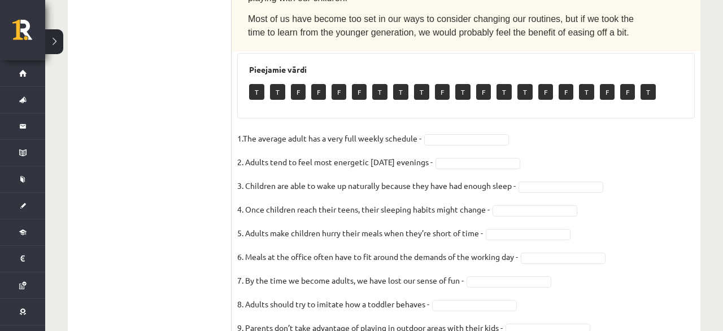
scroll to position [799, 0]
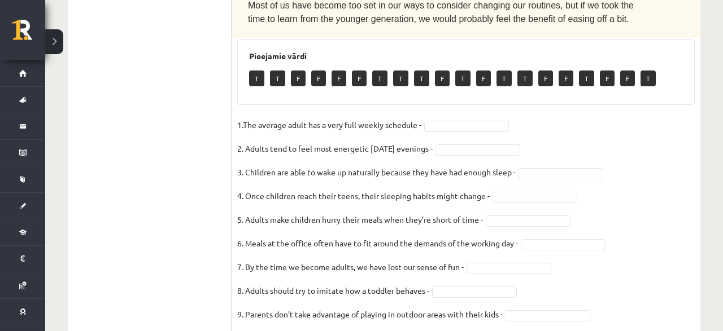
drag, startPoint x: 251, startPoint y: 78, endPoint x: 550, endPoint y: 281, distance: 361.7
copy div
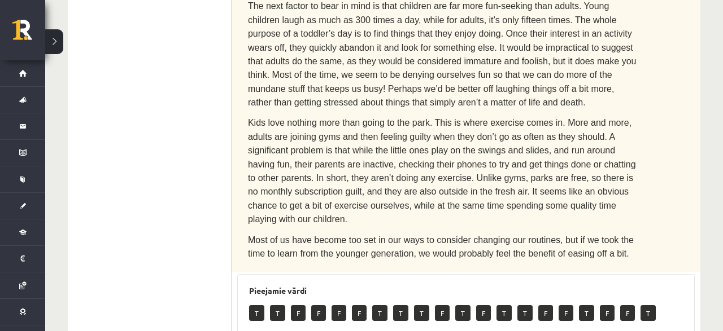
click at [130, 208] on ul "1. uzdevums 2. uzdevums 3. uzdevums 4. uzdevums 5. uzdevums 6. uzdevums 7. uzde…" at bounding box center [155, 116] width 152 height 956
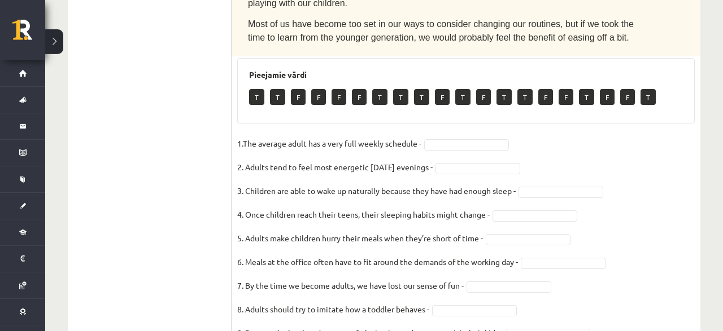
scroll to position [799, 0]
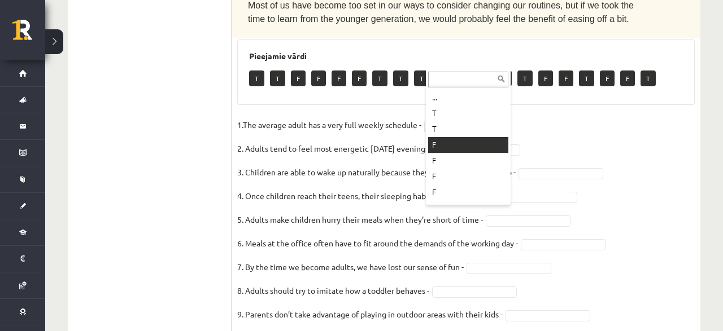
scroll to position [14, 0]
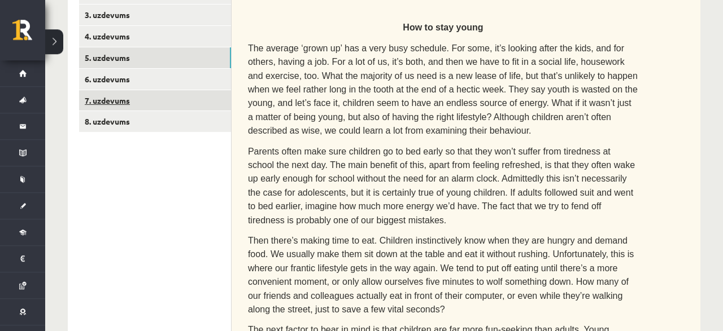
scroll to position [154, 0]
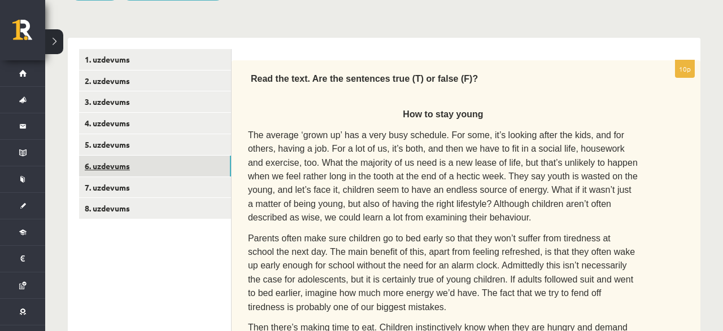
click at [117, 166] on link "6. uzdevums" at bounding box center [155, 166] width 152 height 21
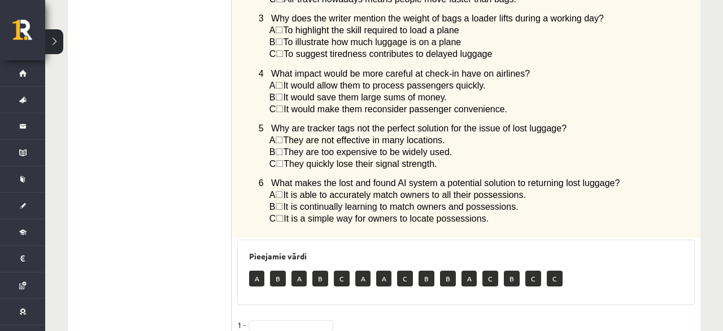
scroll to position [972, 0]
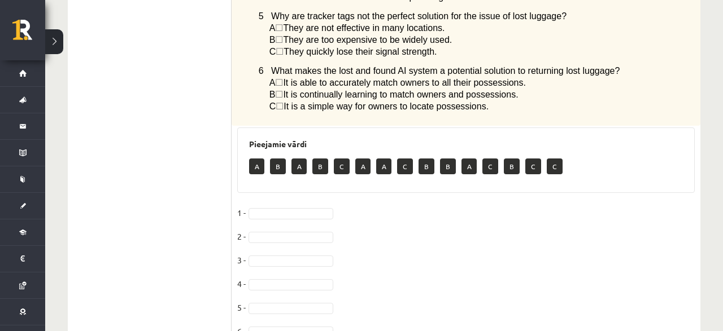
drag, startPoint x: 247, startPoint y: 72, endPoint x: 500, endPoint y: 283, distance: 329.5
copy div
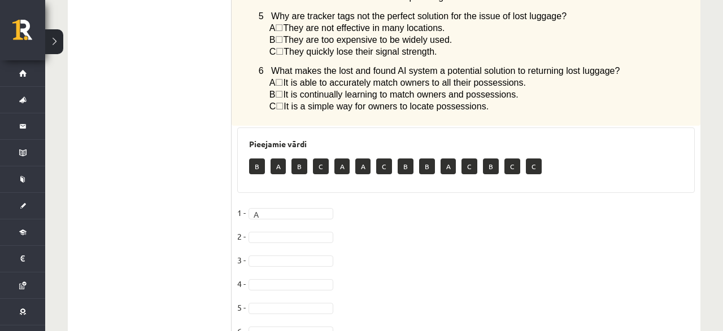
click at [264, 204] on fieldset "1 - A * 2 - 3 - 4 - 5 - 6 -" at bounding box center [465, 275] width 457 height 142
click at [266, 261] on fieldset "1 - A * 2 - C * 3 - C * 4 - B * 5 - 6 -" at bounding box center [465, 275] width 457 height 142
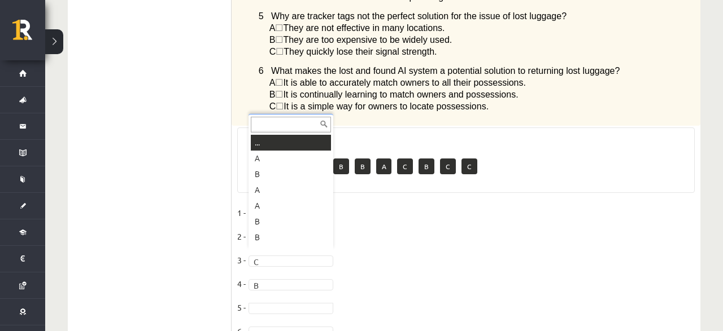
scroll to position [14, 0]
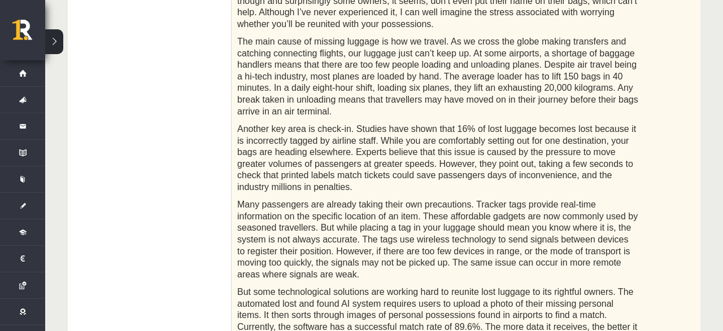
scroll to position [91, 0]
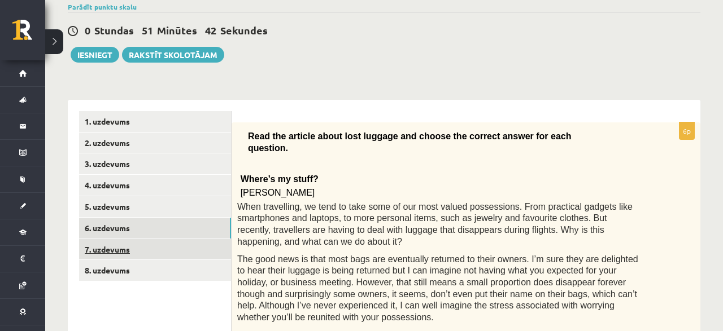
click at [113, 243] on link "7. uzdevums" at bounding box center [155, 249] width 152 height 21
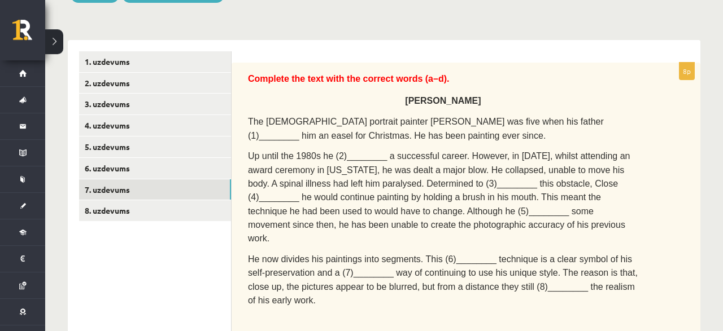
scroll to position [150, 0]
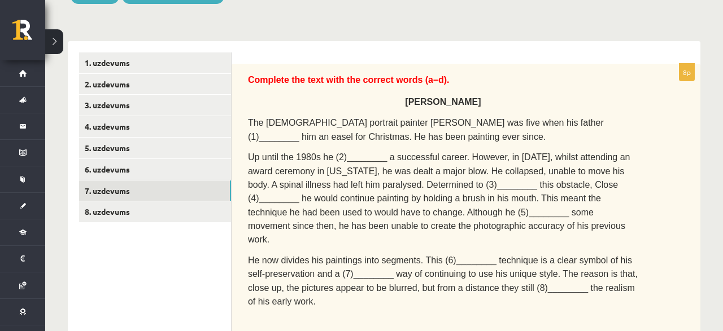
drag, startPoint x: 361, startPoint y: 158, endPoint x: 369, endPoint y: 161, distance: 7.9
click at [326, 194] on span "Up until the 1980s he (2)________ a successful career. However, in 1988, whilst…" at bounding box center [439, 198] width 382 height 92
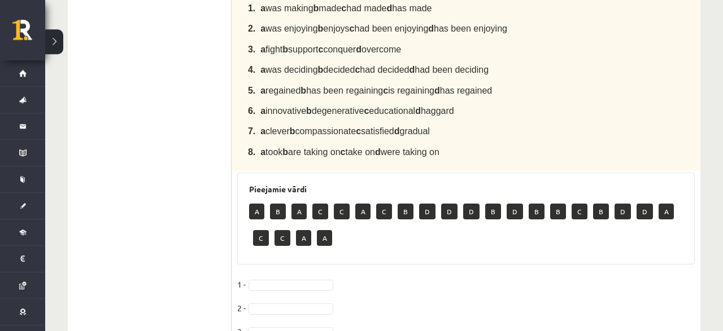
scroll to position [502, 0]
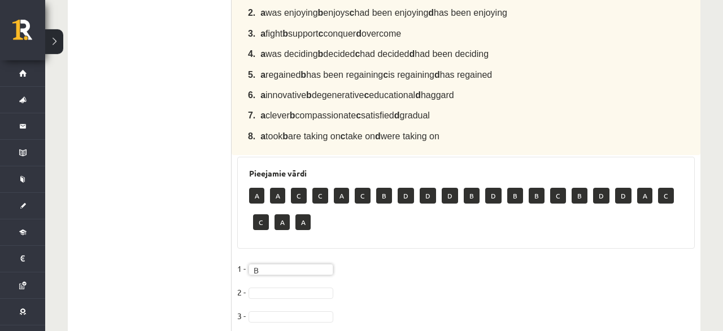
scroll to position [561, 0]
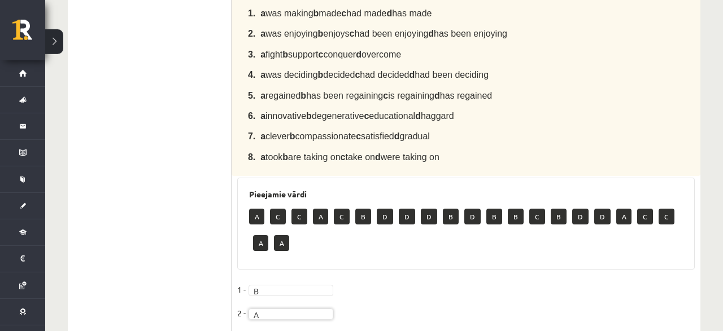
scroll to position [492, 0]
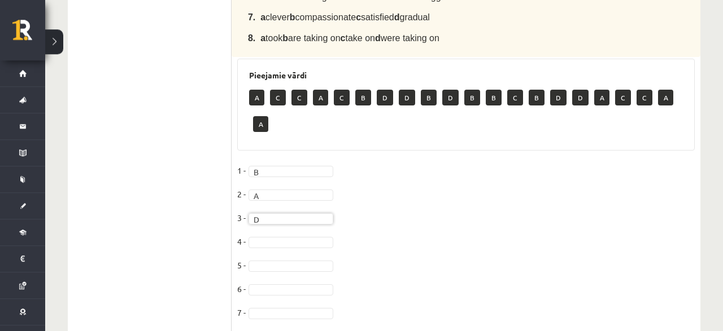
scroll to position [609, 0]
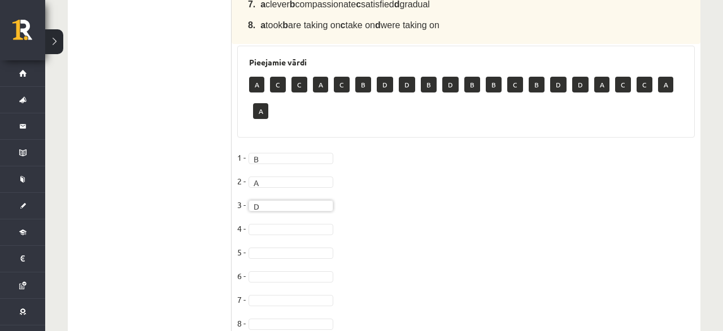
click at [259, 200] on fieldset "1 - B * 2 - A * 3 - D * 4 - 5 - 6 - 7 - 8 -" at bounding box center [465, 244] width 457 height 190
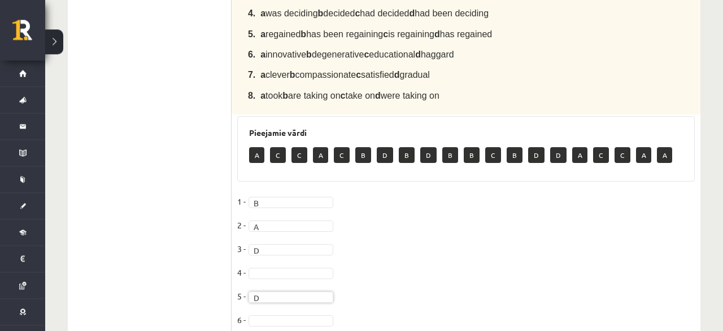
scroll to position [583, 0]
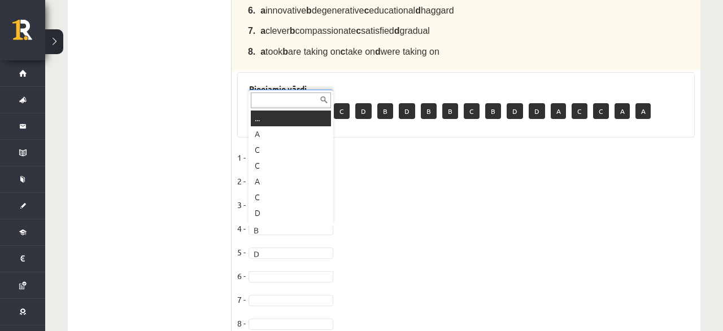
scroll to position [14, 0]
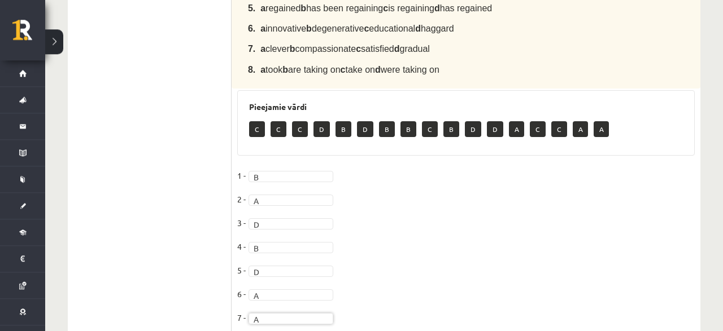
scroll to position [583, 0]
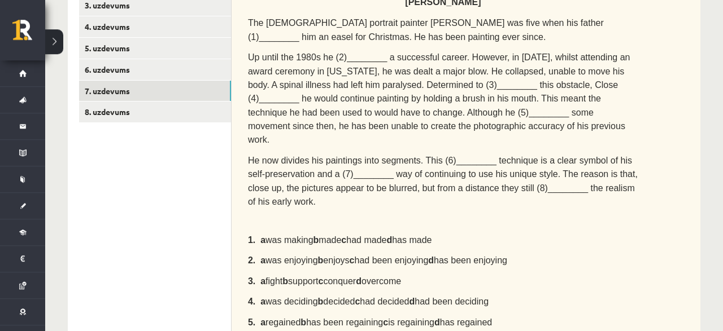
scroll to position [172, 0]
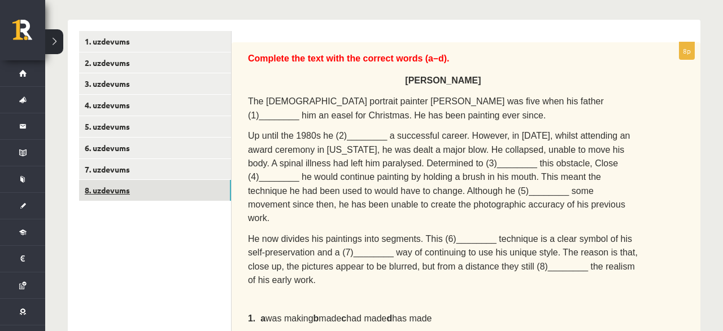
click at [115, 187] on link "8. uzdevums" at bounding box center [155, 190] width 152 height 21
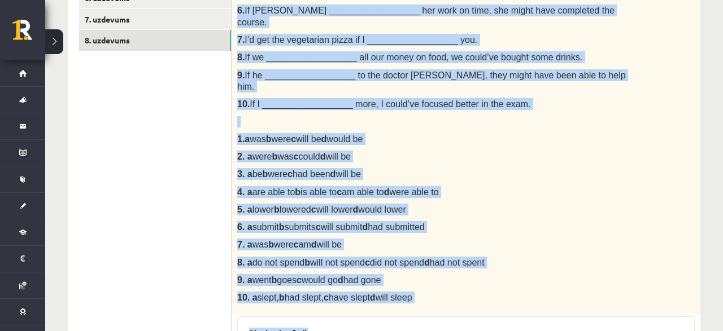
scroll to position [330, 0]
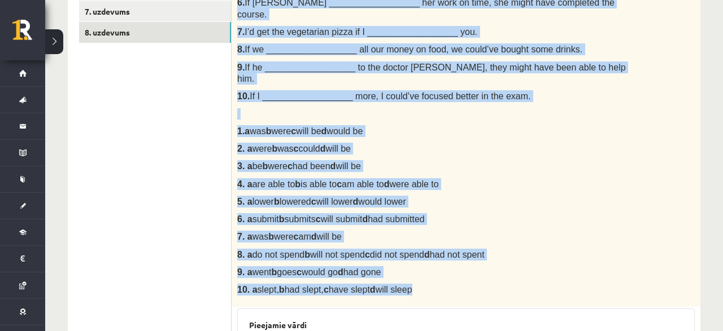
drag, startPoint x: 246, startPoint y: 104, endPoint x: 419, endPoint y: 260, distance: 233.4
click at [419, 260] on div "Choose the correct answer in the sentences with Conditionals Structures. 1. If …" at bounding box center [465, 95] width 469 height 423
copy div "Choose the correct answer in the sentences with Conditionals Structures. 1. If …"
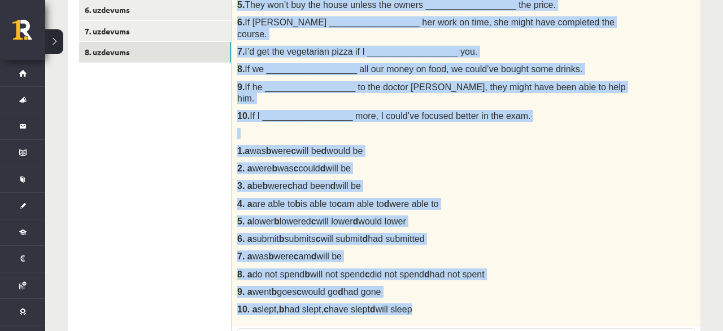
click at [468, 233] on p "6. a submit b submits c will submit d had submitted" at bounding box center [437, 239] width 401 height 12
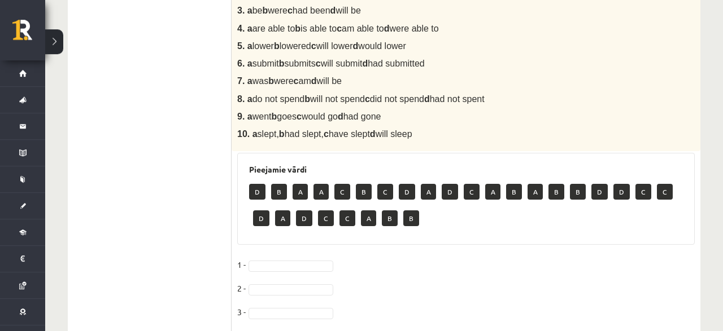
scroll to position [486, 0]
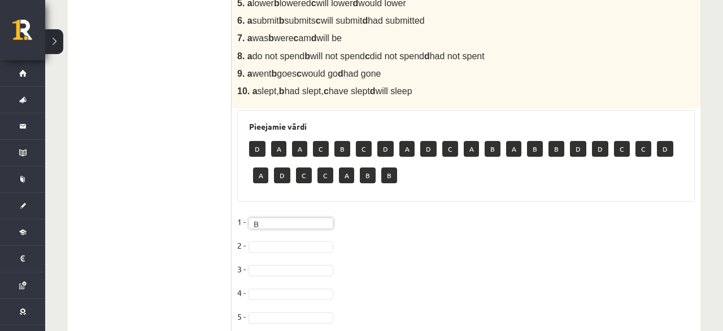
scroll to position [603, 0]
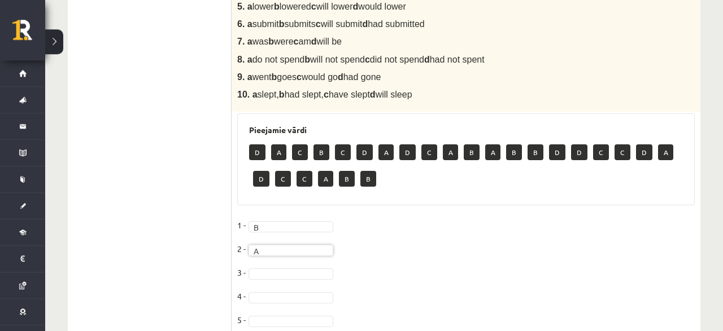
scroll to position [545, 0]
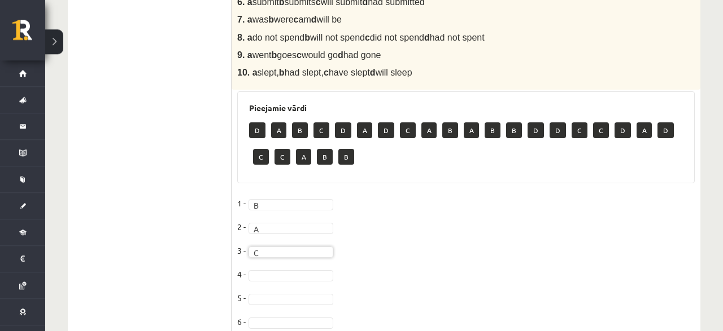
scroll to position [603, 0]
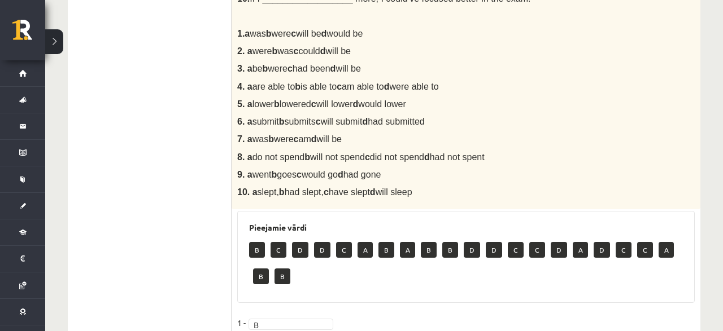
scroll to position [662, 0]
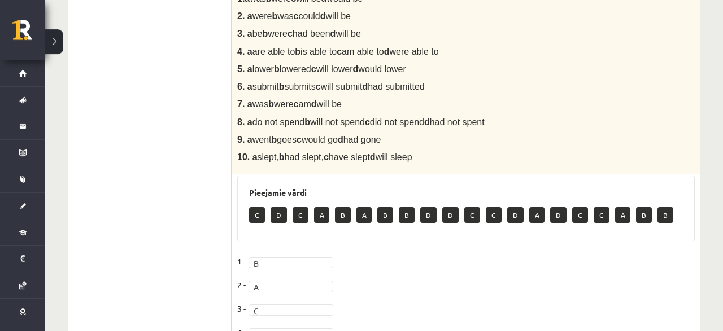
scroll to position [636, 0]
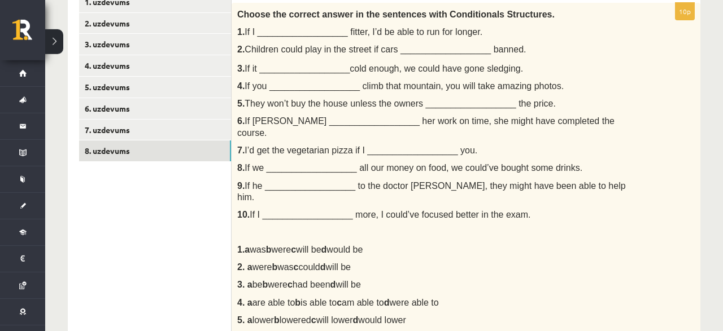
scroll to position [235, 0]
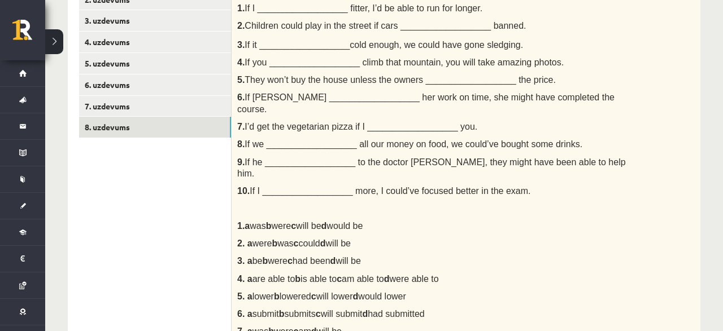
click at [284, 159] on div "Choose the correct answer in the sentences with Conditionals Structures. 1. If …" at bounding box center [465, 190] width 469 height 423
click at [284, 157] on span "If he __________________ to the doctor sooner, they might have been able to hel…" at bounding box center [431, 167] width 388 height 21
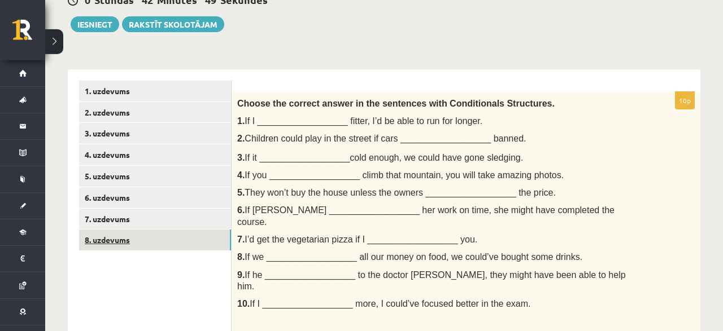
scroll to position [166, 0]
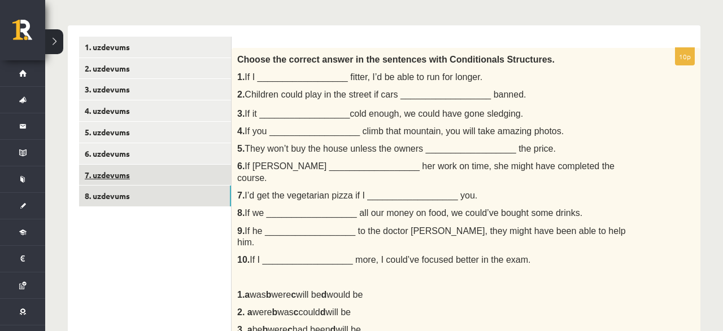
click at [122, 179] on link "7. uzdevums" at bounding box center [155, 175] width 152 height 21
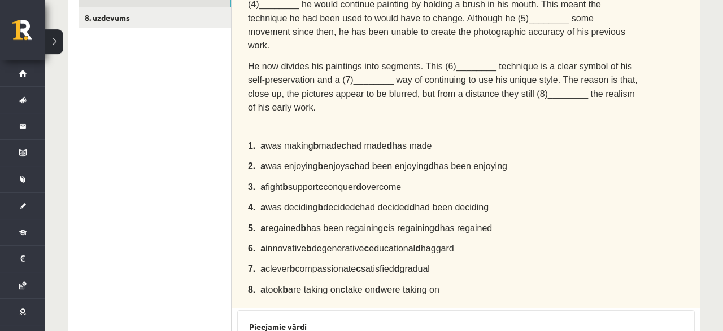
scroll to position [230, 0]
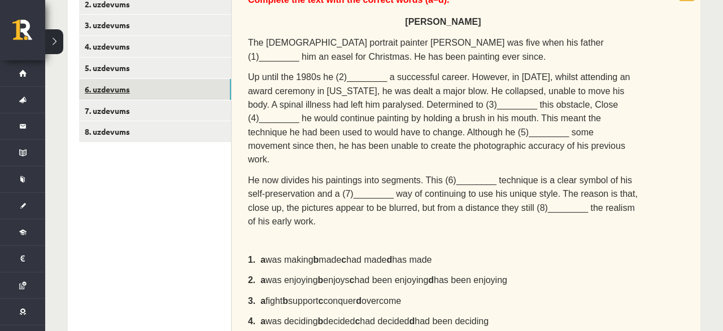
click at [115, 96] on link "6. uzdevums" at bounding box center [155, 89] width 152 height 21
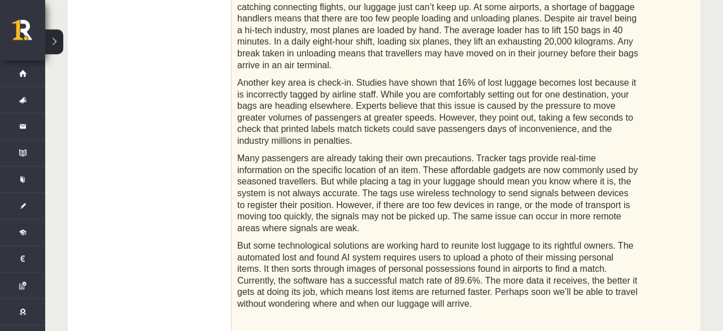
scroll to position [150, 0]
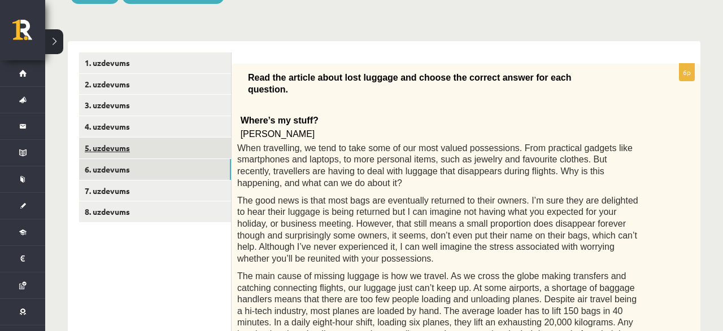
click at [106, 141] on link "5. uzdevums" at bounding box center [155, 148] width 152 height 21
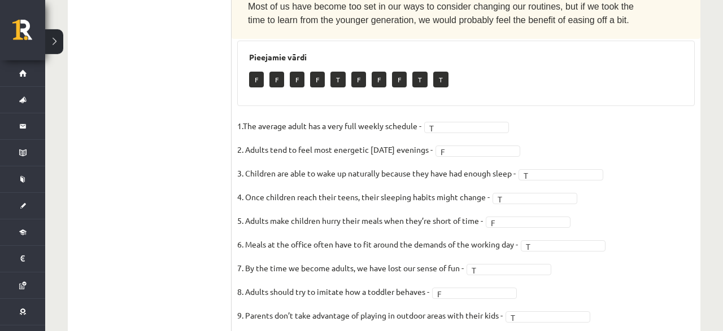
scroll to position [799, 0]
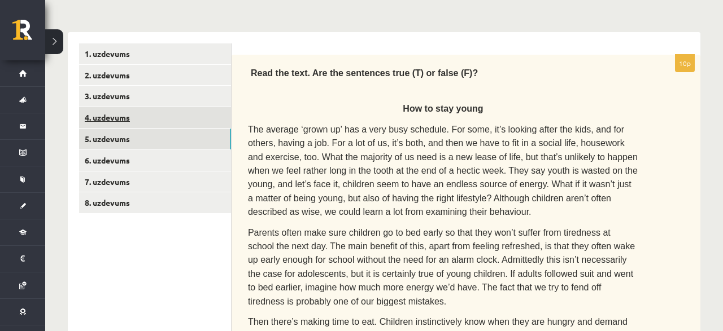
scroll to position [95, 0]
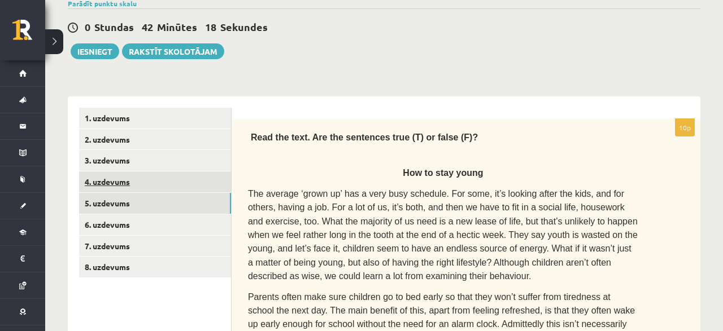
click at [136, 178] on link "4. uzdevums" at bounding box center [155, 182] width 152 height 21
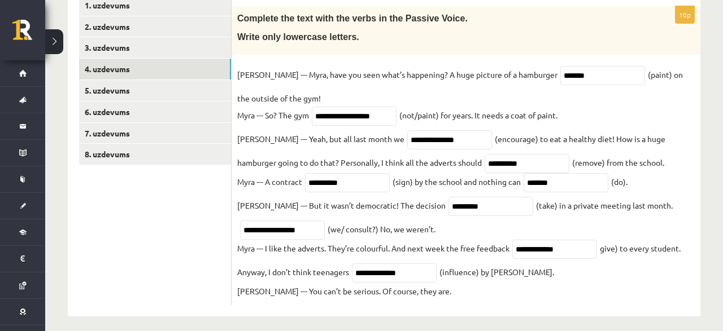
scroll to position [220, 0]
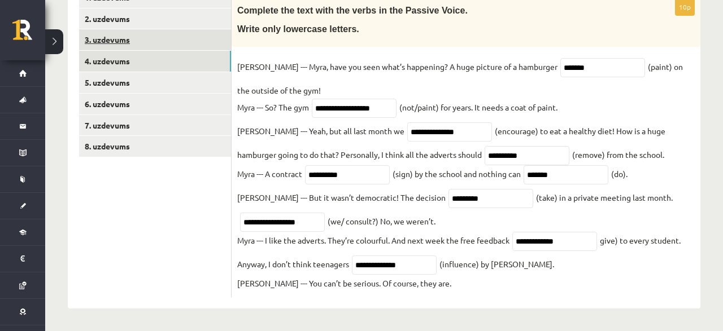
click at [134, 31] on link "3. uzdevums" at bounding box center [155, 39] width 152 height 21
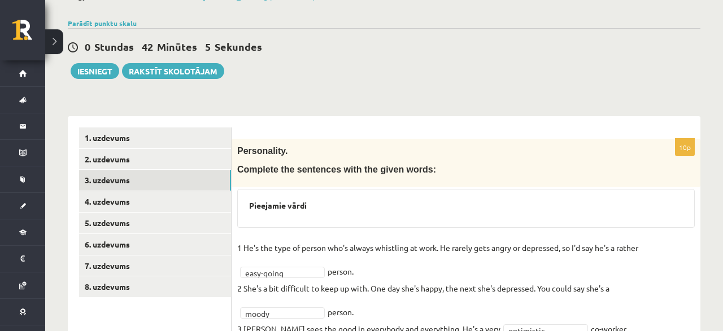
scroll to position [67, 0]
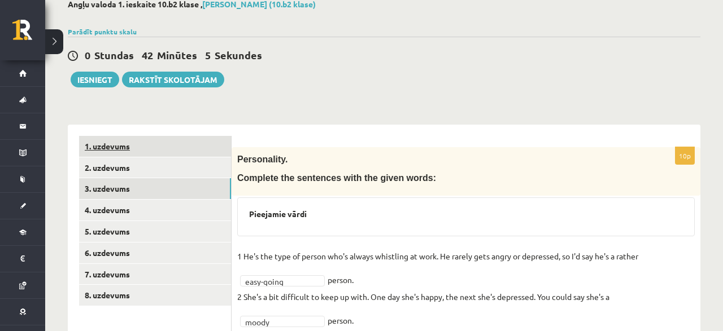
click at [113, 148] on link "1. uzdevums" at bounding box center [155, 146] width 152 height 21
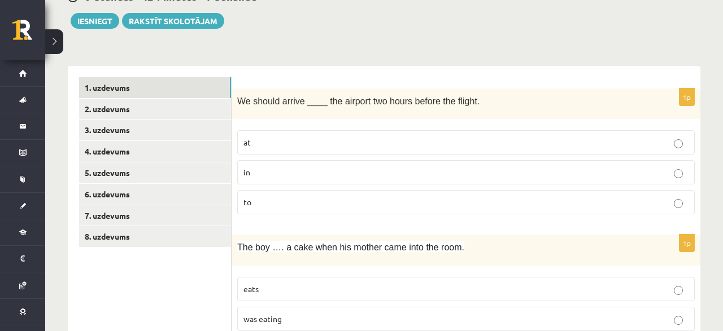
scroll to position [0, 0]
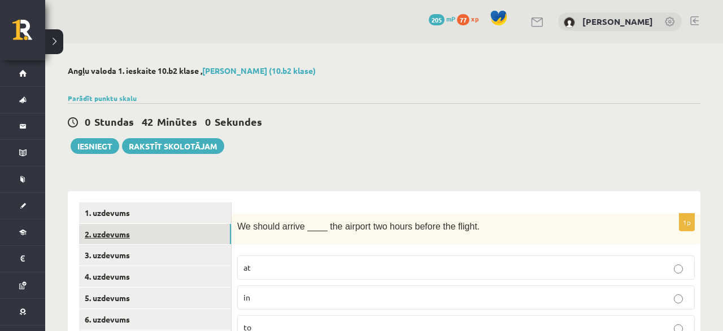
click at [102, 229] on link "2. uzdevums" at bounding box center [155, 234] width 152 height 21
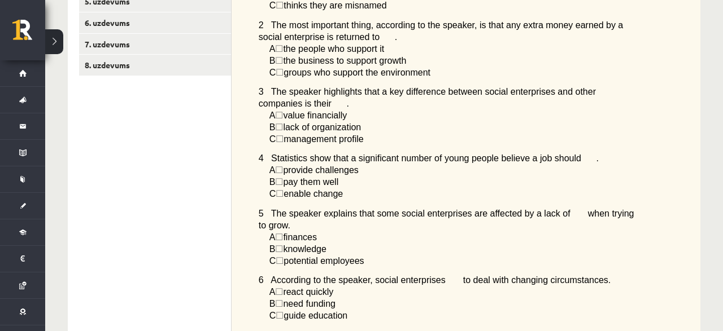
scroll to position [62, 0]
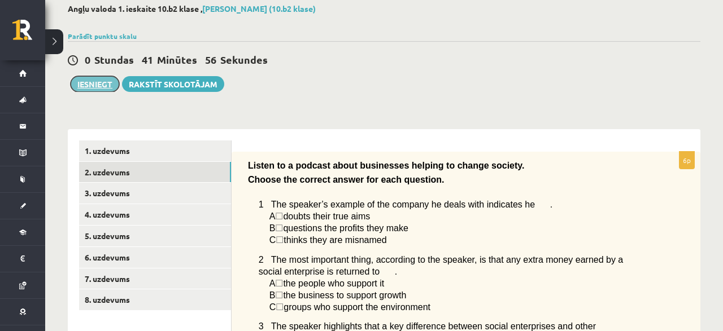
click at [100, 83] on button "Iesniegt" at bounding box center [95, 84] width 49 height 16
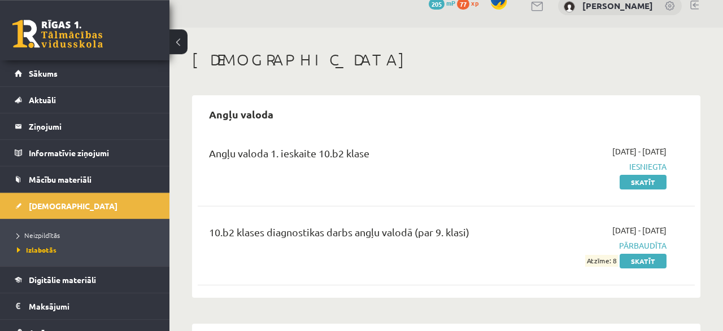
scroll to position [15, 0]
click at [642, 181] on link "Skatīt" at bounding box center [642, 183] width 47 height 15
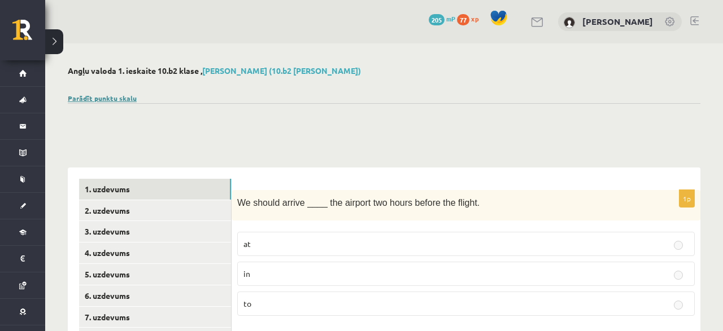
click at [107, 98] on link "Parādīt punktu skalu" at bounding box center [102, 98] width 69 height 9
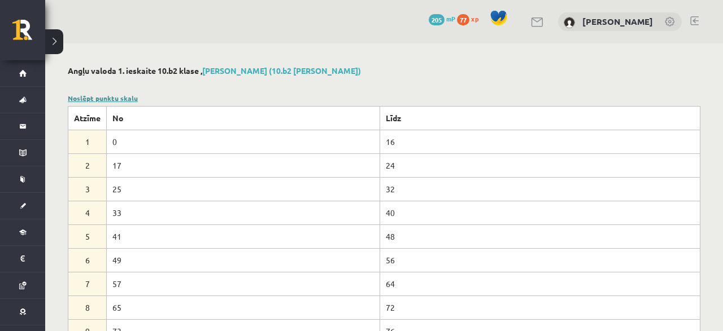
click at [103, 99] on link "Noslēpt punktu skalu" at bounding box center [103, 98] width 70 height 9
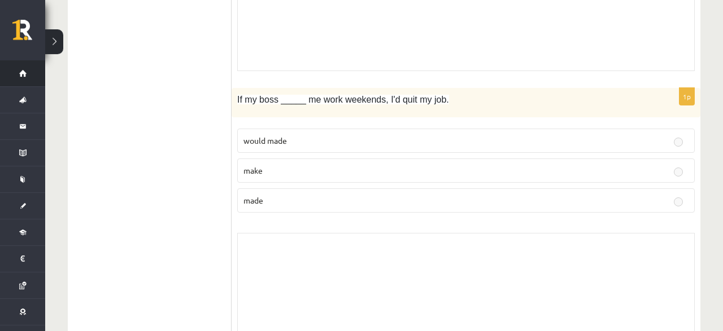
scroll to position [3640, 0]
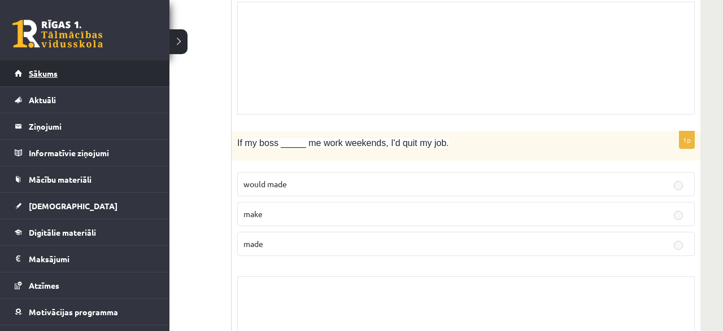
click at [37, 73] on span "Sākums" at bounding box center [43, 73] width 29 height 10
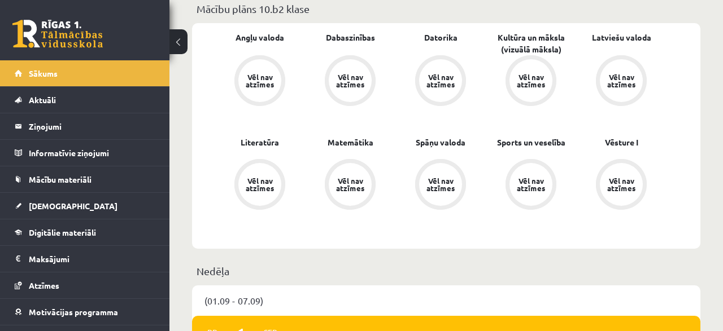
scroll to position [587, 0]
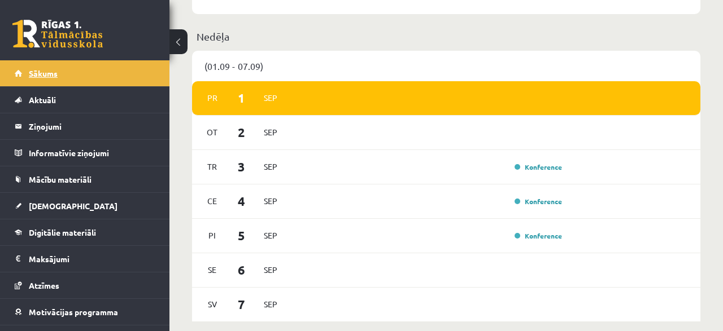
click at [46, 76] on span "Sākums" at bounding box center [43, 73] width 29 height 10
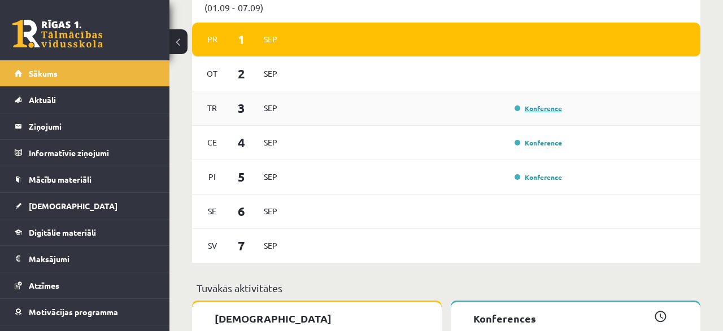
click at [548, 104] on link "Konference" at bounding box center [537, 108] width 47 height 9
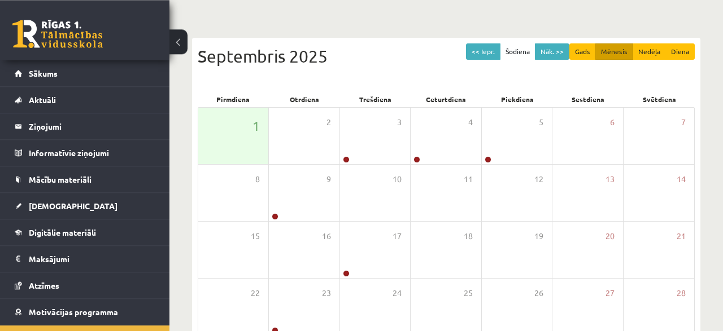
scroll to position [117, 0]
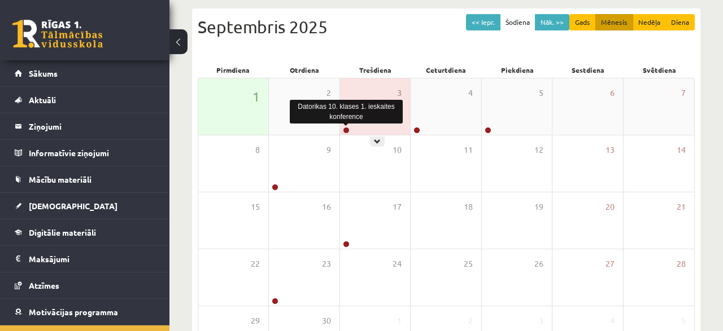
click at [345, 128] on link at bounding box center [346, 130] width 7 height 7
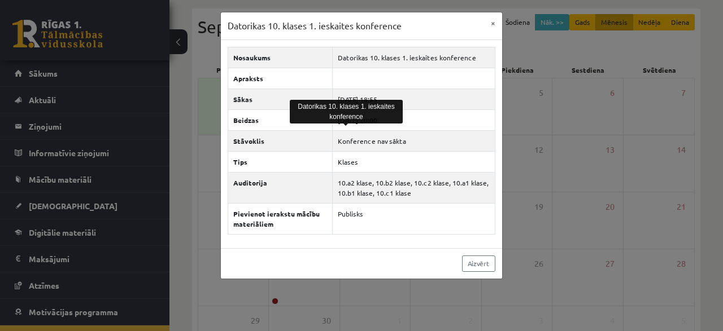
click at [325, 252] on div "Aizvērt" at bounding box center [361, 263] width 281 height 30
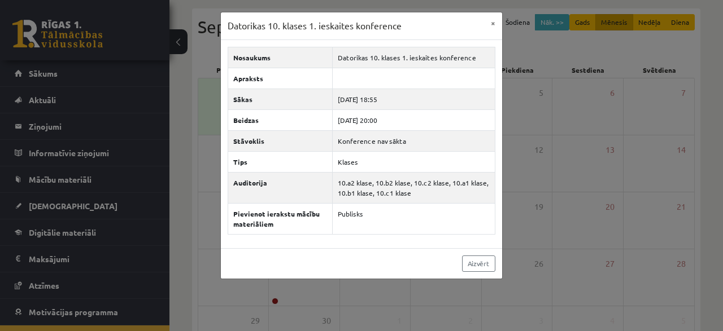
click at [383, 250] on div "Aizvērt" at bounding box center [361, 263] width 281 height 30
click at [358, 248] on div "Aizvērt" at bounding box center [361, 263] width 281 height 30
click at [353, 248] on div "Aizvērt" at bounding box center [361, 263] width 281 height 30
click at [323, 242] on div "Nosaukums Datorikas 10. klases 1. ieskaites konference Apraksts Sākas [DATE] 18…" at bounding box center [361, 144] width 281 height 208
drag, startPoint x: 347, startPoint y: 242, endPoint x: 357, endPoint y: 241, distance: 10.7
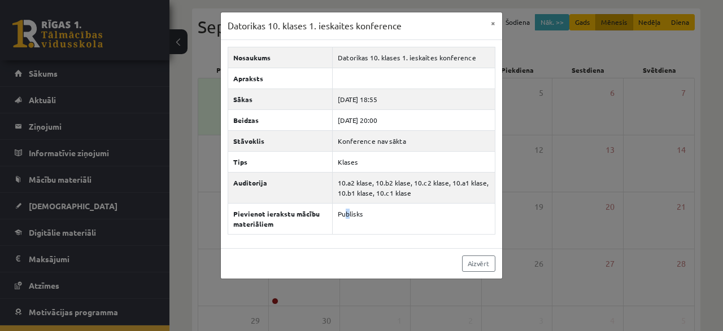
click at [349, 242] on div "Nosaukums Datorikas 10. klases 1. ieskaites konference Apraksts Sākas [DATE] 18…" at bounding box center [361, 144] width 281 height 208
click at [387, 240] on div "Nosaukums Datorikas 10. klases 1. ieskaites konference Apraksts Sākas [DATE] 18…" at bounding box center [361, 144] width 281 height 208
click at [361, 242] on div "Nosaukums Datorikas 10. klases 1. ieskaites konference Apraksts Sākas [DATE] 18…" at bounding box center [361, 144] width 281 height 208
click at [495, 19] on button "×" at bounding box center [493, 22] width 18 height 21
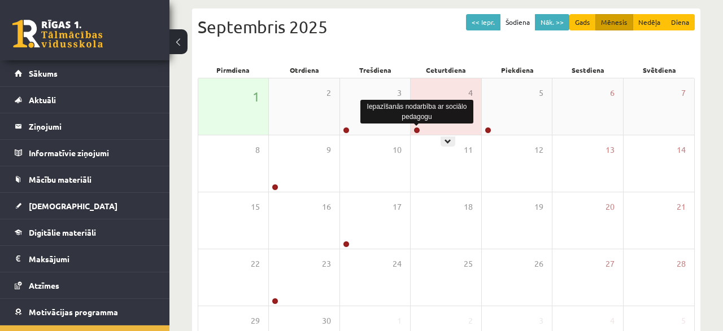
click at [418, 129] on link at bounding box center [416, 130] width 7 height 7
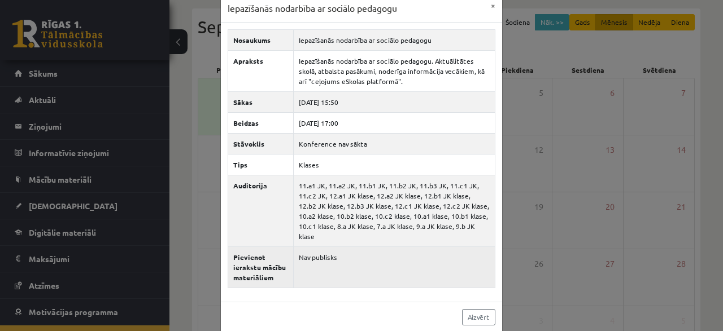
scroll to position [0, 0]
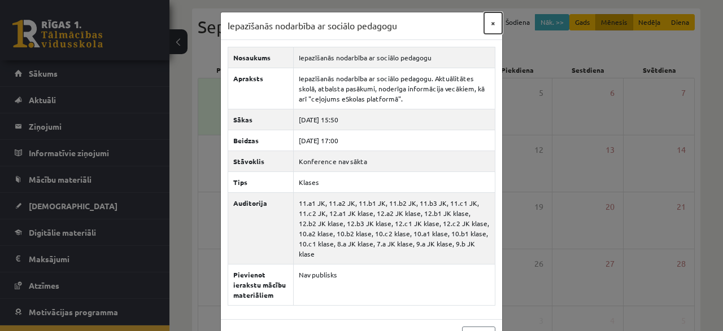
click at [492, 24] on button "×" at bounding box center [493, 22] width 18 height 21
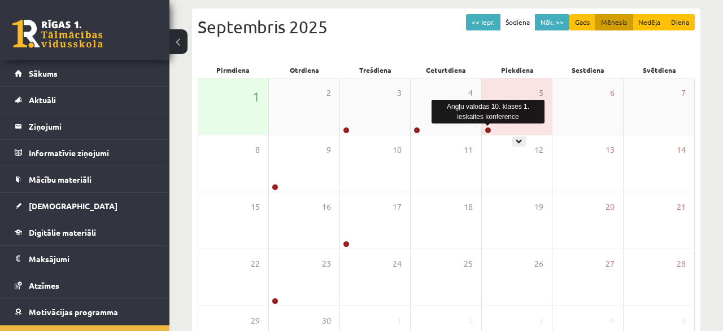
click at [489, 129] on link at bounding box center [487, 130] width 7 height 7
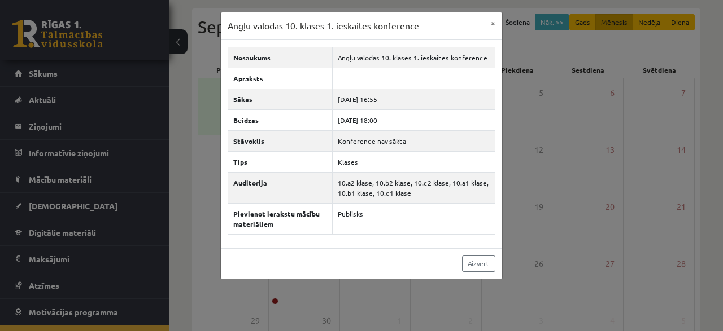
click at [372, 248] on div "Aizvērt" at bounding box center [361, 263] width 281 height 30
click at [492, 17] on button "×" at bounding box center [493, 22] width 18 height 21
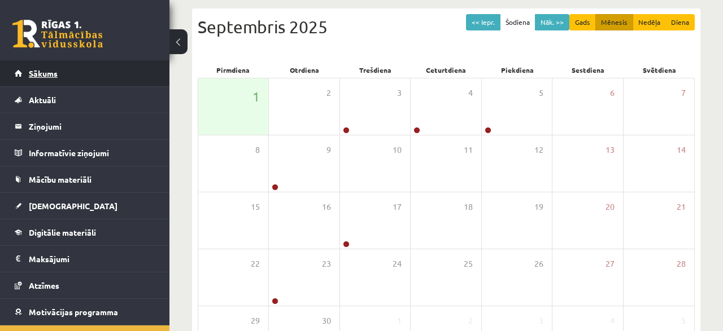
click at [38, 78] on link "Sākums" at bounding box center [85, 73] width 141 height 26
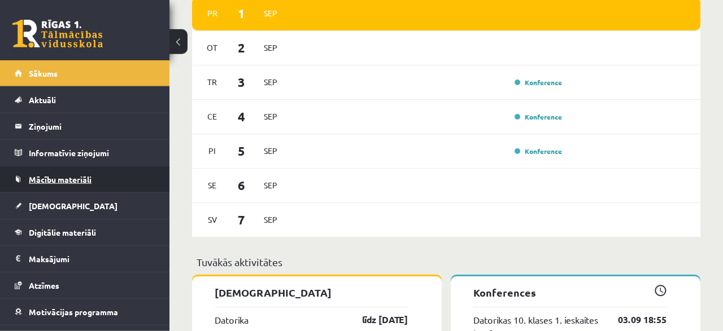
scroll to position [646, 0]
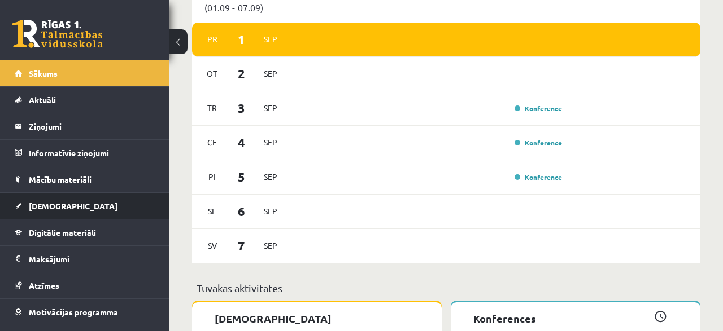
click at [49, 206] on span "[DEMOGRAPHIC_DATA]" at bounding box center [73, 206] width 89 height 10
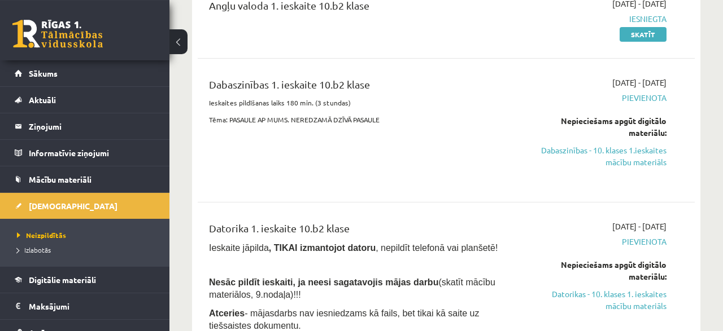
scroll to position [176, 0]
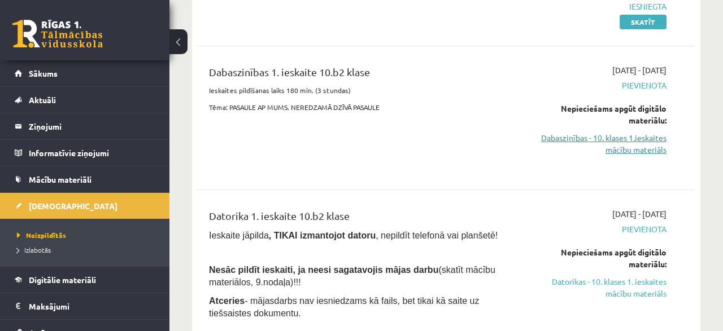
click at [616, 145] on link "Dabaszinības - 10. klases 1.ieskaites mācību materiāls" at bounding box center [595, 144] width 141 height 24
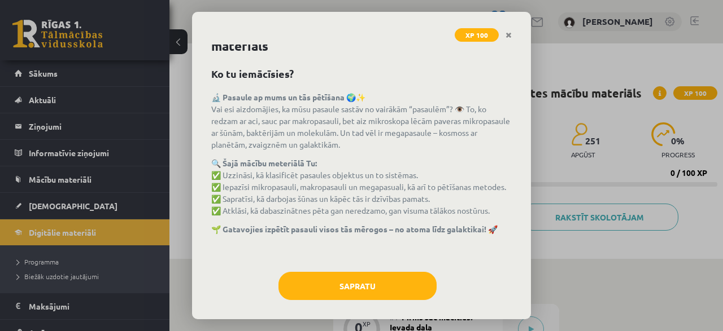
scroll to position [34, 0]
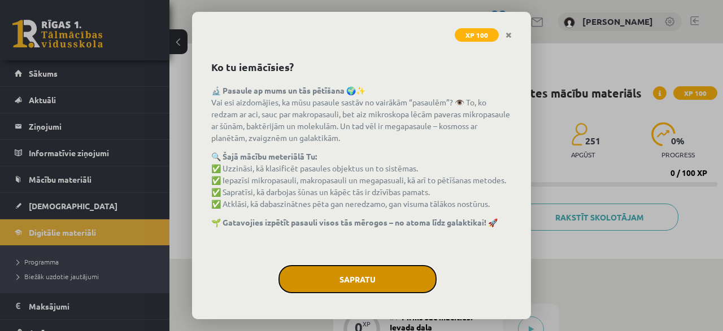
click at [364, 269] on button "Sapratu" at bounding box center [357, 279] width 158 height 28
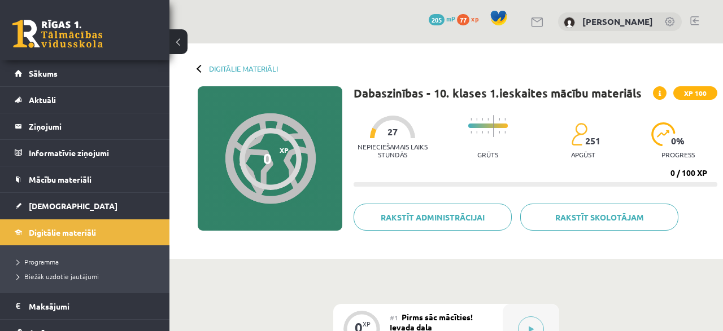
click at [656, 92] on span at bounding box center [660, 93] width 14 height 14
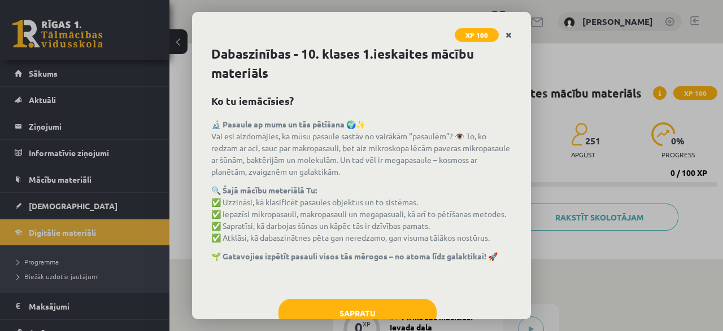
click at [510, 30] on link "Close" at bounding box center [508, 35] width 20 height 22
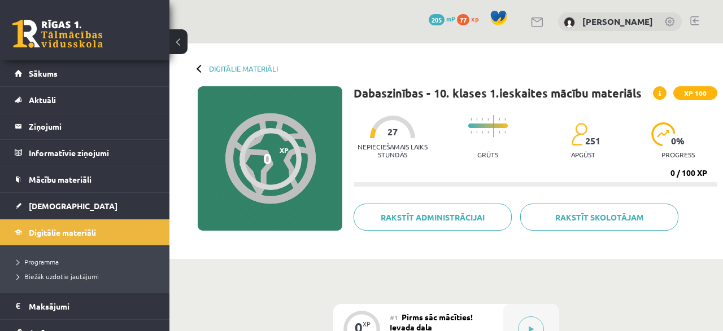
click at [702, 92] on span "XP 100" at bounding box center [695, 93] width 44 height 14
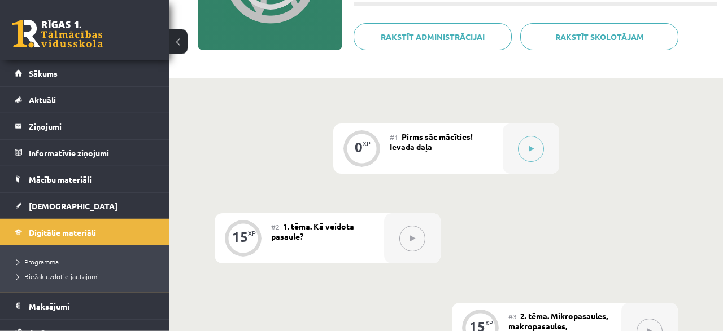
scroll to position [176, 0]
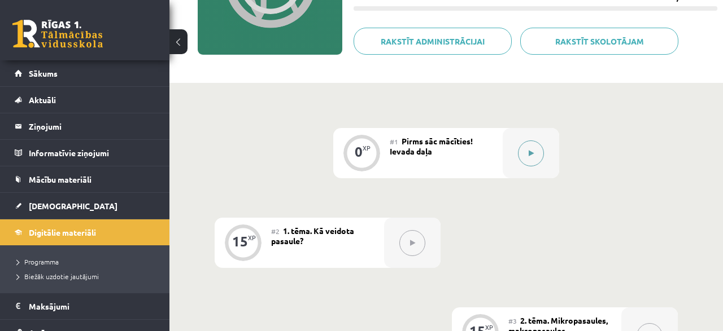
click at [533, 158] on button at bounding box center [531, 154] width 26 height 26
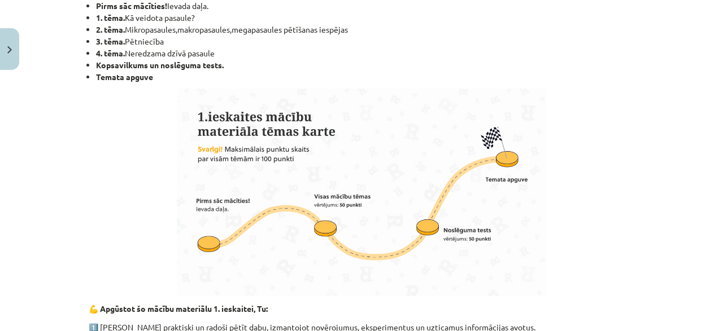
scroll to position [542, 0]
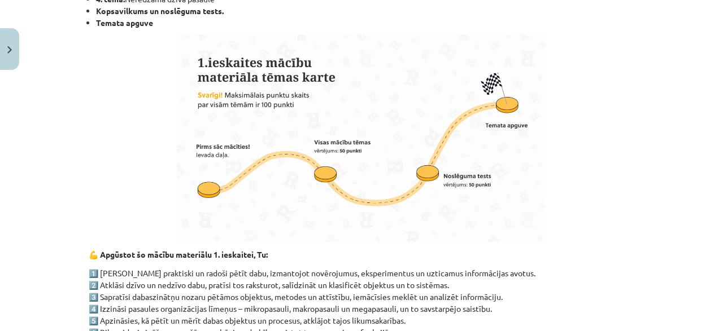
click at [142, 68] on p at bounding box center [361, 138] width 545 height 208
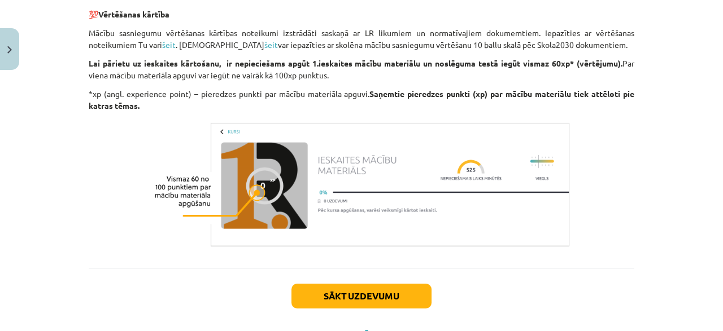
scroll to position [971, 0]
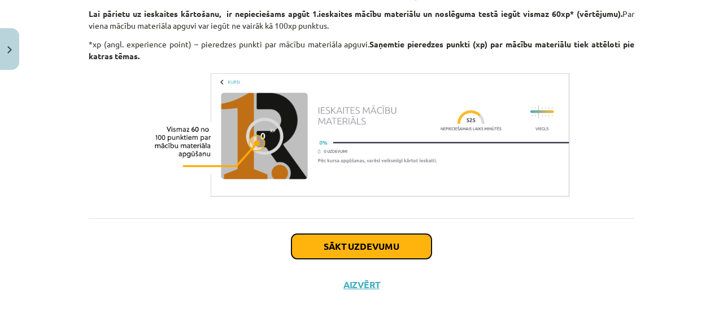
click at [361, 249] on button "Sākt uzdevumu" at bounding box center [361, 246] width 140 height 25
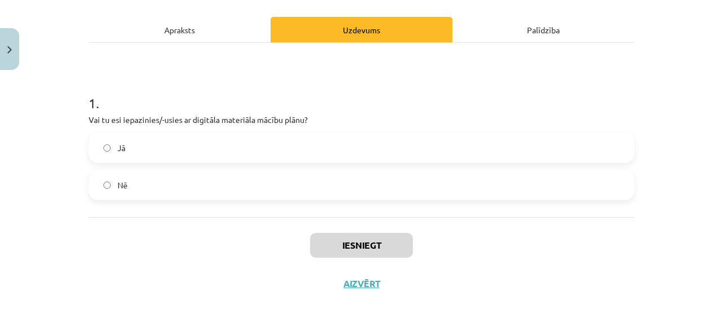
scroll to position [148, 0]
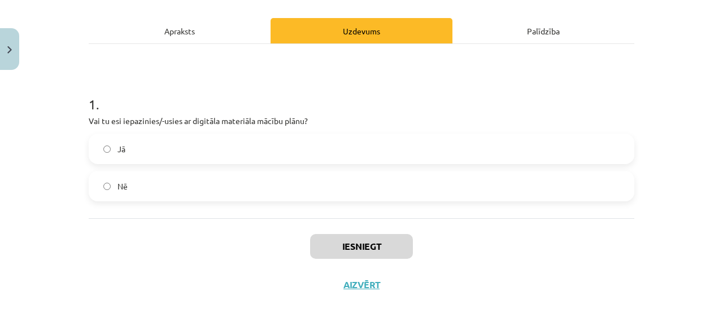
click at [168, 151] on label "Jā" at bounding box center [361, 149] width 543 height 28
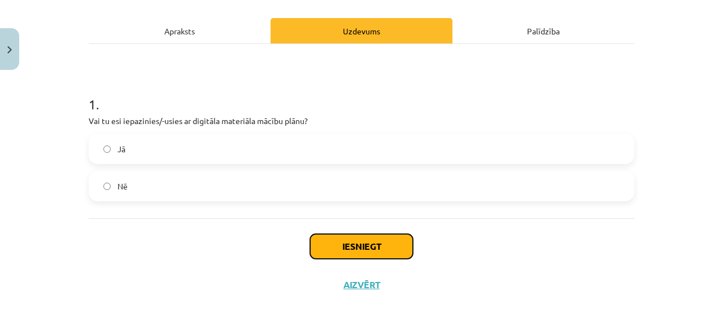
click at [357, 248] on button "Iesniegt" at bounding box center [361, 246] width 103 height 25
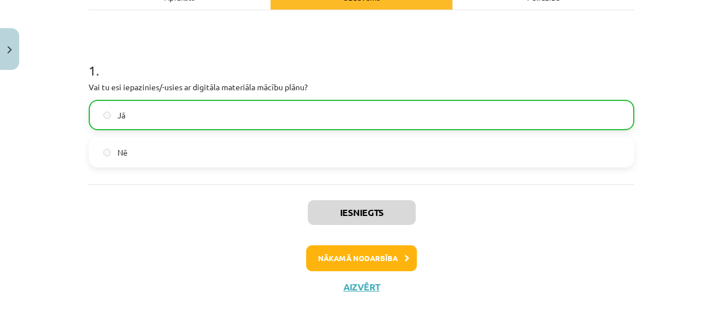
scroll to position [183, 0]
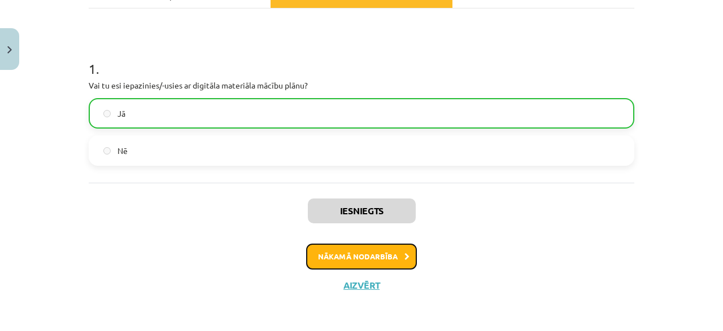
click at [360, 256] on button "Nākamā nodarbība" at bounding box center [361, 257] width 111 height 26
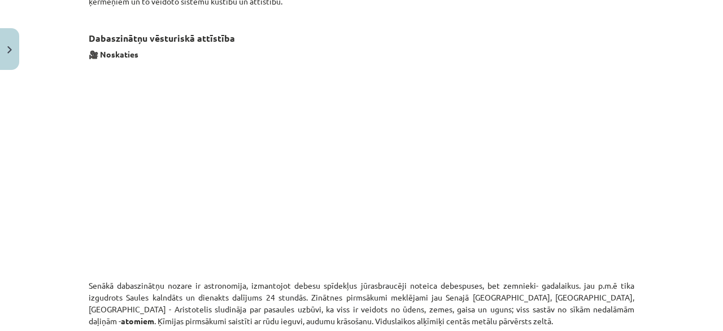
scroll to position [867, 0]
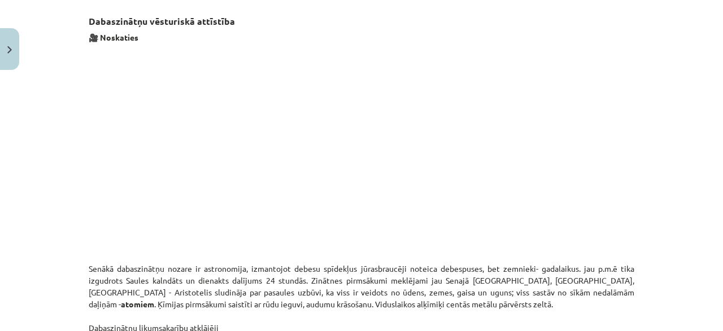
click at [439, 259] on div "Kā veidota pasaule? Kas Tevi sagaida? 🔸 Iepazīt dabaszinātņu nozaru pētāmos obj…" at bounding box center [361, 113] width 545 height 1556
click at [325, 270] on p "Senākā dabaszinātņu nozare ir astronomija, izmantojot debesu spīdekļus jūrasbra…" at bounding box center [361, 298] width 545 height 71
click at [126, 235] on p at bounding box center [361, 153] width 545 height 206
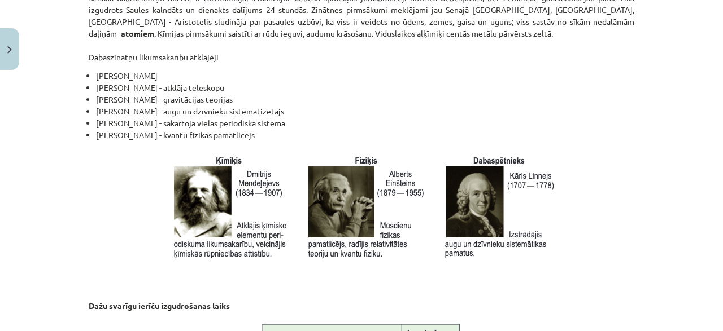
scroll to position [1084, 0]
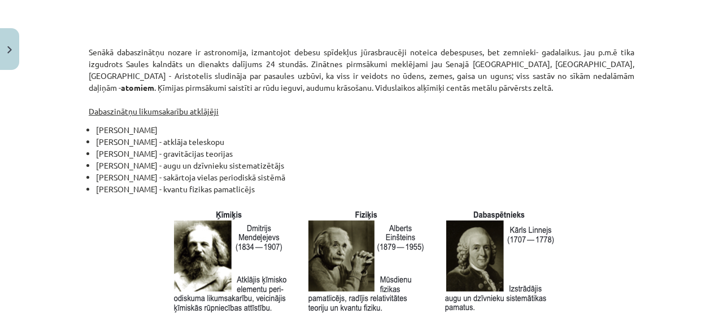
click at [196, 222] on img at bounding box center [365, 262] width 388 height 110
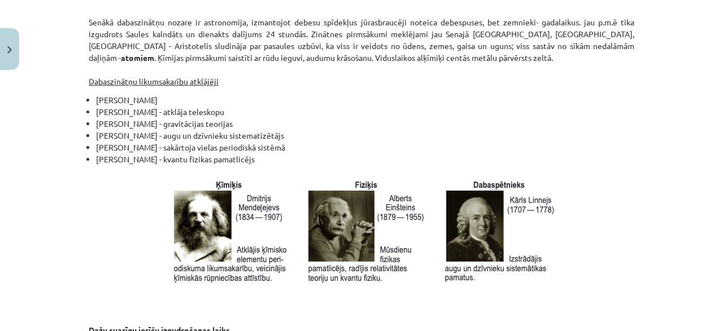
click at [60, 231] on div "Mācību tēma: Dabaszinības - 10. klases 1.ieskaites mācību materiāls #2 1. tēma.…" at bounding box center [361, 165] width 723 height 331
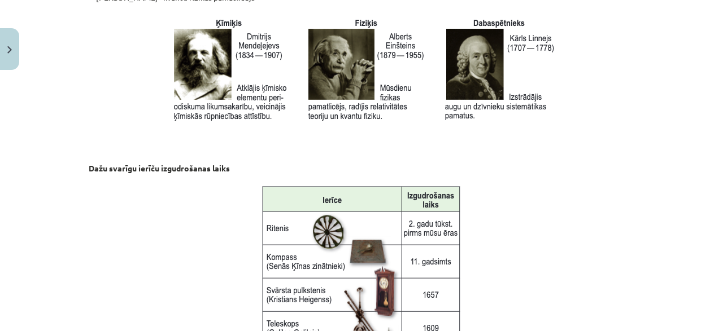
drag, startPoint x: 219, startPoint y: 156, endPoint x: 203, endPoint y: 161, distance: 17.1
click at [134, 186] on p at bounding box center [361, 331] width 545 height 301
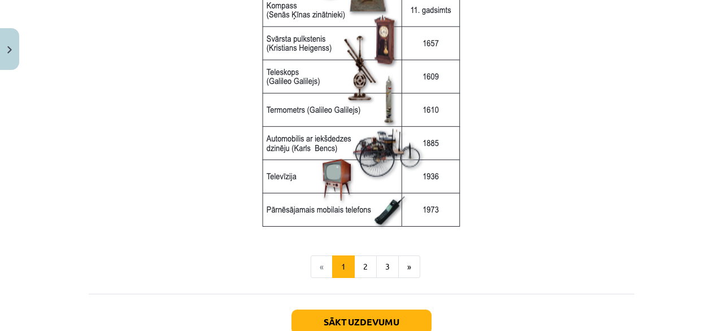
scroll to position [1547, 0]
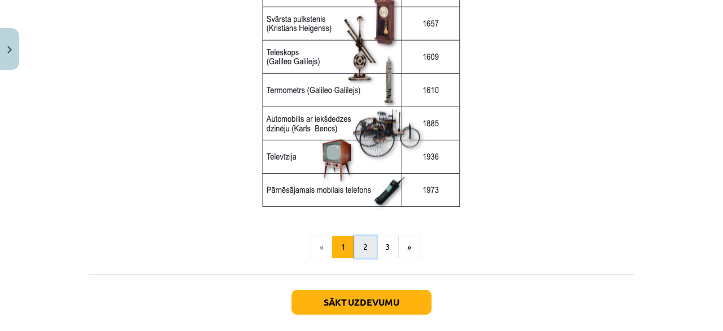
click at [360, 244] on button "2" at bounding box center [365, 247] width 23 height 23
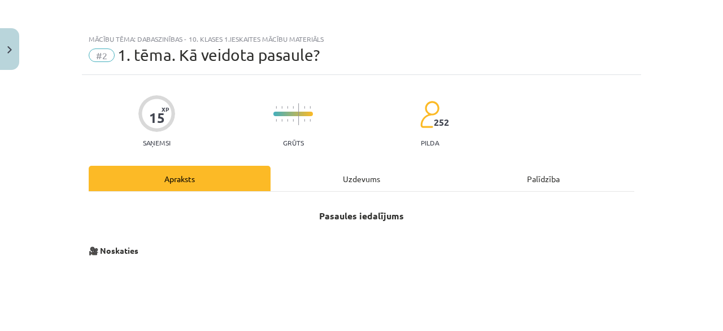
scroll to position [217, 0]
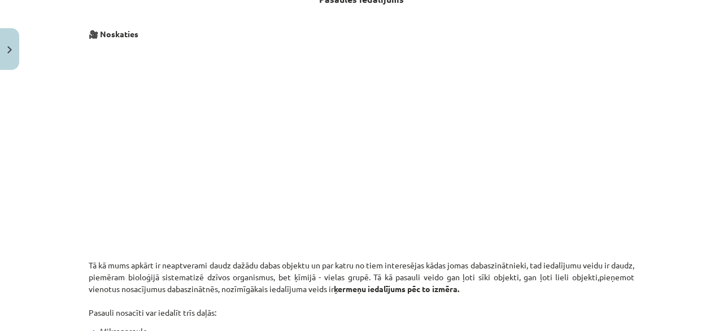
click at [559, 294] on p "Tā kā mums apkārt ir neaptverami daudz dažādu dabas objektu un par katru no tie…" at bounding box center [361, 289] width 545 height 59
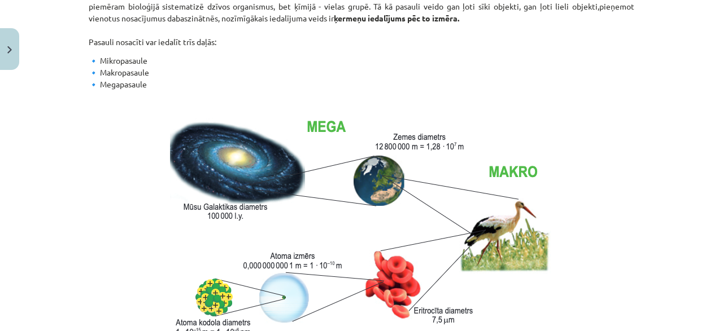
scroll to position [379, 0]
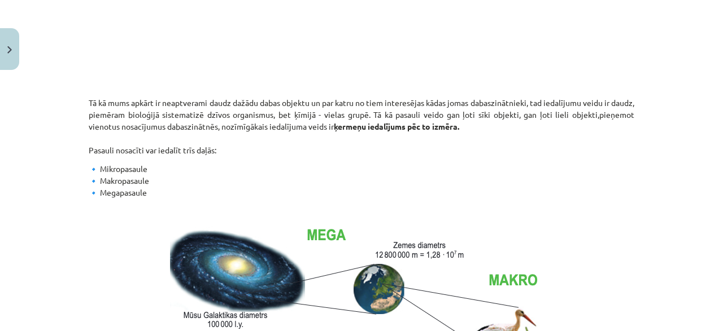
click at [179, 172] on p "🔹 Mikropasaule 🔹 Makropasaule 🔹 Megapasaule" at bounding box center [361, 186] width 545 height 47
click at [178, 171] on p "🔹 Mikropasaule 🔹 Makropasaule 🔹 Megapasaule" at bounding box center [361, 186] width 545 height 47
drag, startPoint x: 178, startPoint y: 173, endPoint x: 46, endPoint y: 156, distance: 133.7
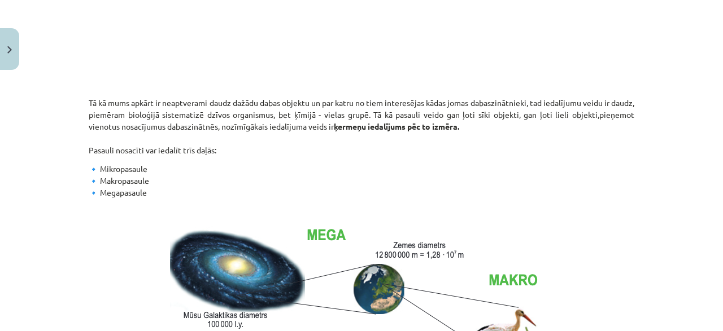
click at [46, 156] on div "Mācību tēma: Dabaszinības - 10. klases 1.ieskaites mācību materiāls #2 1. tēma.…" at bounding box center [361, 165] width 723 height 331
click at [46, 157] on div "Mācību tēma: Dabaszinības - 10. klases 1.ieskaites mācību materiāls #2 1. tēma.…" at bounding box center [361, 165] width 723 height 331
drag, startPoint x: 43, startPoint y: 157, endPoint x: 34, endPoint y: 152, distance: 11.1
click at [34, 152] on div "Mācību tēma: Dabaszinības - 10. klases 1.ieskaites mācību materiāls #2 1. tēma.…" at bounding box center [361, 165] width 723 height 331
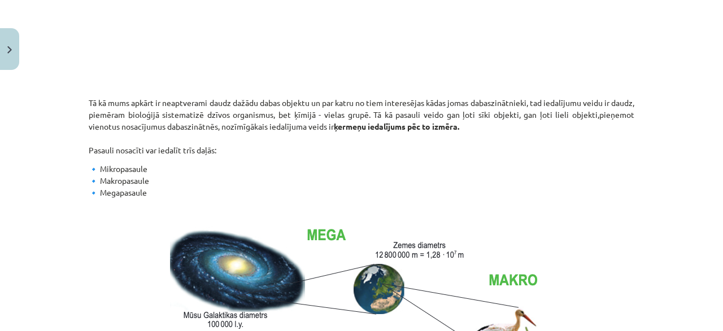
click at [34, 152] on div "Mācību tēma: Dabaszinības - 10. klases 1.ieskaites mācību materiāls #2 1. tēma.…" at bounding box center [361, 165] width 723 height 331
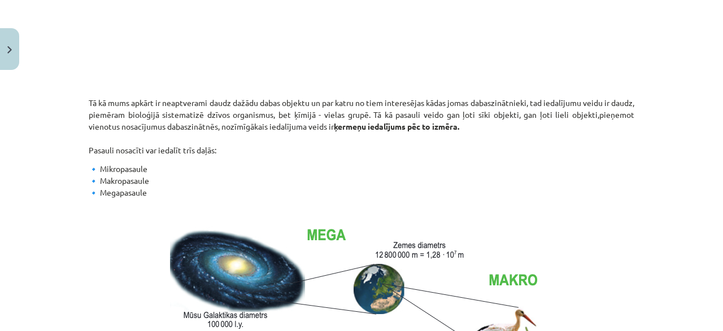
click at [34, 152] on div "Mācību tēma: Dabaszinības - 10. klases 1.ieskaites mācību materiāls #2 1. tēma.…" at bounding box center [361, 165] width 723 height 331
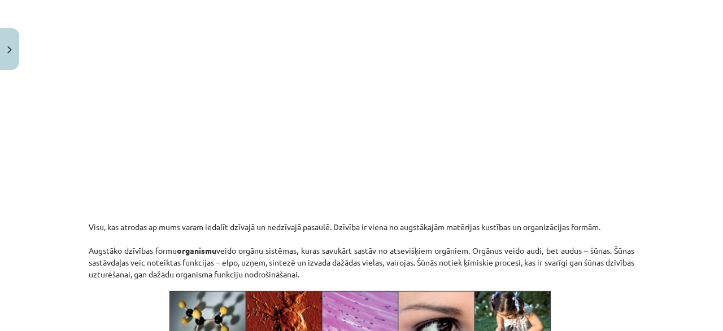
scroll to position [1138, 0]
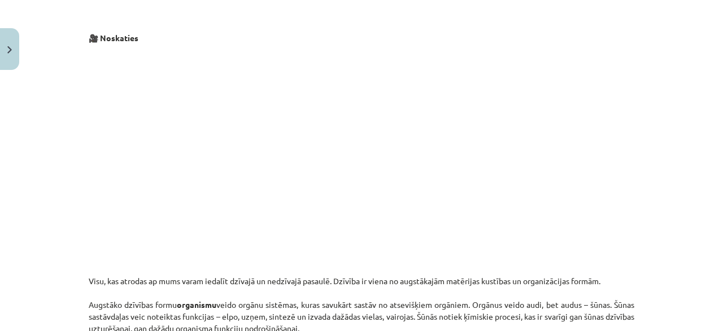
click at [284, 260] on p at bounding box center [361, 160] width 545 height 218
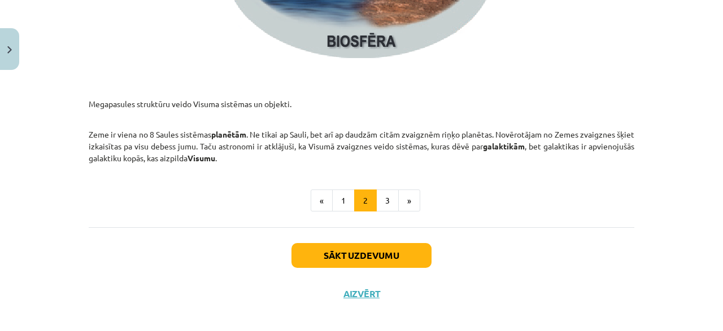
scroll to position [1794, 0]
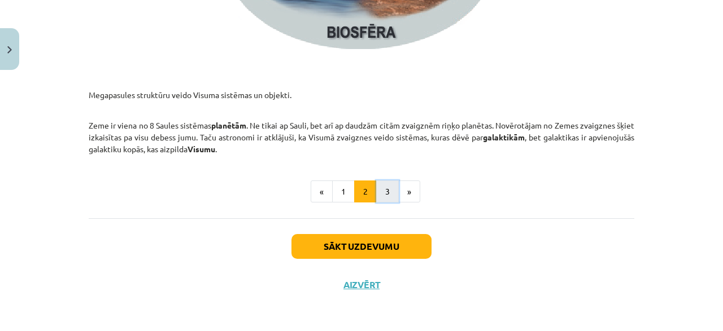
click at [389, 190] on button "3" at bounding box center [387, 192] width 23 height 23
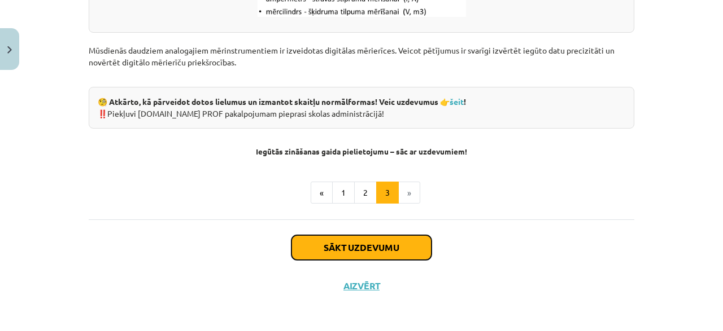
click at [366, 249] on button "Sākt uzdevumu" at bounding box center [361, 247] width 140 height 25
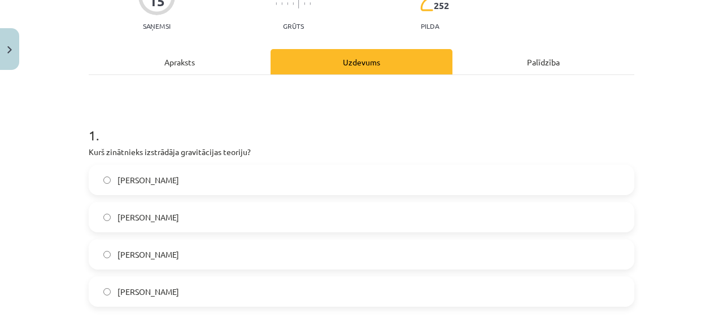
scroll to position [134, 0]
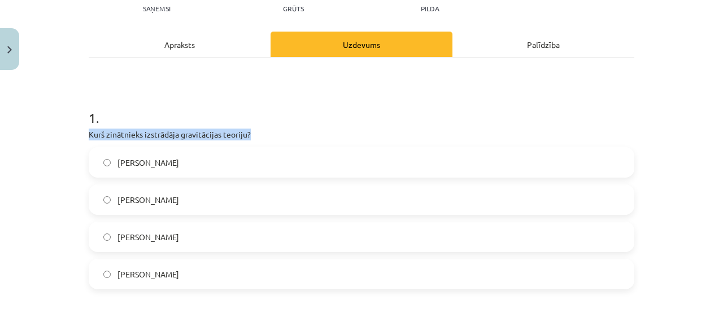
drag, startPoint x: 86, startPoint y: 133, endPoint x: 267, endPoint y: 135, distance: 181.2
copy p "Kurš zinātnieks izstrādāja gravitācijas teoriju?"
click at [28, 186] on div "Mācību tēma: Dabaszinības - 10. klases 1.ieskaites mācību materiāls #2 1. tēma.…" at bounding box center [361, 165] width 723 height 331
click at [118, 276] on span "[PERSON_NAME]" at bounding box center [148, 275] width 62 height 12
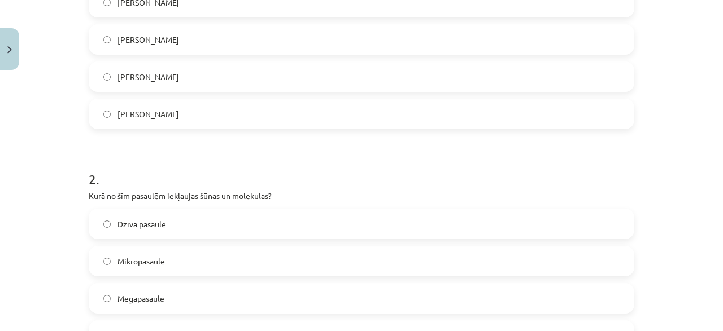
scroll to position [351, 0]
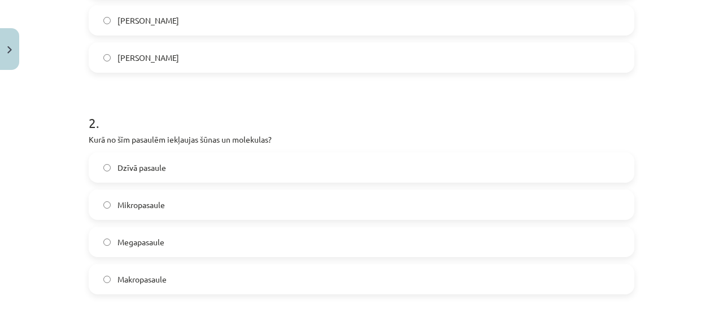
click at [173, 202] on label "Mikropasaule" at bounding box center [361, 205] width 543 height 28
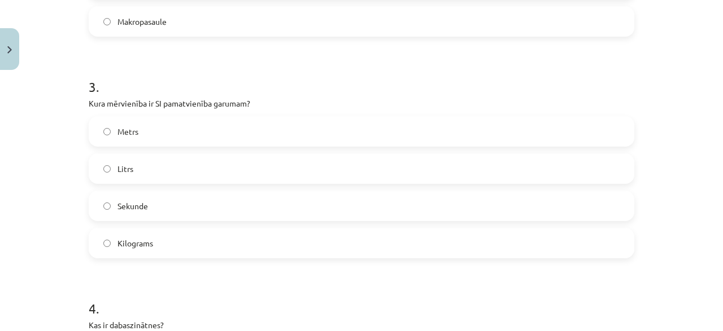
scroll to position [622, 0]
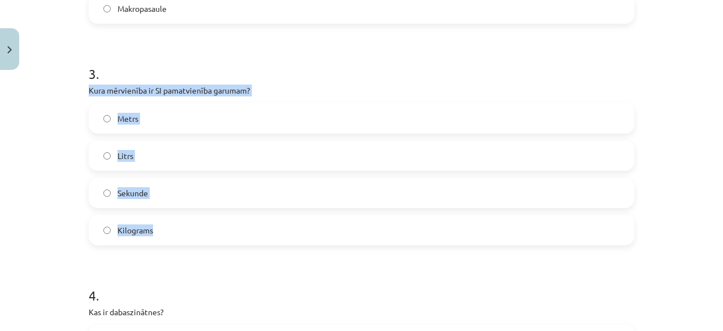
drag, startPoint x: 86, startPoint y: 90, endPoint x: 206, endPoint y: 226, distance: 181.2
click at [206, 226] on div "15 XP Saņemsi Grūts 252 pilda Apraksts Uzdevums Palīdzība 1 . Kurš zinātnieks i…" at bounding box center [361, 122] width 559 height 1339
copy div "Kura mērvienība ir SI pamatvienība garumam? Metrs Litrs Sekunde Kilograms"
click at [215, 150] on label "Litrs" at bounding box center [361, 156] width 543 height 28
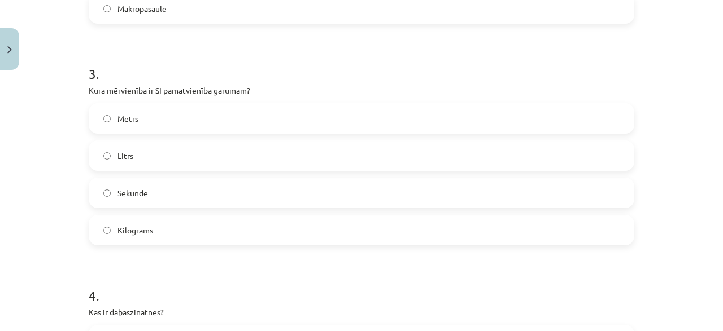
click at [181, 119] on label "Metrs" at bounding box center [361, 118] width 543 height 28
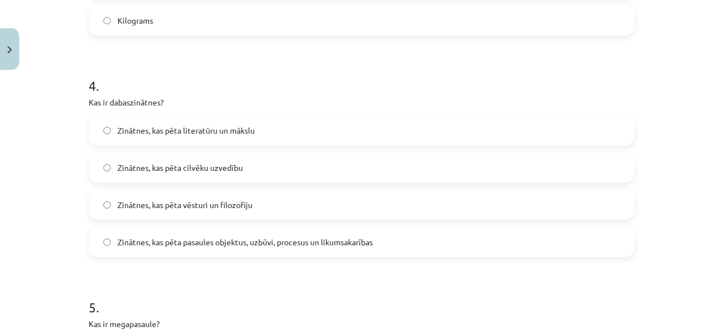
scroll to position [839, 0]
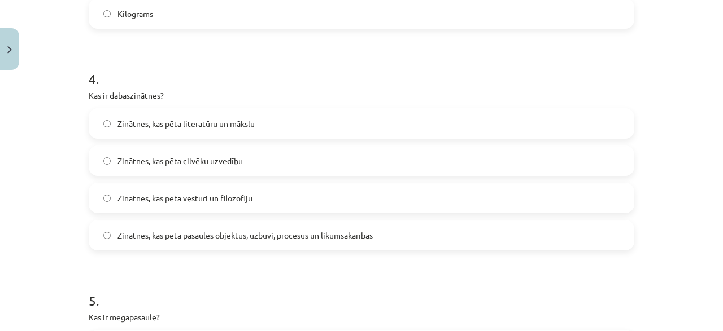
click at [294, 242] on label "Zinātnes, kas pēta pasaules objektus, uzbūvi, procesus un likumsakarības" at bounding box center [361, 235] width 543 height 28
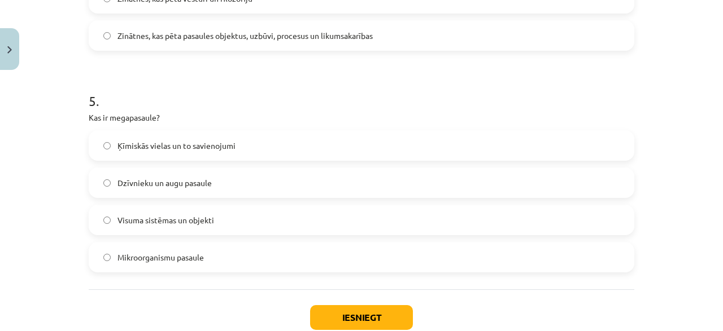
scroll to position [1056, 0]
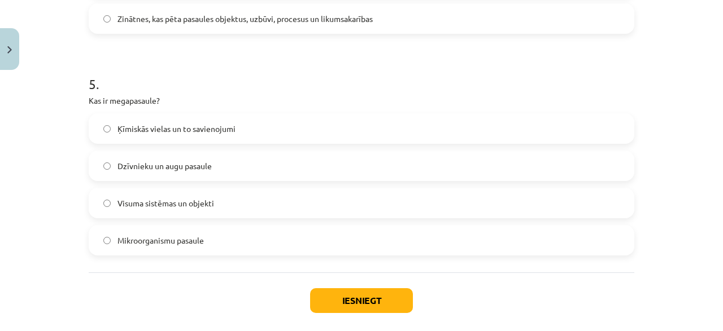
click at [233, 203] on label "Visuma sistēmas un objekti" at bounding box center [361, 203] width 543 height 28
click at [359, 299] on button "Iesniegt" at bounding box center [361, 300] width 103 height 25
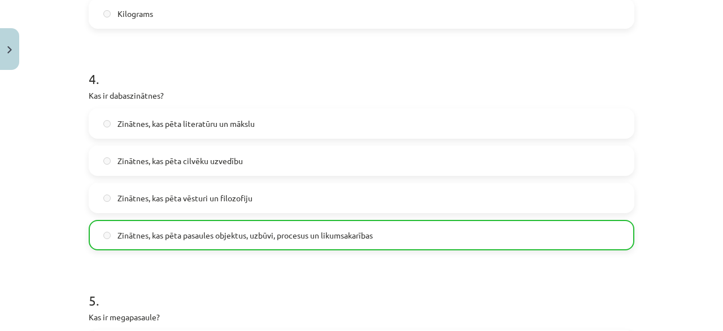
scroll to position [1145, 0]
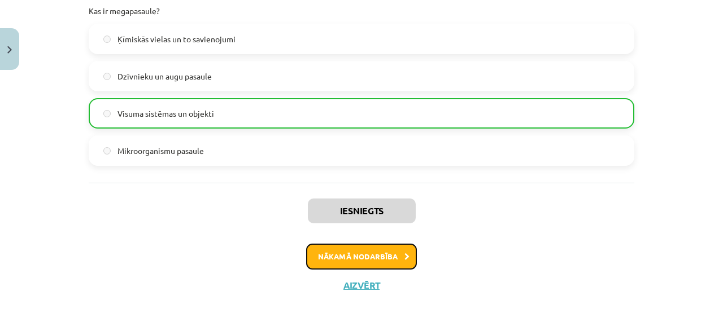
click at [367, 255] on button "Nākamā nodarbība" at bounding box center [361, 257] width 111 height 26
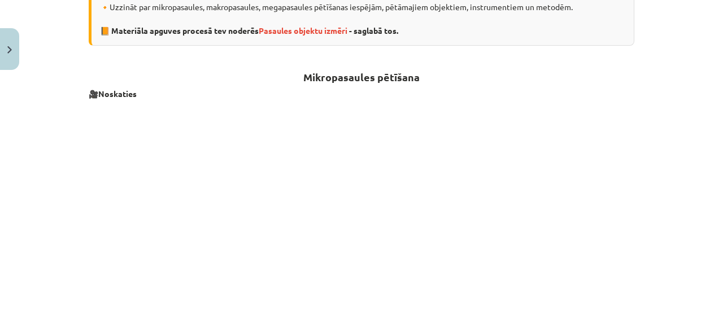
scroll to position [340, 0]
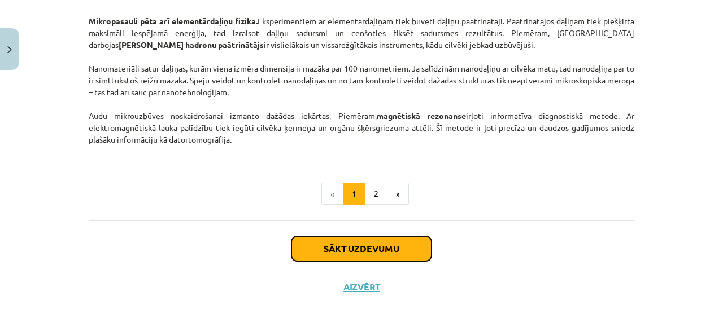
click at [352, 248] on button "Sākt uzdevumu" at bounding box center [361, 249] width 140 height 25
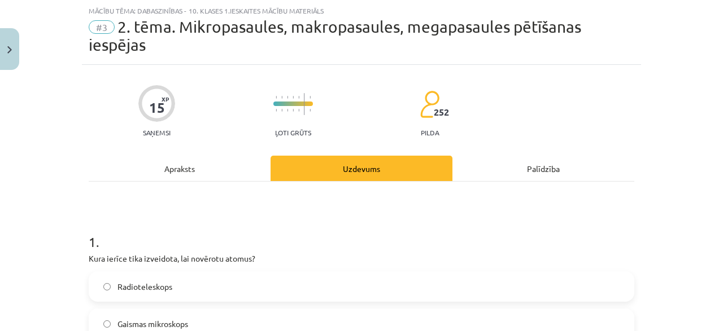
scroll to position [28, 0]
click at [338, 327] on label "Gaismas mikroskops" at bounding box center [361, 324] width 543 height 28
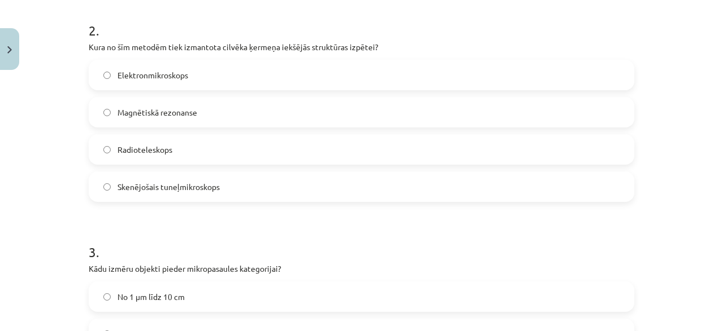
scroll to position [191, 0]
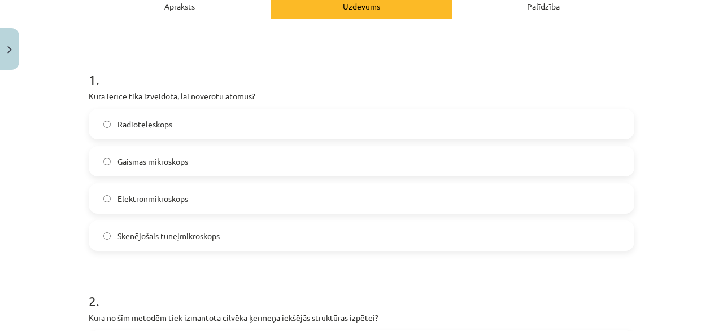
click at [229, 78] on h1 "1 ." at bounding box center [361, 69] width 545 height 35
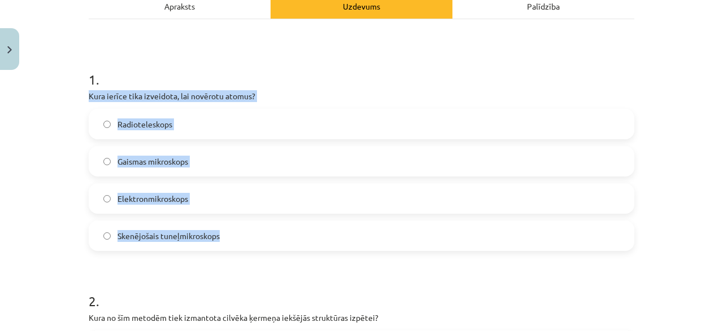
drag, startPoint x: 81, startPoint y: 98, endPoint x: 243, endPoint y: 253, distance: 223.6
click at [243, 253] on div "Mācību tēma: Dabaszinības - 10. klases 1.ieskaites mācību materiāls #3 2. tēma.…" at bounding box center [361, 165] width 723 height 331
copy div "Kura ierīce tika izveidota, lai novērotu atomus? Radioteleskops Gaismas mikrosk…"
click at [186, 229] on label "Skenējošais tuneļmikroskops" at bounding box center [361, 236] width 543 height 28
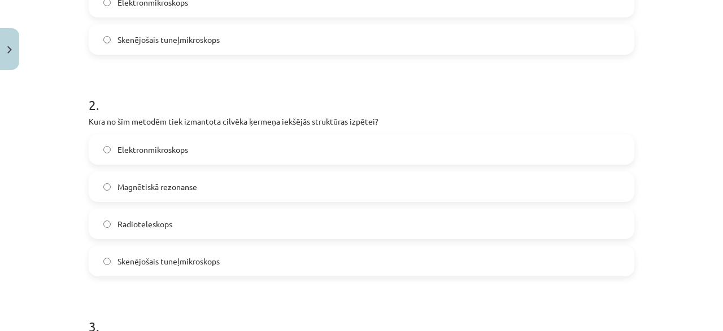
scroll to position [408, 0]
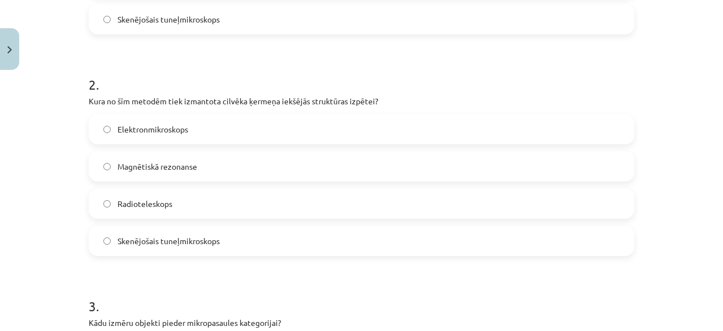
click at [142, 167] on span "Magnētiskā rezonanse" at bounding box center [157, 167] width 80 height 12
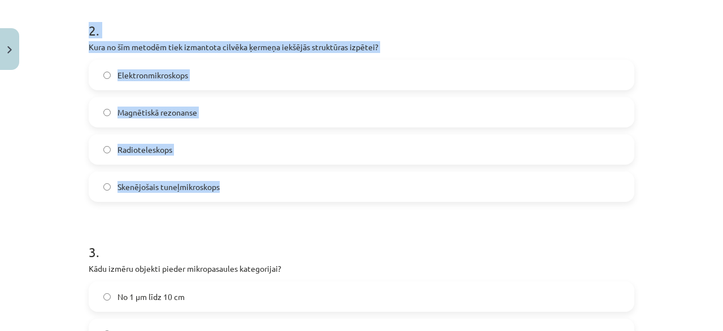
drag, startPoint x: 71, startPoint y: 28, endPoint x: 278, endPoint y: 188, distance: 262.4
click at [278, 188] on div "Mācību tēma: Dabaszinības - 10. klases 1.ieskaites mācību materiāls #3 2. tēma.…" at bounding box center [361, 165] width 723 height 331
copy div "2 . Kura no šīm metodēm tiek izmantota cilvēka ķermeņa iekšējās struktūras izpē…"
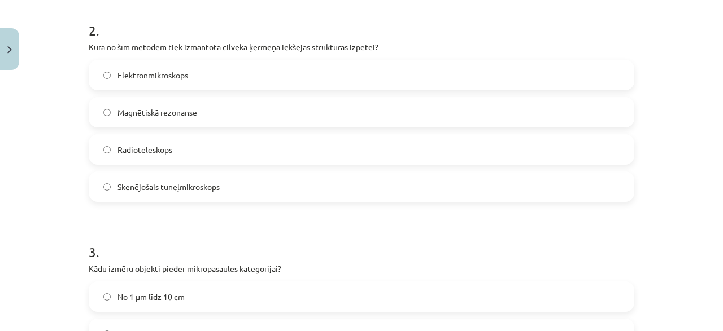
click at [30, 212] on div "Mācību tēma: Dabaszinības - 10. klases 1.ieskaites mācību materiāls #3 2. tēma.…" at bounding box center [361, 165] width 723 height 331
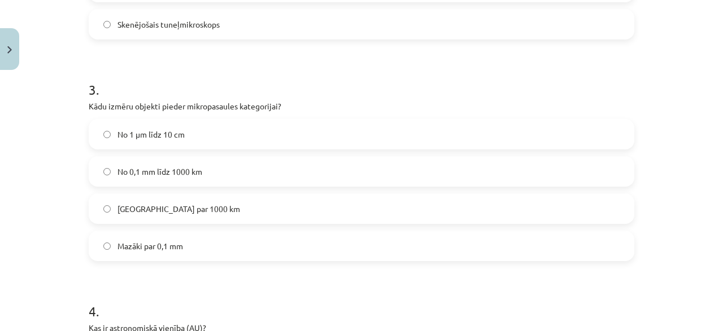
scroll to position [678, 0]
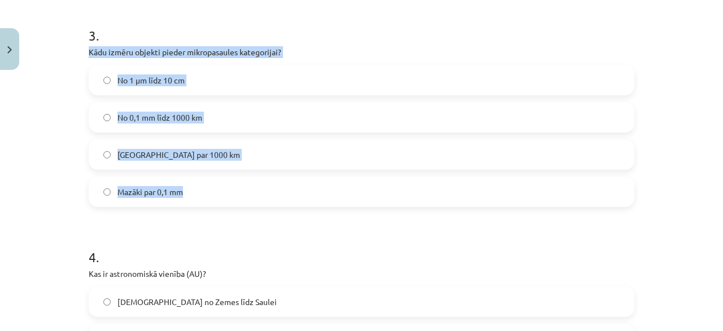
drag, startPoint x: 84, startPoint y: 51, endPoint x: 213, endPoint y: 194, distance: 193.0
click at [213, 194] on div "15 XP Saņemsi Ļoti grūts 252 pilda Apraksts Uzdevums Palīdzība 1 . Kura ierīce …" at bounding box center [361, 84] width 559 height 1339
copy div "Kādu izmēru objekti pieder mikropasaules kategorijai? No 1 μm līdz 10 cm No 0,1…"
click at [185, 81] on label "No 1 μm līdz 10 cm" at bounding box center [361, 80] width 543 height 28
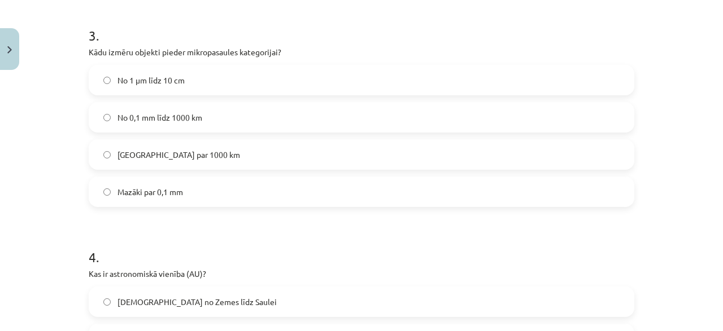
click at [70, 126] on div "Mācību tēma: Dabaszinības - 10. klases 1.ieskaites mācību materiāls #3 2. tēma.…" at bounding box center [361, 165] width 723 height 331
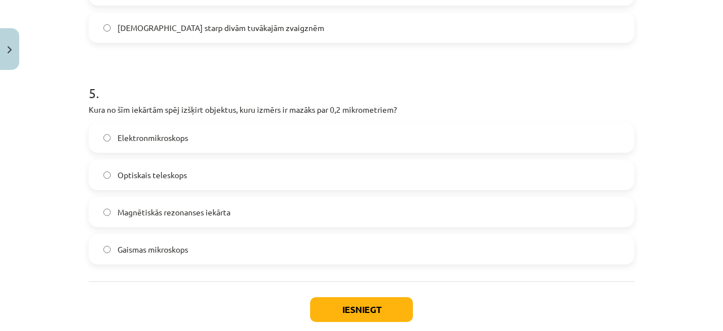
scroll to position [1128, 0]
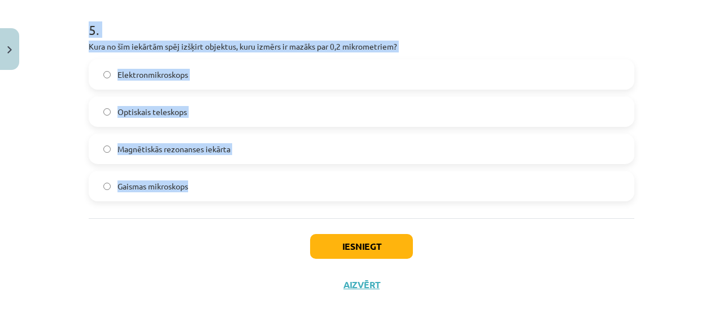
drag, startPoint x: 84, startPoint y: 52, endPoint x: 342, endPoint y: 194, distance: 293.5
copy form "Kas ir astronomiskā vienība (AU)? Attālums no Zemes līdz Saulei Attālums no Zem…"
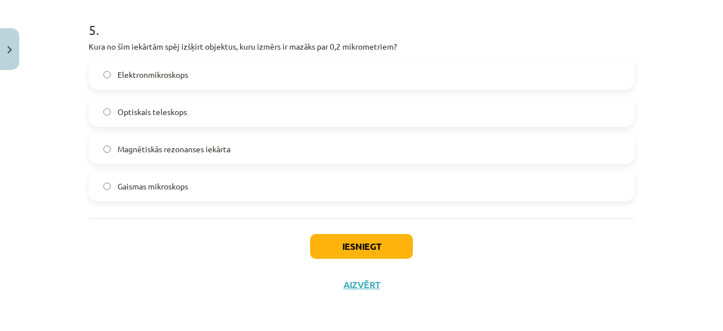
click at [138, 246] on div "Iesniegt Aizvērt" at bounding box center [361, 257] width 545 height 79
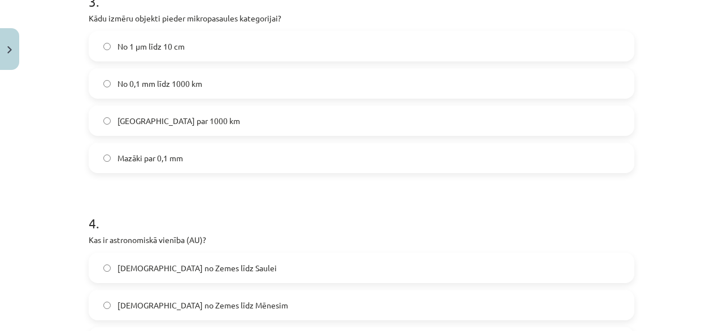
scroll to position [694, 0]
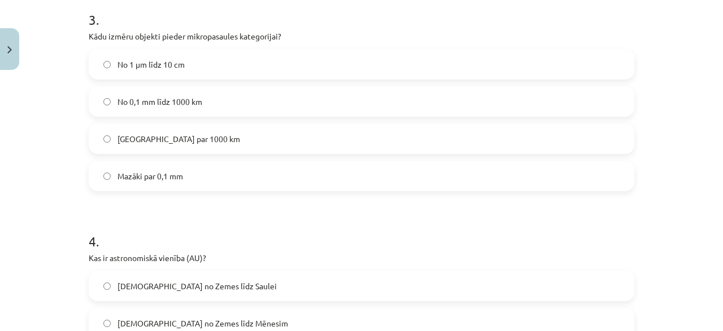
click at [165, 183] on label "Mazāki par 0,1 mm" at bounding box center [361, 176] width 543 height 28
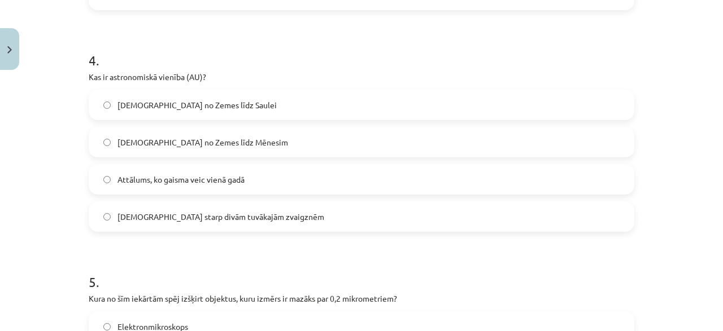
scroll to position [857, 0]
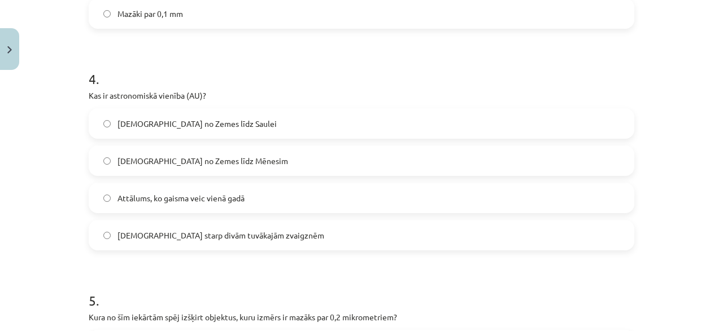
click at [216, 125] on span "[DEMOGRAPHIC_DATA] no Zemes līdz Saulei" at bounding box center [196, 124] width 159 height 12
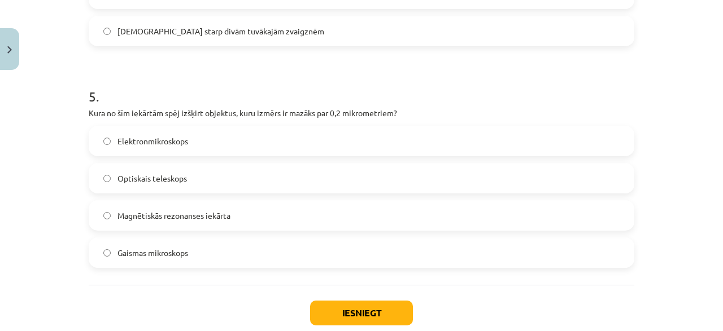
scroll to position [1074, 0]
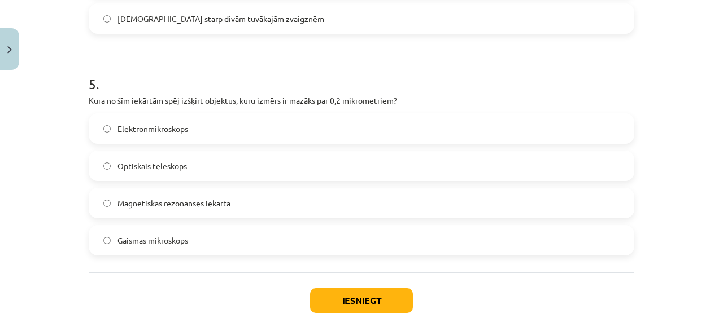
click at [184, 127] on span "Elektronmikroskops" at bounding box center [152, 129] width 71 height 12
click at [361, 297] on button "Iesniegt" at bounding box center [361, 300] width 103 height 25
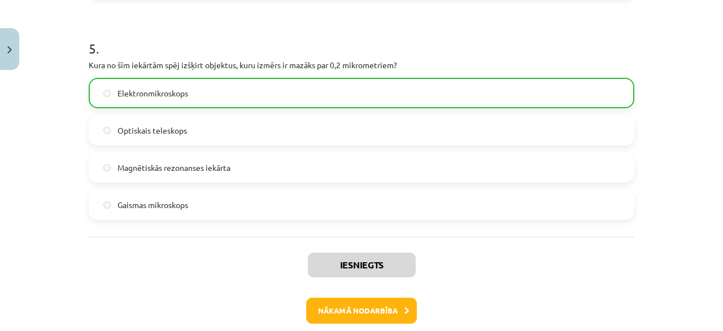
scroll to position [1163, 0]
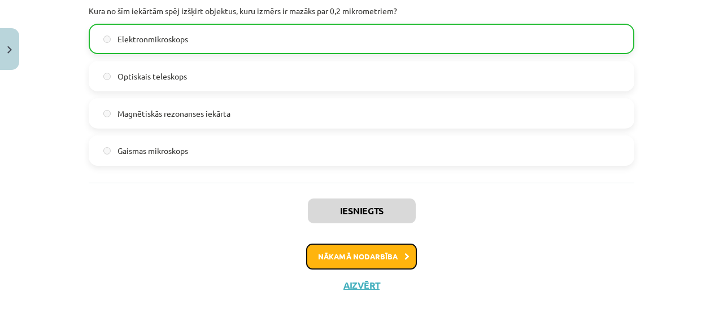
click at [371, 257] on button "Nākamā nodarbība" at bounding box center [361, 257] width 111 height 26
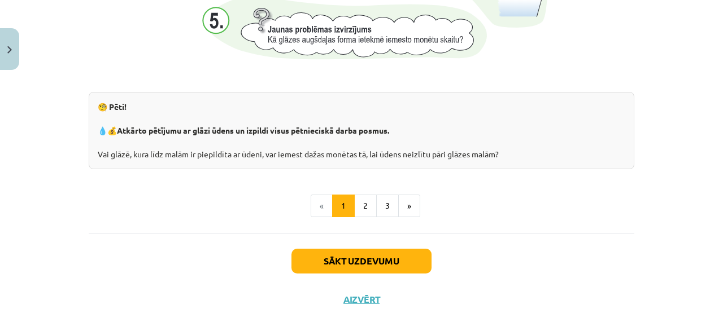
scroll to position [1288, 0]
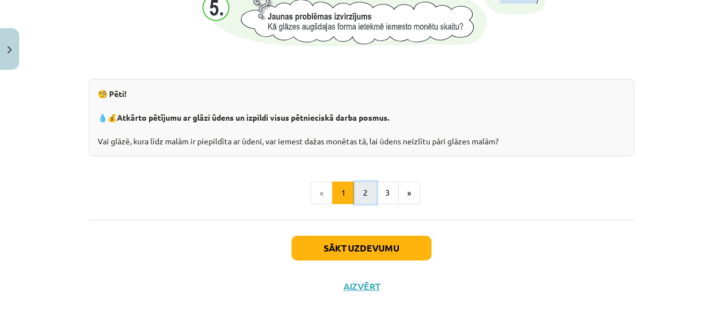
click at [367, 199] on button "2" at bounding box center [365, 193] width 23 height 23
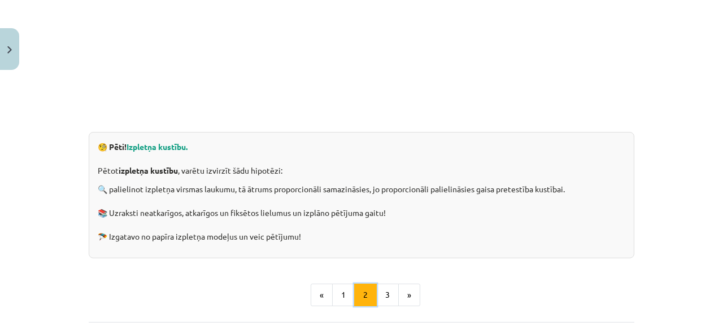
scroll to position [379, 0]
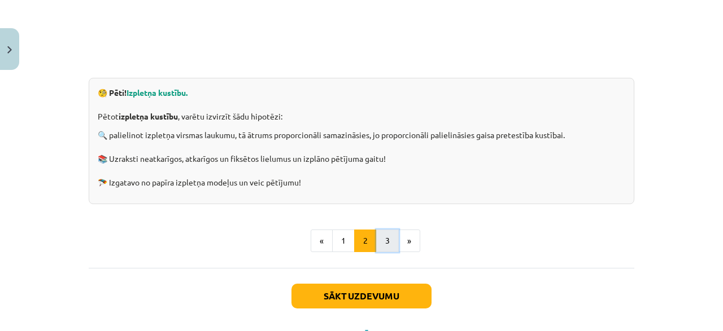
click at [387, 230] on button "3" at bounding box center [387, 241] width 23 height 23
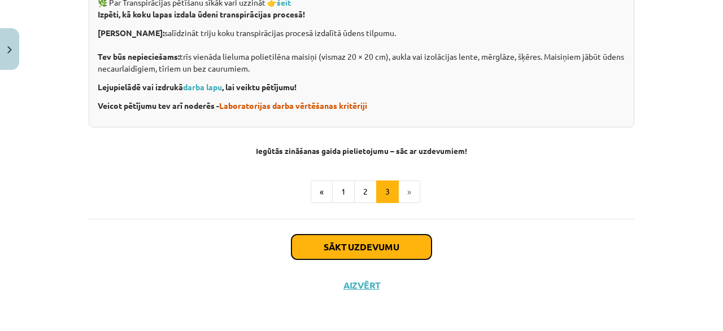
click at [373, 245] on button "Sākt uzdevumu" at bounding box center [361, 247] width 140 height 25
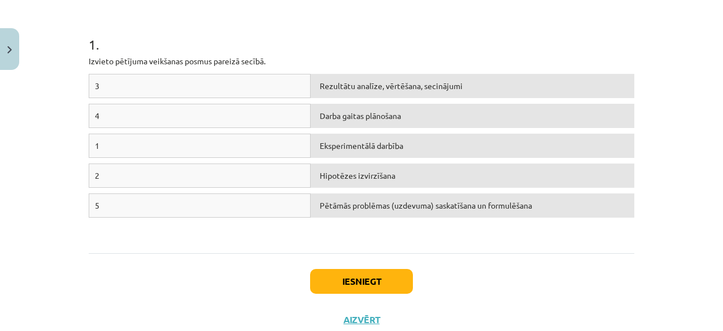
scroll to position [189, 0]
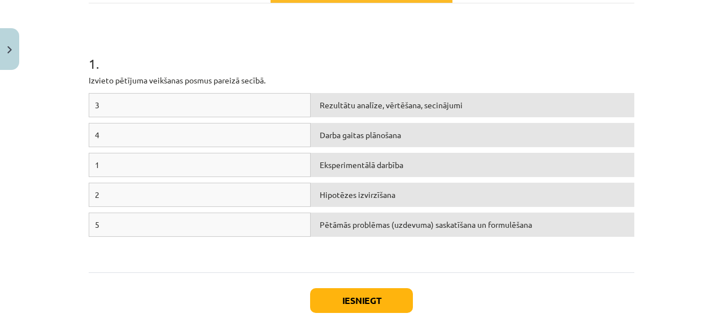
click at [170, 170] on div "1" at bounding box center [200, 165] width 222 height 24
click at [348, 232] on div "Pētāmās problēmas (uzdevuma) saskatīšana un formulēšana" at bounding box center [471, 225] width 323 height 24
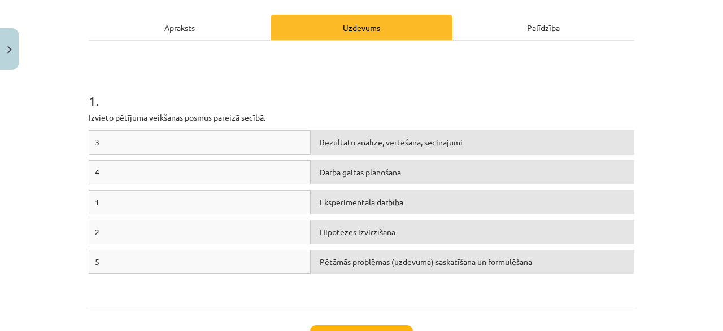
scroll to position [134, 0]
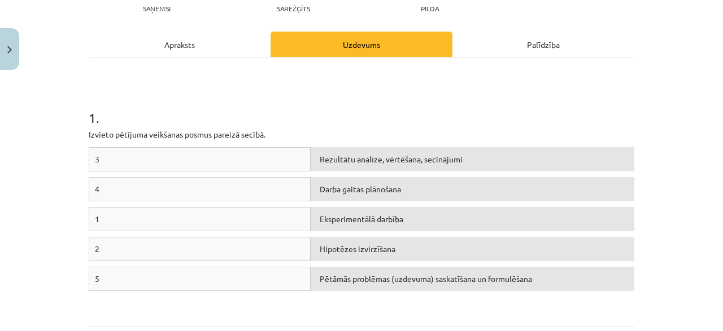
click at [377, 161] on div "Rezultātu analīze, vērtēšana, secinājumi" at bounding box center [471, 159] width 323 height 24
click at [246, 152] on div "3" at bounding box center [200, 159] width 222 height 24
click at [327, 155] on div "Rezultātu analīze, vērtēšana, secinājumi" at bounding box center [471, 159] width 323 height 24
click at [281, 182] on div "4" at bounding box center [200, 189] width 222 height 24
click at [346, 283] on div "Pētāmās problēmas (uzdevuma) saskatīšana un formulēšana" at bounding box center [471, 279] width 323 height 24
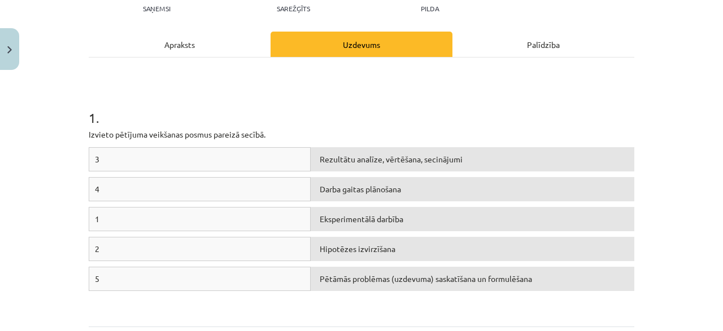
click at [278, 213] on div "1" at bounding box center [200, 219] width 222 height 24
drag, startPoint x: 98, startPoint y: 219, endPoint x: 100, endPoint y: 203, distance: 15.9
click at [100, 203] on div "3 Rezultātu analīze, vērtēšana, secinājumi 4 Darba gaitas plānošana 1 Eksperime…" at bounding box center [361, 231] width 545 height 169
click at [111, 222] on div "1" at bounding box center [200, 219] width 222 height 24
drag, startPoint x: 117, startPoint y: 222, endPoint x: 232, endPoint y: 216, distance: 115.4
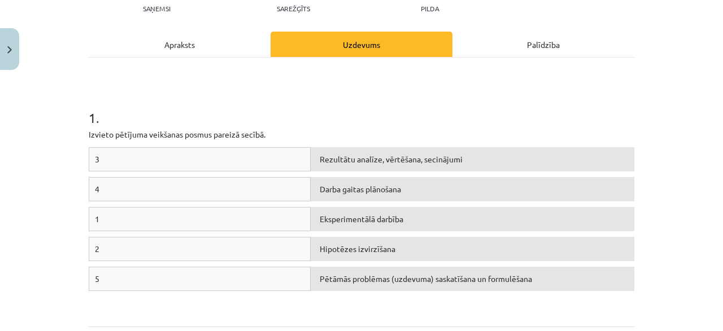
click at [238, 214] on div "1" at bounding box center [200, 219] width 222 height 24
click at [217, 226] on div "1" at bounding box center [200, 219] width 222 height 24
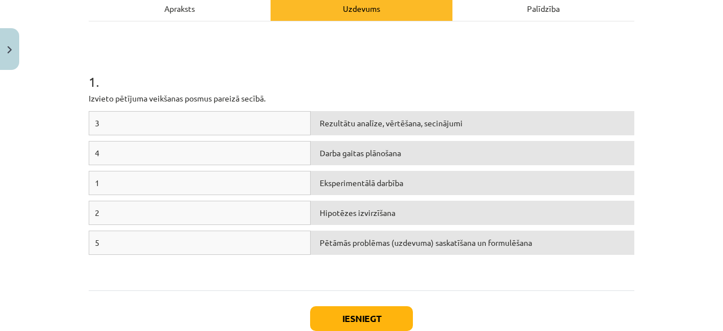
scroll to position [189, 0]
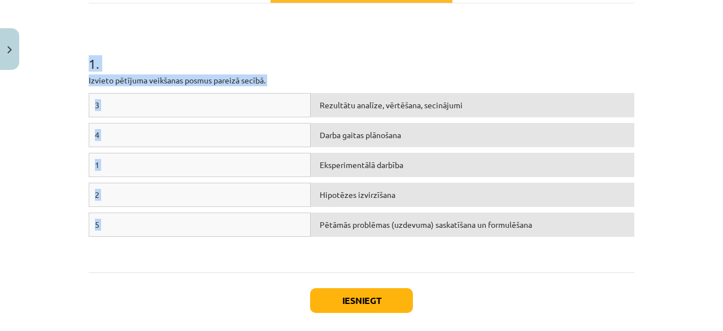
drag, startPoint x: 83, startPoint y: 72, endPoint x: 557, endPoint y: 231, distance: 499.6
click at [557, 231] on div "Mācību tēma: Dabaszinības - 10. klases 1.ieskaites mācību materiāls #4 3. tēma.…" at bounding box center [361, 165] width 723 height 331
copy div "1 . Izvieto pētījuma veikšanas posmus [DEMOGRAPHIC_DATA] secībā. 3 Rezultātu an…"
click at [326, 66] on h1 "1 ." at bounding box center [361, 53] width 545 height 35
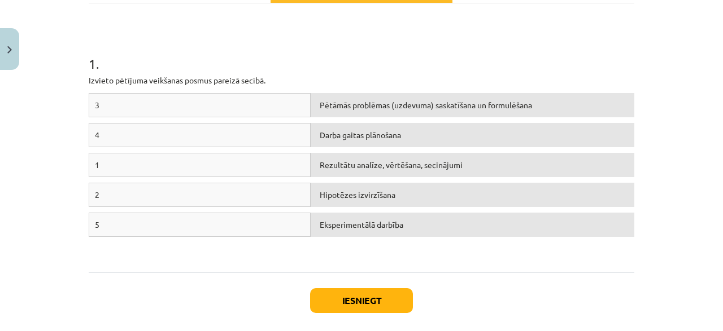
click at [155, 173] on div "1" at bounding box center [200, 165] width 222 height 24
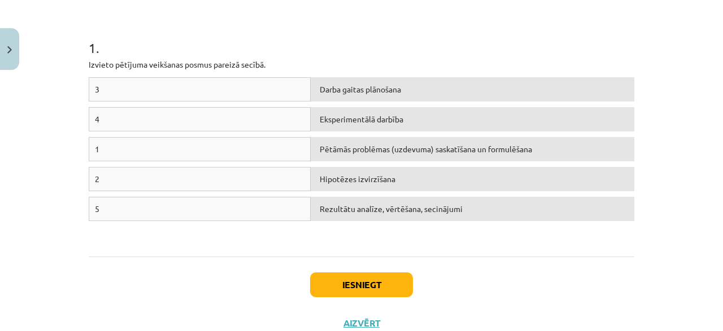
scroll to position [217, 0]
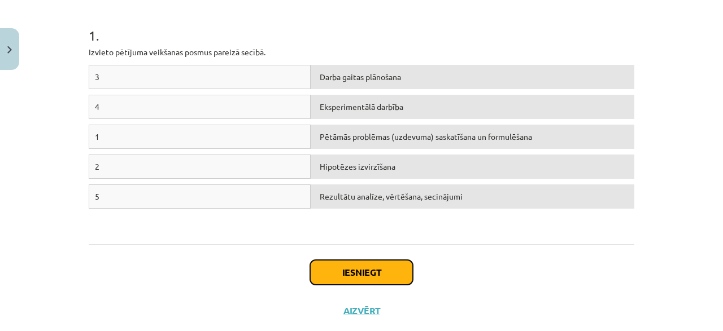
click at [369, 267] on button "Iesniegt" at bounding box center [361, 272] width 103 height 25
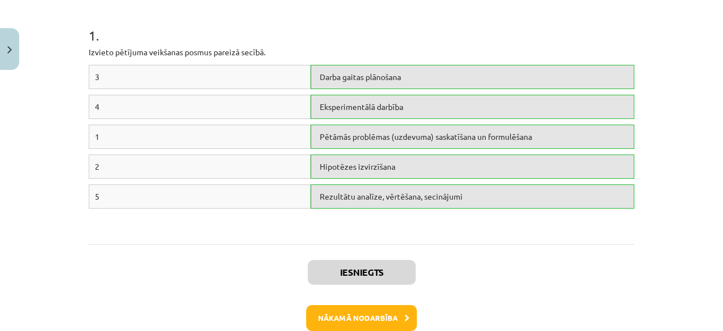
scroll to position [271, 0]
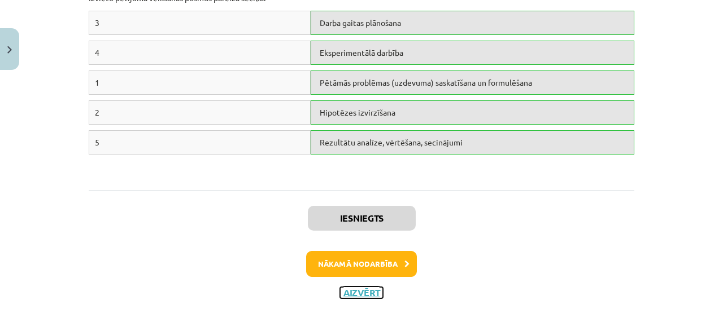
click at [362, 294] on button "Aizvērt" at bounding box center [361, 292] width 43 height 11
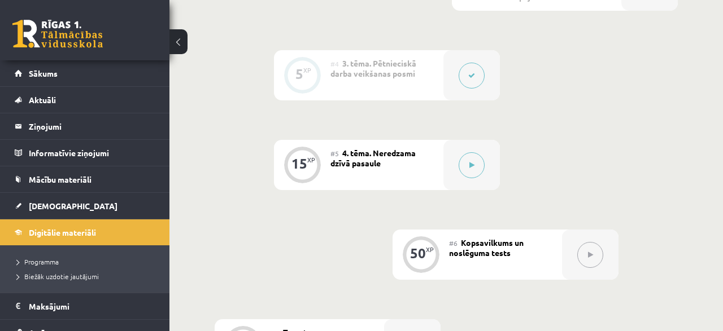
scroll to position [528, 0]
click at [480, 167] on button at bounding box center [471, 168] width 26 height 26
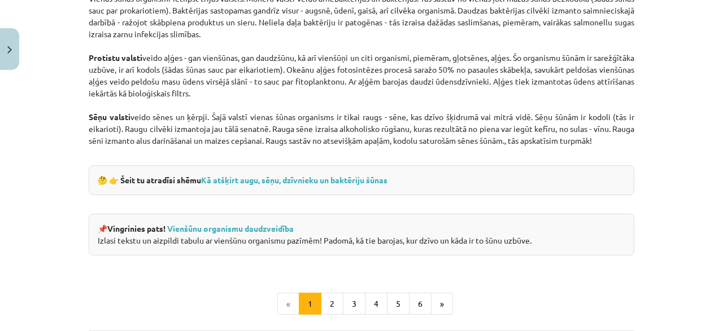
scroll to position [1140, 0]
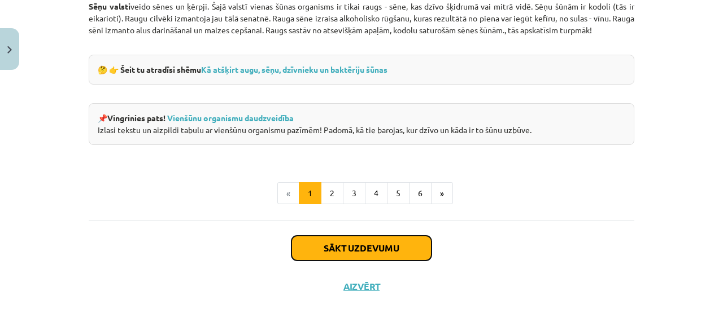
click at [369, 241] on button "Sākt uzdevumu" at bounding box center [361, 248] width 140 height 25
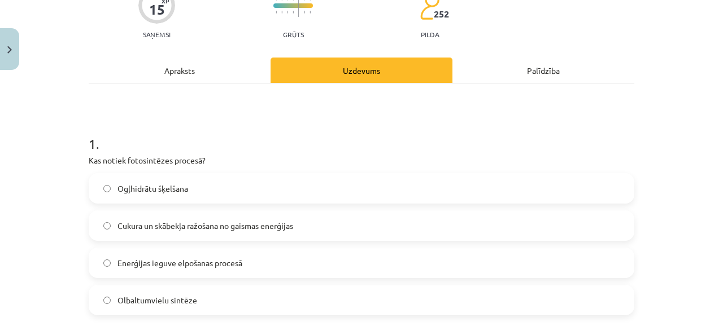
scroll to position [163, 0]
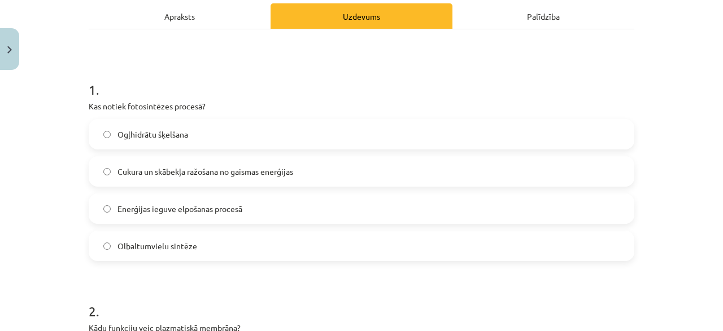
click at [199, 176] on span "Cukura un skābekļa ražošana no gaismas enerģijas" at bounding box center [205, 172] width 176 height 12
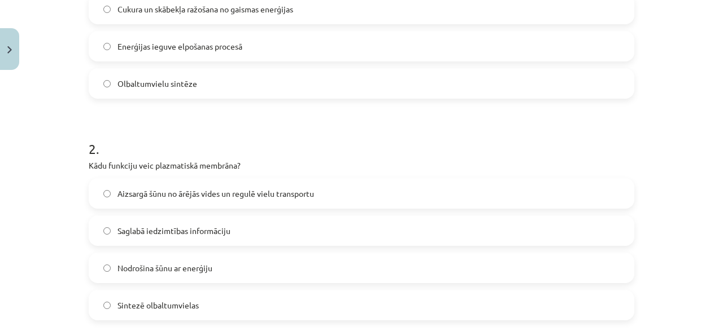
scroll to position [379, 0]
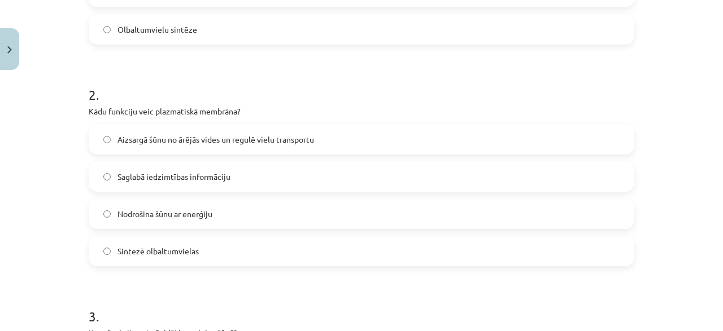
click at [222, 142] on span "Aizsargā šūnu no ārējās vides un regulē vielu transportu" at bounding box center [215, 140] width 196 height 12
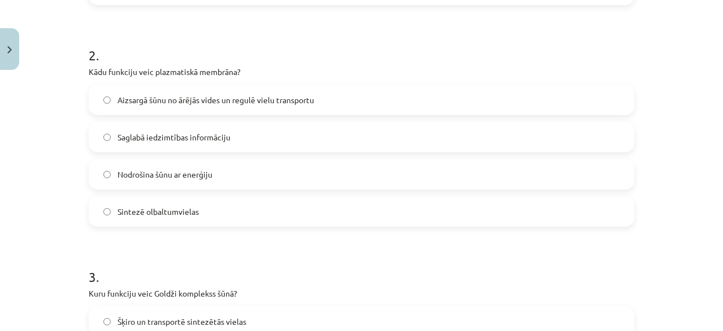
scroll to position [434, 0]
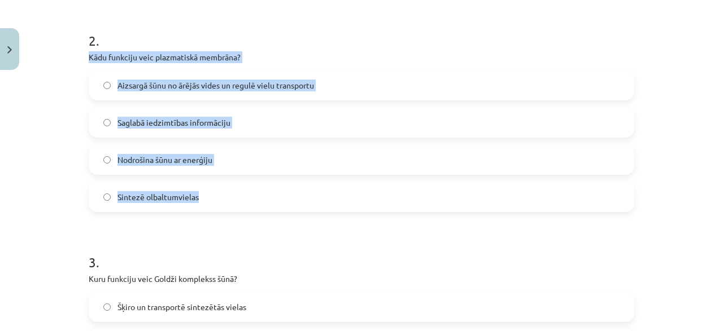
drag, startPoint x: 85, startPoint y: 55, endPoint x: 198, endPoint y: 190, distance: 176.7
click at [198, 190] on div "15 XP Saņemsi Grūts 252 pilda Apraksts Uzdevums Palīdzība 1 . Kas notiek fotosi…" at bounding box center [361, 311] width 559 height 1339
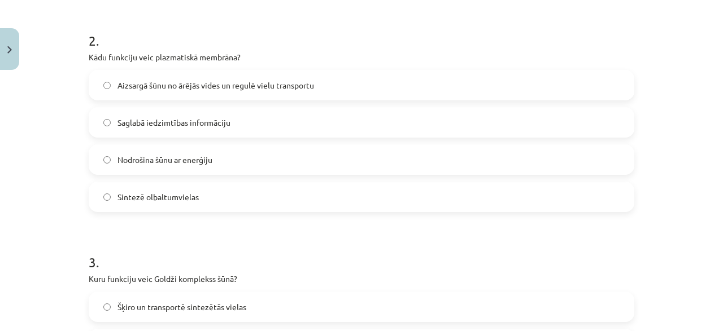
click at [69, 208] on div "Mācību tēma: Dabaszinības - 10. klases 1.ieskaites mācību materiāls #5 4. tēma.…" at bounding box center [361, 165] width 723 height 331
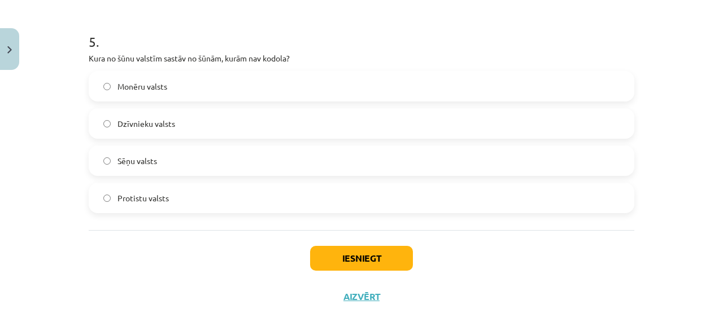
scroll to position [1110, 0]
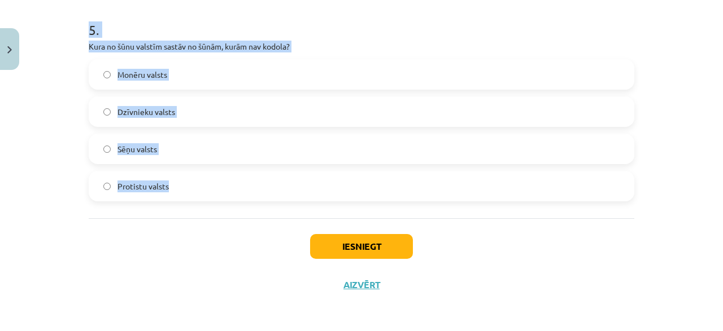
drag, startPoint x: 85, startPoint y: 49, endPoint x: 278, endPoint y: 200, distance: 246.1
copy form "2 . Kādu funkciju veic plazmatiskā membrāna? Aizsargā šūnu no ārējās vides un r…"
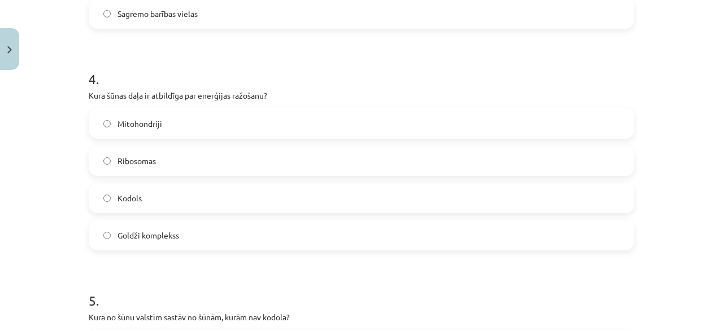
click at [46, 182] on div "Mācību tēma: Dabaszinības - 10. klases 1.ieskaites mācību materiāls #5 4. tēma.…" at bounding box center [361, 165] width 723 height 331
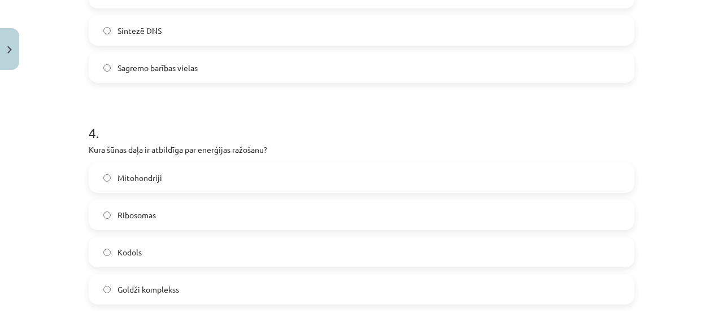
scroll to position [839, 0]
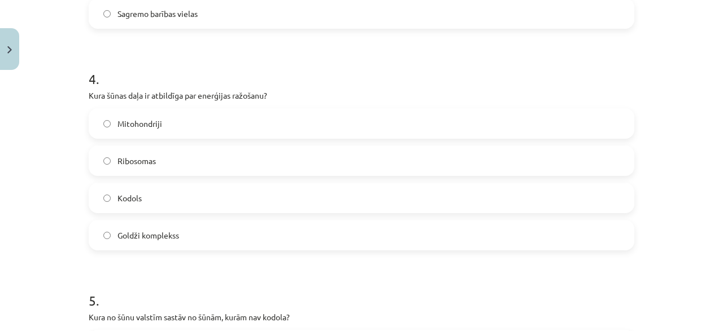
click at [127, 202] on span "Kodols" at bounding box center [129, 198] width 24 height 12
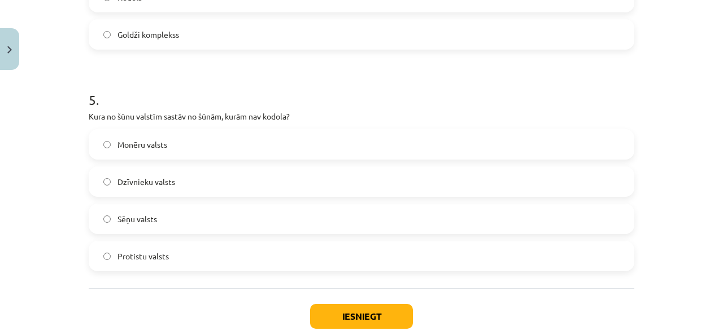
scroll to position [1056, 0]
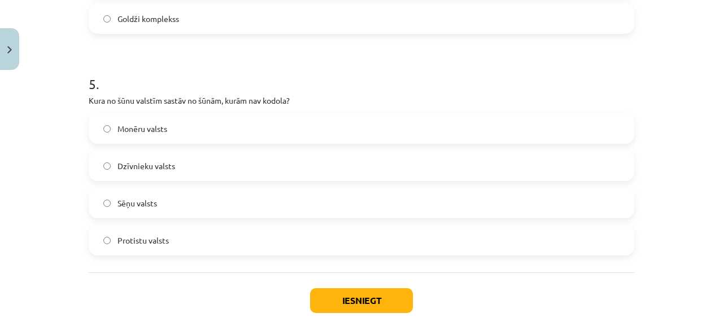
click at [162, 167] on span "Dzīvnieku valsts" at bounding box center [146, 166] width 58 height 12
click at [145, 129] on span "Monēru valsts" at bounding box center [142, 129] width 50 height 12
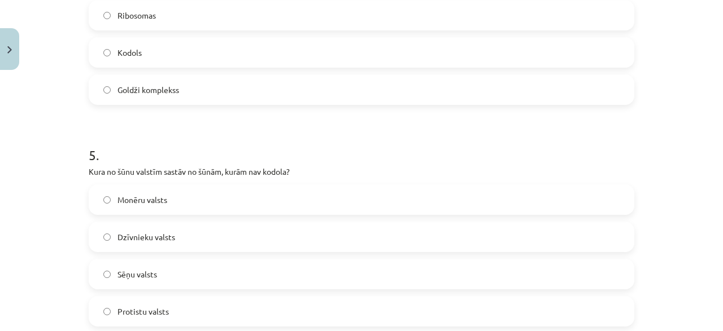
scroll to position [839, 0]
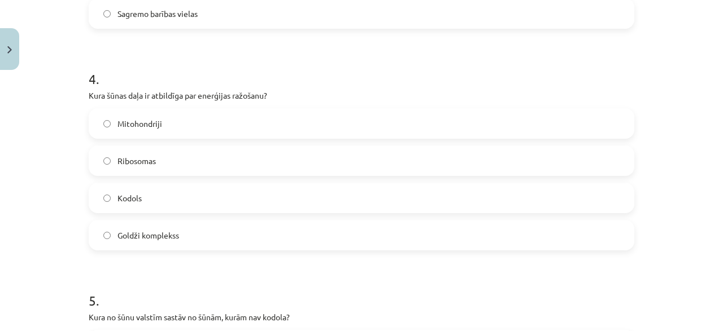
click at [141, 119] on span "Mitohondriji" at bounding box center [139, 124] width 45 height 12
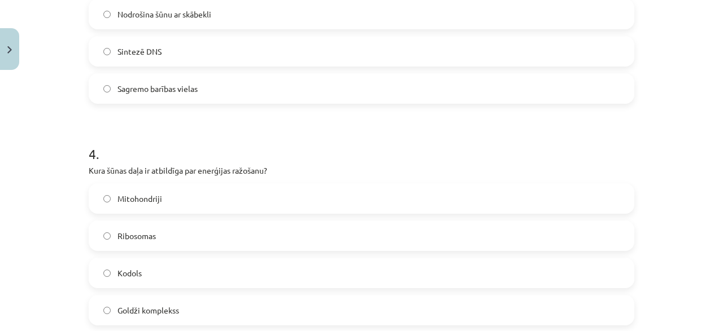
scroll to position [622, 0]
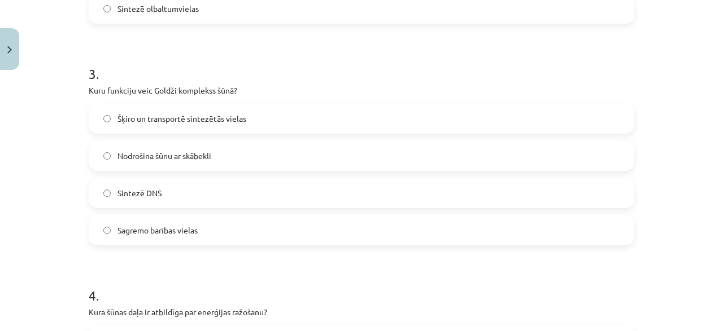
click at [159, 126] on label "Šķiro un transportē sintezētās vielas" at bounding box center [361, 118] width 543 height 28
click at [176, 167] on label "Nodrošina šūnu ar skābekli" at bounding box center [361, 156] width 543 height 28
click at [192, 234] on span "Sagremo barības vielas" at bounding box center [157, 231] width 80 height 12
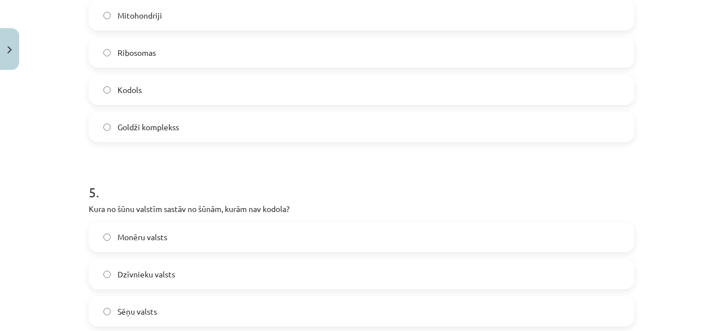
scroll to position [1110, 0]
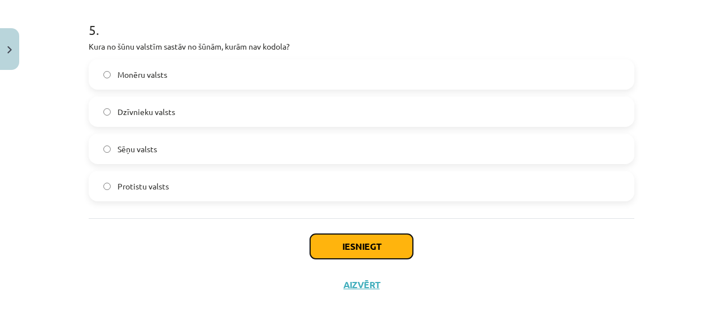
click at [363, 247] on button "Iesniegt" at bounding box center [361, 246] width 103 height 25
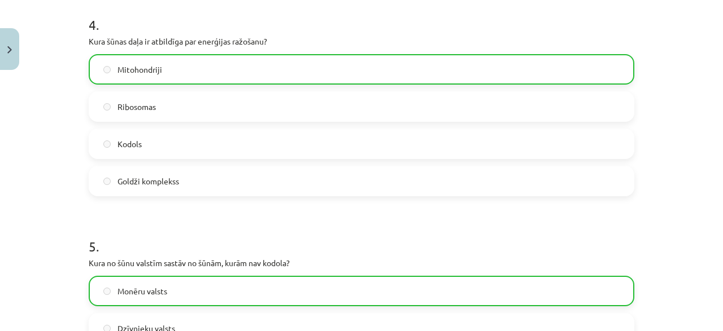
scroll to position [1145, 0]
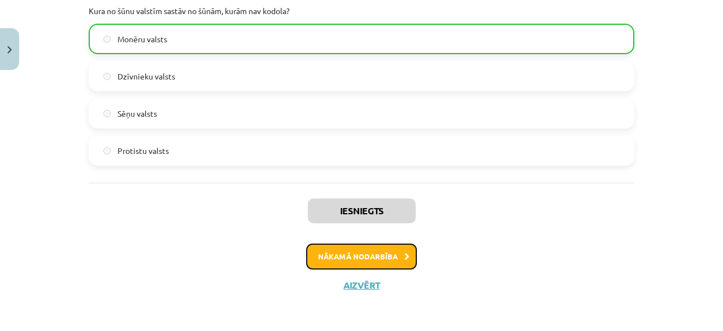
click at [370, 249] on button "Nākamā nodarbība" at bounding box center [361, 257] width 111 height 26
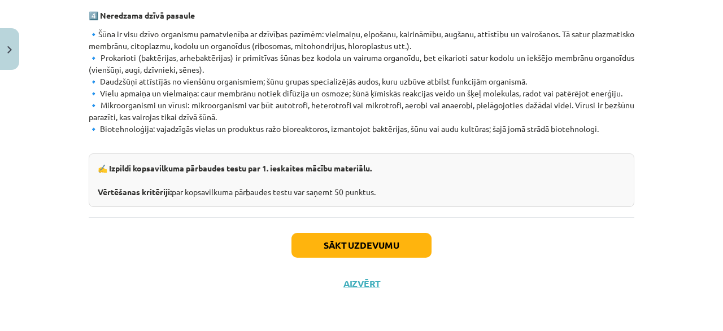
scroll to position [753, 0]
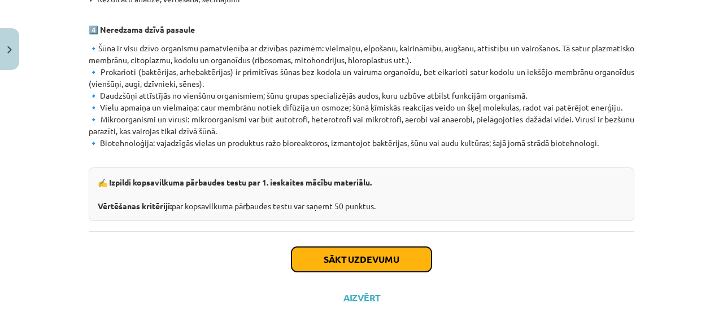
click at [364, 247] on button "Sākt uzdevumu" at bounding box center [361, 259] width 140 height 25
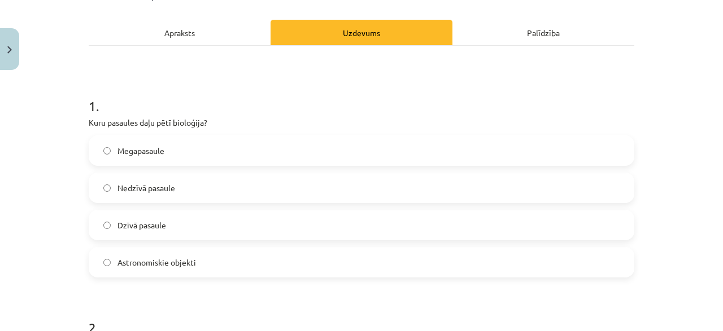
scroll to position [163, 0]
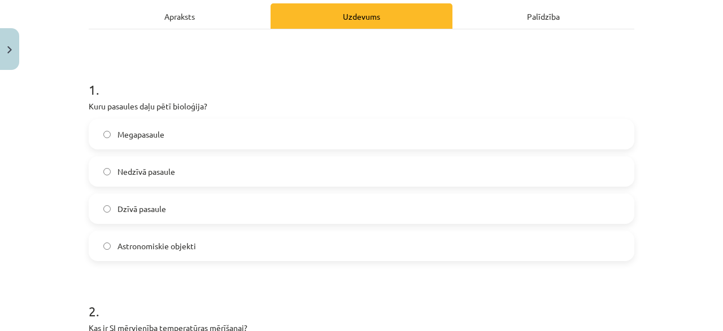
click at [203, 208] on label "Dzīvā pasaule" at bounding box center [361, 209] width 543 height 28
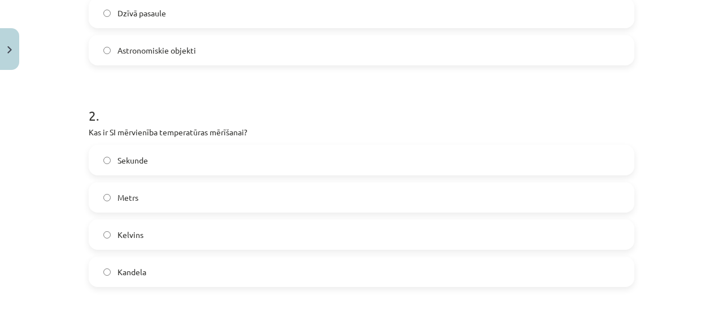
scroll to position [379, 0]
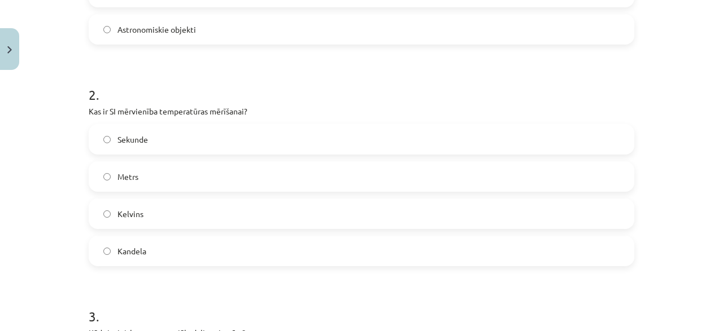
click at [148, 219] on label "Kelvins" at bounding box center [361, 214] width 543 height 28
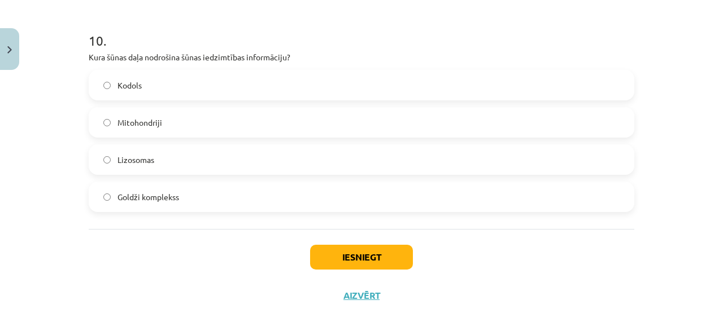
scroll to position [2220, 0]
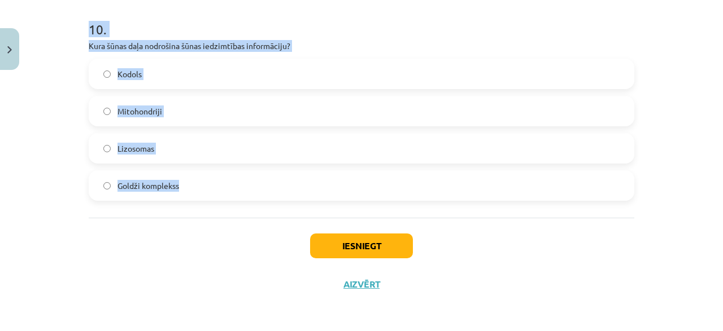
drag, startPoint x: 90, startPoint y: 108, endPoint x: 277, endPoint y: 203, distance: 209.8
copy form "Kas ir SI mērvienība temperatūras mērīšanai? Sekunde Metrs Kelvins Kandela 3 . …"
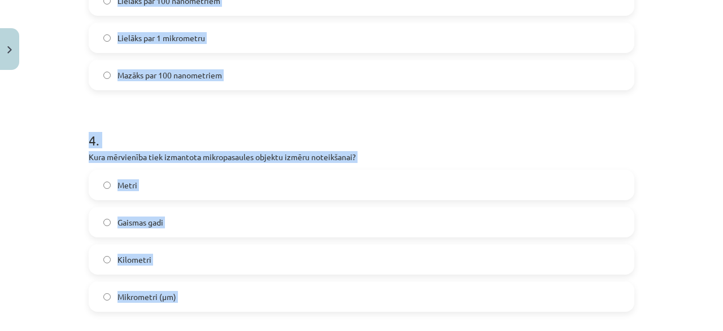
scroll to position [702, 0]
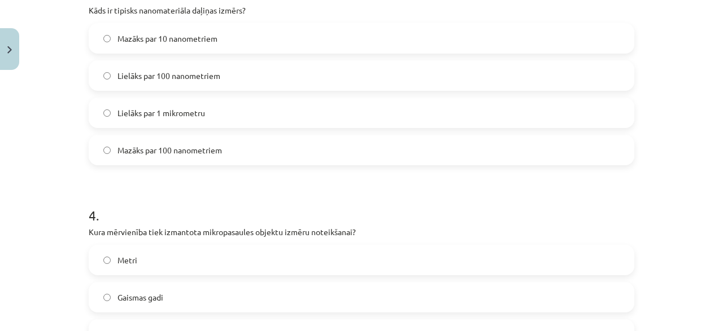
click at [54, 177] on div "Mācību tēma: Dabaszinības - 10. klases 1.ieskaites mācību materiāls #6 Kopsavil…" at bounding box center [361, 165] width 723 height 331
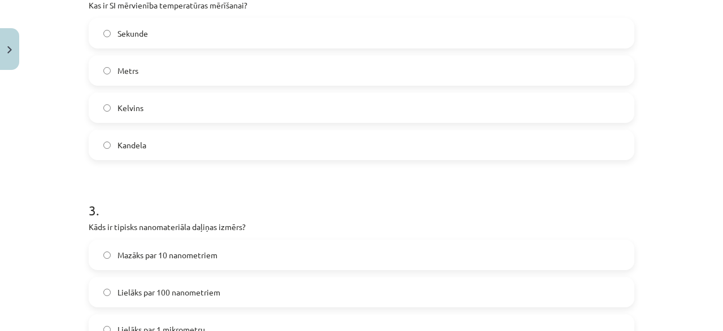
scroll to position [431, 0]
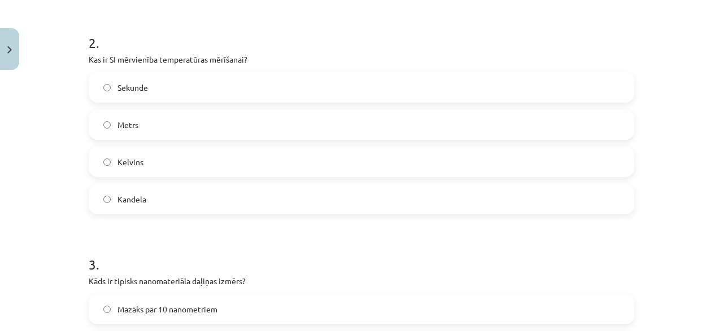
click at [190, 202] on label "Kandela" at bounding box center [361, 199] width 543 height 28
click at [170, 162] on label "Kelvins" at bounding box center [361, 162] width 543 height 28
click at [176, 194] on label "Kandela" at bounding box center [361, 199] width 543 height 28
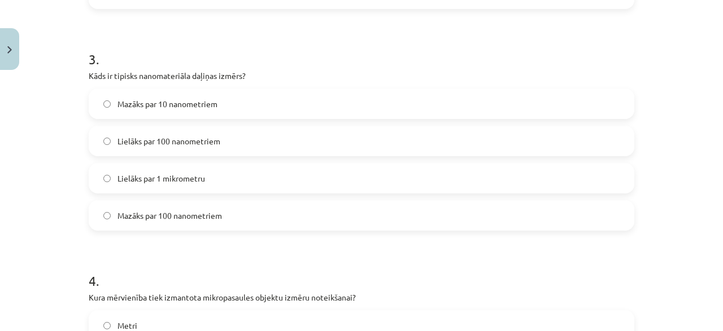
scroll to position [648, 0]
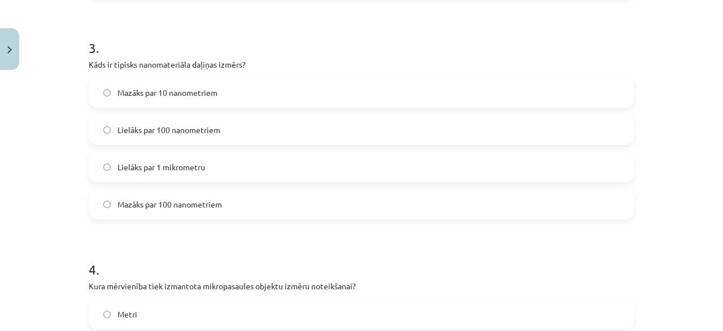
click at [205, 210] on label "Mazāks par 100 nanometriem" at bounding box center [361, 204] width 543 height 28
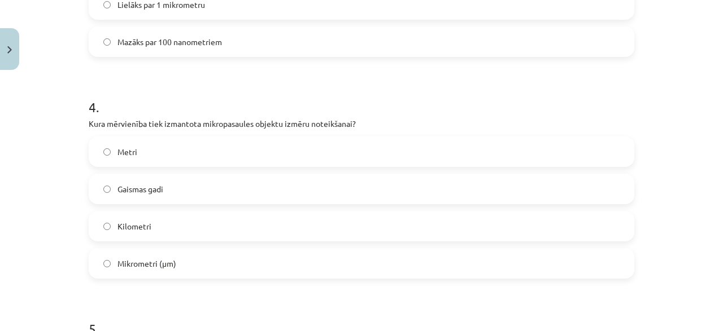
scroll to position [865, 0]
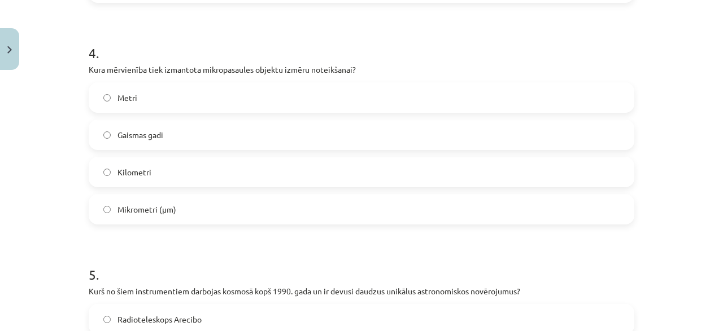
click at [188, 213] on label "Mikrometri (μm)" at bounding box center [361, 209] width 543 height 28
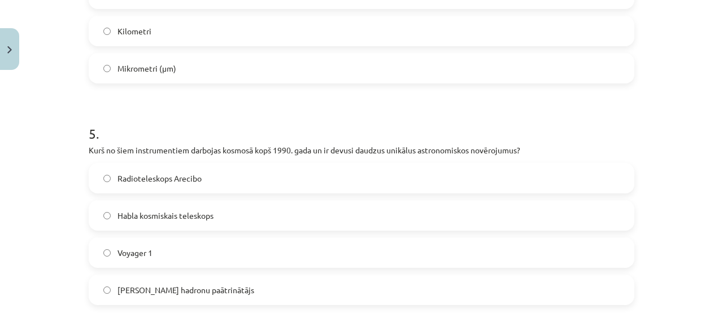
scroll to position [1027, 0]
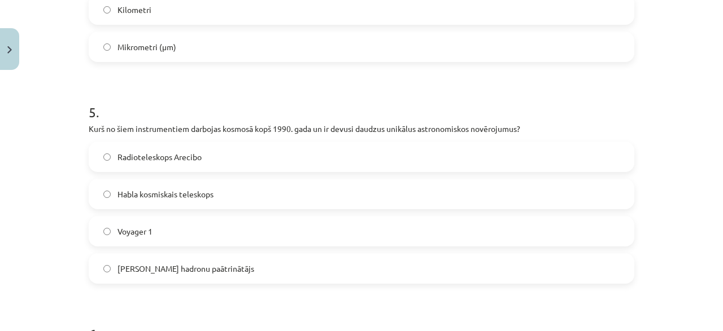
click at [196, 146] on label "Radioteleskops Arecibo" at bounding box center [361, 157] width 543 height 28
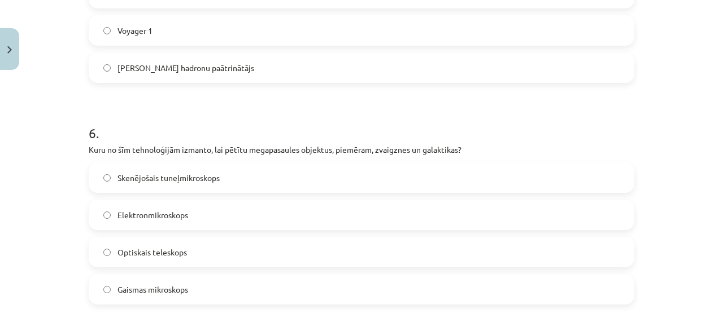
scroll to position [1244, 0]
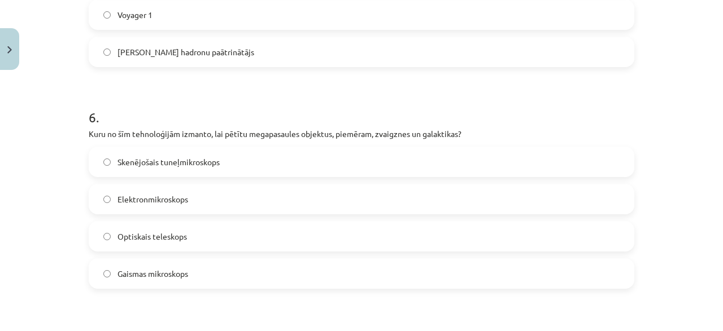
click at [194, 238] on label "Optiskais teleskops" at bounding box center [361, 236] width 543 height 28
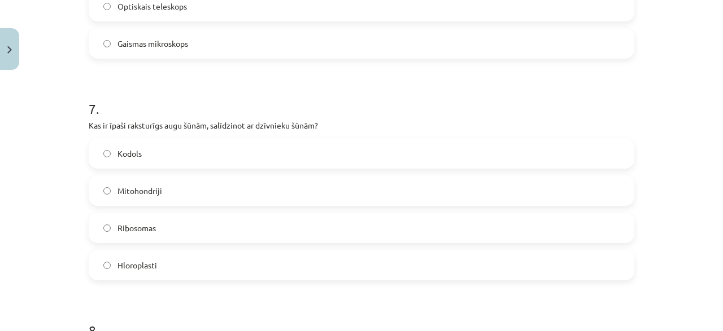
scroll to position [1515, 0]
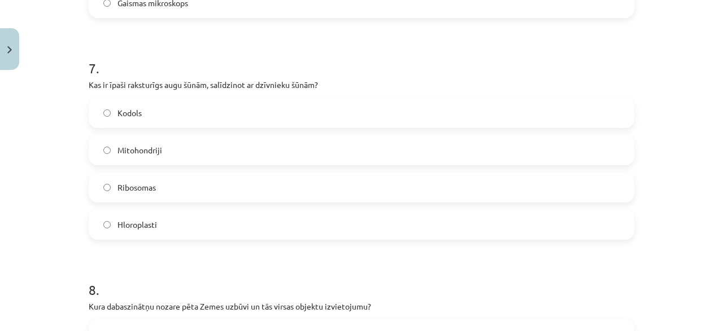
click at [168, 148] on label "Mitohondriji" at bounding box center [361, 150] width 543 height 28
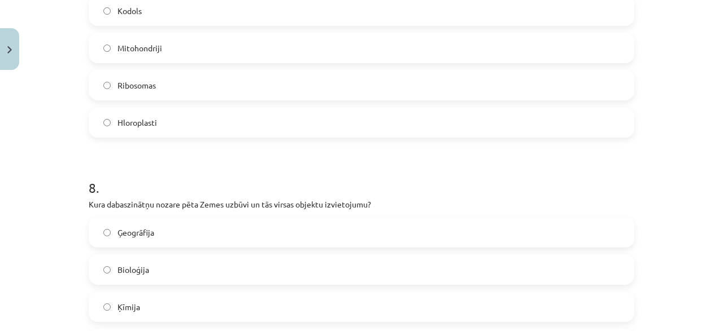
scroll to position [1623, 0]
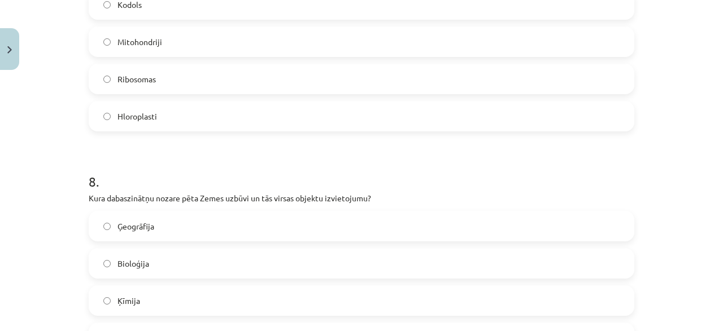
click at [152, 111] on span "Hloroplasti" at bounding box center [137, 117] width 40 height 12
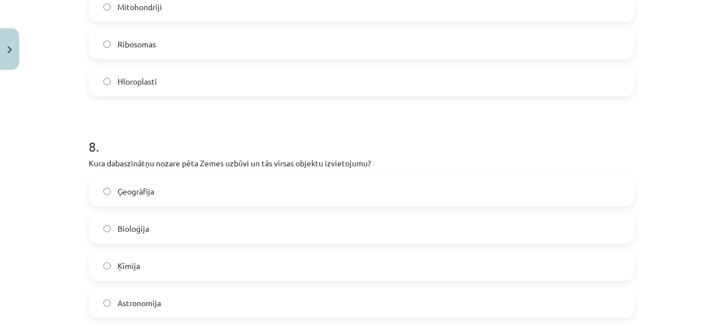
scroll to position [1678, 0]
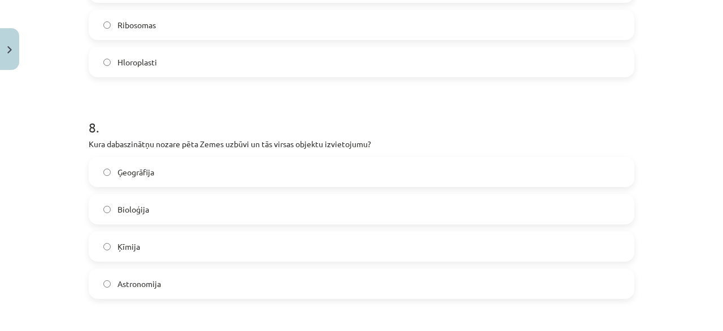
click at [181, 169] on label "Ģeogrāfija" at bounding box center [361, 172] width 543 height 28
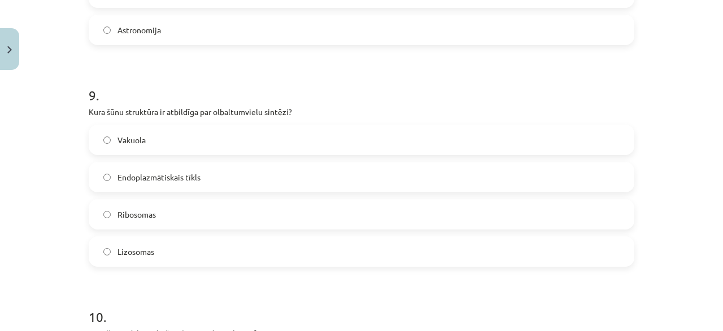
scroll to position [1949, 0]
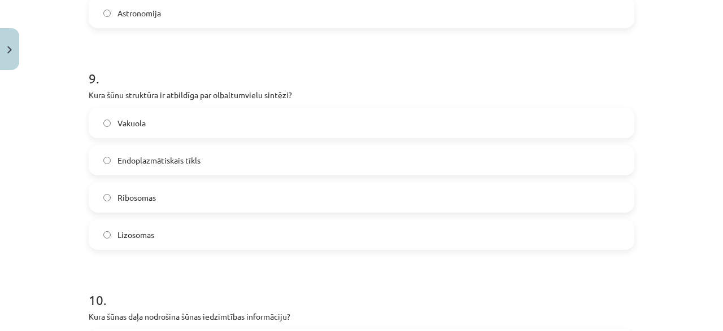
click at [211, 161] on label "Endoplazmātiskais tīkls" at bounding box center [361, 160] width 543 height 28
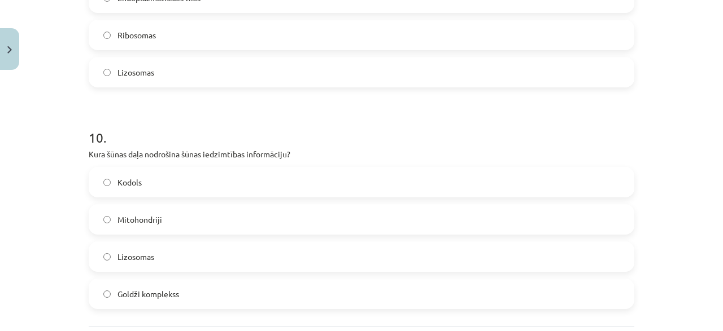
scroll to position [2165, 0]
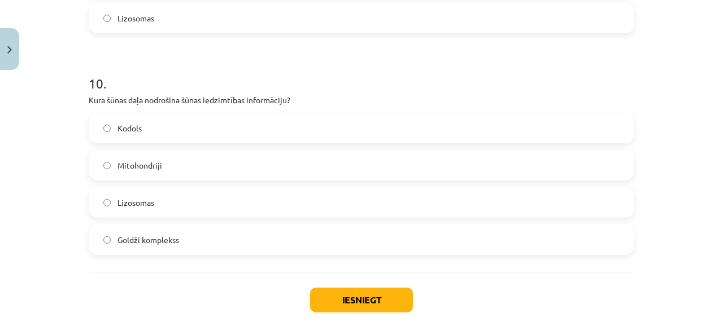
click at [200, 125] on label "Kodols" at bounding box center [361, 128] width 543 height 28
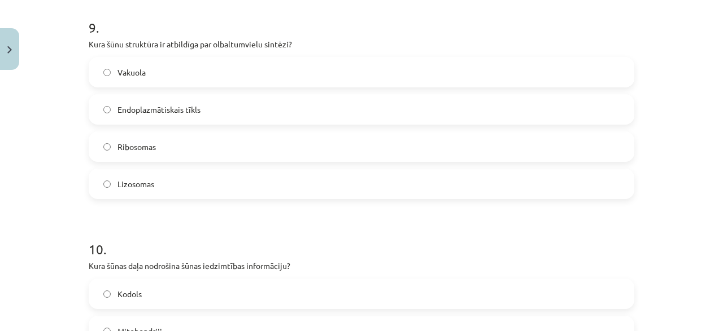
scroll to position [1949, 0]
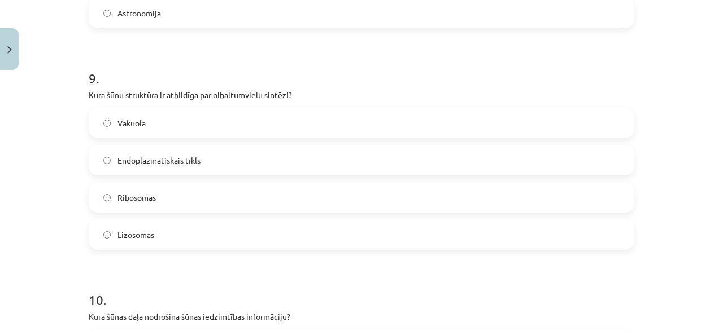
click at [157, 203] on label "Ribosomas" at bounding box center [361, 197] width 543 height 28
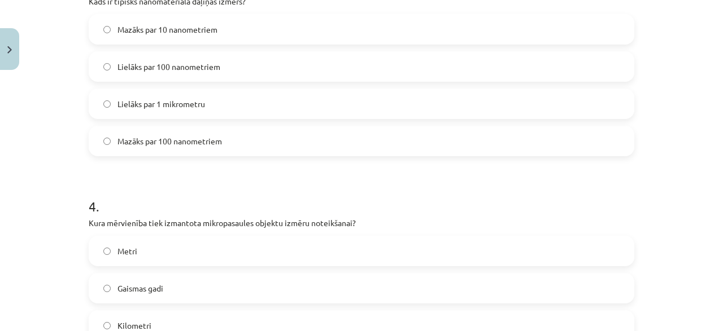
scroll to position [702, 0]
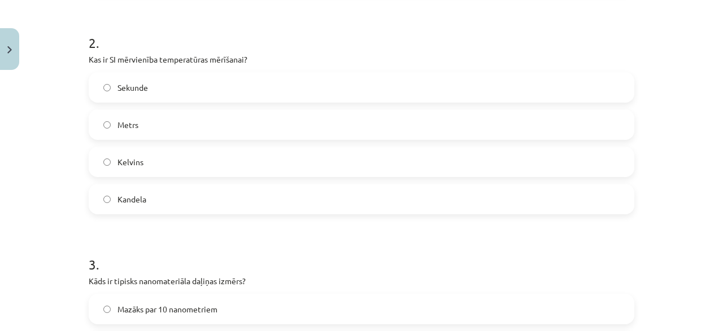
click at [141, 159] on span "Kelvins" at bounding box center [130, 162] width 26 height 12
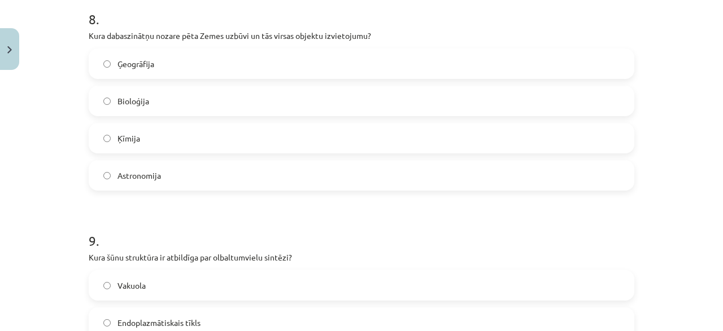
scroll to position [2220, 0]
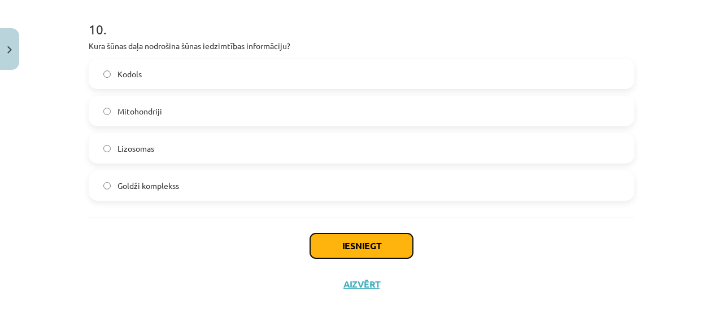
click at [372, 249] on button "Iesniegt" at bounding box center [361, 246] width 103 height 25
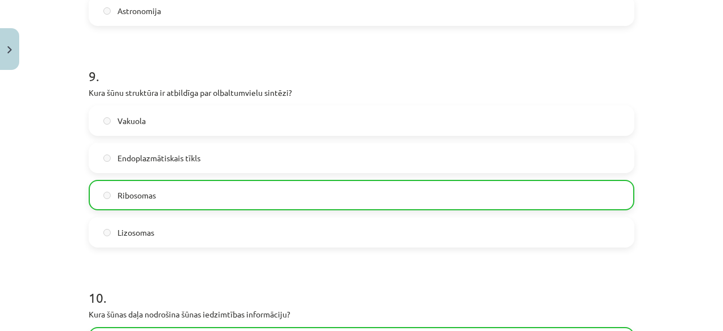
scroll to position [2255, 0]
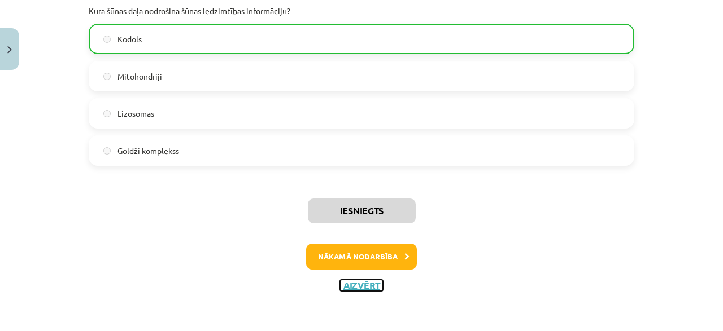
click at [367, 286] on button "Aizvērt" at bounding box center [361, 285] width 43 height 11
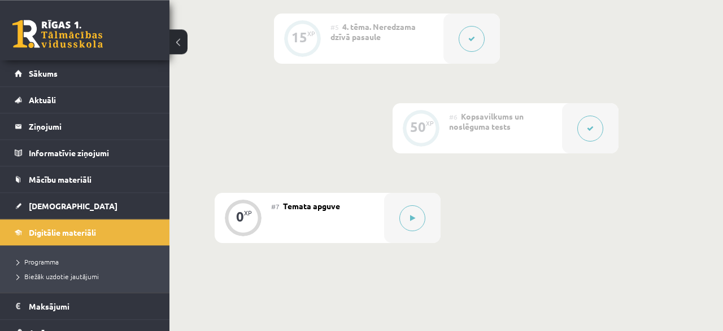
scroll to position [649, 0]
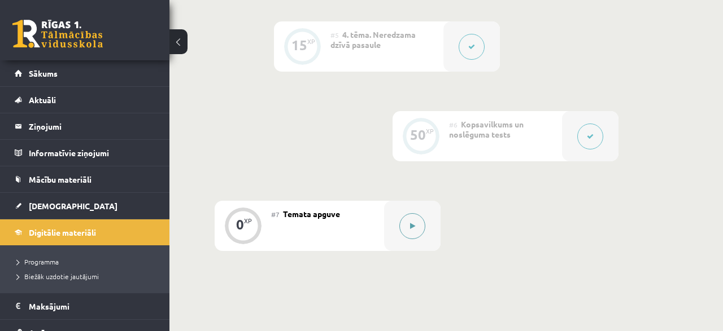
click at [418, 226] on button at bounding box center [412, 226] width 26 height 26
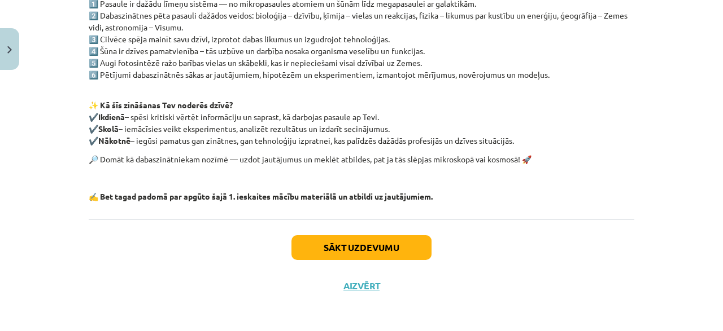
scroll to position [260, 0]
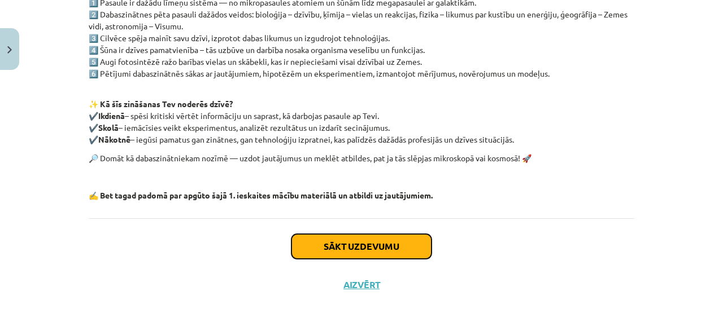
click at [361, 248] on button "Sākt uzdevumu" at bounding box center [361, 246] width 140 height 25
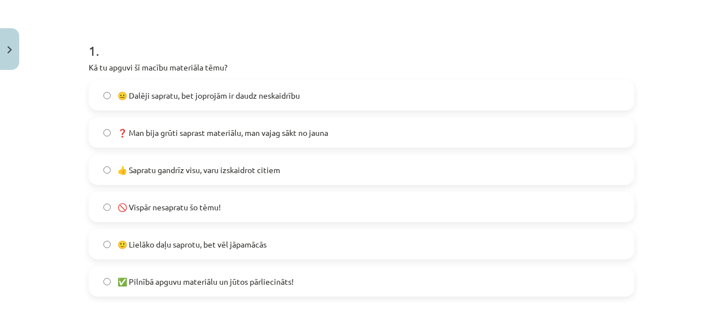
scroll to position [217, 0]
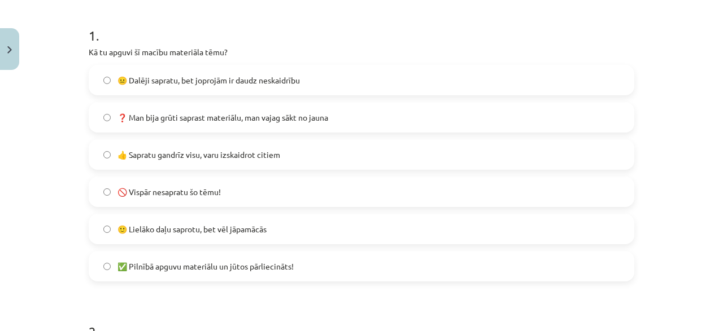
click at [218, 229] on span "🙂 Lielāko daļu saprotu, bet vēl jāpamācās" at bounding box center [191, 230] width 149 height 12
click at [216, 155] on span "👍 Sapratu gandrīz visu, varu izskaidrot citiem" at bounding box center [198, 155] width 163 height 12
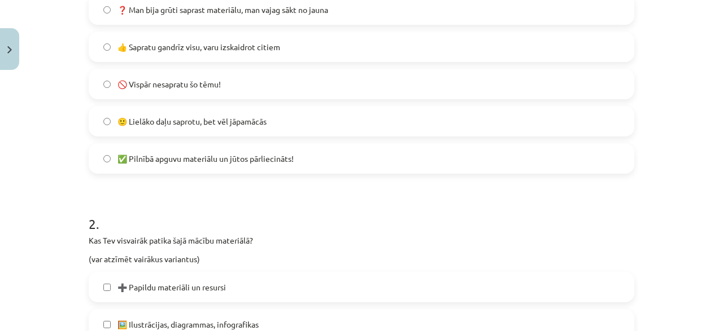
scroll to position [325, 0]
click at [252, 165] on label "✅ Pilnībā apguvu materiālu un jūtos pārliecināts!" at bounding box center [361, 158] width 543 height 28
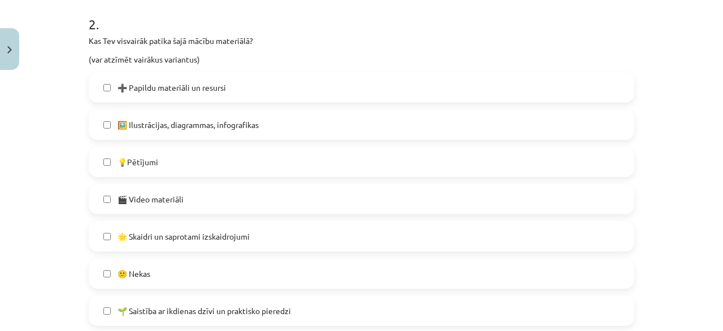
scroll to position [542, 0]
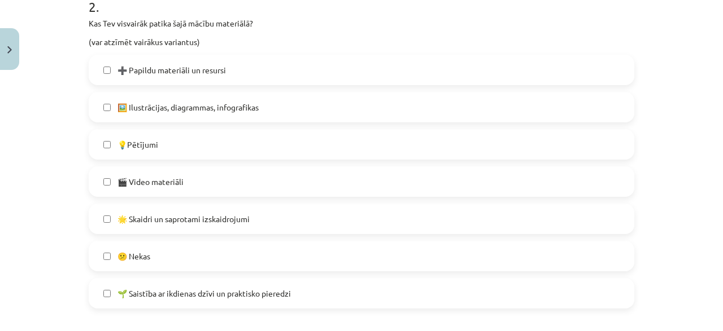
click at [200, 183] on label "🎬 Video materiāli" at bounding box center [361, 182] width 543 height 28
click at [218, 223] on span "🌟 Skaidri un saprotami izskaidrojumi" at bounding box center [183, 219] width 132 height 12
click at [171, 146] on label "💡Pētījumi" at bounding box center [361, 144] width 543 height 28
click at [180, 110] on span "🖼️ Ilustrācijas, diagrammas, infografikas" at bounding box center [187, 108] width 141 height 12
click at [192, 73] on span "➕ Papildu materiāli un resursi" at bounding box center [171, 70] width 108 height 12
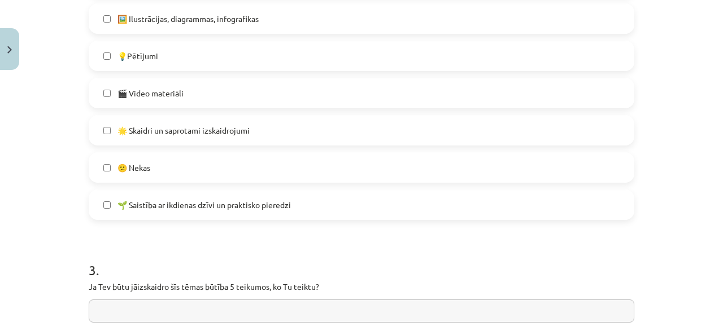
scroll to position [650, 0]
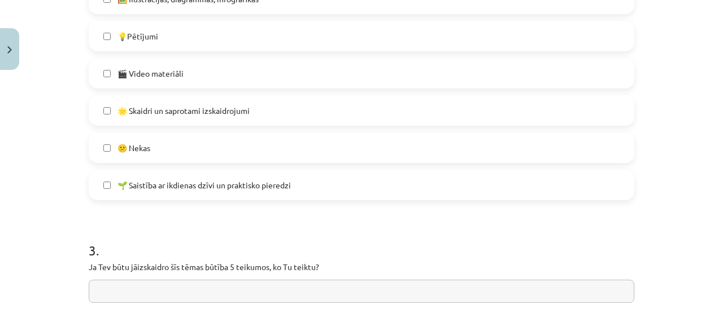
click at [208, 195] on label "🌱 Saistība ar ikdienas dzīvi un praktisko pieredzi" at bounding box center [361, 185] width 543 height 28
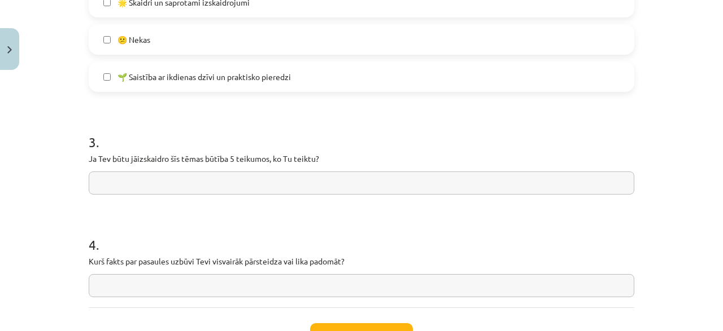
scroll to position [813, 0]
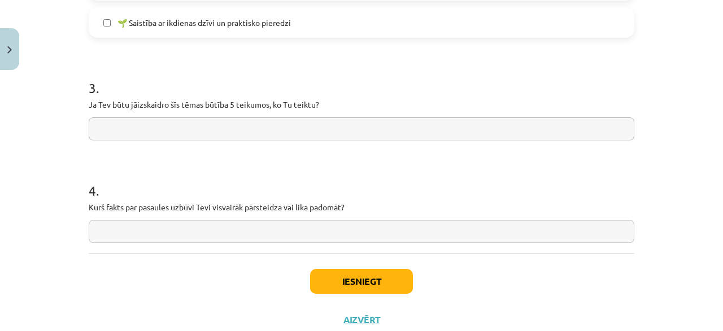
click at [225, 131] on input "text" at bounding box center [361, 128] width 545 height 23
click at [233, 181] on h1 "4 ." at bounding box center [361, 180] width 545 height 35
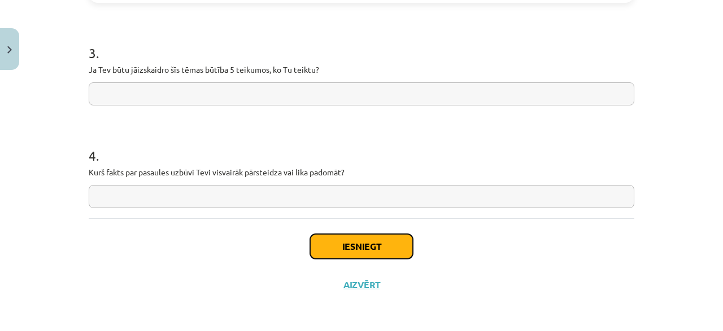
click at [361, 247] on button "Iesniegt" at bounding box center [361, 246] width 103 height 25
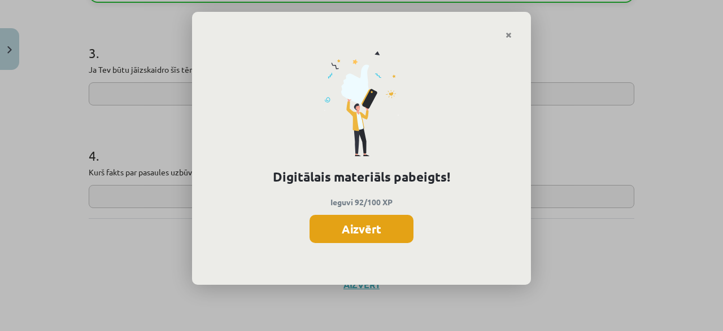
click at [370, 230] on button "Aizvērt" at bounding box center [361, 229] width 104 height 28
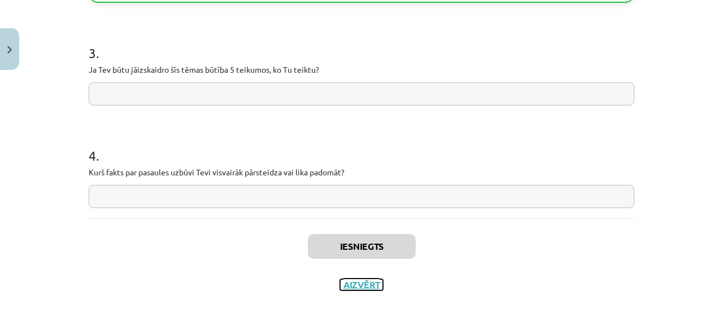
click at [361, 287] on button "Aizvērt" at bounding box center [361, 284] width 43 height 11
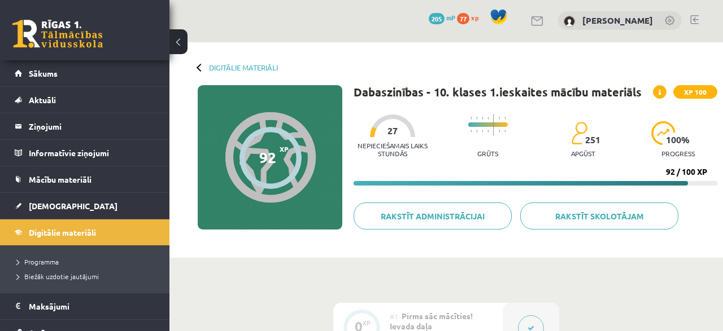
scroll to position [0, 0]
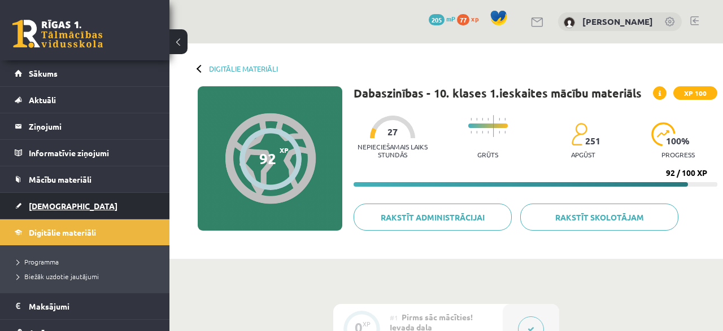
click at [50, 204] on span "[DEMOGRAPHIC_DATA]" at bounding box center [73, 206] width 89 height 10
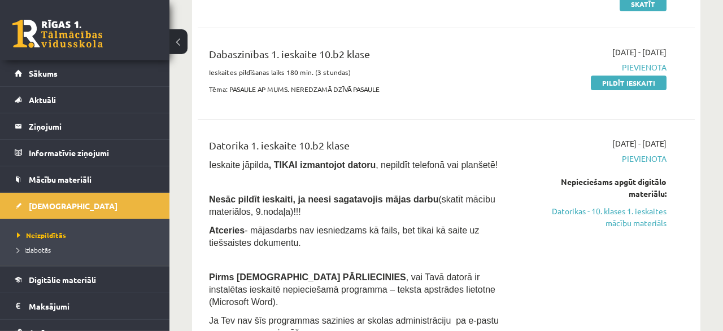
scroll to position [176, 0]
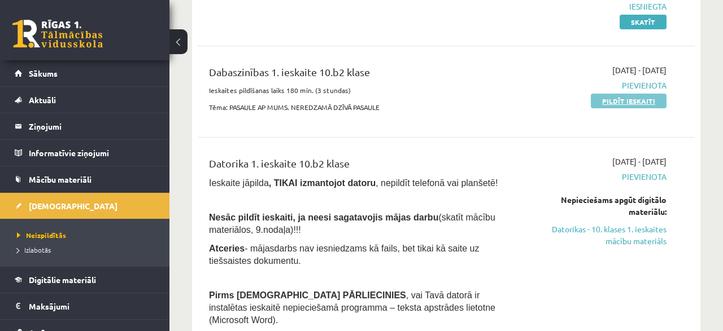
click at [631, 100] on link "Pildīt ieskaiti" at bounding box center [628, 101] width 76 height 15
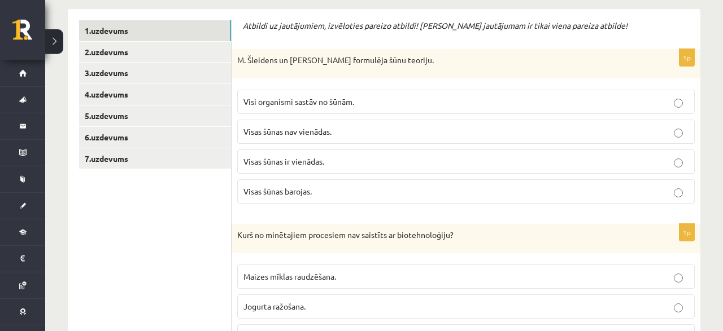
scroll to position [235, 0]
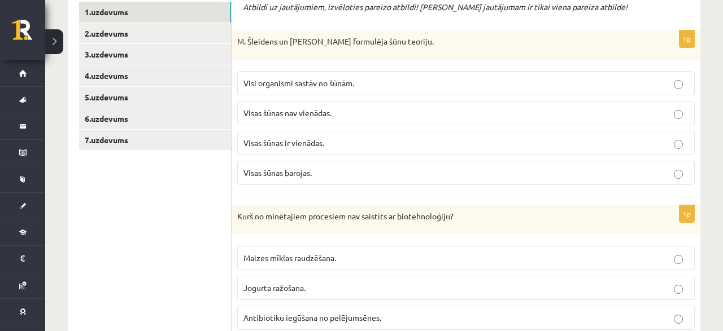
click at [338, 85] on span "Visi organismi sastāv no šūnām." at bounding box center [298, 83] width 111 height 10
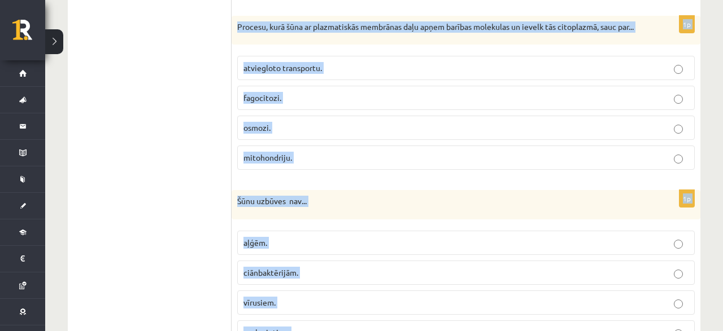
scroll to position [3447, 0]
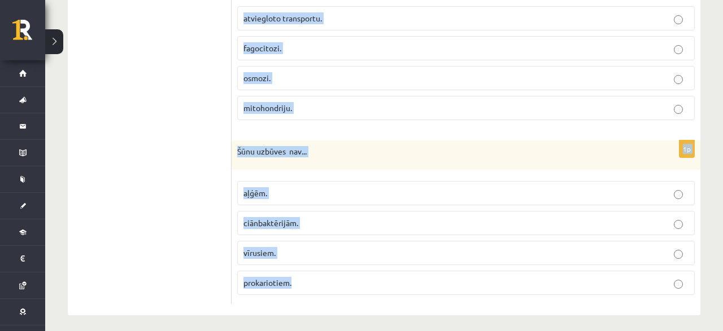
drag, startPoint x: 238, startPoint y: 42, endPoint x: 504, endPoint y: 358, distance: 413.0
copy form "L. Ipsumdol si A. Conse adipiscin elit seddoei. Temp incididun utlabo et dolor.…"
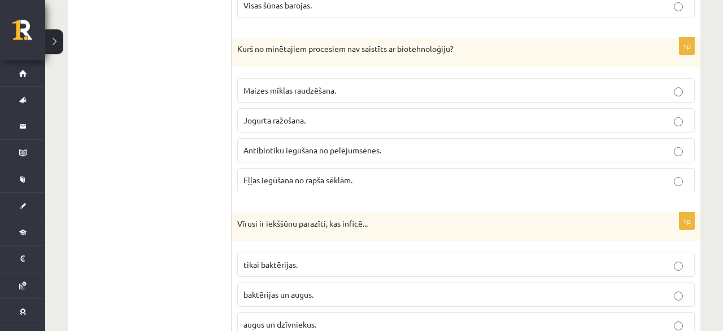
scroll to position [411, 0]
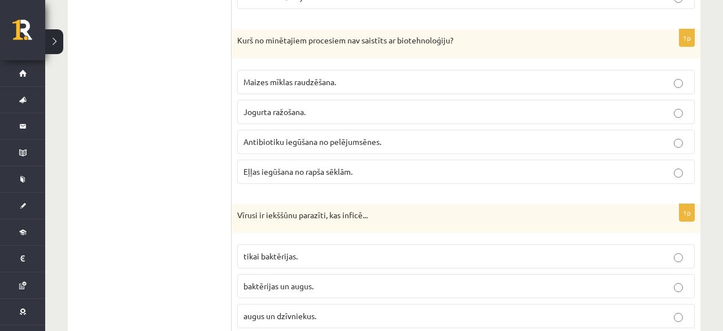
click at [319, 170] on span "Eļļas iegūšana no rapša sēklām." at bounding box center [297, 172] width 109 height 10
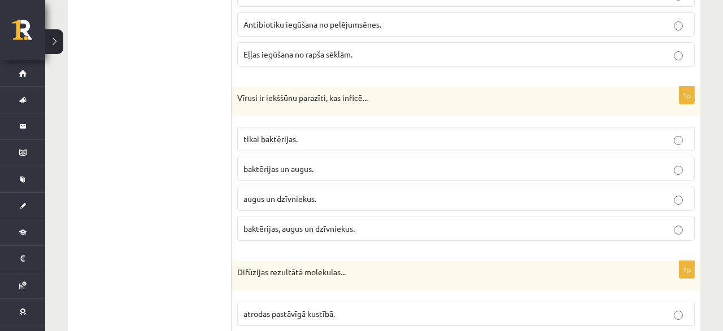
scroll to position [587, 0]
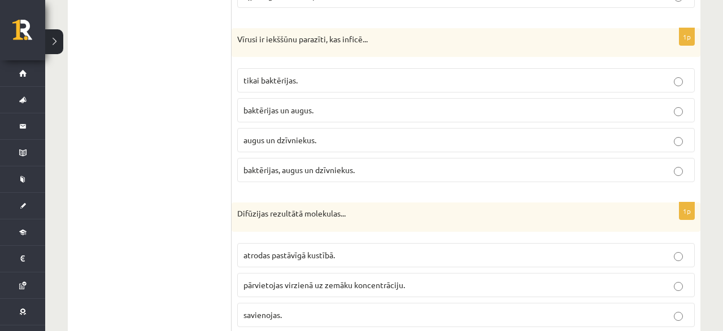
click at [257, 69] on label "tikai baktērijas." at bounding box center [465, 80] width 457 height 24
click at [294, 135] on span "augus un dzīvniekus." at bounding box center [279, 140] width 73 height 10
click at [299, 170] on span "baktērijas, augus un dzīvniekus." at bounding box center [298, 170] width 111 height 10
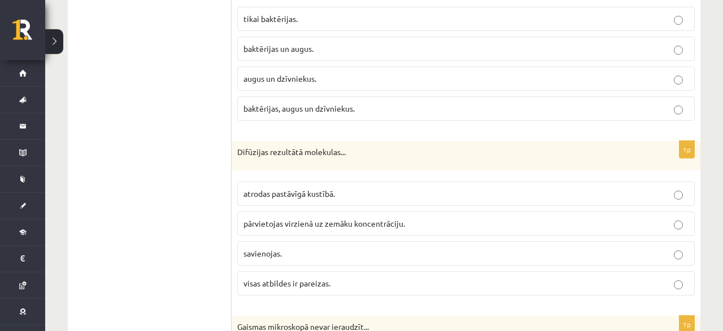
scroll to position [704, 0]
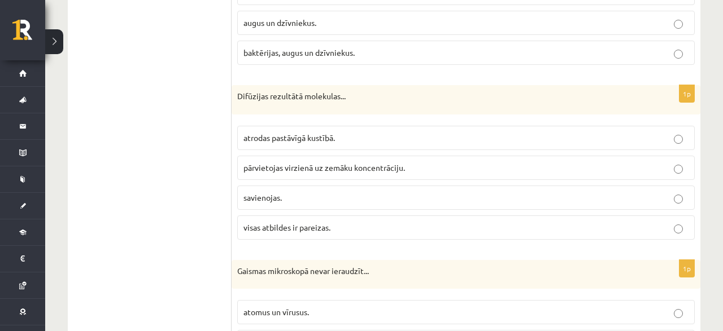
click at [266, 228] on label "visas atbildes ir pareizas." at bounding box center [465, 228] width 457 height 24
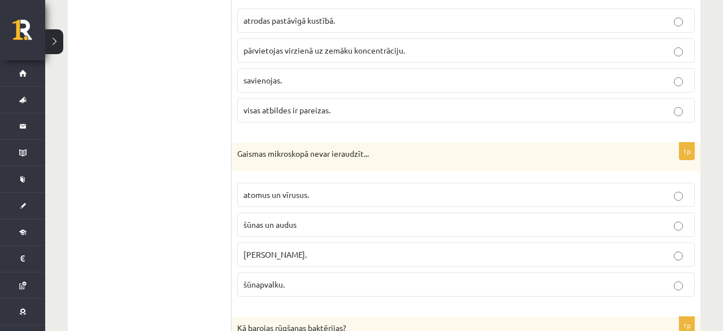
scroll to position [881, 0]
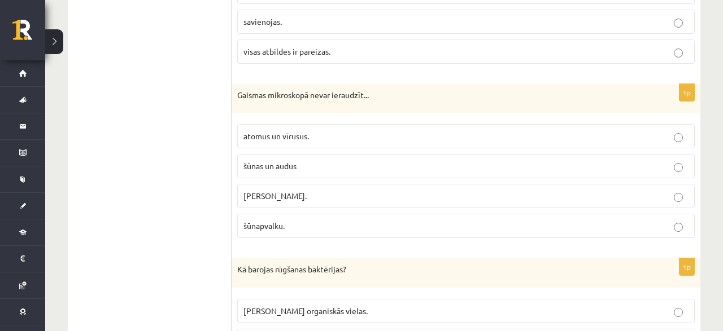
click at [281, 133] on span "atomus un vīrusus." at bounding box center [275, 136] width 65 height 10
click at [284, 221] on span "šūnapvalku." at bounding box center [263, 226] width 41 height 10
click at [297, 131] on span "atomus un vīrusus." at bounding box center [275, 136] width 65 height 10
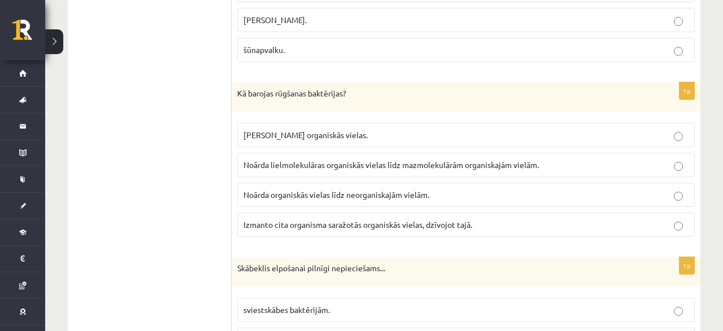
scroll to position [1115, 0]
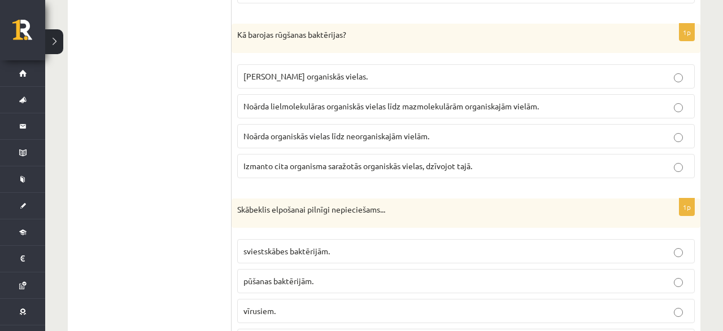
click at [284, 102] on span "Noārda lielmolekulāras organiskās vielas līdz mazmolekulārām organiskajām vielā…" at bounding box center [390, 106] width 295 height 10
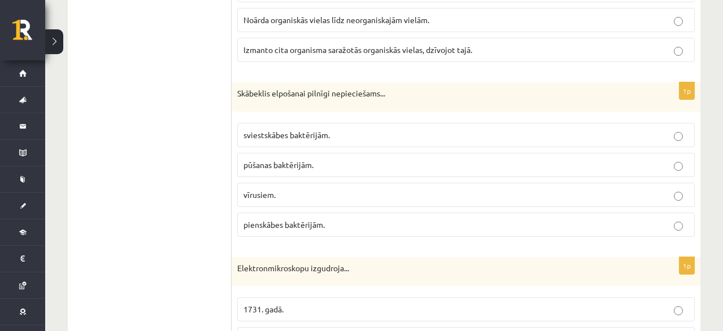
scroll to position [1233, 0]
click at [292, 218] on span "pienskābes baktērijām." at bounding box center [283, 223] width 81 height 10
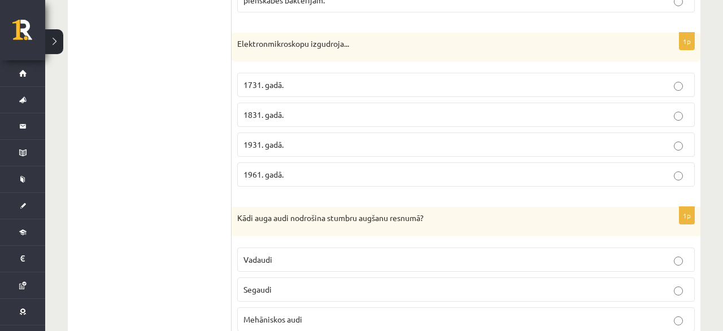
scroll to position [1468, 0]
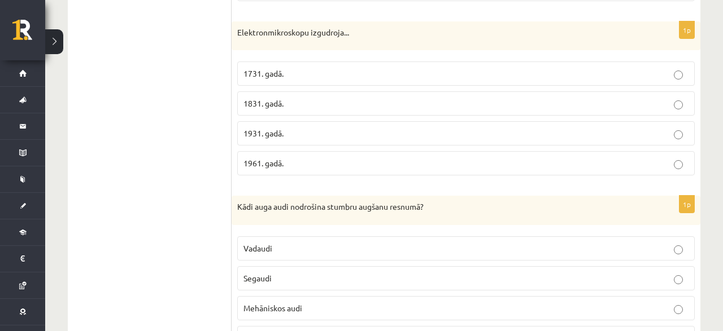
click at [291, 128] on p "1931. gadā." at bounding box center [465, 134] width 445 height 12
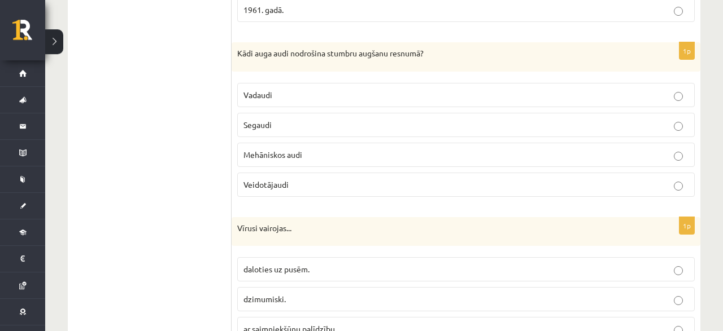
scroll to position [1644, 0]
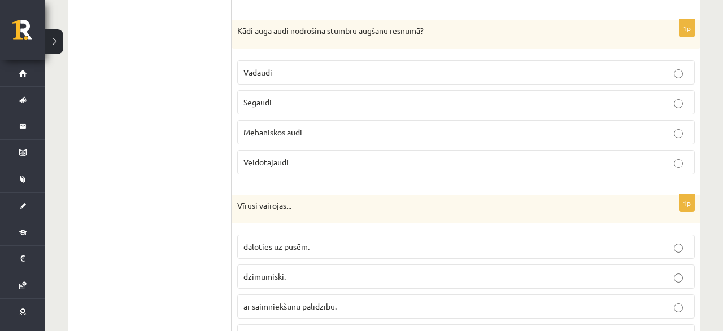
click at [279, 157] on span "Veidotājaudi" at bounding box center [265, 162] width 45 height 10
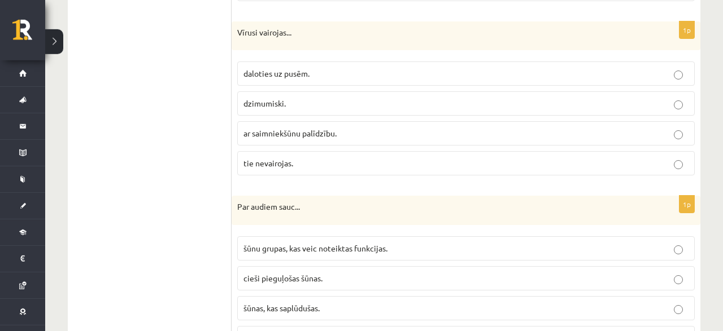
scroll to position [1820, 0]
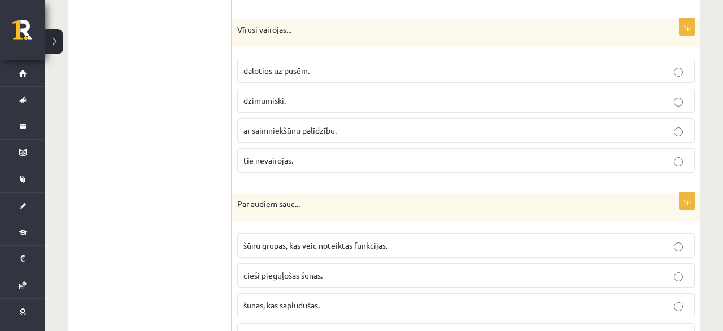
click at [290, 64] on label "daloties uz pusēm." at bounding box center [465, 71] width 457 height 24
click at [260, 95] on span "dzimumiski." at bounding box center [264, 100] width 42 height 10
click at [291, 122] on label "ar saimniekšūnu palīdzību." at bounding box center [465, 131] width 457 height 24
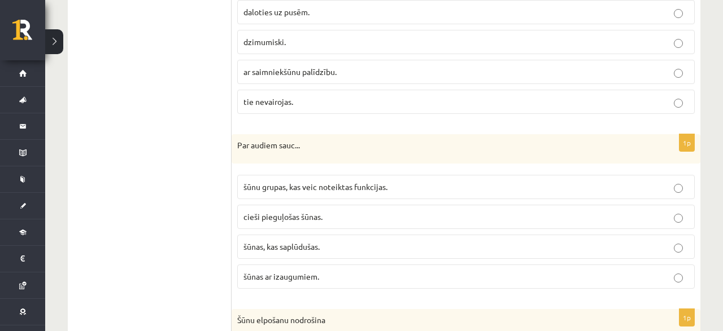
scroll to position [1937, 0]
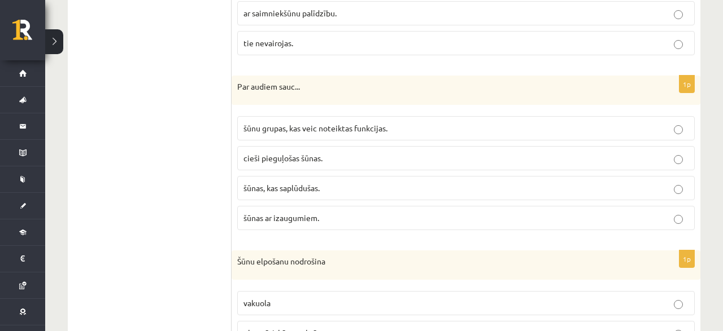
click at [316, 123] on span "šūnu grupas, kas veic noteiktas funkcijas." at bounding box center [315, 128] width 144 height 10
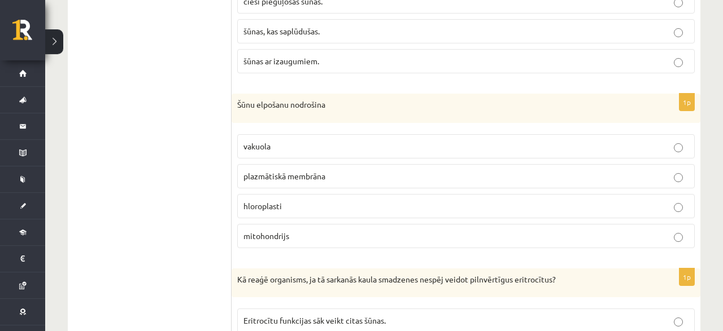
scroll to position [2113, 0]
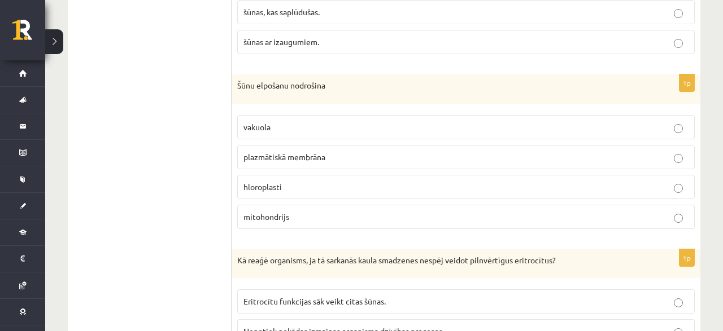
click at [272, 212] on span "mitohondrijs" at bounding box center [266, 217] width 46 height 10
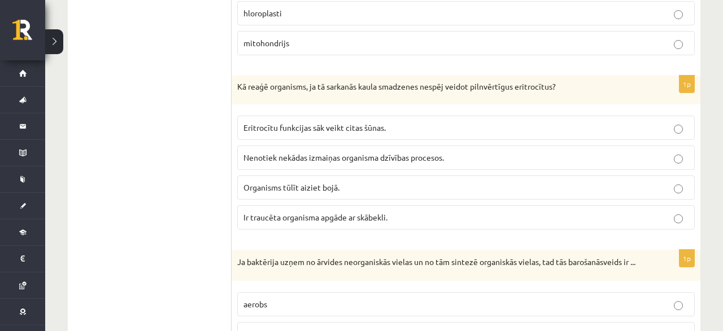
scroll to position [2289, 0]
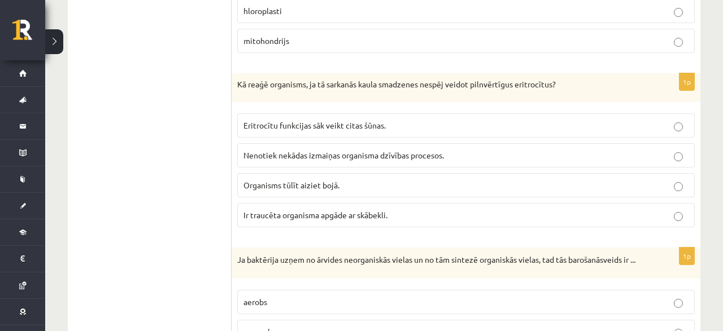
click at [295, 209] on p "Ir traucēta organisma apgāde ar skābekli." at bounding box center [465, 215] width 445 height 12
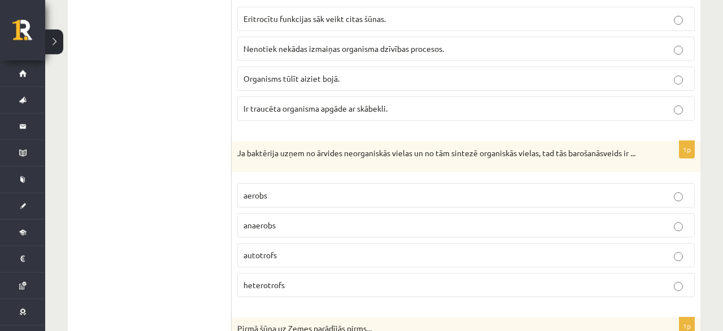
scroll to position [2466, 0]
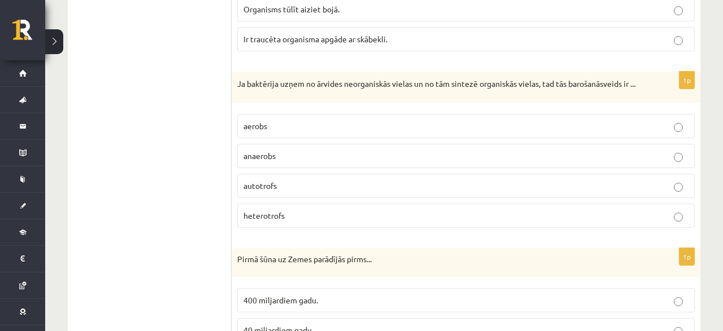
click at [284, 180] on p "autotrofs" at bounding box center [465, 186] width 445 height 12
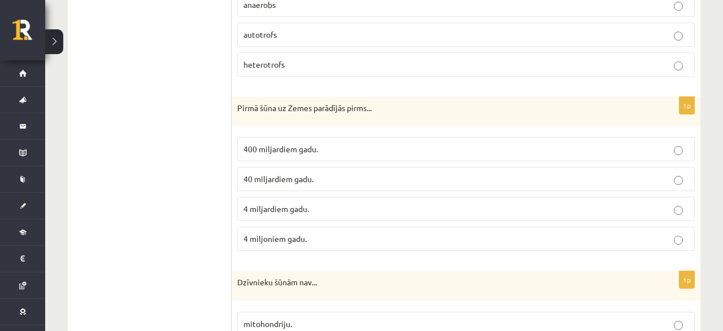
scroll to position [2642, 0]
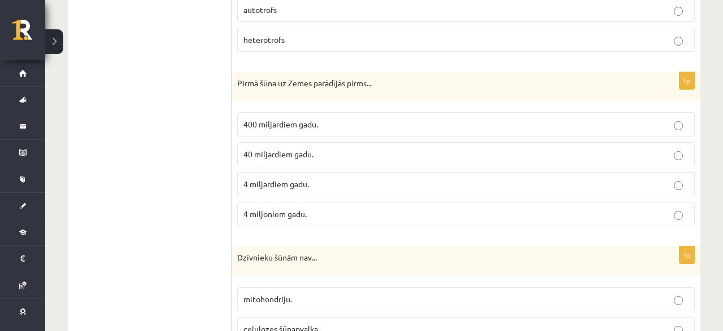
click at [288, 181] on label "4 miljardiem gadu." at bounding box center [465, 184] width 457 height 24
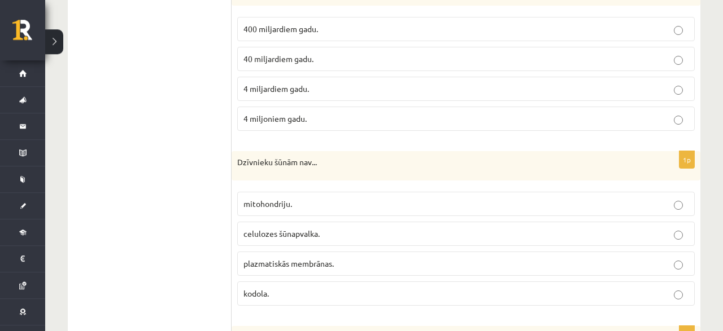
scroll to position [2818, 0]
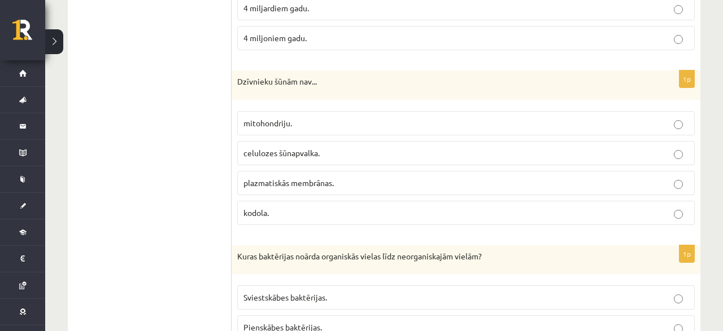
click at [292, 147] on p "celulozes šūnapvalka." at bounding box center [465, 153] width 445 height 12
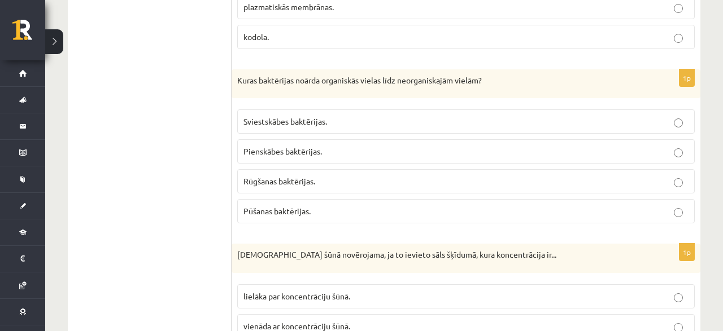
drag, startPoint x: 287, startPoint y: 196, endPoint x: 290, endPoint y: 171, distance: 25.0
click at [287, 206] on span "Pūšanas baktērijas." at bounding box center [276, 211] width 67 height 10
click at [290, 176] on span "Rūgšanas baktērijas." at bounding box center [279, 181] width 72 height 10
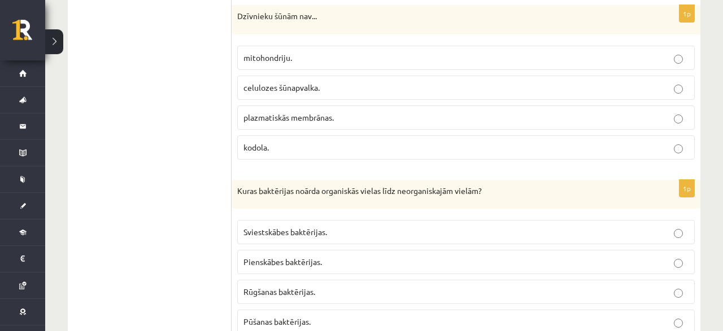
scroll to position [2877, 0]
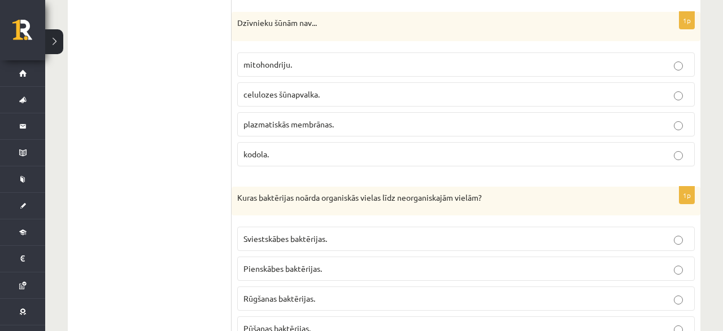
click at [301, 119] on span "plazmatiskās membrānas." at bounding box center [288, 124] width 90 height 10
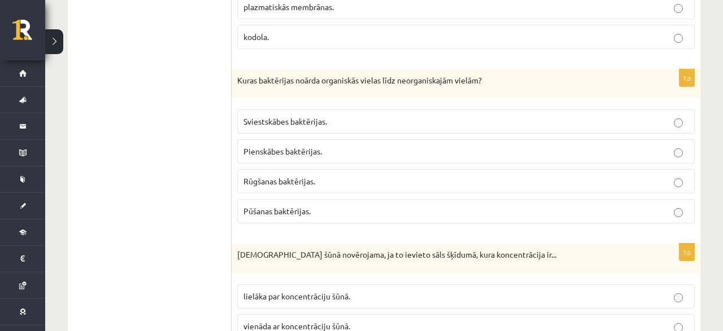
scroll to position [3053, 0]
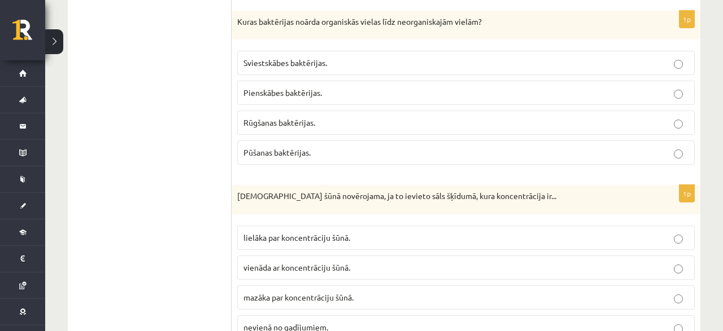
click at [317, 147] on p "Pūšanas baktērijas." at bounding box center [465, 153] width 445 height 12
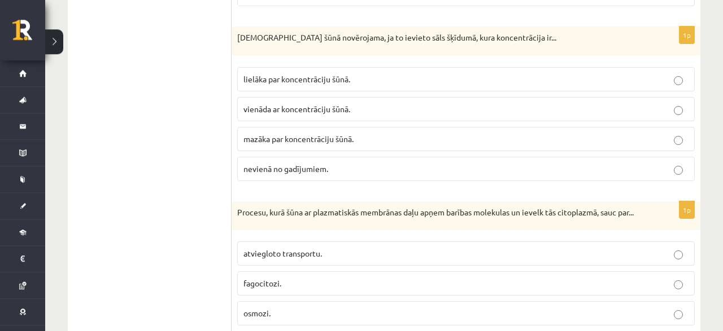
scroll to position [3229, 0]
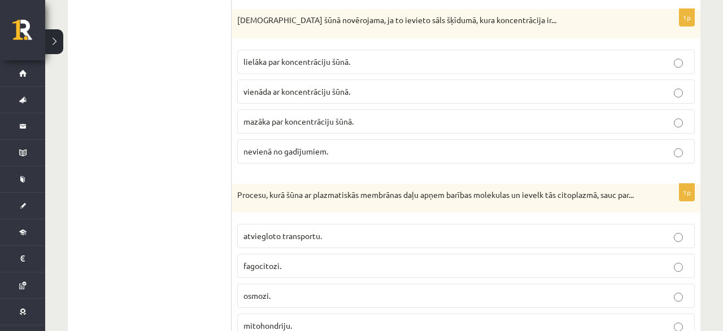
click at [345, 116] on span "mazāka par koncentrāciju šūnā." at bounding box center [298, 121] width 110 height 10
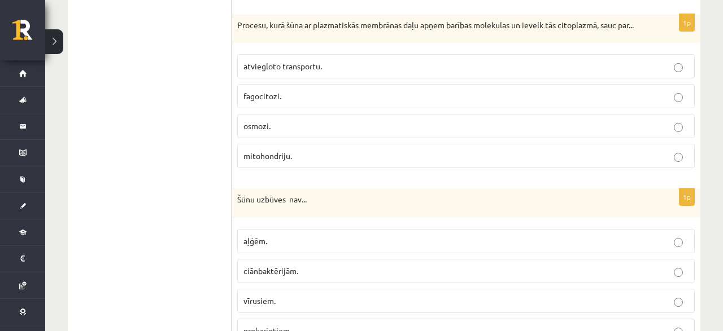
scroll to position [3405, 0]
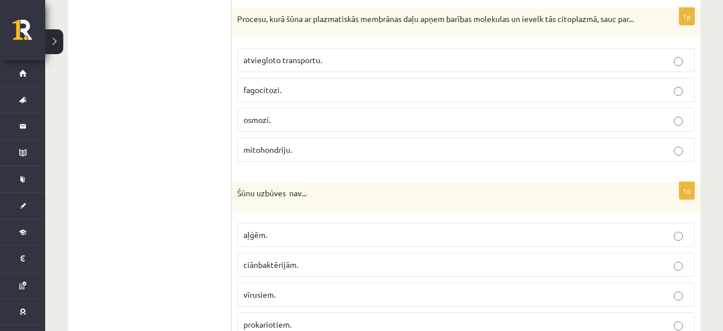
click at [279, 91] on span "fagocitozi." at bounding box center [262, 90] width 38 height 10
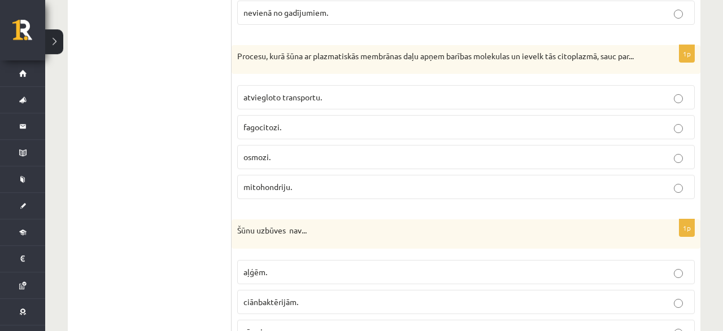
scroll to position [3346, 0]
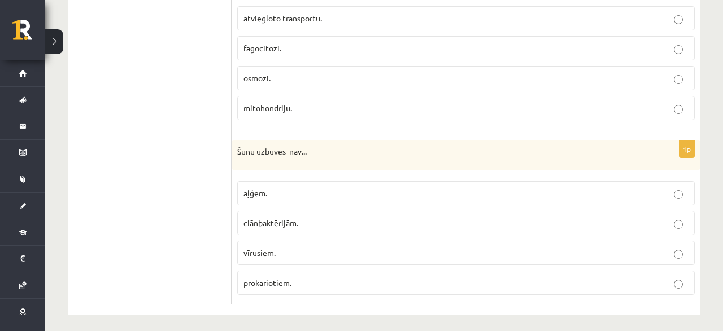
click at [264, 248] on span "vīrusiem." at bounding box center [259, 253] width 32 height 10
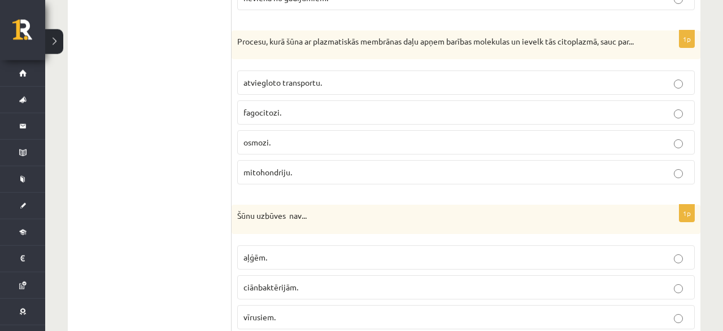
scroll to position [3329, 0]
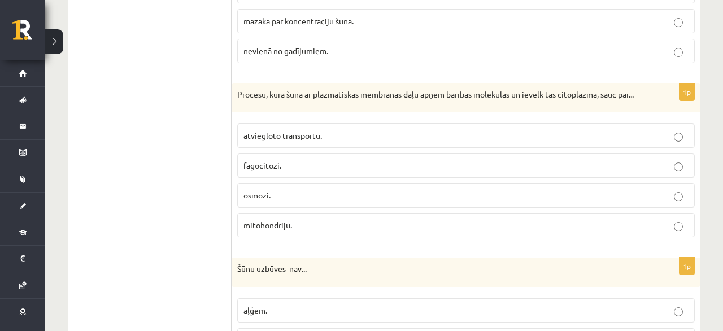
click at [292, 195] on p "osmozi." at bounding box center [465, 196] width 445 height 12
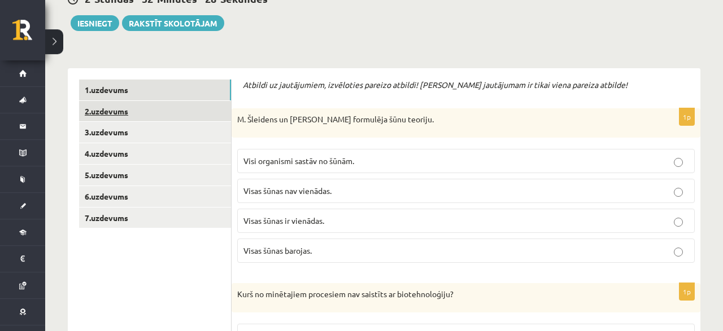
scroll to position [176, 0]
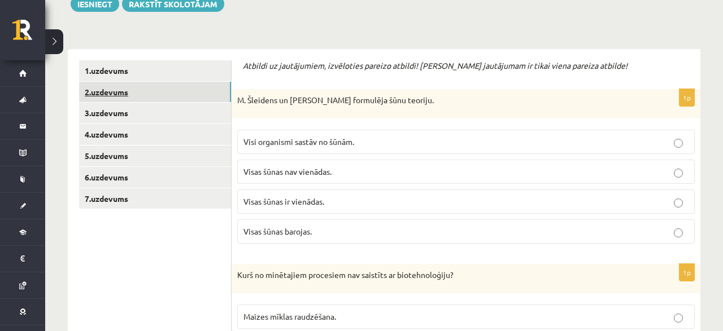
click at [114, 93] on link "2.uzdevums" at bounding box center [155, 92] width 152 height 21
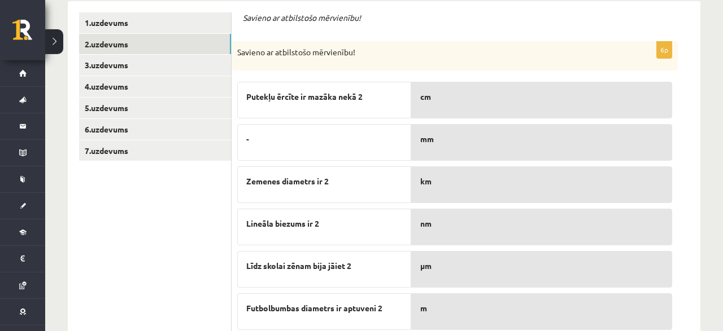
scroll to position [243, 0]
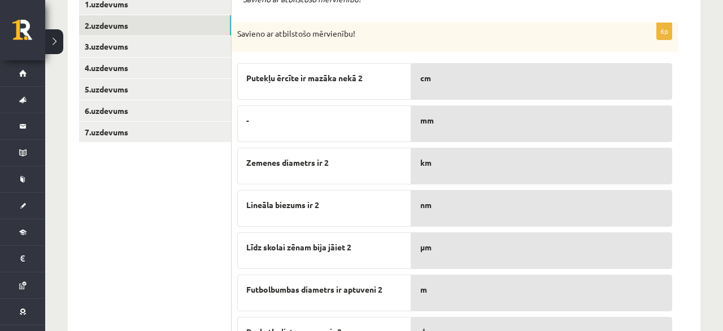
click at [461, 85] on div "cm" at bounding box center [541, 81] width 261 height 37
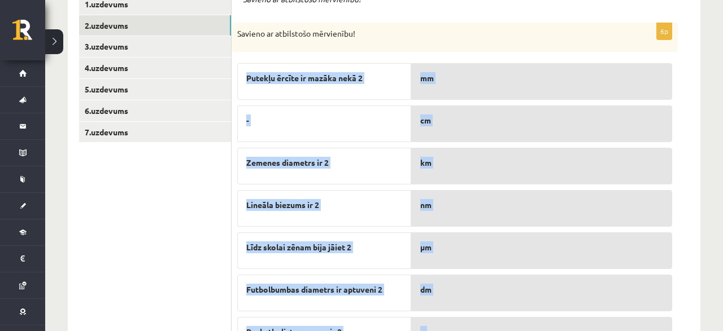
scroll to position [301, 0]
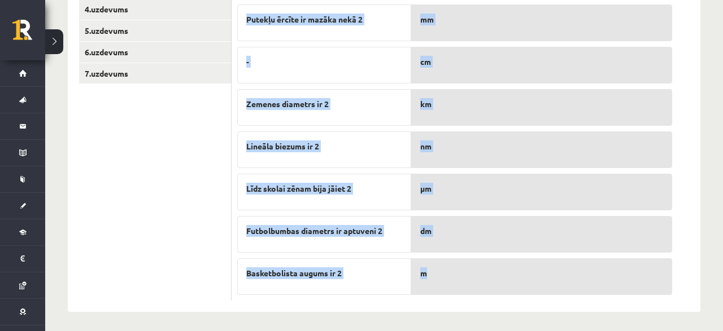
drag, startPoint x: 246, startPoint y: 75, endPoint x: 477, endPoint y: 275, distance: 306.1
click at [477, 275] on fieldset "Putekļu ērcīte ir [PERSON_NAME] 2 - Zemenes diametrs ir 2 Lineāla biezums ir 2 …" at bounding box center [454, 147] width 435 height 296
copy fieldset "Putekļu ērcīte ir [PERSON_NAME] 2 - Zemenes diametrs ir 2 Lineāla biezums ir 2 …"
click at [305, 67] on div "-" at bounding box center [324, 65] width 174 height 37
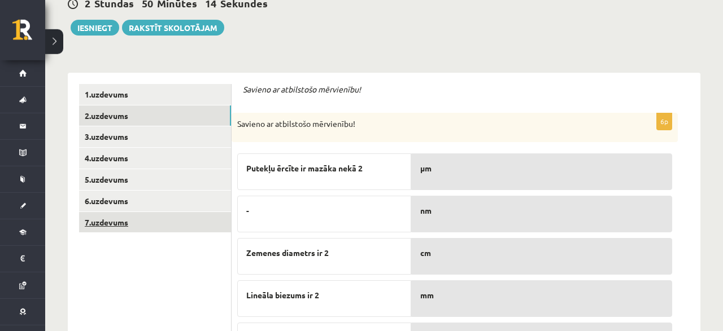
scroll to position [176, 0]
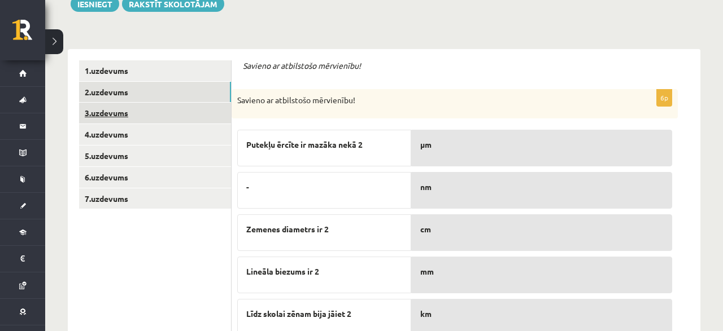
click at [112, 110] on link "3.uzdevums" at bounding box center [155, 113] width 152 height 21
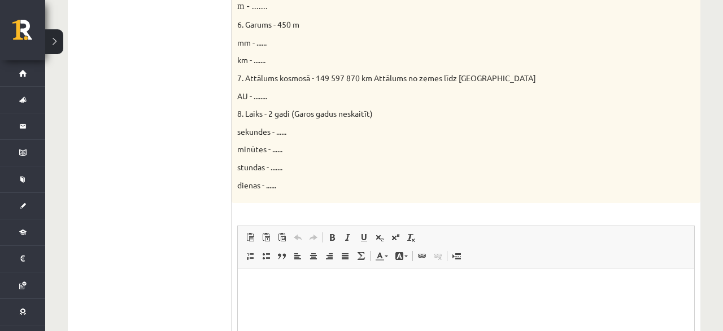
scroll to position [748, 0]
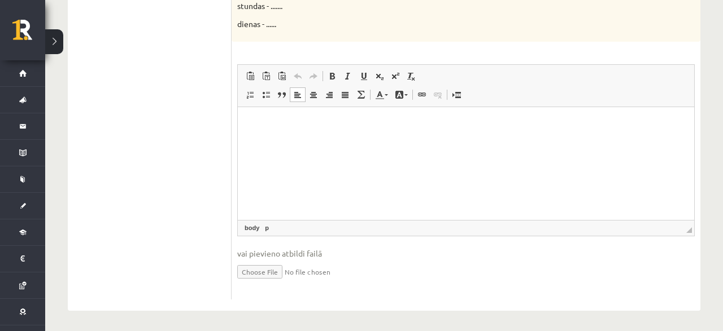
click at [307, 169] on html at bounding box center [466, 163] width 456 height 113
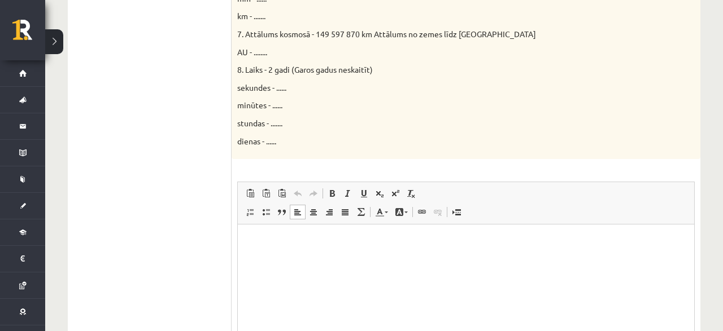
click at [180, 197] on ul "1.uzdevums 2.uzdevums 3.uzdevums 4.uzdevums 5.uzdevums 6.uzdevums 7.uzdevums" at bounding box center [155, 11] width 152 height 812
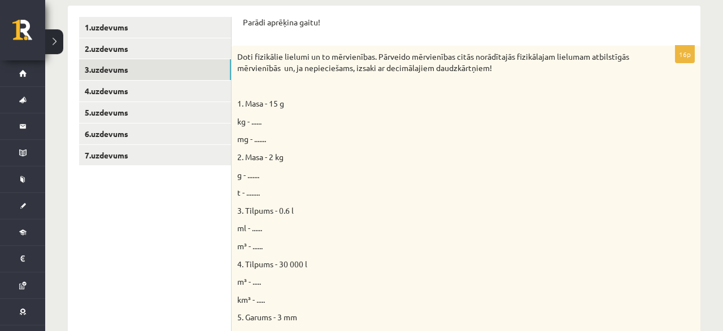
scroll to position [220, 0]
click at [257, 117] on span "kg - ......" at bounding box center [249, 121] width 24 height 10
click at [260, 115] on div "Doti fizikālie lielumi un to mērvienības. Pārveido mērvienības citās norādītajā…" at bounding box center [465, 307] width 469 height 525
click at [258, 121] on span "kg - ......" at bounding box center [249, 121] width 24 height 10
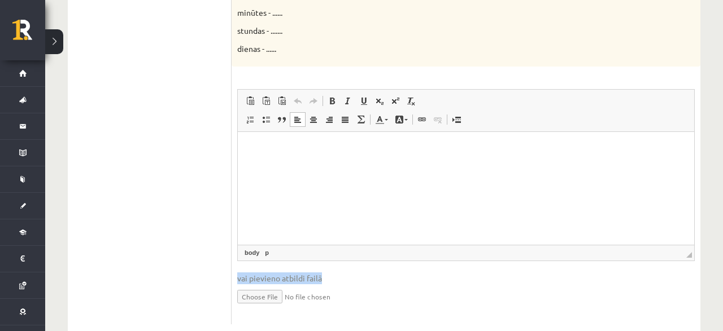
scroll to position [727, 0]
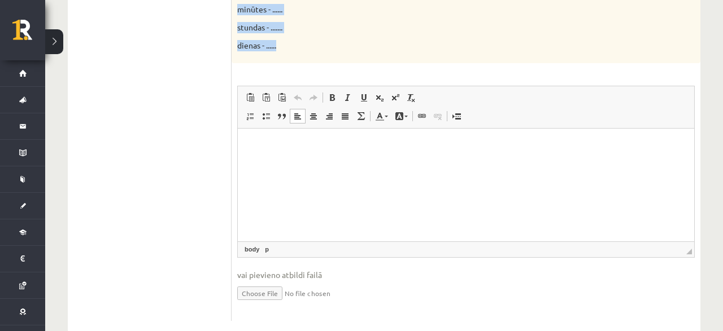
drag, startPoint x: 243, startPoint y: 138, endPoint x: 316, endPoint y: 50, distance: 113.8
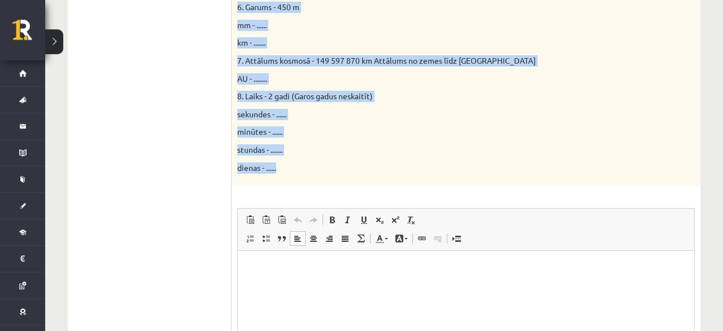
scroll to position [551, 0]
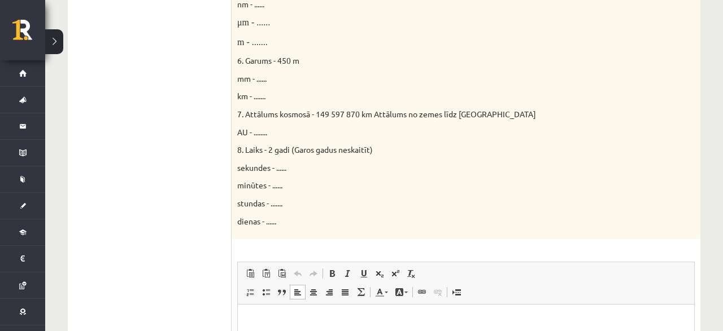
click at [174, 218] on ul "1.uzdevums 2.uzdevums 3.uzdevums 4.uzdevums 5.uzdevums 6.uzdevums 7.uzdevums" at bounding box center [155, 92] width 152 height 812
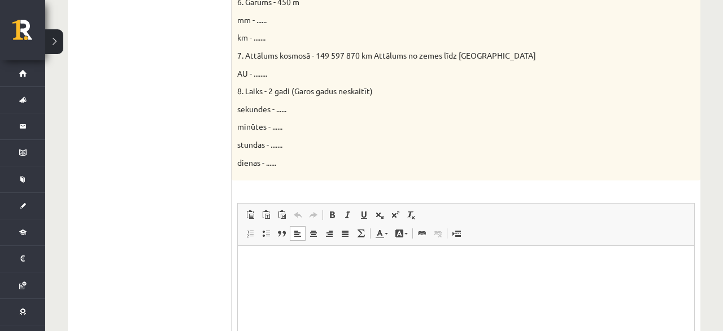
scroll to position [727, 0]
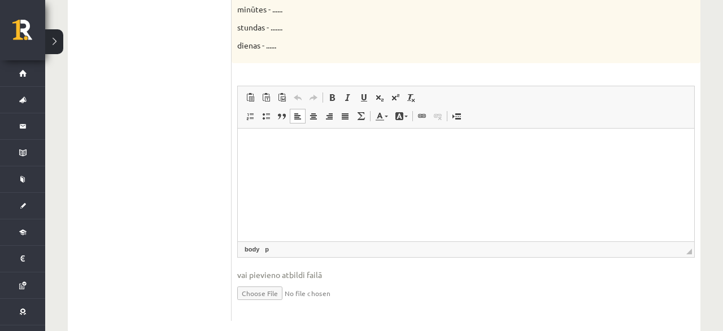
click at [274, 143] on p "Editor, wiswyg-editor-user-answer-47363910297060" at bounding box center [466, 146] width 434 height 12
click at [270, 138] on html at bounding box center [466, 185] width 456 height 113
click at [269, 134] on html at bounding box center [466, 185] width 456 height 113
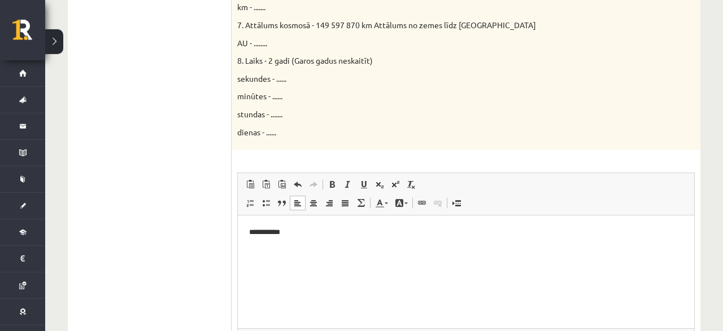
scroll to position [663, 0]
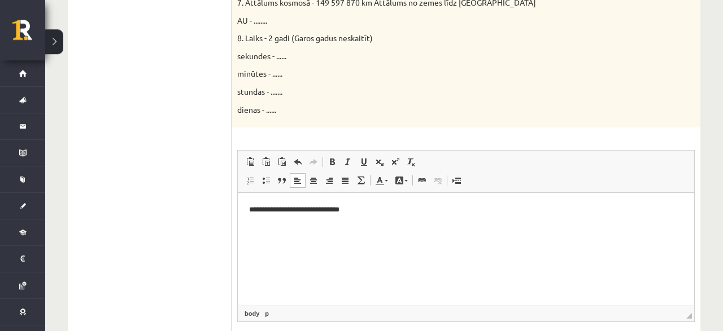
click at [305, 209] on p "**********" at bounding box center [466, 210] width 434 height 12
click at [397, 214] on p "**********" at bounding box center [466, 210] width 434 height 12
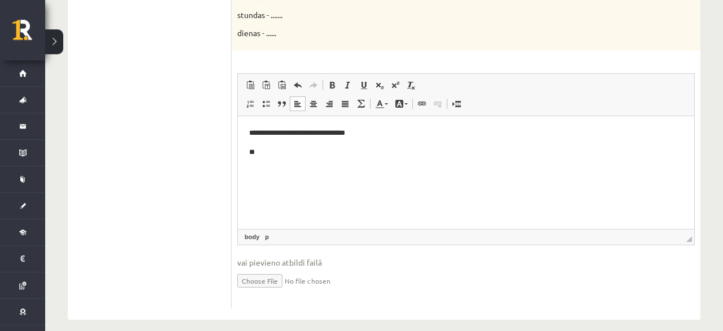
scroll to position [748, 0]
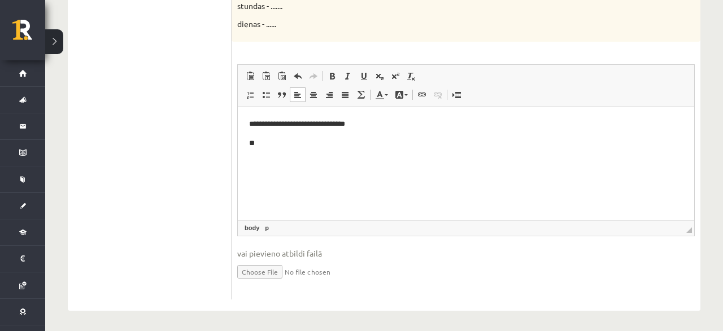
click at [569, 227] on span "◢ Elements path body p" at bounding box center [466, 228] width 456 height 16
click at [257, 228] on link "body" at bounding box center [251, 228] width 19 height 10
click at [258, 228] on link "body" at bounding box center [251, 228] width 19 height 10
click at [265, 228] on link "p" at bounding box center [266, 228] width 8 height 10
click at [268, 144] on p "**" at bounding box center [466, 144] width 434 height 12
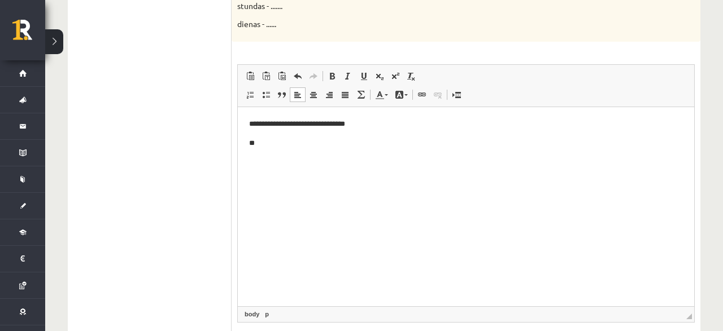
drag, startPoint x: 689, startPoint y: 227, endPoint x: 688, endPoint y: 314, distance: 86.9
click at [688, 314] on span "◢" at bounding box center [689, 317] width 6 height 6
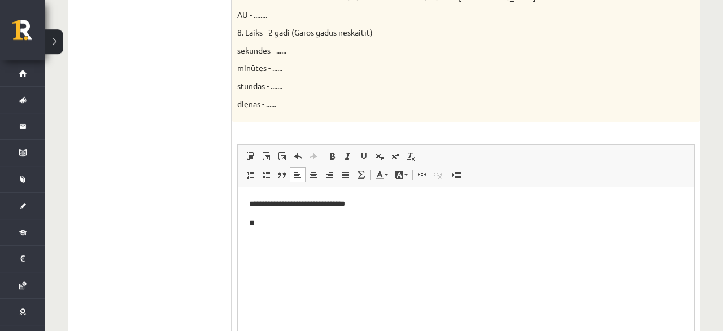
scroll to position [690, 0]
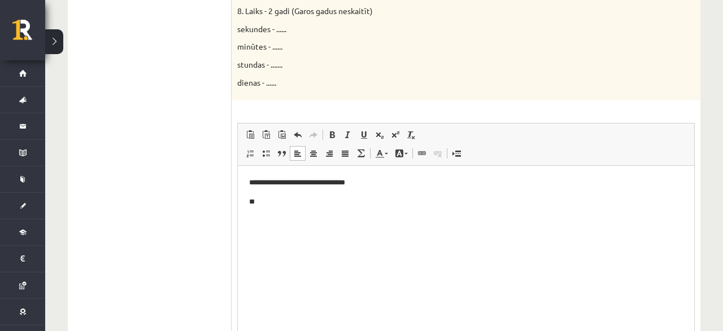
click at [275, 195] on body "**********" at bounding box center [466, 192] width 434 height 31
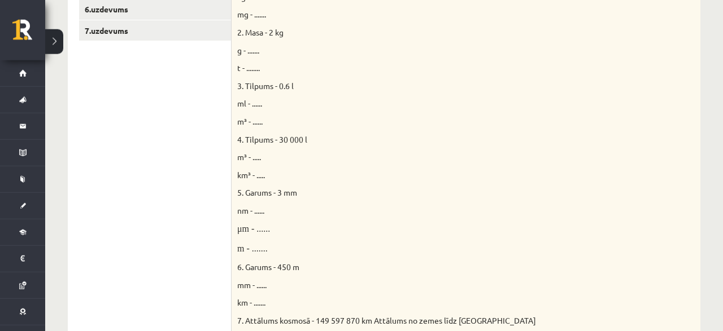
scroll to position [279, 0]
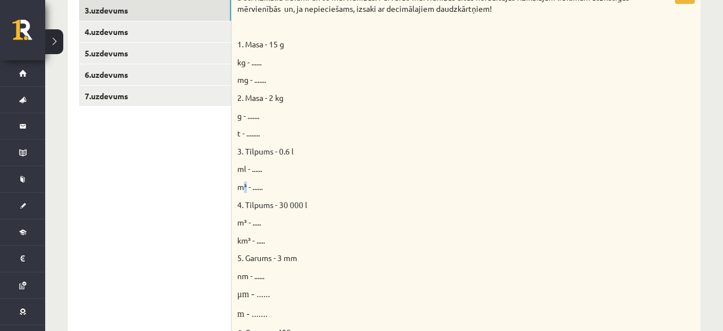
drag, startPoint x: 241, startPoint y: 189, endPoint x: 247, endPoint y: 188, distance: 5.8
click at [247, 188] on span "m³ - ......" at bounding box center [249, 187] width 25 height 10
click at [269, 186] on p "m³ - ......" at bounding box center [437, 187] width 401 height 11
drag, startPoint x: 249, startPoint y: 180, endPoint x: 247, endPoint y: 192, distance: 12.7
click at [247, 192] on div "Doti fizikālie lielumi un to mērvienības. Pārveido mērvienības citās norādītajā…" at bounding box center [465, 248] width 469 height 525
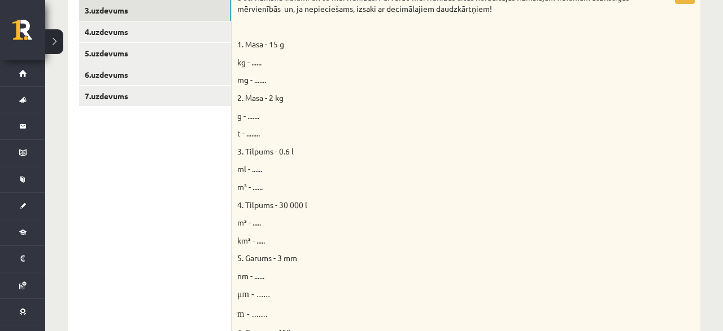
click at [332, 182] on p "m³ - ......" at bounding box center [437, 187] width 401 height 11
drag, startPoint x: 239, startPoint y: 189, endPoint x: 246, endPoint y: 187, distance: 7.7
click at [246, 187] on span "m³ - ......" at bounding box center [249, 187] width 25 height 10
copy span "m³"
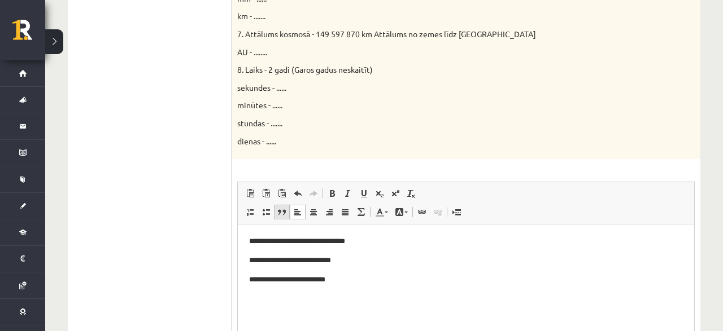
scroll to position [748, 0]
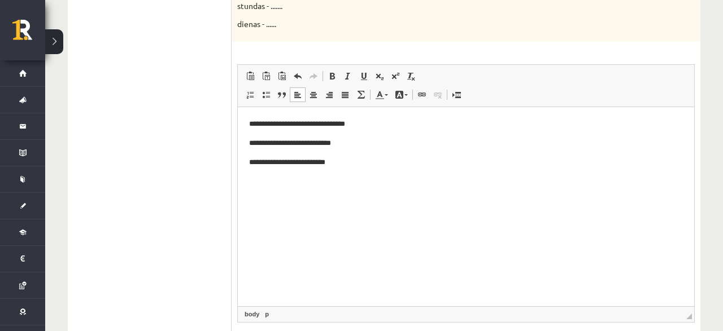
click at [360, 165] on p "**********" at bounding box center [466, 163] width 434 height 12
click at [312, 162] on p "**********" at bounding box center [466, 163] width 434 height 12
click at [304, 142] on p "**********" at bounding box center [466, 144] width 434 height 12
click at [314, 122] on p "**********" at bounding box center [466, 125] width 434 height 12
click at [317, 126] on p "**********" at bounding box center [466, 125] width 434 height 12
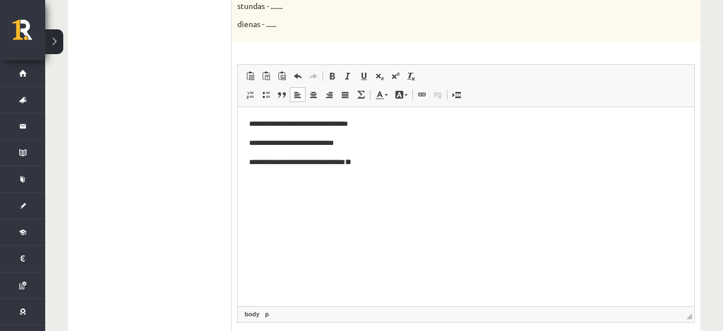
click at [319, 126] on p "**********" at bounding box center [466, 125] width 434 height 12
click at [292, 175] on html "**********" at bounding box center [466, 206] width 456 height 199
click at [399, 159] on p "**********" at bounding box center [466, 163] width 434 height 12
click at [301, 182] on span "**" at bounding box center [298, 180] width 6 height 7
click at [334, 180] on p "**********" at bounding box center [466, 182] width 434 height 12
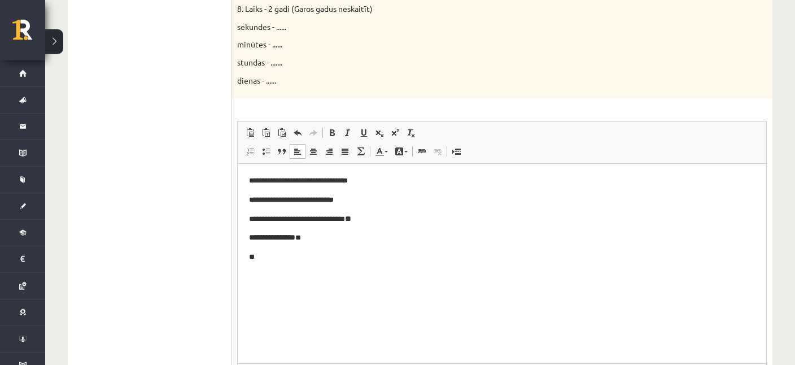
scroll to position [801, 0]
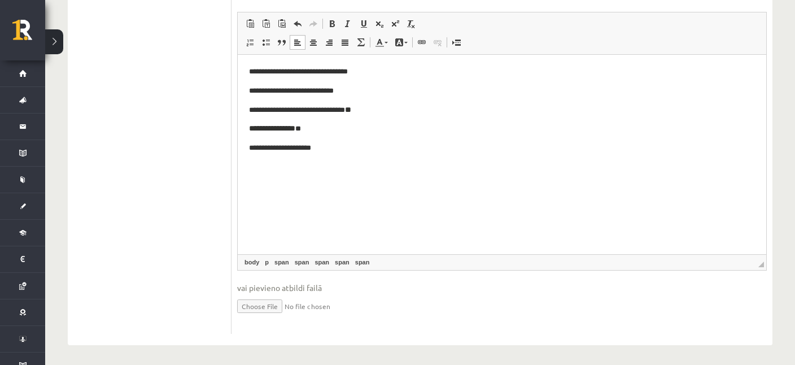
click at [342, 130] on p "**********" at bounding box center [502, 129] width 506 height 12
drag, startPoint x: 326, startPoint y: 130, endPoint x: 394, endPoint y: 126, distance: 68.4
click at [394, 126] on p "**********" at bounding box center [502, 129] width 506 height 12
copy p "**********"
click at [400, 128] on p "**********" at bounding box center [502, 129] width 506 height 12
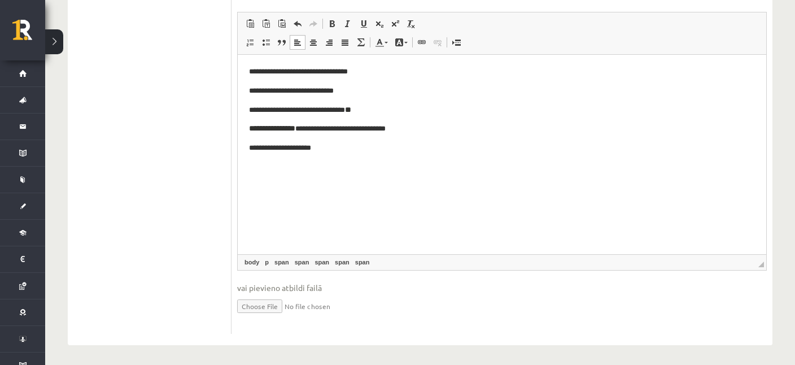
click at [354, 152] on p "**********" at bounding box center [502, 148] width 506 height 12
click at [304, 130] on span "**" at bounding box center [299, 128] width 8 height 7
click at [309, 130] on span "**" at bounding box center [307, 128] width 6 height 7
click at [343, 150] on p "**********" at bounding box center [502, 148] width 506 height 12
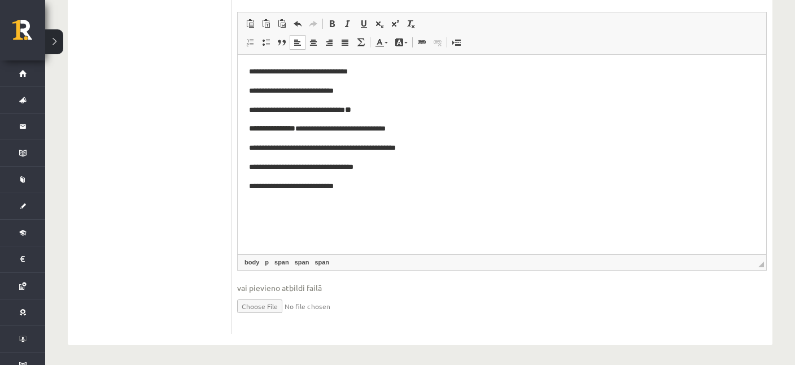
drag, startPoint x: 310, startPoint y: 185, endPoint x: 316, endPoint y: 195, distance: 11.1
click at [297, 185] on span "*" at bounding box center [295, 185] width 3 height 7
click at [374, 186] on p "** *** * *** * *** *** *** * *** * *** **" at bounding box center [502, 187] width 506 height 12
click at [297, 185] on span "***" at bounding box center [292, 185] width 8 height 7
click at [352, 187] on p "** *** * *** * *** * *** * *** * ***" at bounding box center [502, 187] width 506 height 12
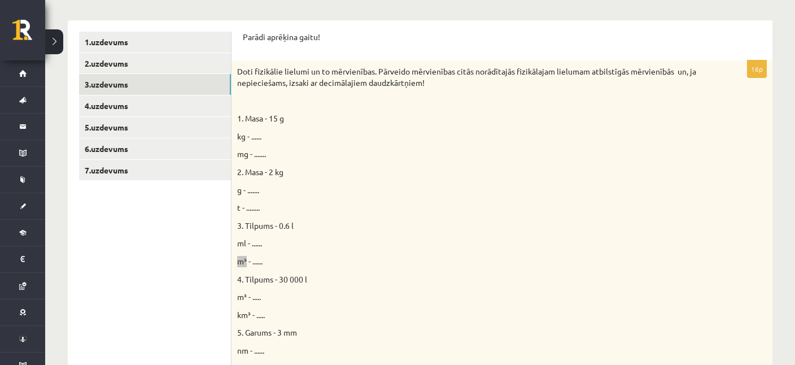
scroll to position [383, 0]
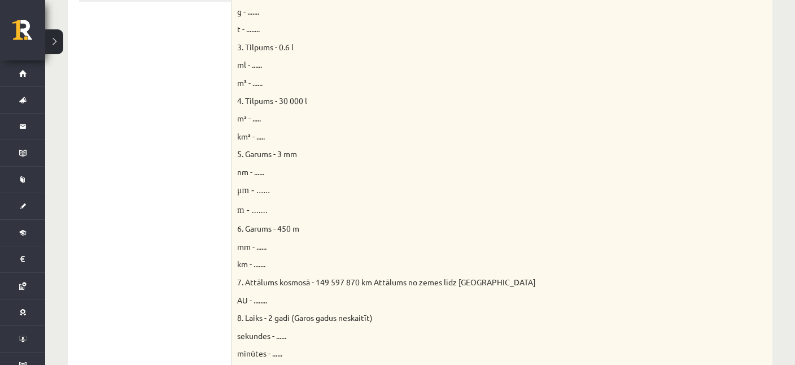
click at [364, 191] on p "μm - ......" at bounding box center [473, 190] width 473 height 12
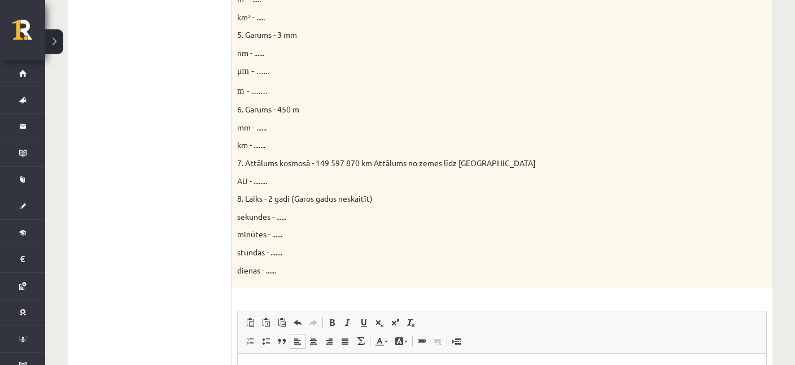
scroll to position [503, 0]
drag, startPoint x: 237, startPoint y: 180, endPoint x: 248, endPoint y: 183, distance: 11.2
click at [248, 183] on span "AU - ........" at bounding box center [252, 180] width 30 height 10
copy span "AU"
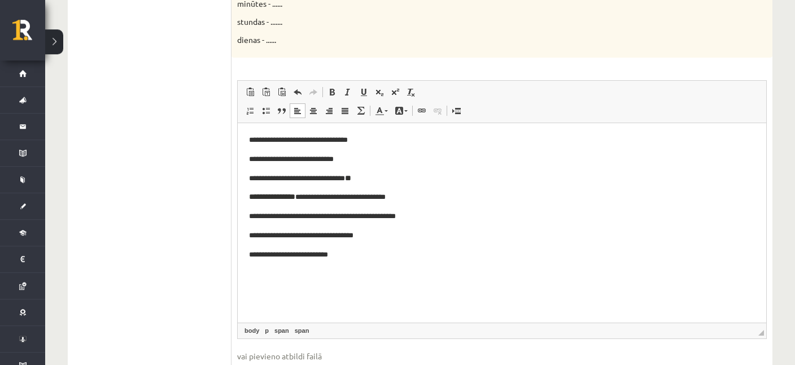
scroll to position [801, 0]
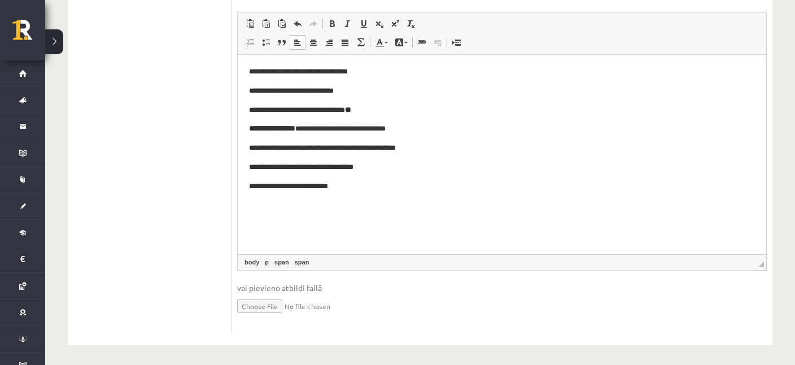
click at [370, 187] on p "** *** * *** * *** * *** * *** * *****" at bounding box center [502, 187] width 506 height 12
click at [300, 207] on span "**********" at bounding box center [274, 205] width 51 height 7
click at [339, 204] on p "**********" at bounding box center [502, 206] width 506 height 12
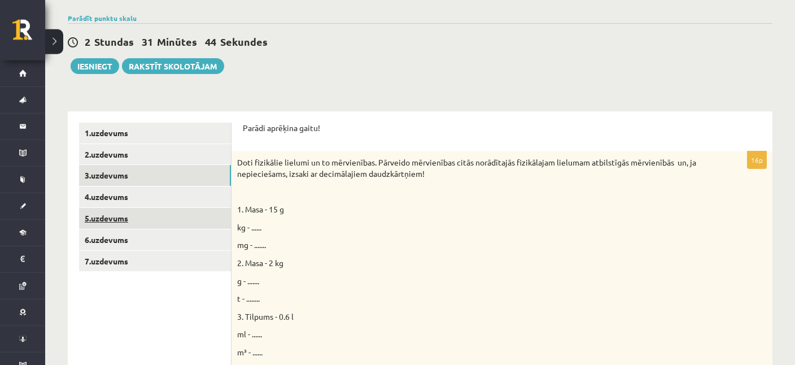
scroll to position [119, 0]
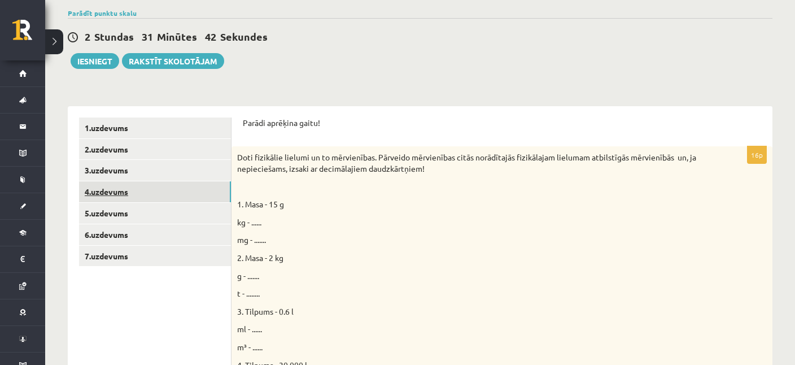
click at [115, 186] on link "4.uzdevums" at bounding box center [155, 191] width 152 height 21
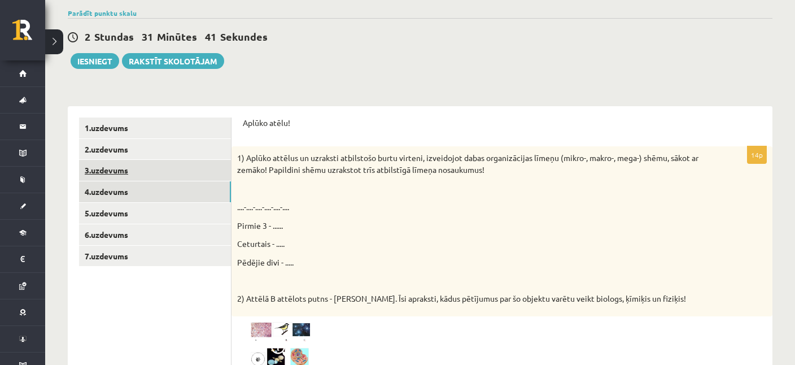
click at [117, 169] on link "3.uzdevums" at bounding box center [155, 170] width 152 height 21
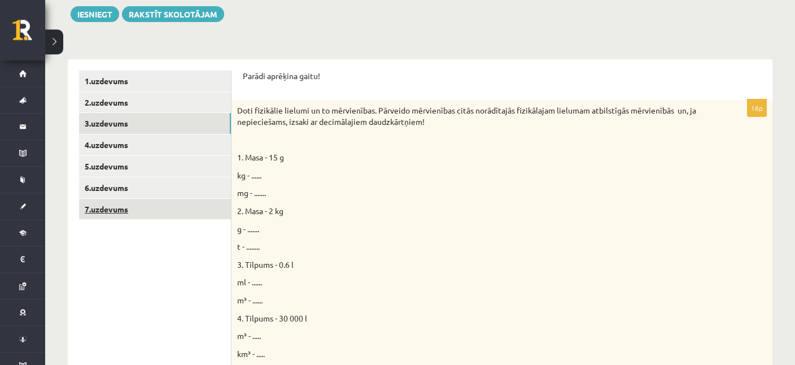
scroll to position [178, 0]
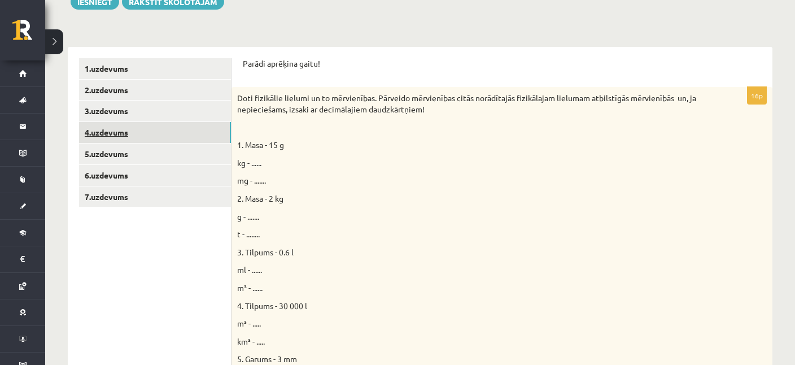
click at [99, 133] on link "4.uzdevums" at bounding box center [155, 132] width 152 height 21
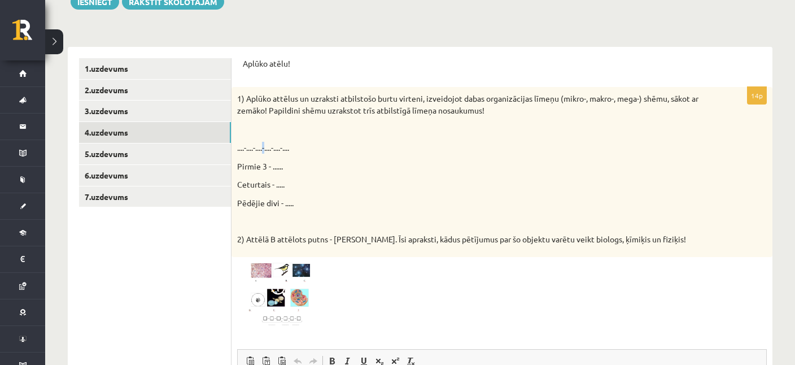
click at [266, 147] on p "....-....-....-....-....-...." at bounding box center [473, 148] width 473 height 12
click at [280, 164] on p "Pirmie 3 - ......" at bounding box center [473, 166] width 473 height 12
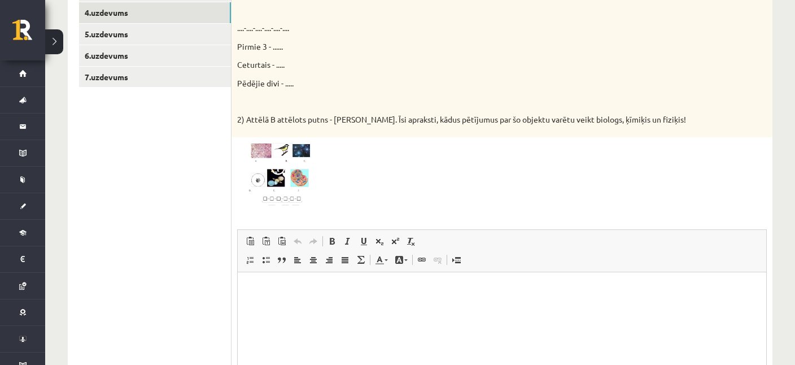
scroll to position [238, 0]
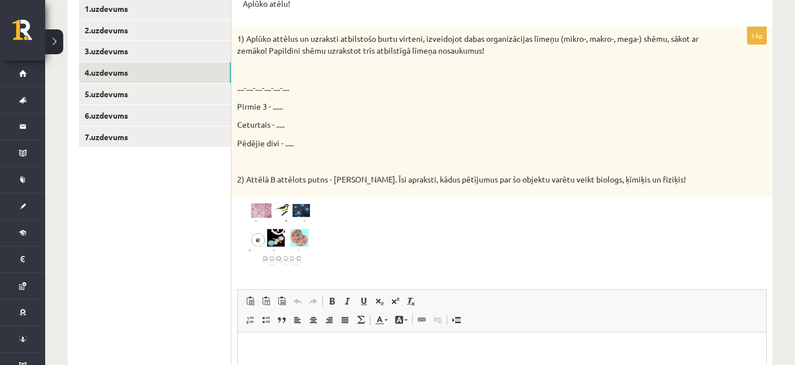
click at [283, 226] on span at bounding box center [280, 230] width 18 height 18
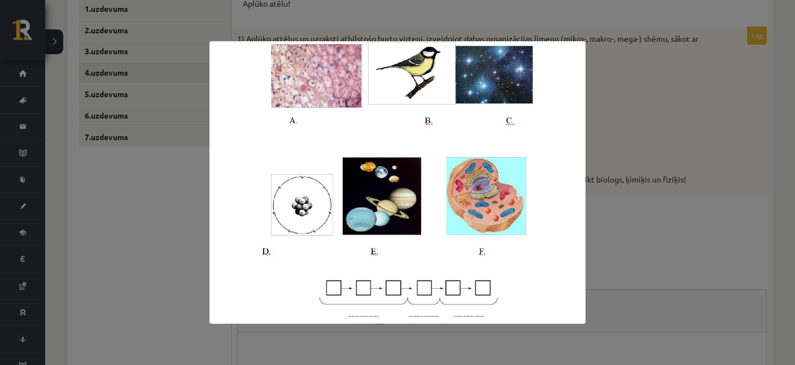
click at [645, 251] on div at bounding box center [397, 182] width 795 height 365
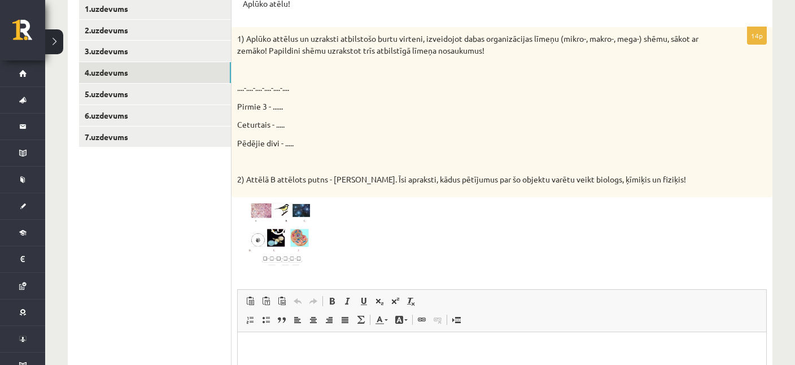
click at [283, 106] on p "Pirmie 3 - ......" at bounding box center [473, 106] width 473 height 12
click at [282, 105] on p "Pirmie 3 - ......" at bounding box center [473, 106] width 473 height 12
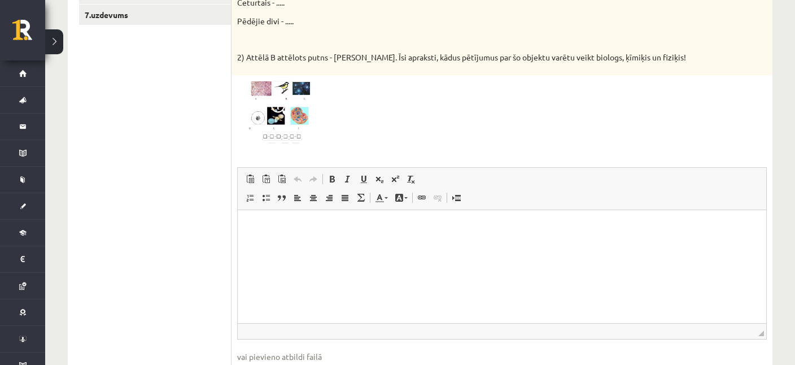
scroll to position [428, 0]
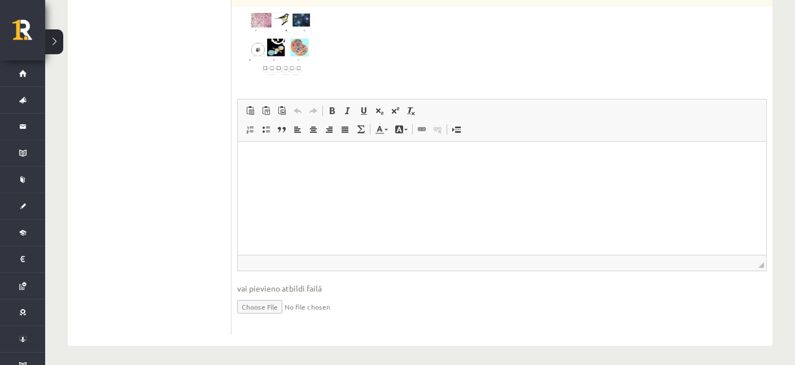
click at [270, 159] on p "Editor, wiswyg-editor-user-answer-47363815919840" at bounding box center [502, 158] width 506 height 12
click at [248, 157] on html "*****" at bounding box center [502, 197] width 528 height 113
click at [304, 157] on p "**********" at bounding box center [502, 158] width 506 height 12
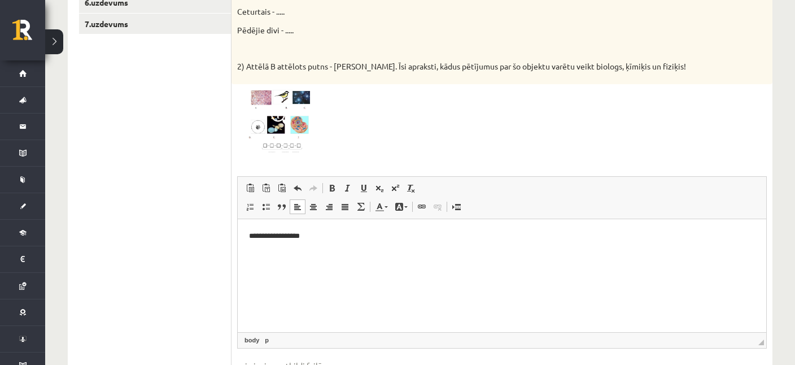
scroll to position [309, 0]
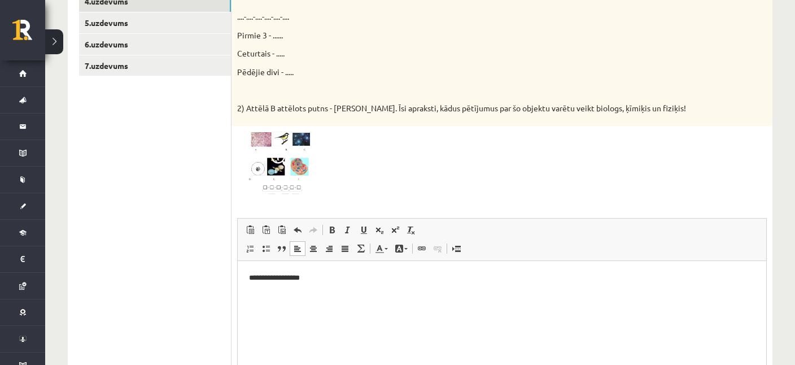
click at [290, 155] on img at bounding box center [279, 164] width 85 height 64
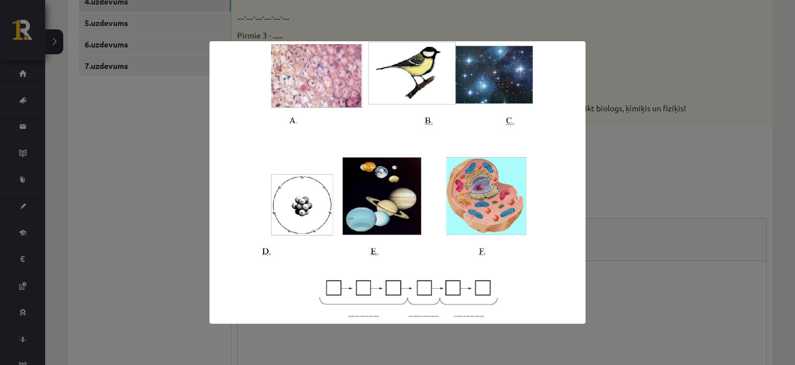
click at [637, 242] on div at bounding box center [397, 182] width 795 height 365
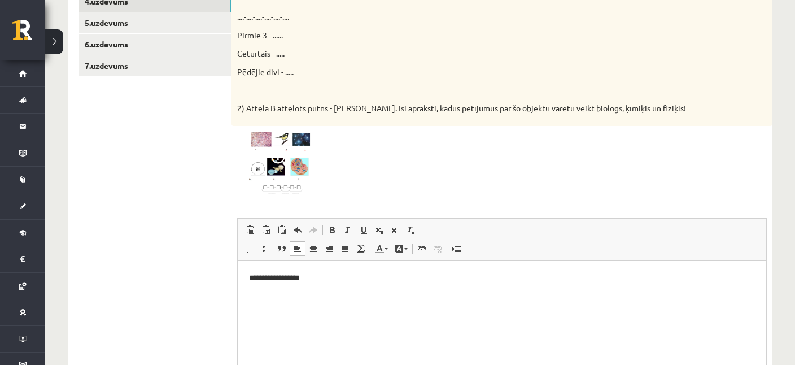
click at [289, 279] on p "**********" at bounding box center [502, 278] width 506 height 12
click at [338, 276] on p "**********" at bounding box center [502, 278] width 506 height 12
click at [270, 160] on img at bounding box center [279, 164] width 85 height 64
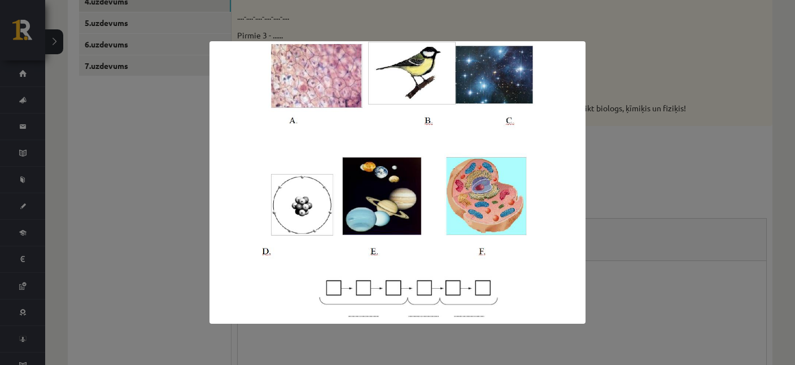
click at [636, 178] on div at bounding box center [397, 182] width 795 height 365
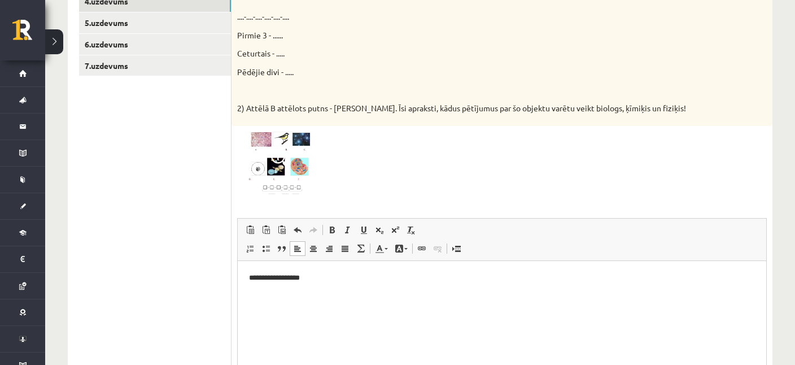
click at [321, 280] on p "**********" at bounding box center [502, 278] width 506 height 12
click at [265, 161] on img at bounding box center [279, 164] width 85 height 64
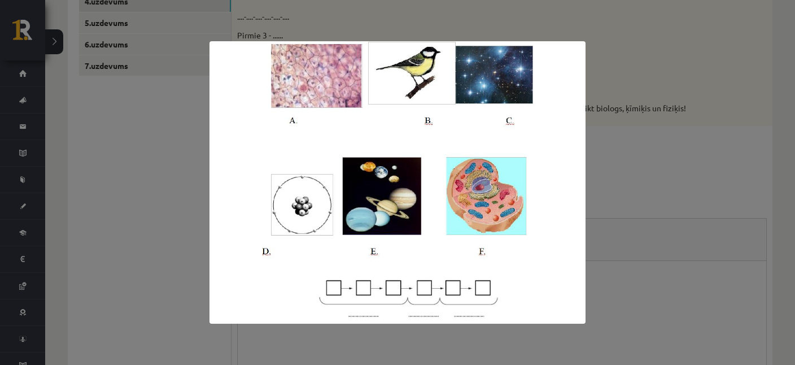
click at [602, 228] on div at bounding box center [397, 182] width 795 height 365
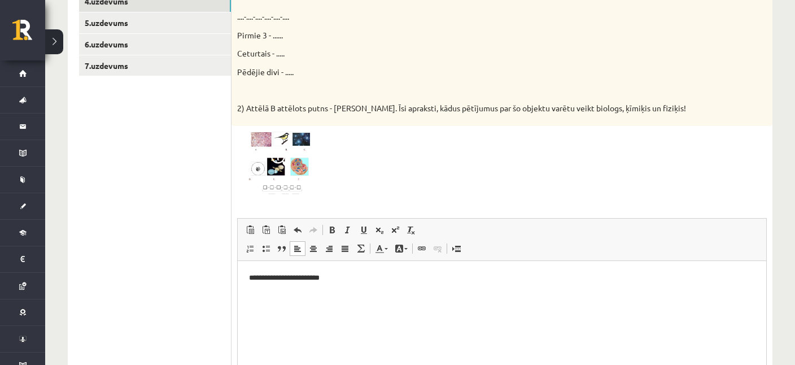
click at [361, 275] on p "**********" at bounding box center [502, 278] width 506 height 12
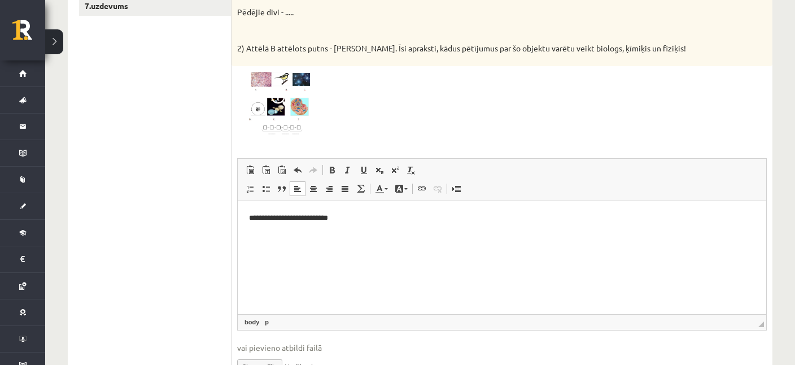
scroll to position [428, 0]
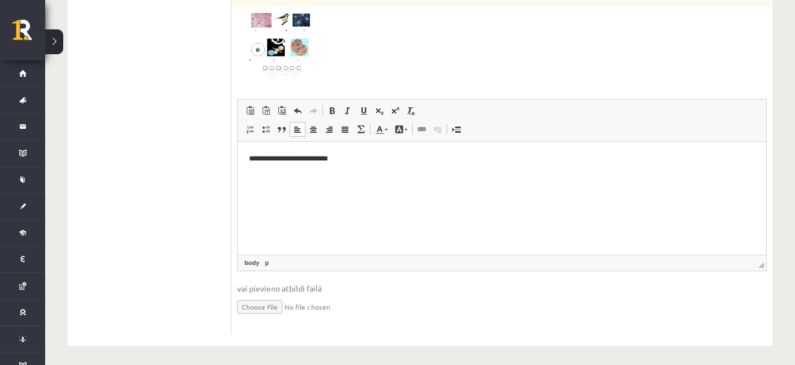
click at [315, 159] on p "**********" at bounding box center [502, 158] width 506 height 12
click at [318, 159] on p "**********" at bounding box center [502, 158] width 506 height 12
click at [287, 157] on p "**********" at bounding box center [502, 158] width 506 height 12
click at [248, 199] on html "**********" at bounding box center [502, 197] width 528 height 113
click at [248, 178] on html "**********" at bounding box center [502, 197] width 528 height 113
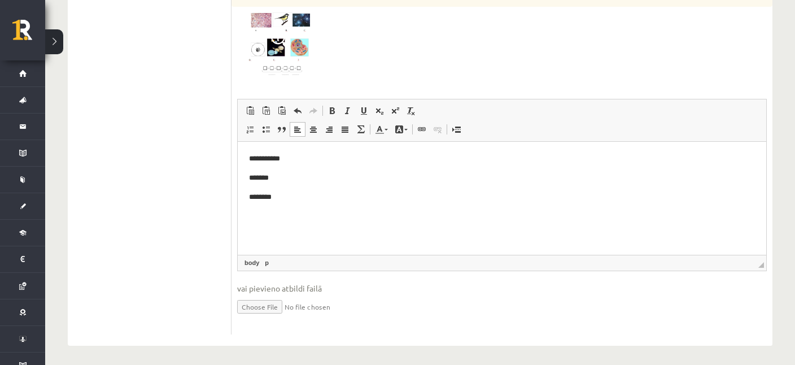
click at [273, 181] on p "*******" at bounding box center [502, 178] width 506 height 12
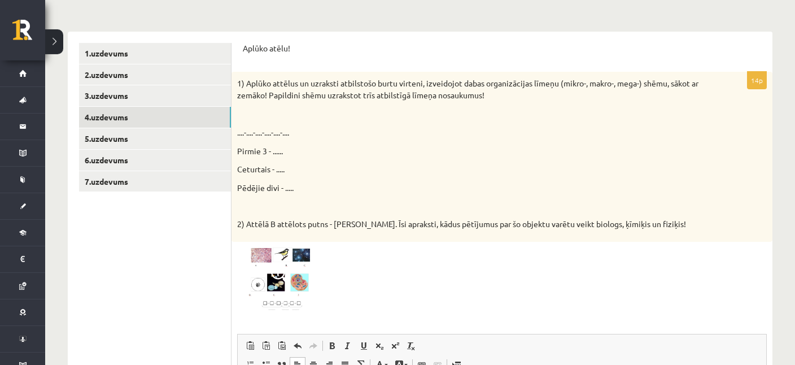
scroll to position [190, 0]
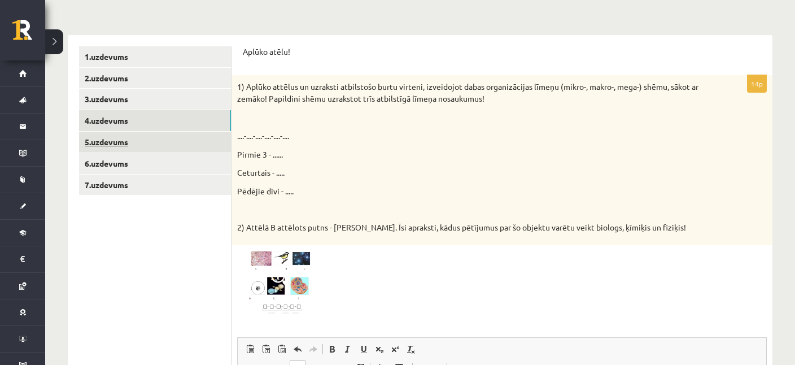
click at [122, 139] on link "5.uzdevums" at bounding box center [155, 142] width 152 height 21
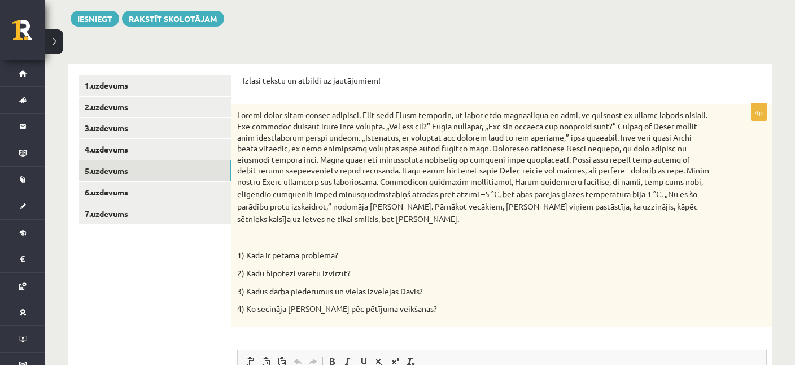
scroll to position [221, 0]
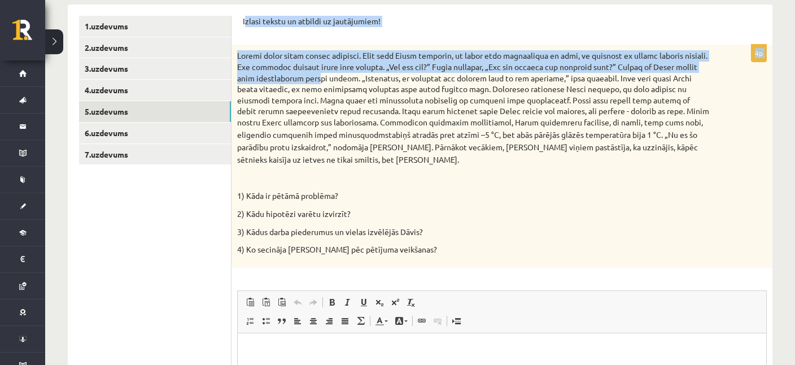
drag, startPoint x: 244, startPoint y: 19, endPoint x: 297, endPoint y: 81, distance: 82.1
click at [297, 34] on div "Izlasi tekstu un atbildi uz jautājumiem!" at bounding box center [502, 25] width 518 height 18
click at [249, 33] on div "Izlasi tekstu un atbildi uz jautājumiem!" at bounding box center [502, 25] width 518 height 18
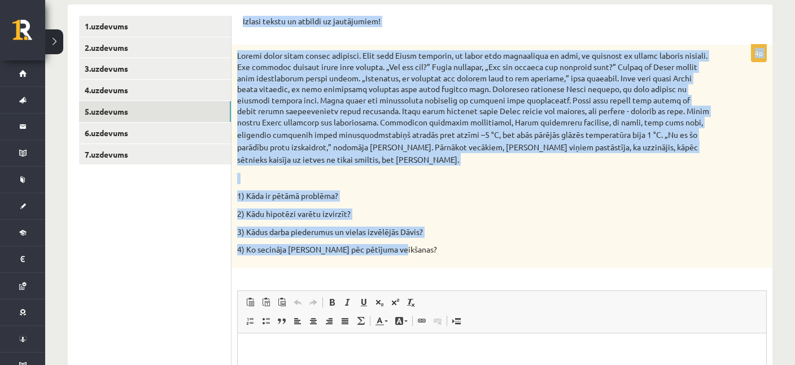
drag, startPoint x: 243, startPoint y: 21, endPoint x: 428, endPoint y: 246, distance: 291.5
click at [428, 34] on div "Izlasi tekstu un atbildi uz jautājumiem!" at bounding box center [502, 25] width 518 height 18
copy form "Izlasi tekstu un atbildi uz jautājumiem! 4p Rudenī laiks kļuva arvien aukstāks.…"
click at [419, 208] on p "2) Kādu hipotēzi varētu izvirzīt?" at bounding box center [473, 213] width 473 height 11
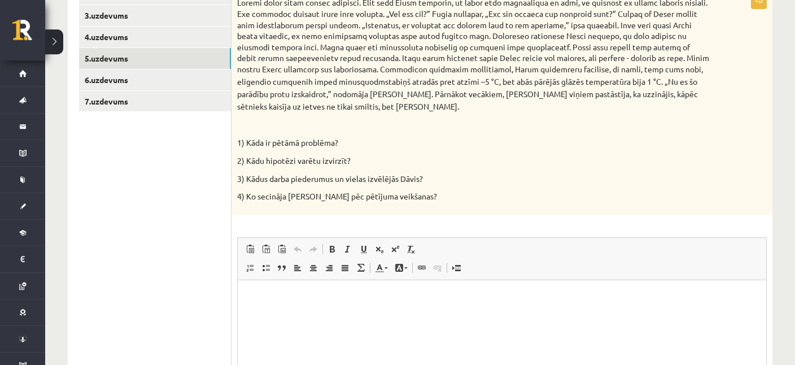
scroll to position [340, 0]
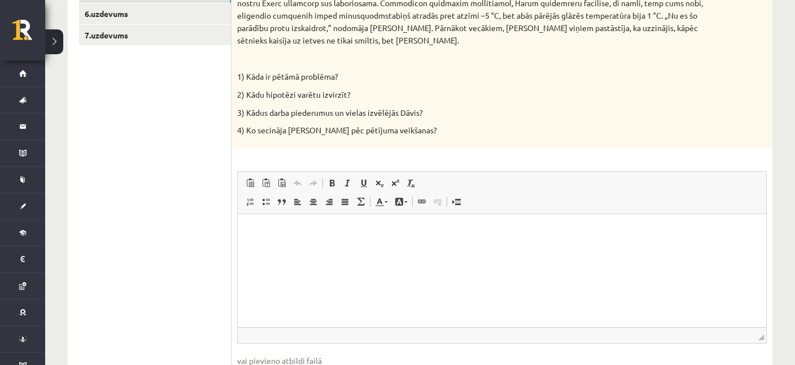
click at [256, 235] on p "Editor, wiswyg-editor-user-answer-47363724558120" at bounding box center [502, 231] width 506 height 12
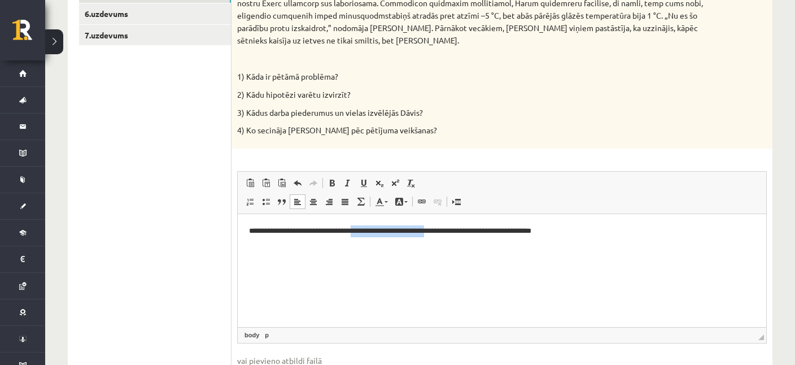
drag, startPoint x: 440, startPoint y: 235, endPoint x: 369, endPoint y: 246, distance: 71.9
click at [369, 246] on html "**********" at bounding box center [502, 269] width 528 height 113
click at [365, 234] on p "**********" at bounding box center [502, 231] width 506 height 12
click at [397, 234] on p "**********" at bounding box center [502, 231] width 506 height 12
drag, startPoint x: 536, startPoint y: 231, endPoint x: 417, endPoint y: 252, distance: 120.9
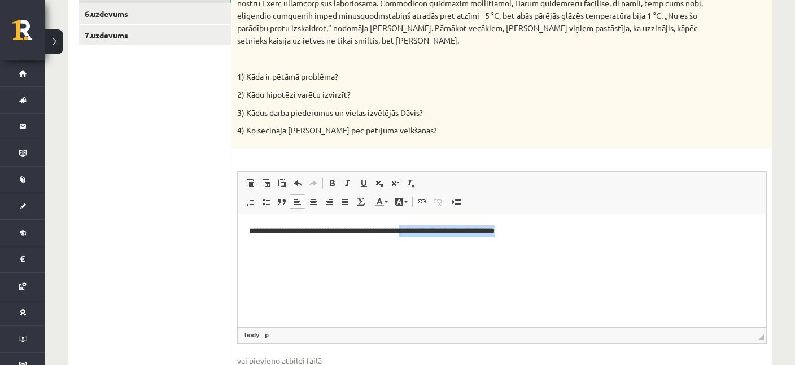
click at [417, 252] on html "**********" at bounding box center [502, 269] width 528 height 113
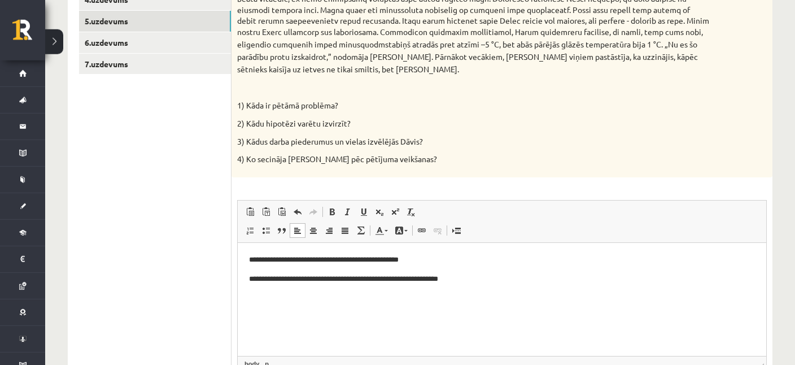
scroll to position [281, 0]
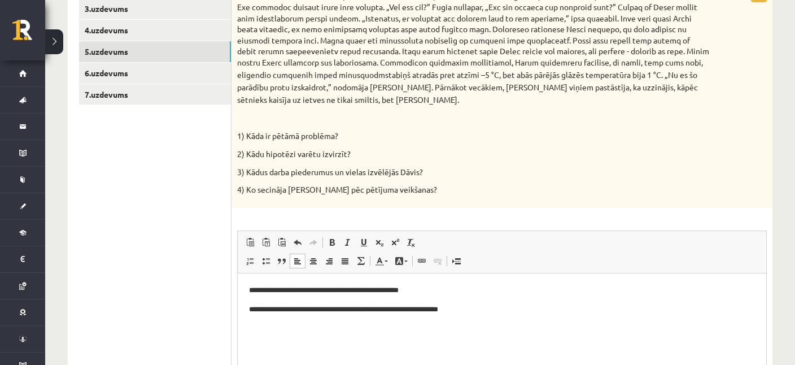
click at [366, 258] on span "Insert/Remove Numbered List Insert/Remove Bulleted List Block Quote Align Left …" at bounding box center [306, 262] width 129 height 19
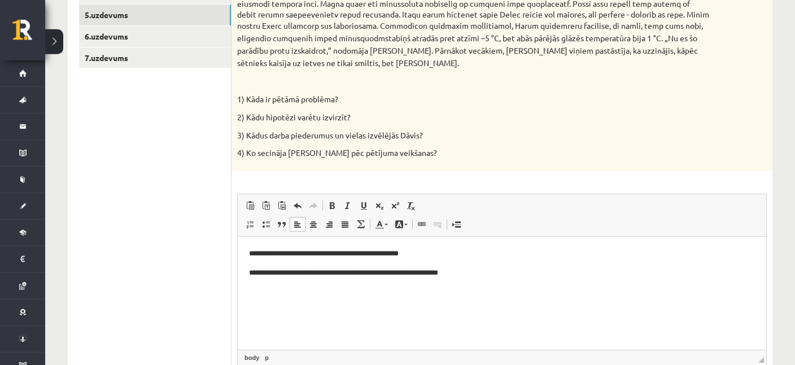
scroll to position [340, 0]
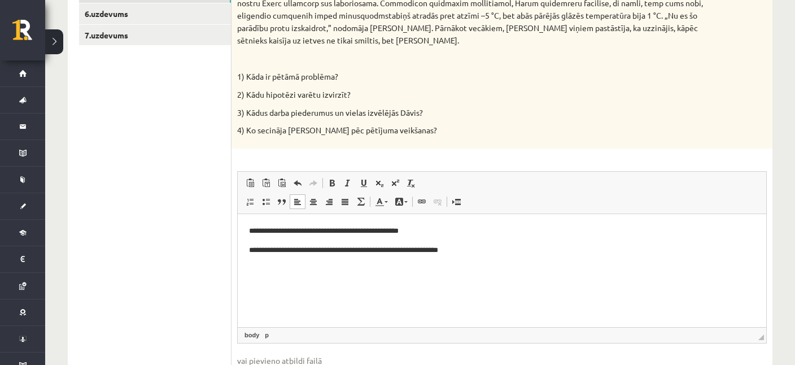
click at [360, 286] on html "**********" at bounding box center [502, 269] width 528 height 113
click at [507, 255] on p "**********" at bounding box center [502, 250] width 506 height 12
click at [291, 268] on p "*******" at bounding box center [502, 269] width 506 height 12
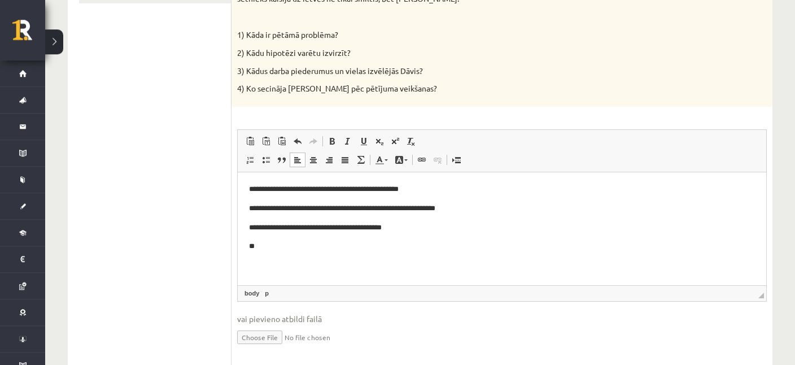
scroll to position [400, 0]
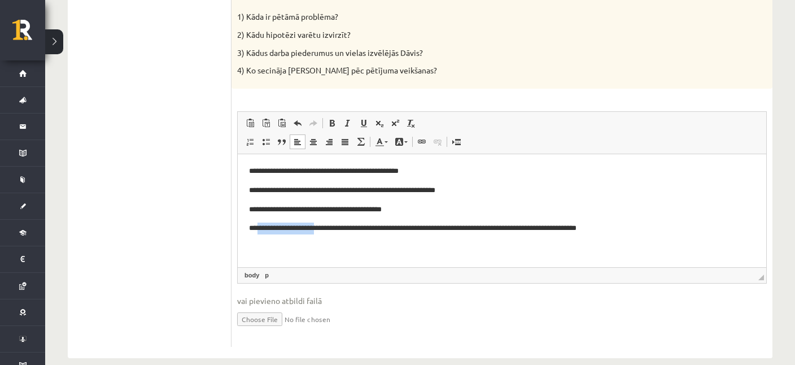
drag, startPoint x: 321, startPoint y: 227, endPoint x: 259, endPoint y: 237, distance: 62.9
click at [259, 237] on html "**********" at bounding box center [502, 210] width 528 height 113
click at [575, 229] on p "**********" at bounding box center [502, 228] width 506 height 12
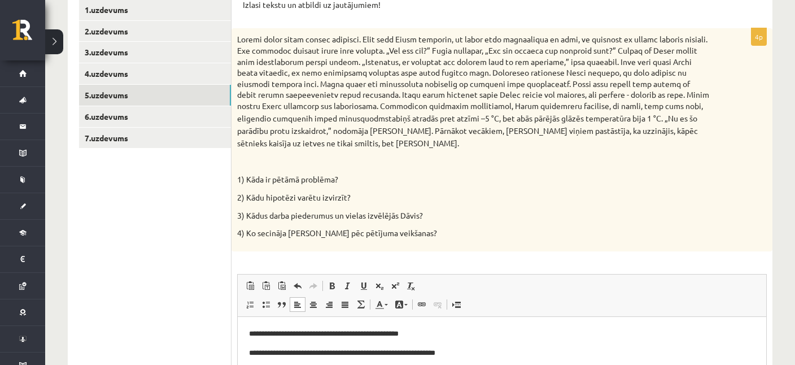
scroll to position [221, 0]
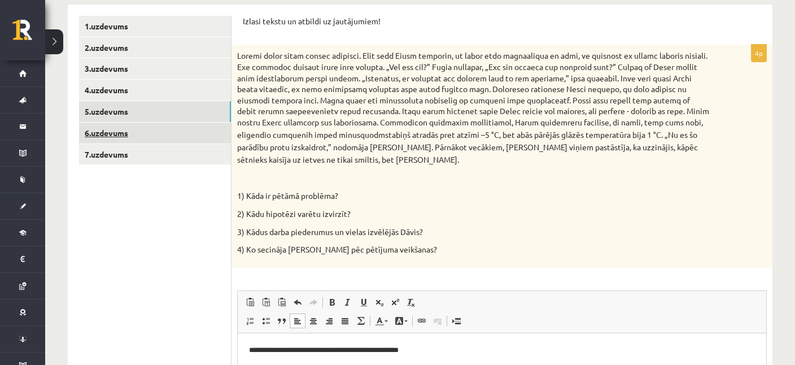
click at [130, 135] on link "6.uzdevums" at bounding box center [155, 132] width 152 height 21
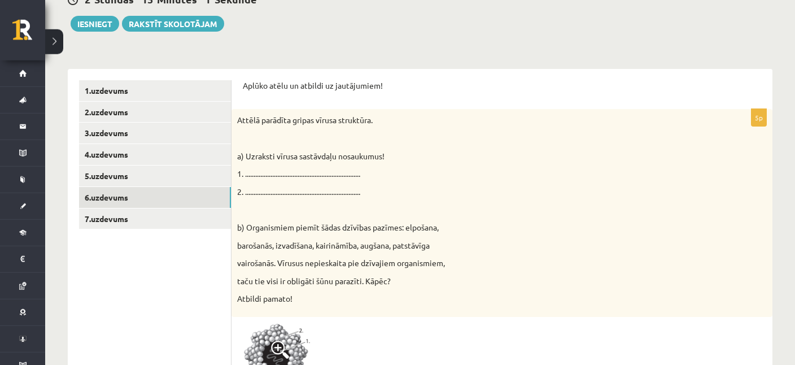
scroll to position [178, 0]
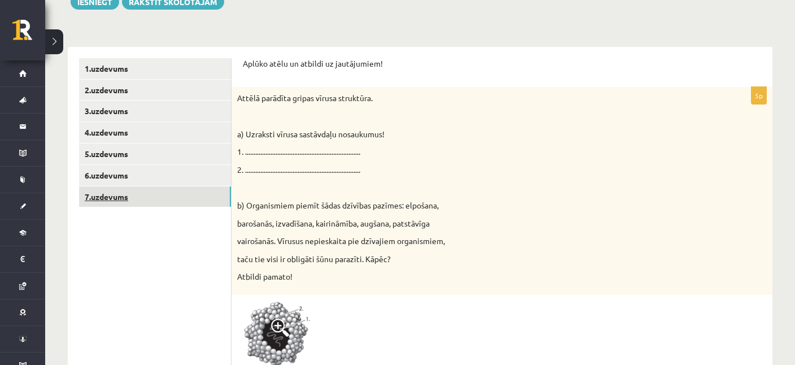
click at [125, 199] on link "7.uzdevums" at bounding box center [155, 196] width 152 height 21
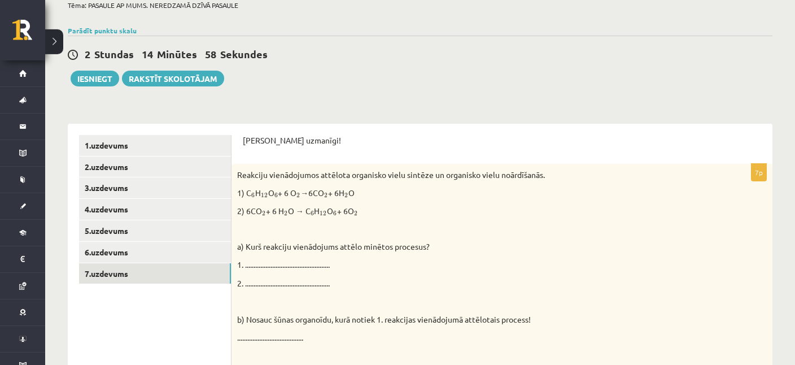
scroll to position [58, 0]
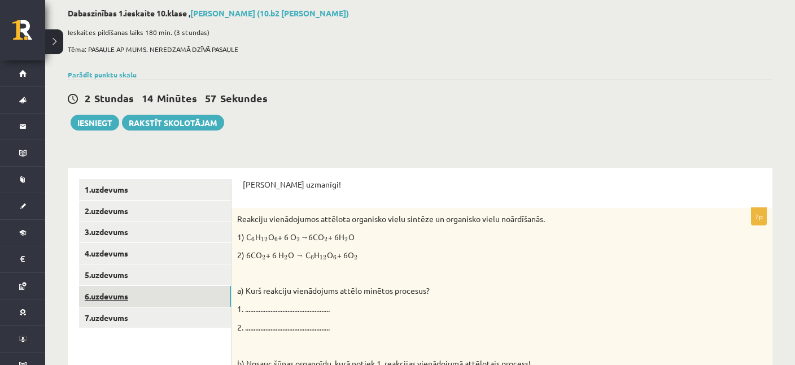
click at [110, 288] on link "6.uzdevums" at bounding box center [155, 296] width 152 height 21
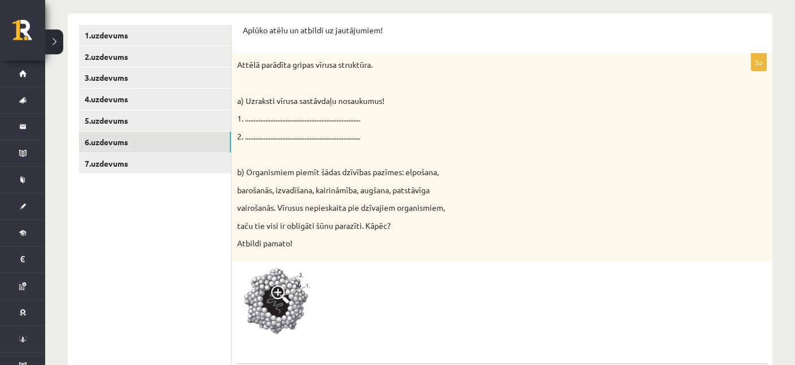
scroll to position [238, 0]
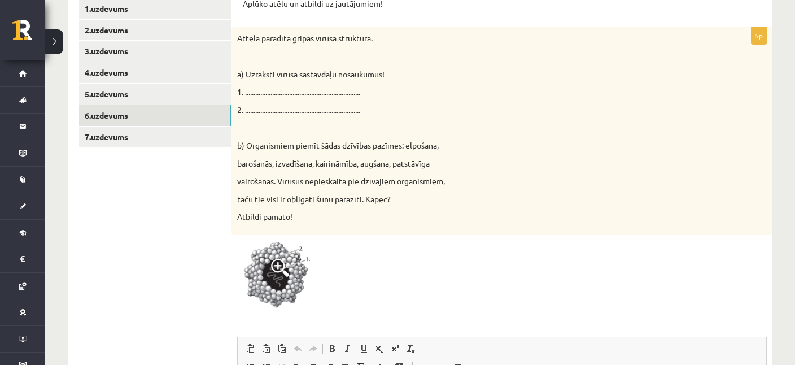
click at [283, 259] on span at bounding box center [280, 268] width 18 height 18
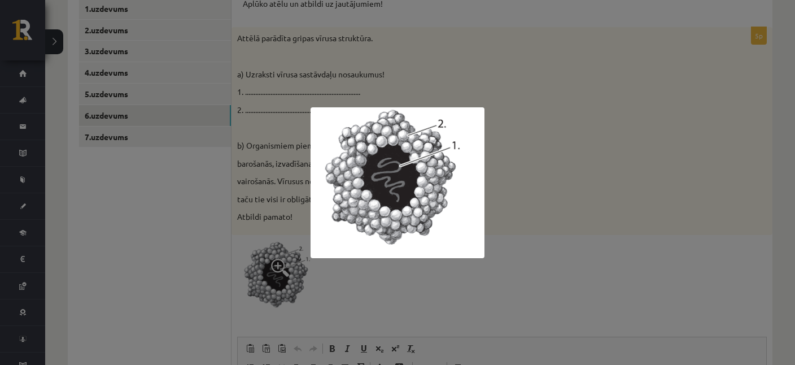
click at [527, 251] on div at bounding box center [397, 182] width 795 height 365
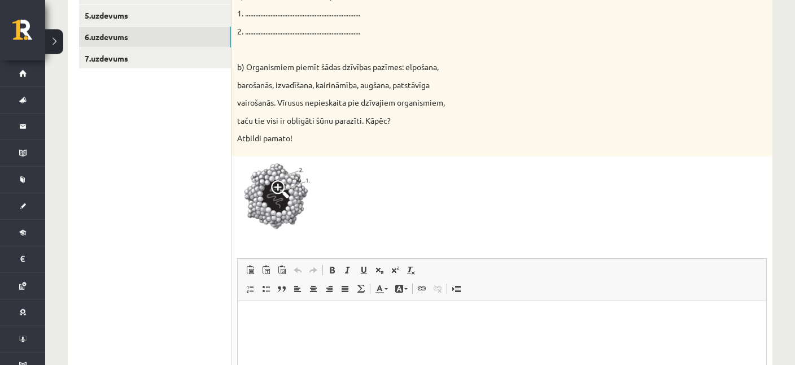
scroll to position [238, 0]
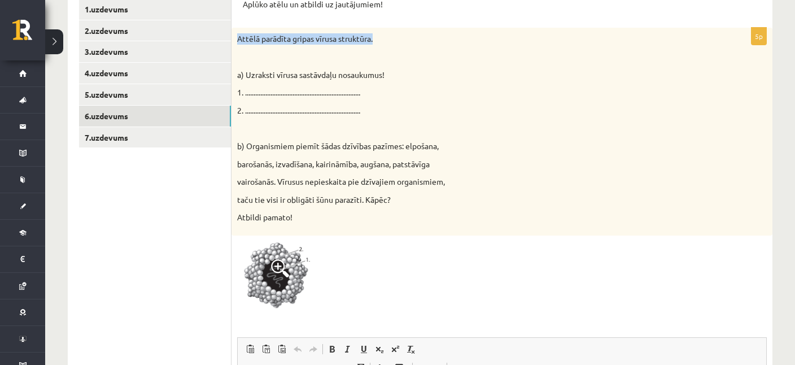
drag, startPoint x: 238, startPoint y: 38, endPoint x: 379, endPoint y: 41, distance: 140.6
click at [379, 41] on p "Attēlā parādīta gripas vīrusa struktūra." at bounding box center [473, 38] width 473 height 11
click at [370, 62] on p at bounding box center [473, 56] width 473 height 11
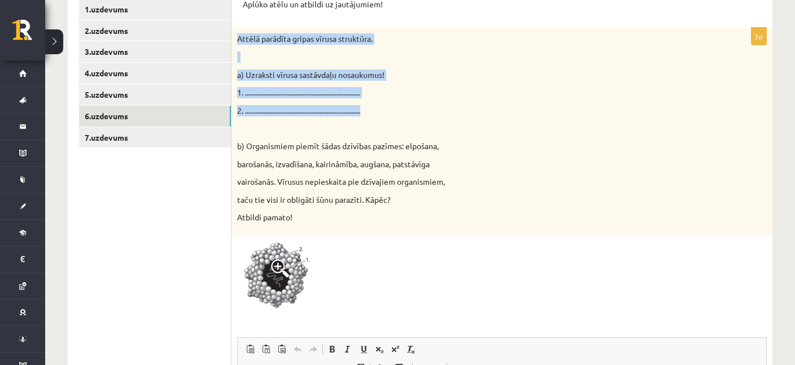
drag, startPoint x: 238, startPoint y: 37, endPoint x: 392, endPoint y: 115, distance: 172.9
click at [392, 115] on div "Attēlā parādīta gripas vīrusa struktūra. a) Uzraksti vīrusa sastāvdaļu nosaukum…" at bounding box center [501, 132] width 541 height 208
copy div "Attēlā parādīta gripas vīrusa struktūra. a) Uzraksti vīrusa sastāvdaļu nosaukum…"
click at [275, 282] on img at bounding box center [279, 277] width 85 height 73
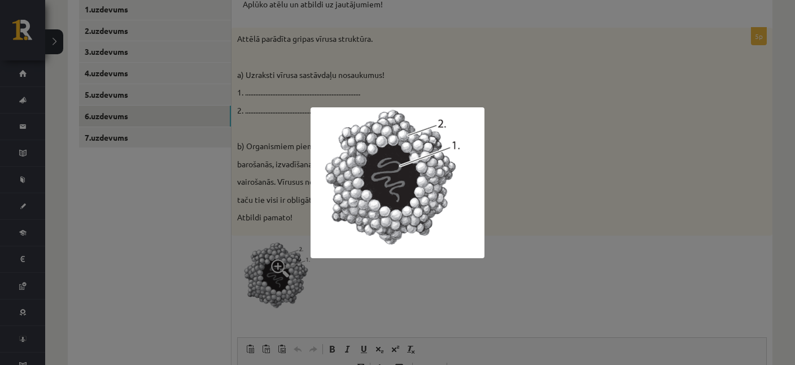
click at [526, 216] on div at bounding box center [397, 182] width 795 height 365
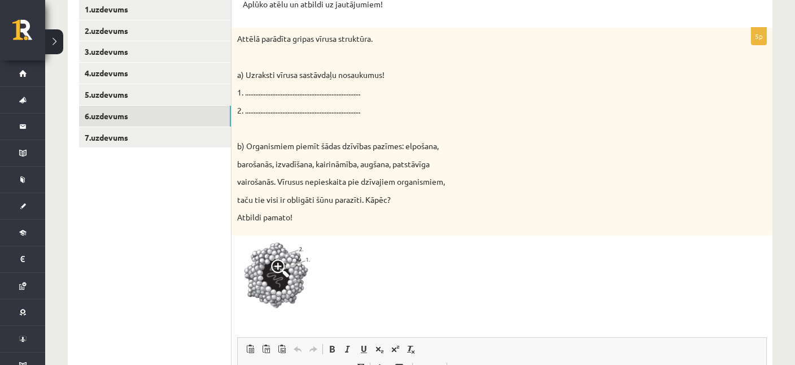
click at [275, 261] on span at bounding box center [280, 268] width 18 height 18
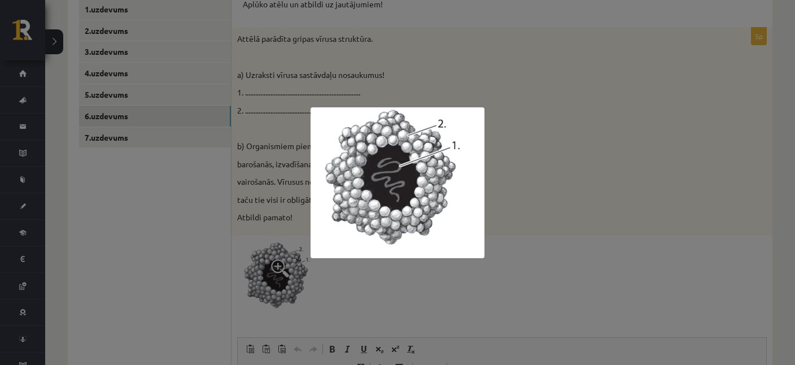
click at [541, 186] on div at bounding box center [397, 182] width 795 height 365
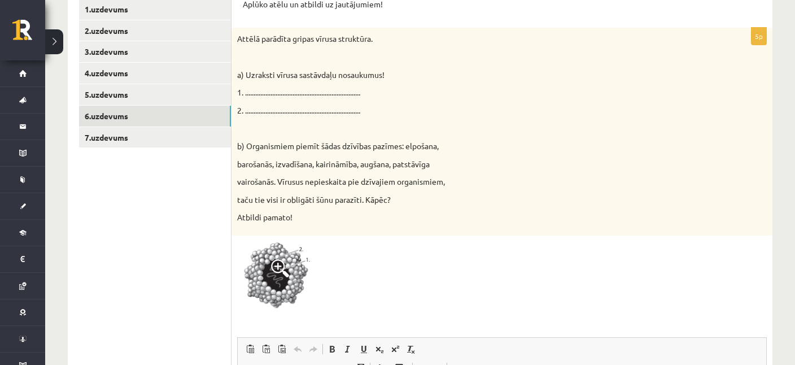
click at [267, 263] on img at bounding box center [279, 277] width 85 height 73
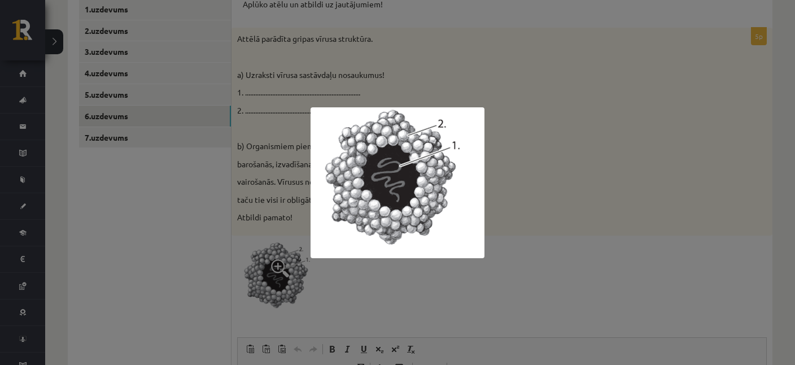
click at [230, 170] on div at bounding box center [397, 182] width 795 height 365
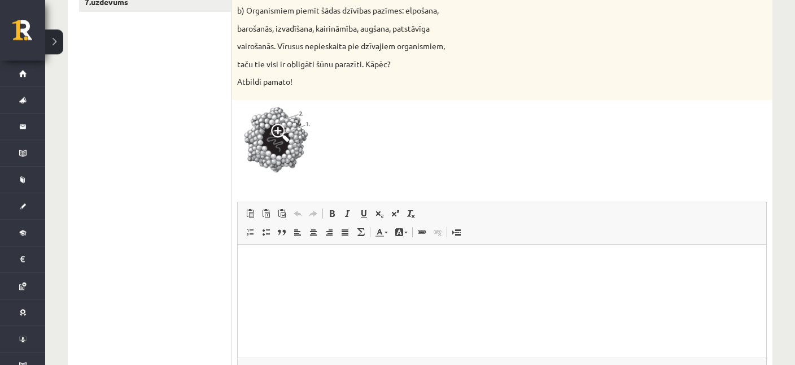
scroll to position [417, 0]
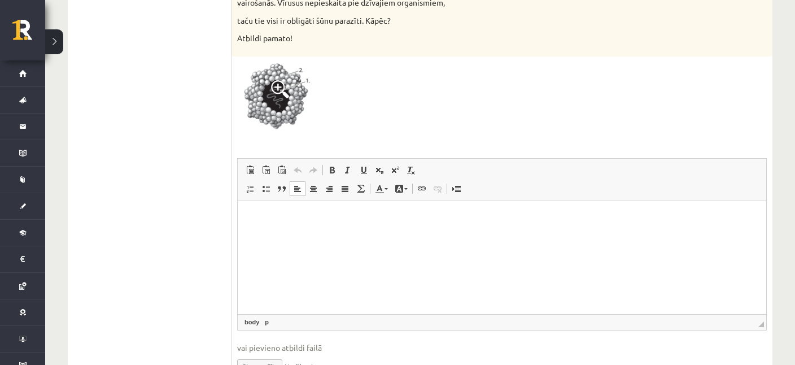
click at [292, 215] on p "Editor, wiswyg-editor-user-answer-47363858709620" at bounding box center [502, 218] width 506 height 12
drag, startPoint x: 760, startPoint y: 323, endPoint x: 768, endPoint y: 379, distance: 57.0
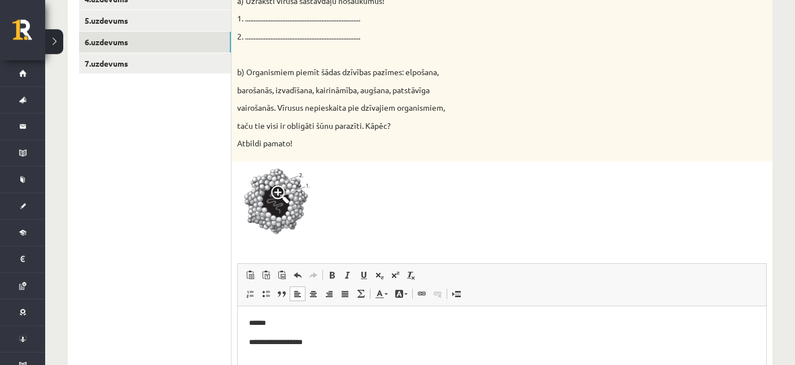
scroll to position [297, 0]
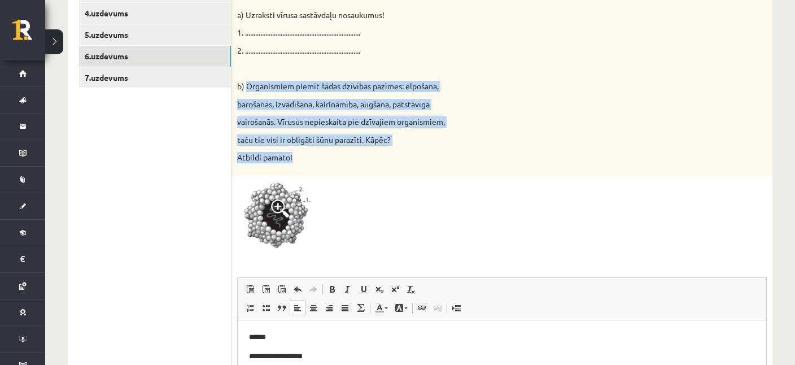
drag, startPoint x: 246, startPoint y: 86, endPoint x: 316, endPoint y: 151, distance: 95.5
click at [316, 151] on div "Attēlā parādīta gripas vīrusa struktūra. a) Uzraksti vīrusa sastāvdaļu nosaukum…" at bounding box center [501, 72] width 541 height 208
copy div "Organismiem piemīt šādas dzīvības pazīmes: elpošana, barošanās, izvadīšana, kai…"
click at [432, 146] on div "Attēlā parādīta gripas vīrusa struktūra. a) Uzraksti vīrusa sastāvdaļu nosaukum…" at bounding box center [501, 72] width 541 height 208
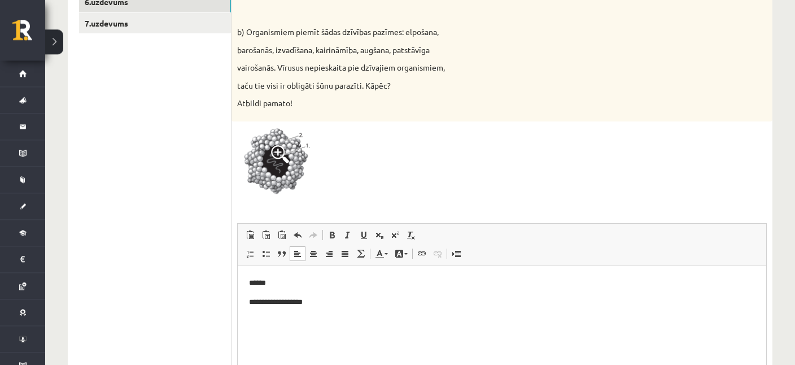
scroll to position [417, 0]
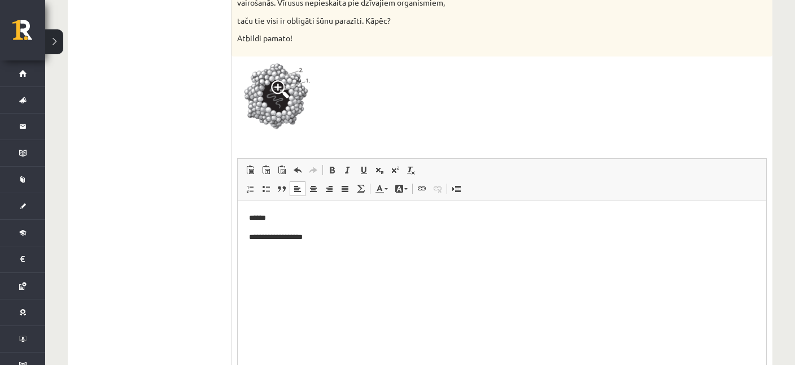
click at [307, 268] on html "**********" at bounding box center [502, 284] width 528 height 169
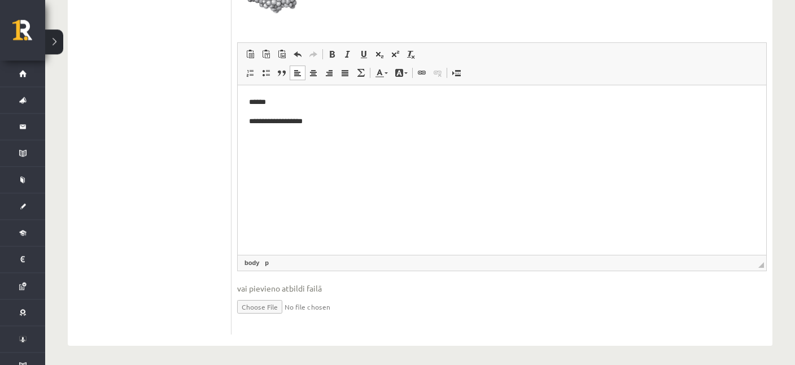
scroll to position [532, 0]
click at [335, 113] on body "**********" at bounding box center [502, 111] width 506 height 31
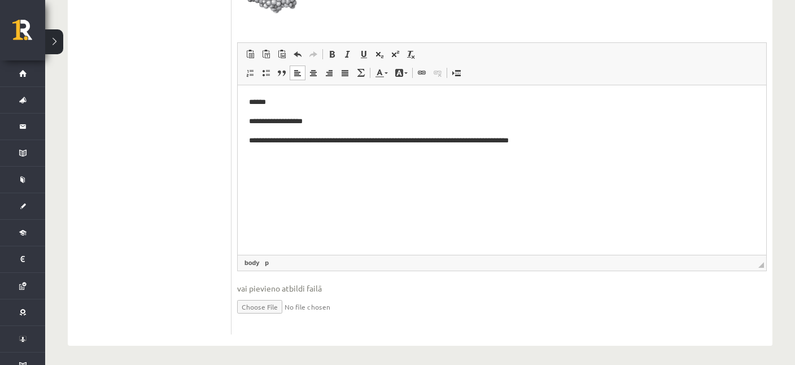
click at [385, 141] on p "**********" at bounding box center [502, 140] width 506 height 12
click at [539, 143] on p "**********" at bounding box center [502, 140] width 506 height 12
click at [428, 139] on p "**********" at bounding box center [502, 140] width 506 height 12
click at [430, 138] on p "**********" at bounding box center [502, 140] width 506 height 12
click at [540, 143] on p "**********" at bounding box center [502, 140] width 506 height 12
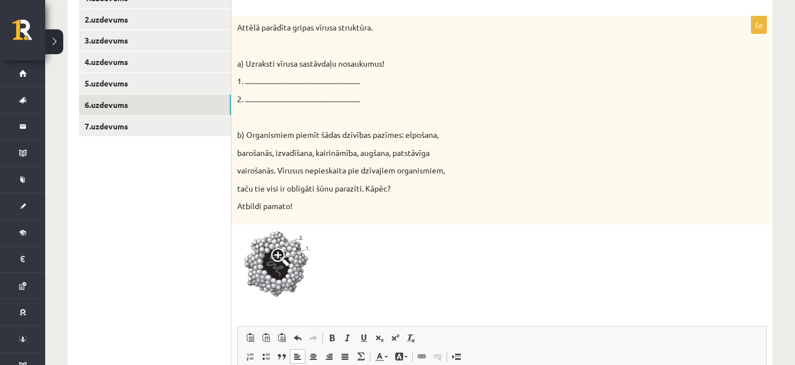
scroll to position [234, 0]
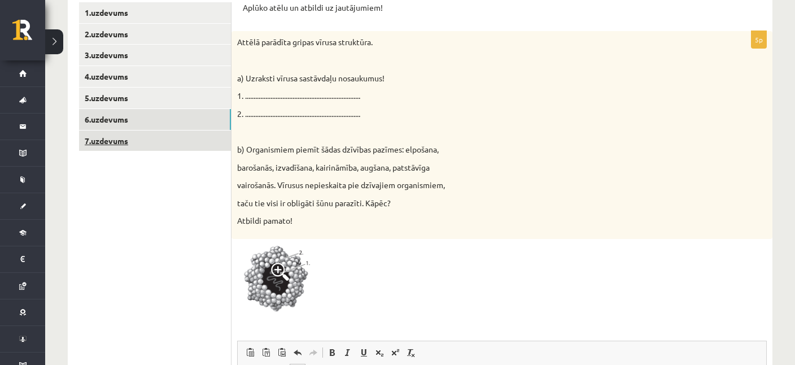
click at [108, 134] on link "7.uzdevums" at bounding box center [155, 140] width 152 height 21
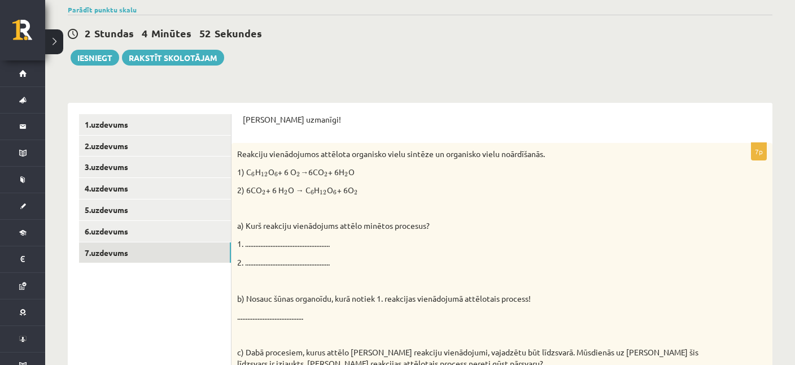
scroll to position [182, 0]
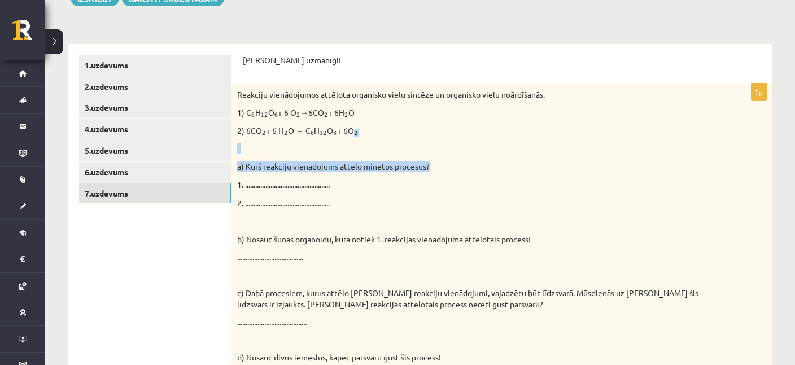
drag, startPoint x: 237, startPoint y: 94, endPoint x: 441, endPoint y: 166, distance: 216.7
click at [441, 166] on div "Reakciju vienādojumos attēlota organisko vielu sintēze un organisko vielu noārd…" at bounding box center [501, 256] width 541 height 345
copy div "2 2 a) Kurš reakciju vienādojums attēlo minētos procesus?"
click at [361, 197] on p "2. ................................................. ." at bounding box center [473, 202] width 473 height 12
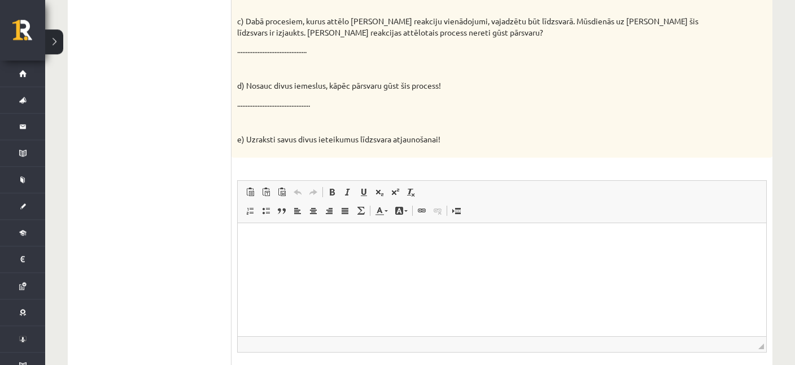
scroll to position [480, 0]
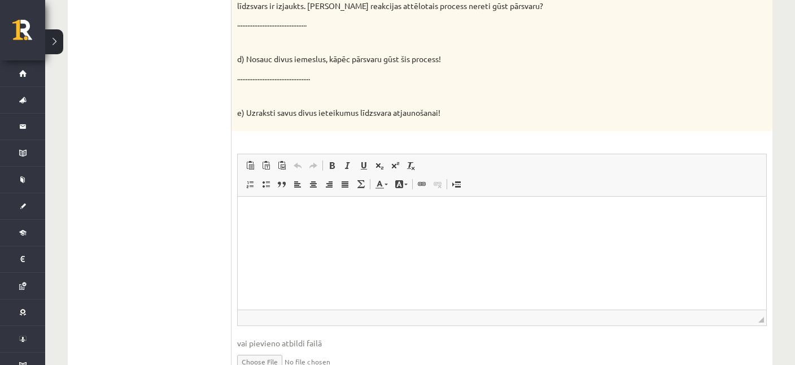
click at [322, 213] on p "Editor, wiswyg-editor-user-answer-47364000928960" at bounding box center [502, 213] width 506 height 12
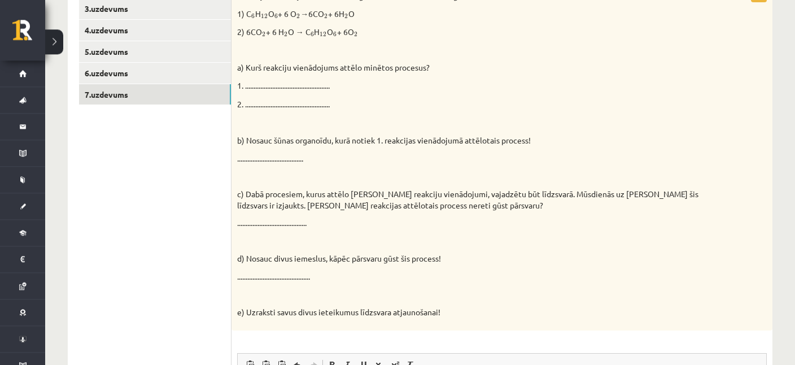
scroll to position [301, 0]
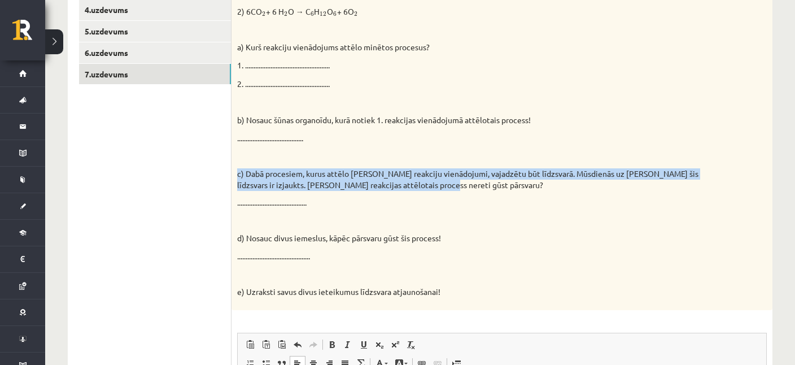
drag, startPoint x: 238, startPoint y: 172, endPoint x: 444, endPoint y: 181, distance: 206.2
click at [444, 181] on p "c) Dabā procesiem, kurus attēlo dotie reakciju vienādojumi, vajadzētu būt līdzs…" at bounding box center [473, 179] width 473 height 22
copy p "c) Dabā procesiem, kurus attēlo dotie reakciju vienādojumi, vajadzētu būt līdzs…"
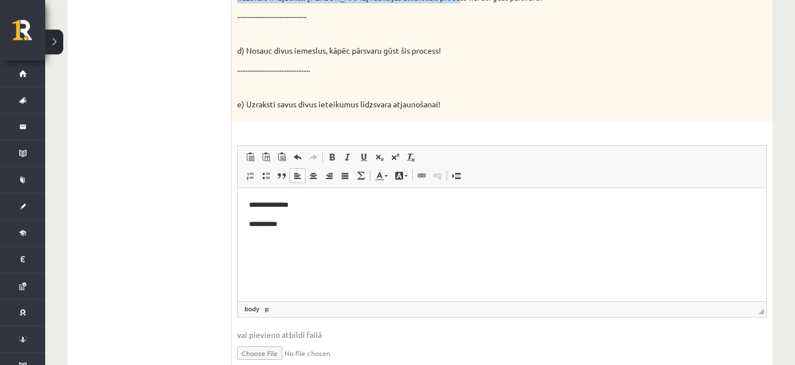
scroll to position [535, 0]
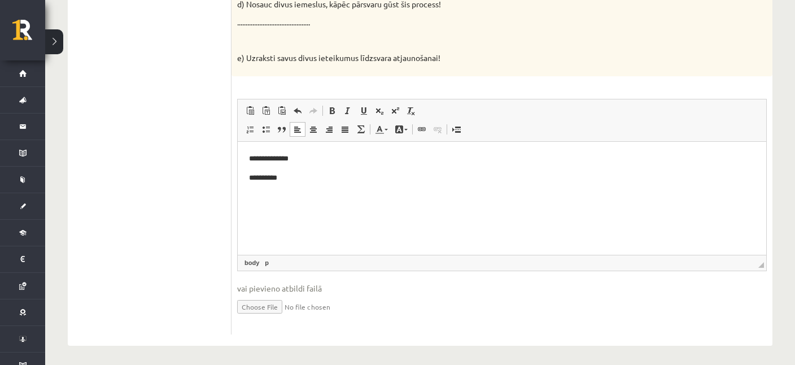
click at [181, 227] on ul "1.uzdevums 2.uzdevums 3.uzdevums 4.uzdevums 5.uzdevums 6.uzdevums 7.uzdevums" at bounding box center [155, 18] width 152 height 632
click at [331, 186] on html "**********" at bounding box center [502, 197] width 528 height 113
drag, startPoint x: 476, startPoint y: 196, endPoint x: 496, endPoint y: 207, distance: 22.5
click at [496, 207] on html "**********" at bounding box center [502, 197] width 528 height 113
drag, startPoint x: 277, startPoint y: 194, endPoint x: 243, endPoint y: 199, distance: 34.2
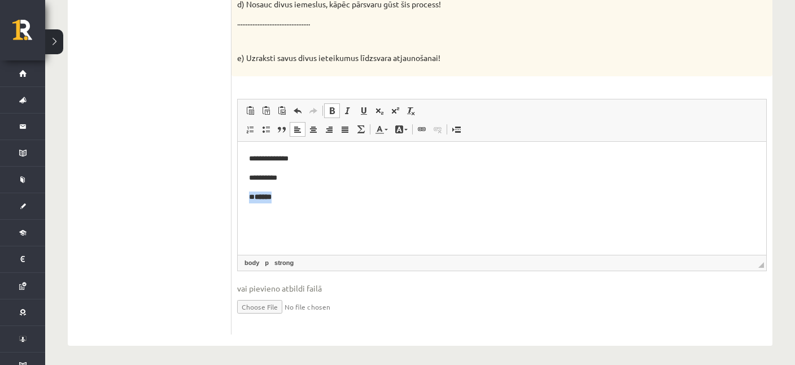
click at [243, 199] on html "**********" at bounding box center [502, 197] width 528 height 113
drag, startPoint x: 249, startPoint y: 196, endPoint x: 290, endPoint y: 198, distance: 40.7
click at [290, 198] on p "******" at bounding box center [502, 197] width 506 height 12
click at [369, 218] on html "**********" at bounding box center [502, 197] width 528 height 113
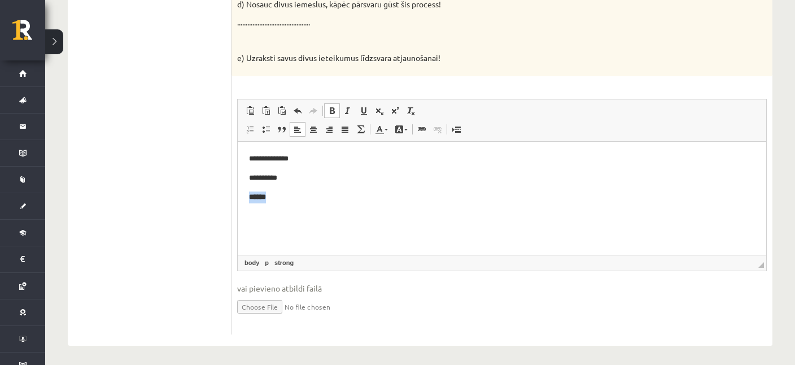
drag, startPoint x: 291, startPoint y: 199, endPoint x: 470, endPoint y: 345, distance: 230.6
click at [238, 202] on html "**********" at bounding box center [502, 197] width 528 height 113
click at [288, 181] on p "**********" at bounding box center [502, 178] width 506 height 12
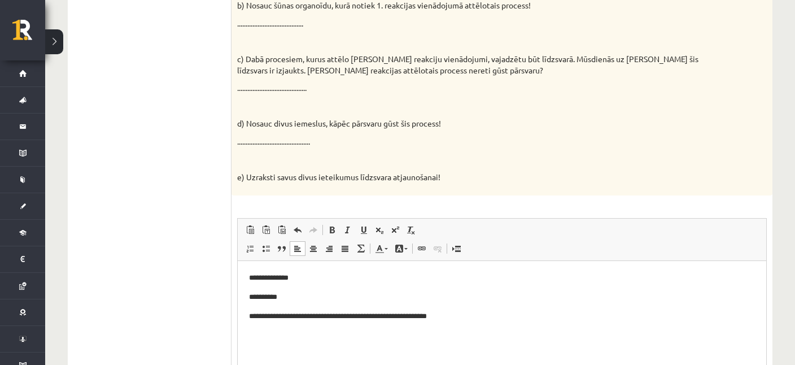
scroll to position [475, 0]
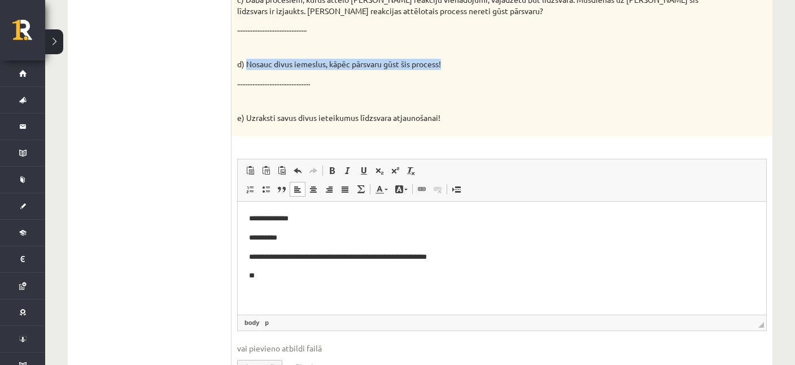
drag, startPoint x: 246, startPoint y: 62, endPoint x: 468, endPoint y: 56, distance: 221.9
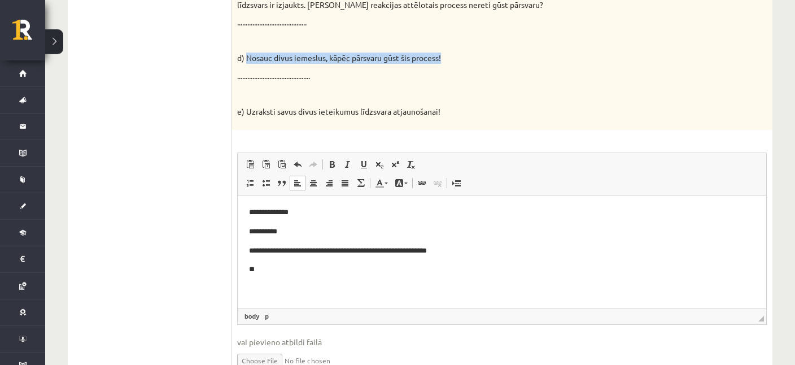
scroll to position [535, 0]
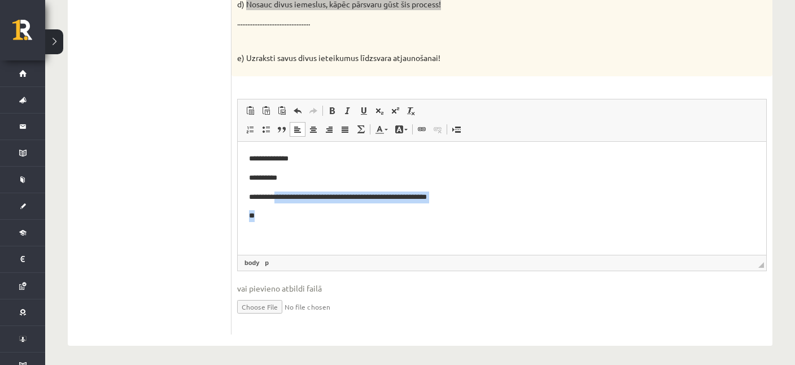
drag, startPoint x: 277, startPoint y: 204, endPoint x: 275, endPoint y: 212, distance: 7.4
click at [275, 212] on body "**********" at bounding box center [502, 196] width 506 height 88
click at [273, 220] on p "**" at bounding box center [502, 215] width 506 height 12
drag, startPoint x: 264, startPoint y: 220, endPoint x: 498, endPoint y: 399, distance: 294.4
click at [264, 220] on p "**********" at bounding box center [502, 215] width 506 height 12
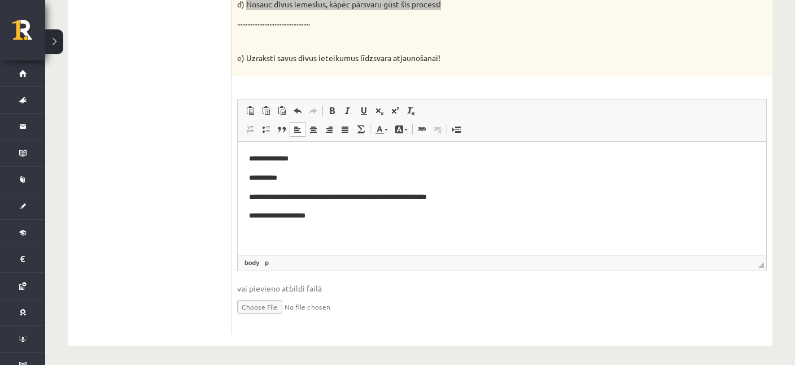
click at [333, 222] on body "**********" at bounding box center [502, 196] width 506 height 88
click at [264, 216] on p "**********" at bounding box center [502, 215] width 506 height 12
click at [310, 211] on p "**********" at bounding box center [502, 215] width 506 height 12
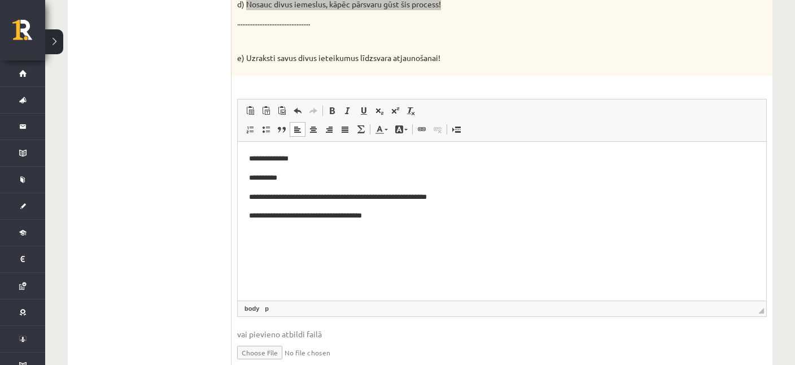
drag, startPoint x: 761, startPoint y: 263, endPoint x: 769, endPoint y: 310, distance: 48.2
click at [722, 310] on div "7p Reakciju vienādojumos attēlota organisko vielu sintēze un organisko vielu no…" at bounding box center [501, 55] width 541 height 649
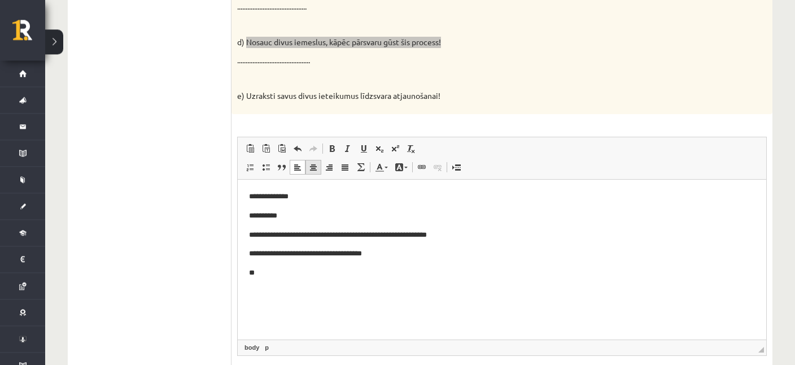
scroll to position [475, 0]
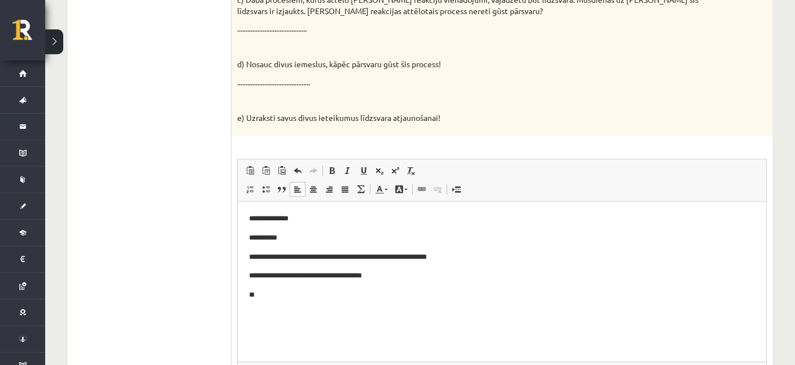
drag, startPoint x: 248, startPoint y: 116, endPoint x: 500, endPoint y: 125, distance: 251.9
click at [500, 122] on p "e) Uzraksti savus divus ieteikumus līdzsvara atjaunošanai!" at bounding box center [473, 117] width 473 height 11
click at [268, 290] on p "**" at bounding box center [502, 294] width 506 height 12
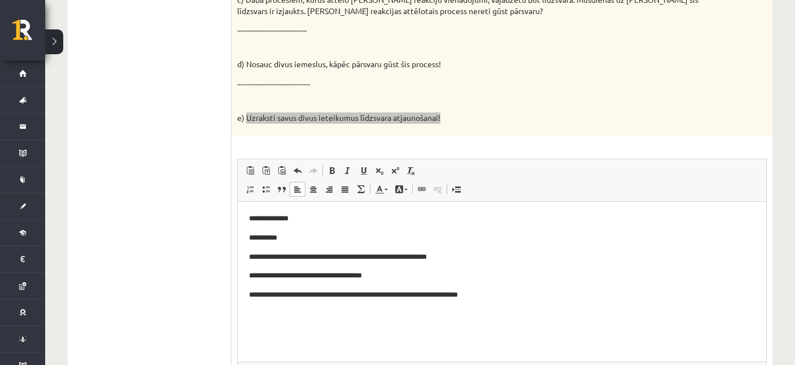
click at [257, 293] on p "**********" at bounding box center [502, 294] width 506 height 12
click at [373, 293] on p "**********" at bounding box center [502, 294] width 506 height 12
click at [523, 296] on p "**********" at bounding box center [502, 294] width 506 height 12
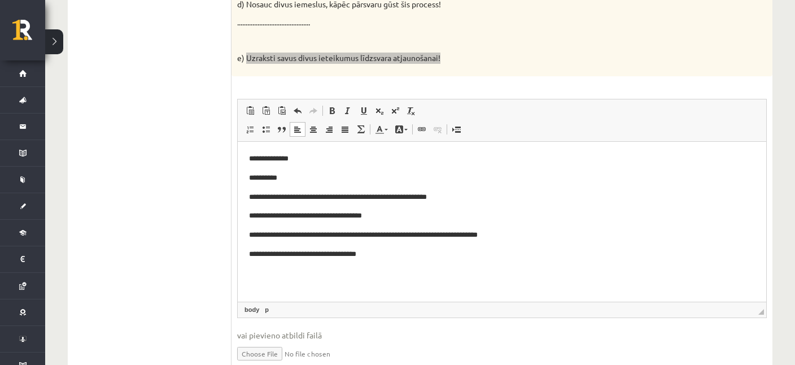
click at [528, 236] on p "**********" at bounding box center [502, 235] width 506 height 12
click at [412, 284] on html "**********" at bounding box center [502, 221] width 528 height 160
click at [392, 259] on p "**********" at bounding box center [502, 254] width 506 height 12
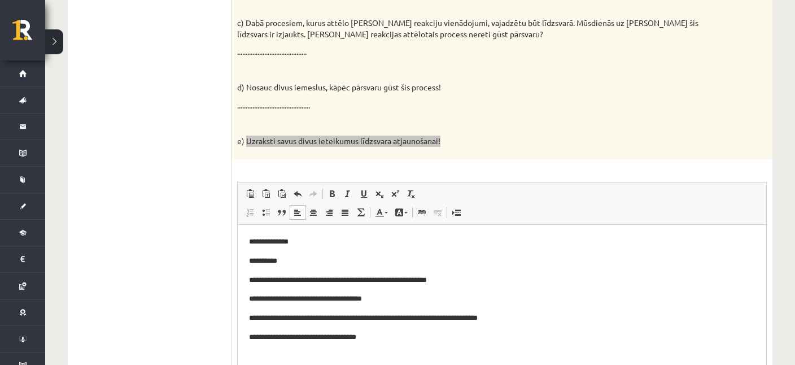
scroll to position [462, 0]
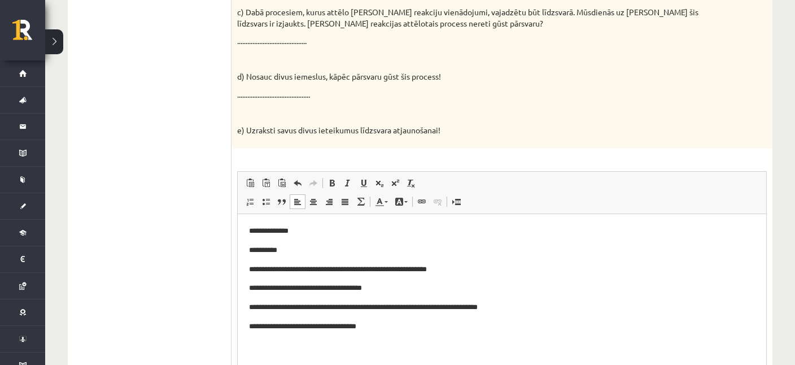
click at [474, 126] on p "e) Uzraksti savus divus ieteikumus līdzsvara atjaunošanai!" at bounding box center [473, 130] width 473 height 11
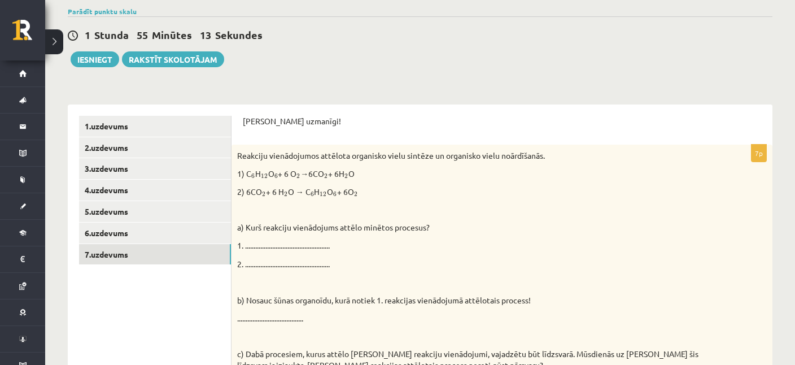
scroll to position [0, 0]
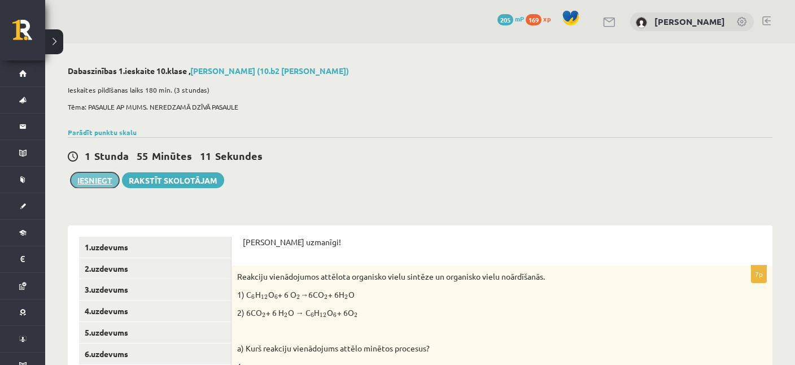
click at [97, 180] on button "Iesniegt" at bounding box center [95, 180] width 49 height 16
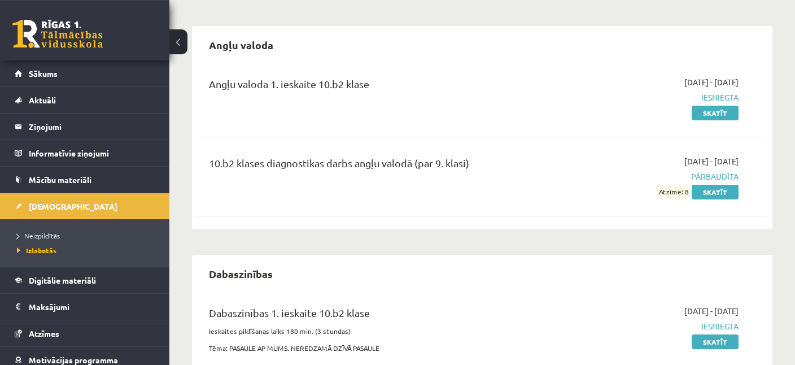
scroll to position [63, 0]
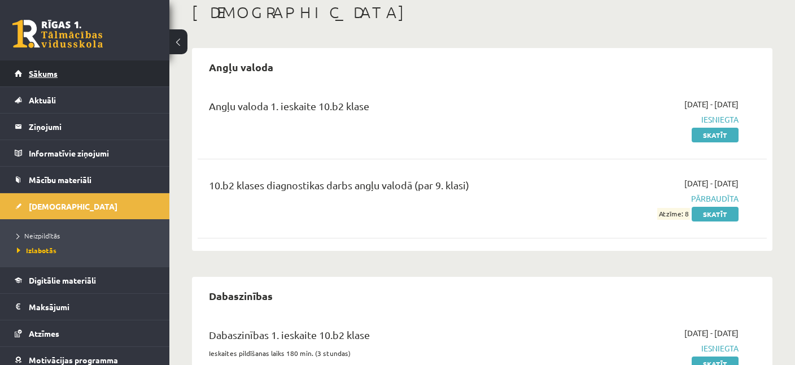
click at [38, 67] on link "Sākums" at bounding box center [85, 73] width 141 height 26
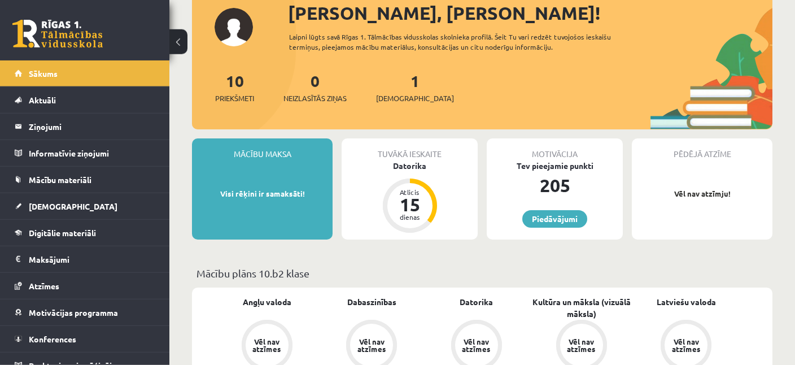
scroll to position [59, 0]
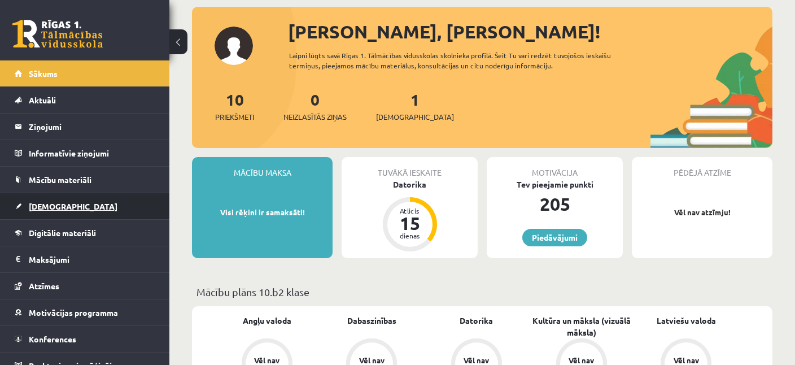
click at [37, 210] on link "[DEMOGRAPHIC_DATA]" at bounding box center [85, 206] width 141 height 26
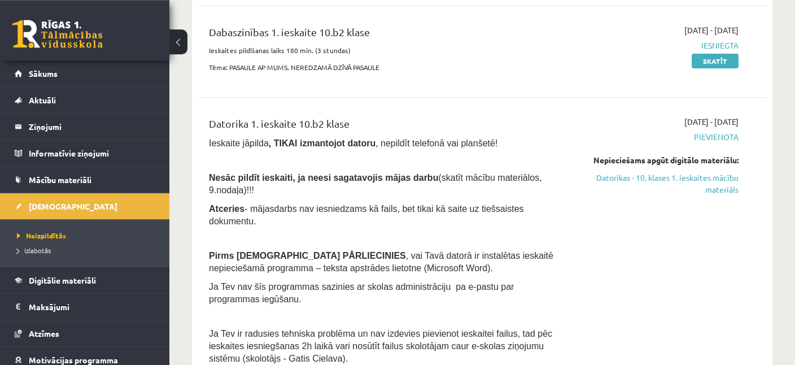
scroll to position [238, 0]
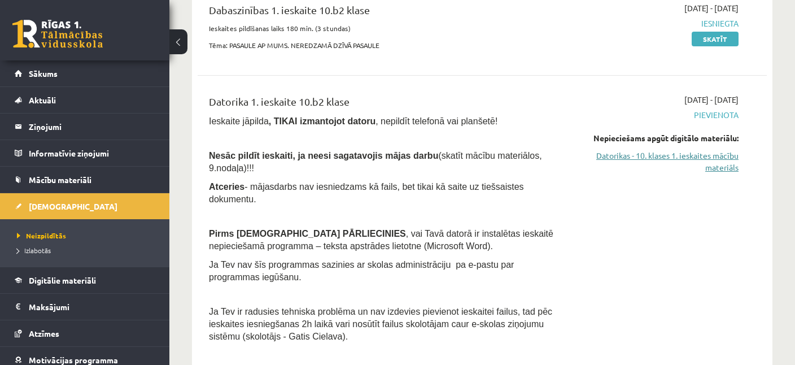
click at [612, 157] on link "Datorikas - 10. klases 1. ieskaites mācību materiāls" at bounding box center [655, 162] width 165 height 24
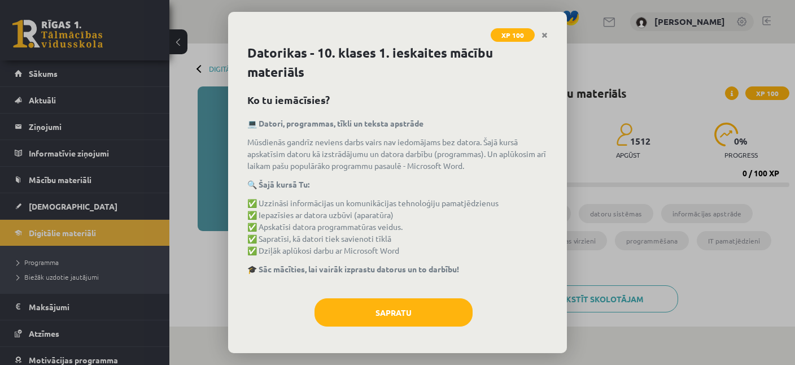
scroll to position [1, 0]
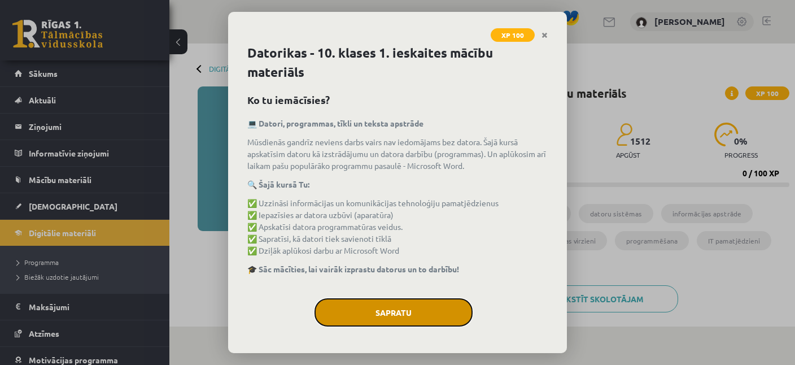
click at [402, 312] on button "Sapratu" at bounding box center [393, 312] width 158 height 28
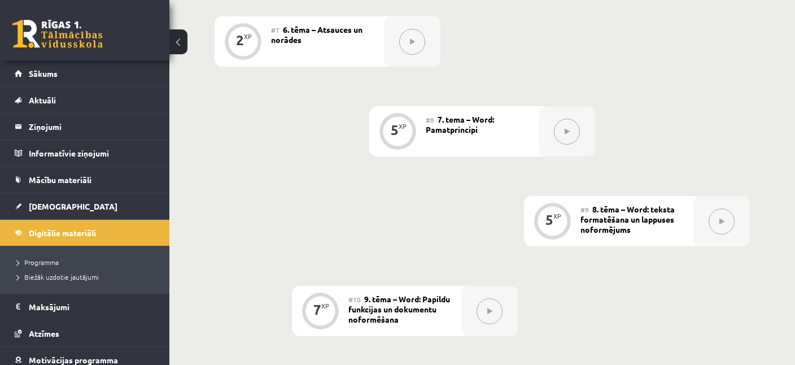
scroll to position [894, 0]
click at [331, 221] on div "0 XP #1 Pirms sāc mācīties! Ievada daļa 6 XP #2 1. tēma – Ievads datorikā un in…" at bounding box center [481, 85] width 535 height 1217
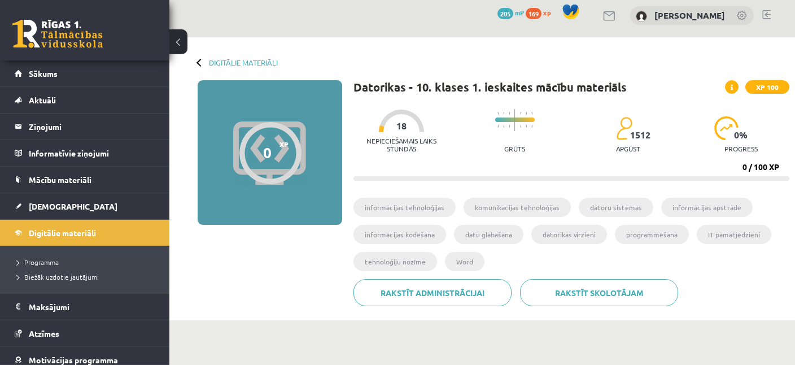
scroll to position [0, 0]
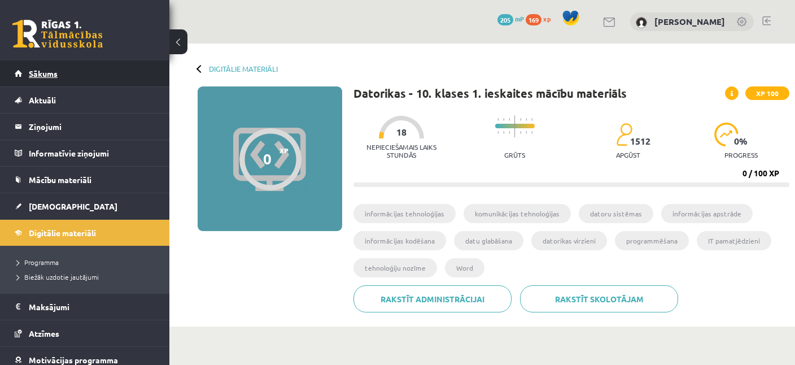
click at [50, 71] on span "Sākums" at bounding box center [43, 73] width 29 height 10
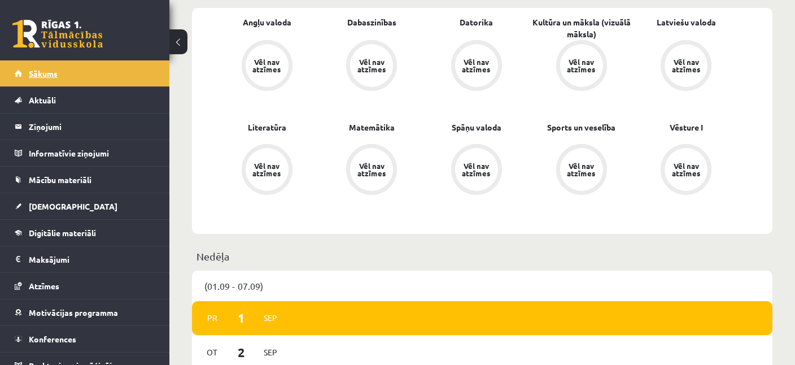
click at [41, 74] on span "Sākums" at bounding box center [43, 73] width 29 height 10
